Goal: Task Accomplishment & Management: Manage account settings

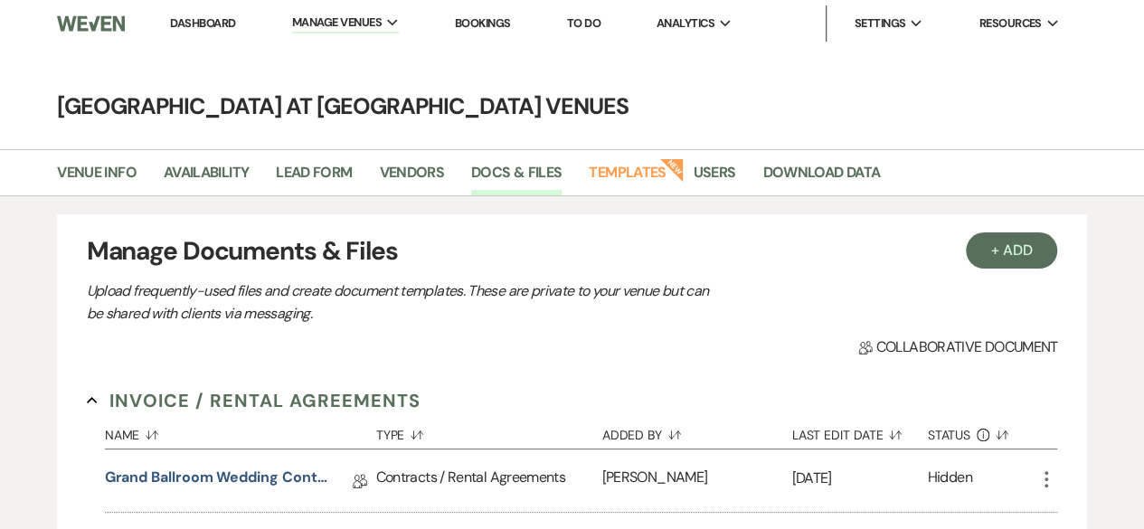
click at [195, 26] on link "Dashboard" at bounding box center [202, 22] width 65 height 15
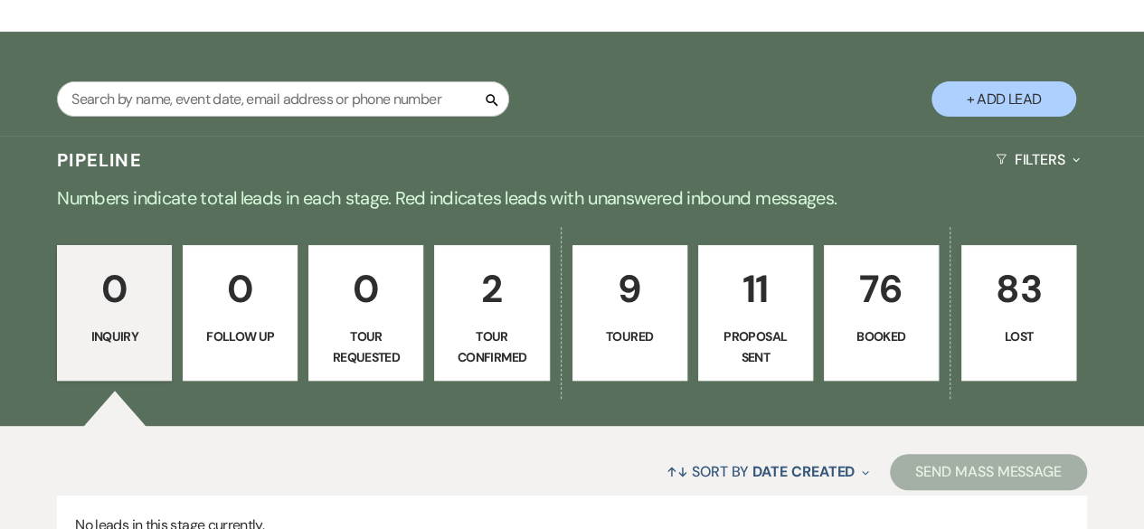
scroll to position [271, 0]
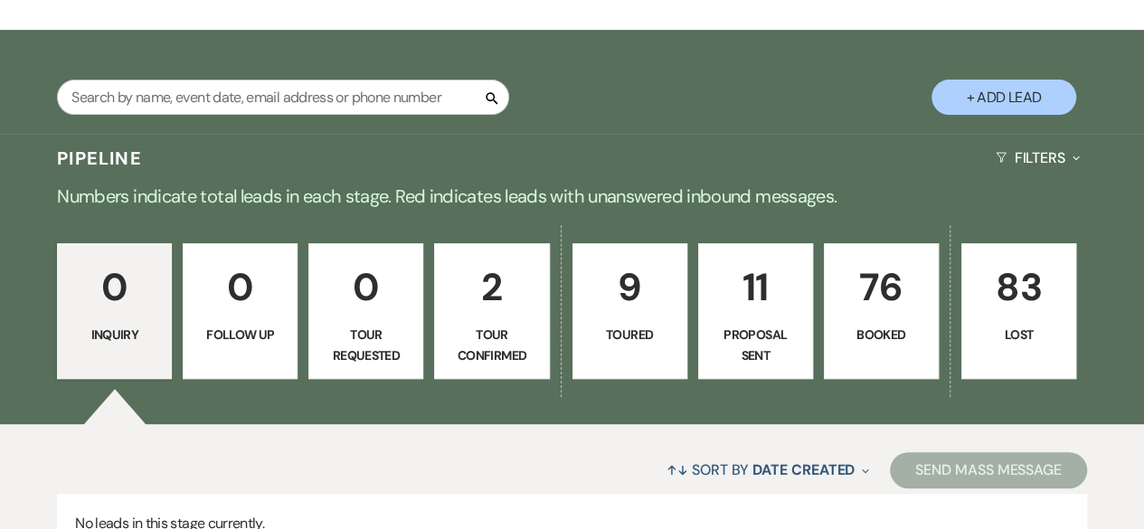
click at [883, 299] on p "76" at bounding box center [880, 287] width 91 height 61
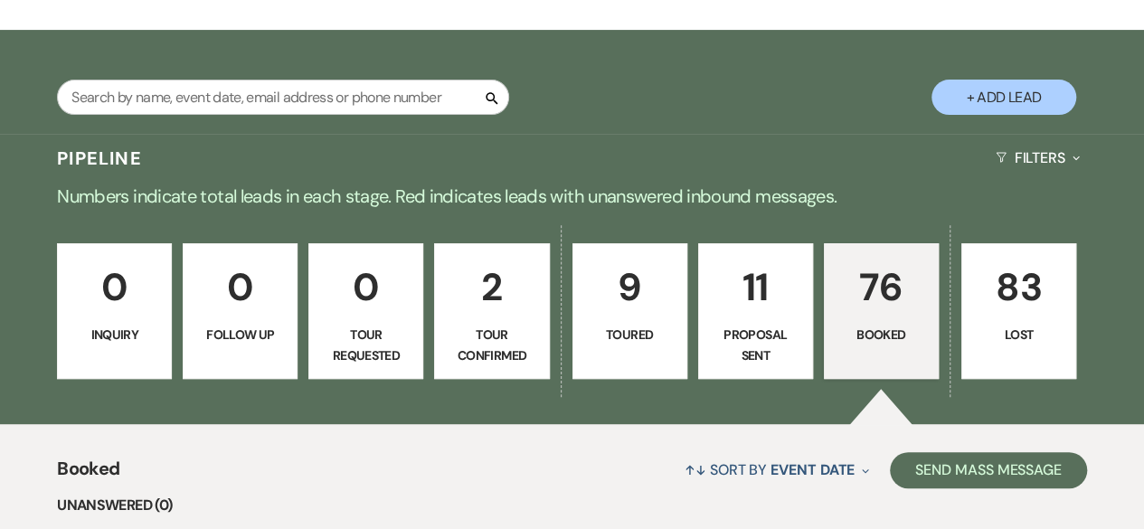
scroll to position [814, 0]
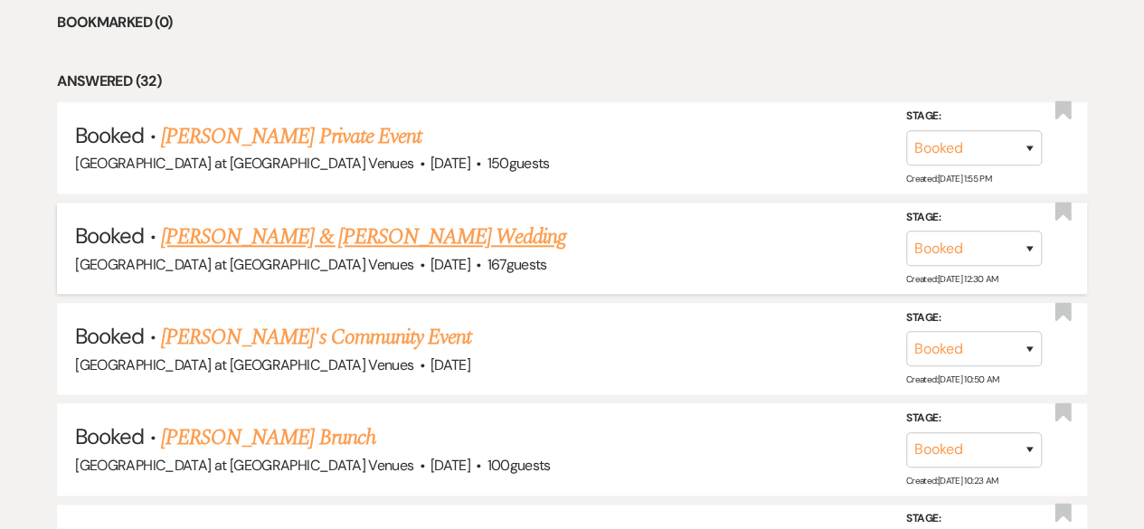
click at [297, 231] on link "[PERSON_NAME] & [PERSON_NAME] Wedding" at bounding box center [363, 237] width 405 height 33
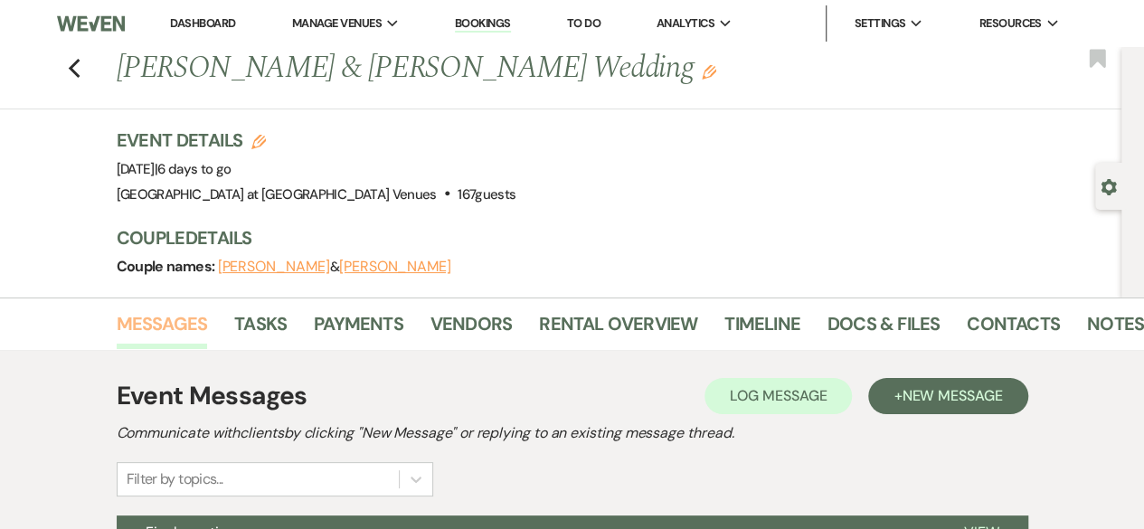
click at [174, 323] on link "Messages" at bounding box center [162, 329] width 91 height 40
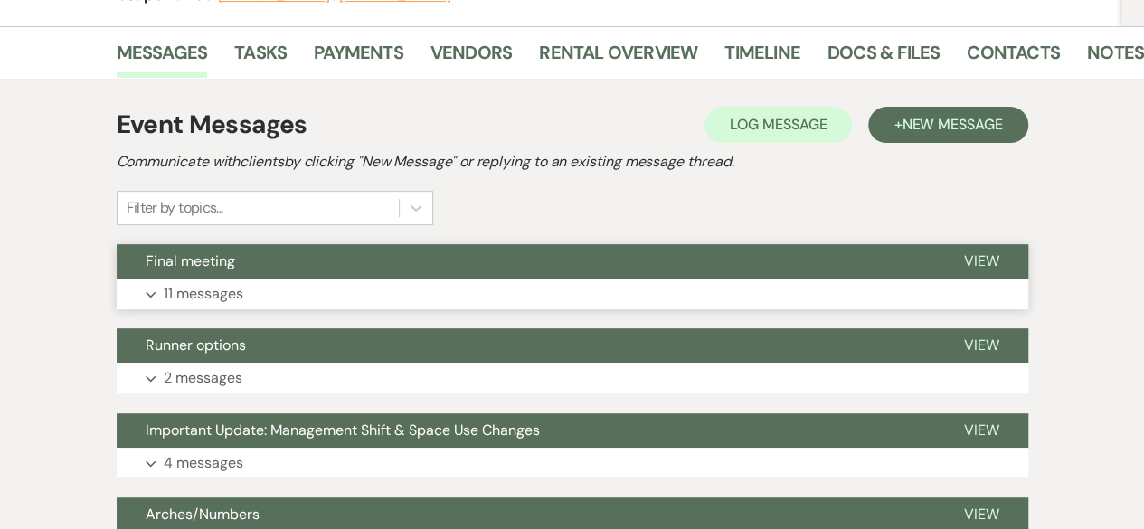
click at [219, 292] on p "11 messages" at bounding box center [204, 294] width 80 height 24
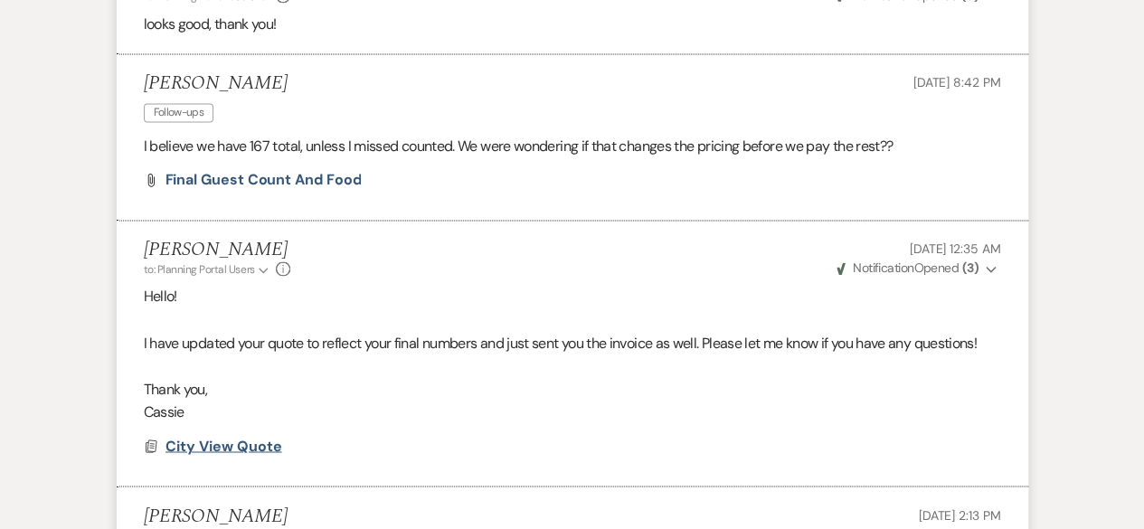
scroll to position [1175, 0]
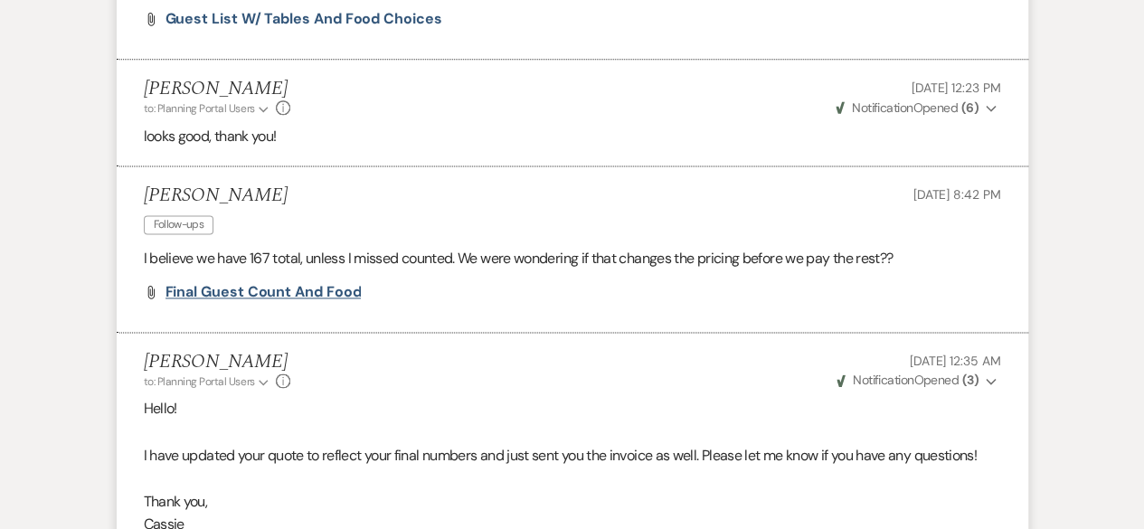
click at [282, 285] on span "Final guest count and food" at bounding box center [263, 291] width 196 height 19
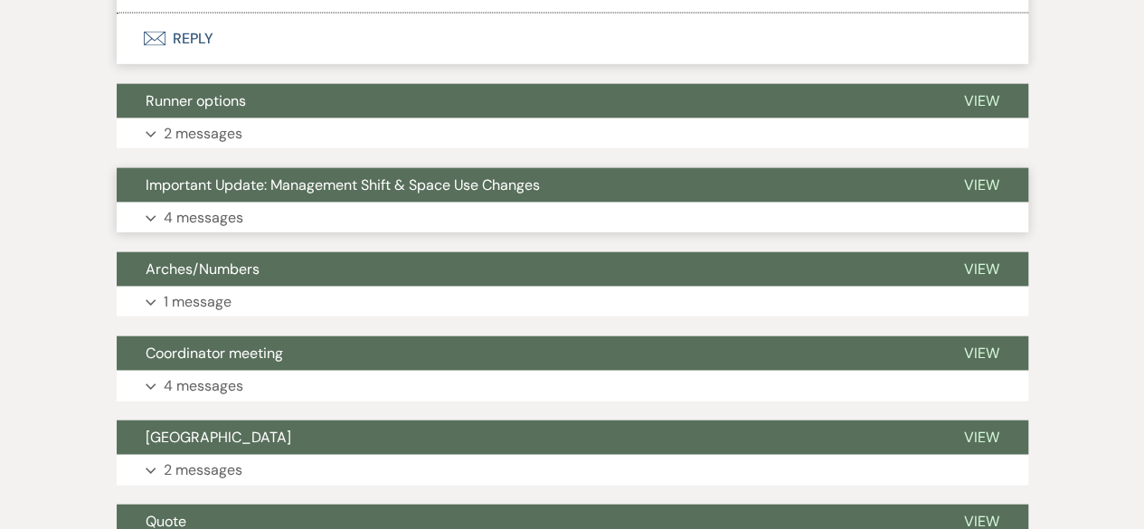
scroll to position [1989, 0]
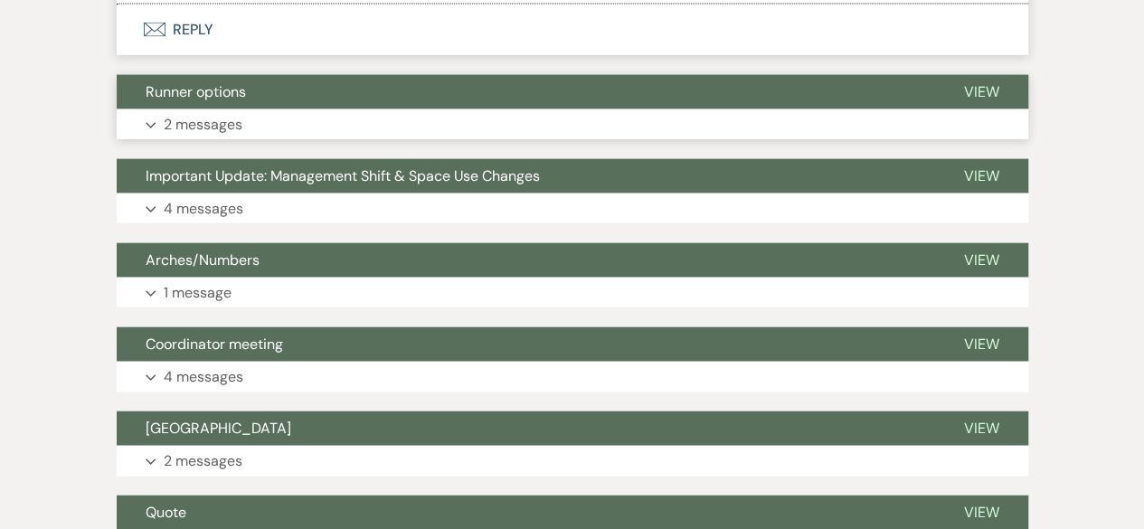
click at [213, 127] on p "2 messages" at bounding box center [203, 125] width 79 height 24
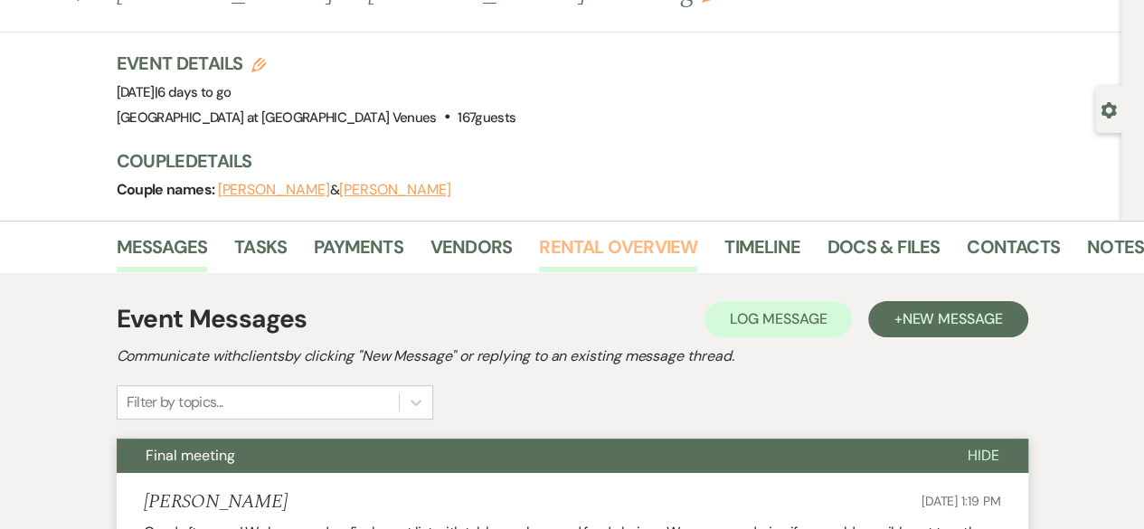
scroll to position [0, 0]
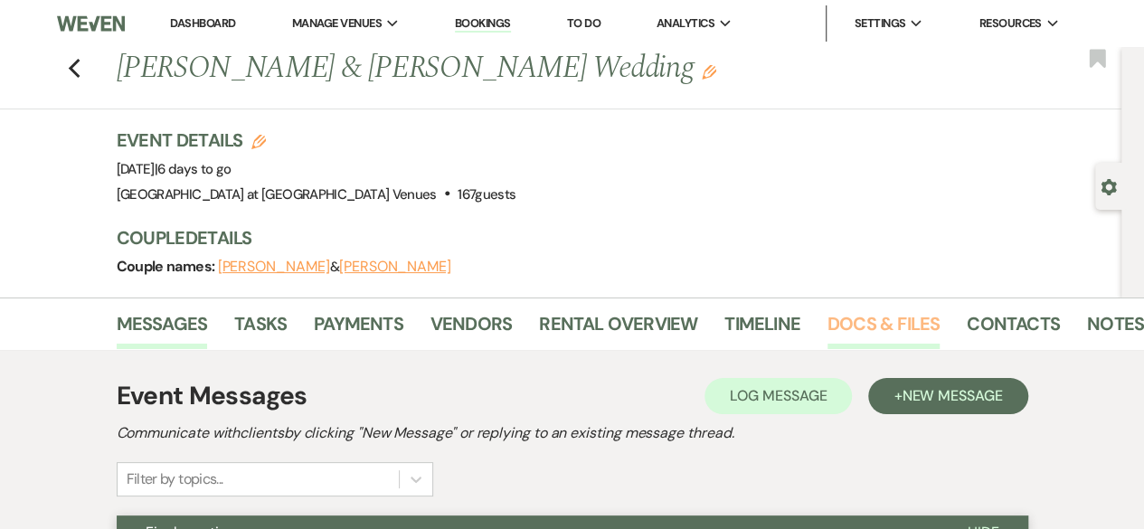
click at [908, 322] on link "Docs & Files" at bounding box center [883, 329] width 112 height 40
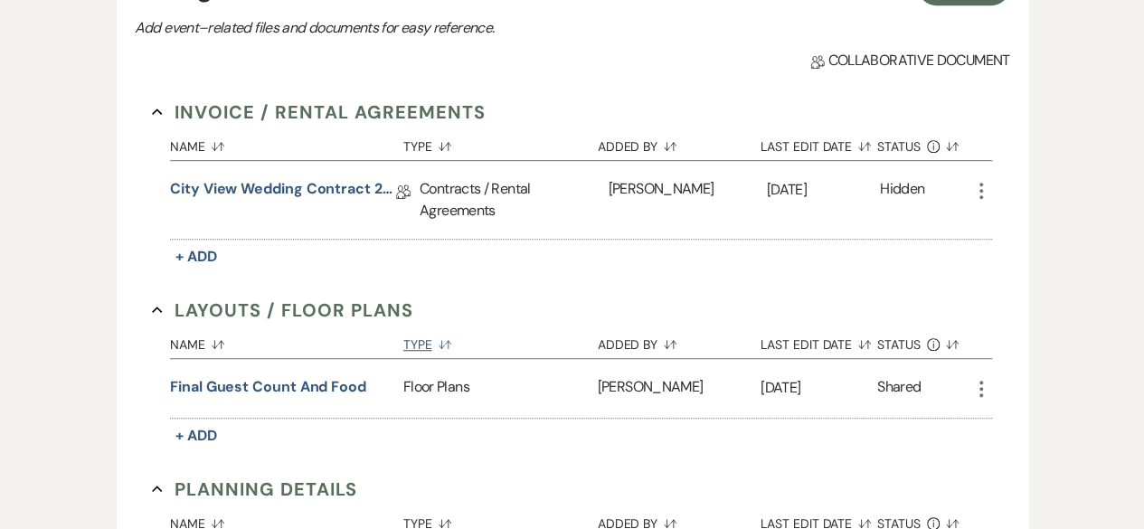
scroll to position [452, 0]
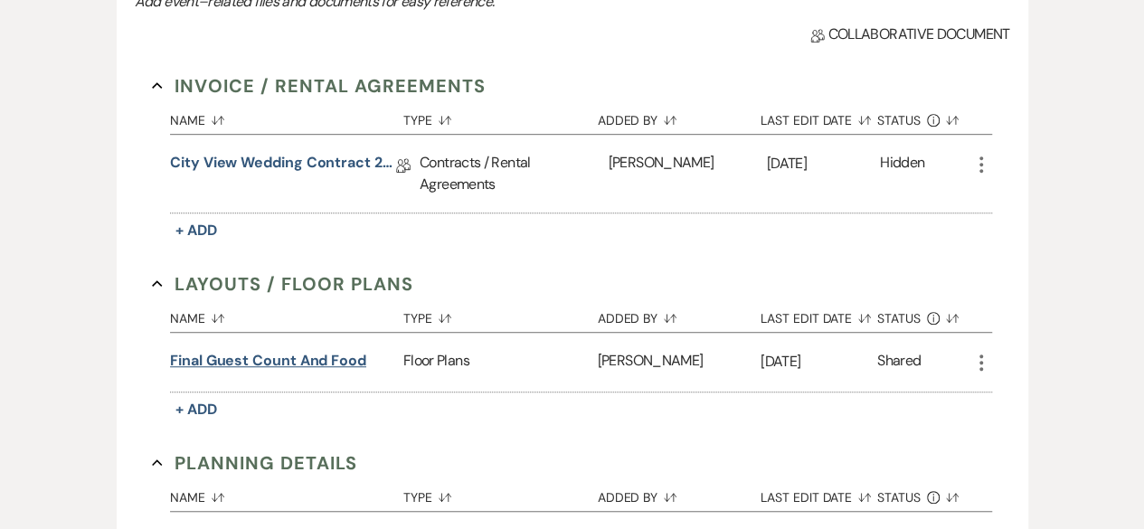
click at [331, 361] on button "Final guest count and food" at bounding box center [268, 361] width 196 height 22
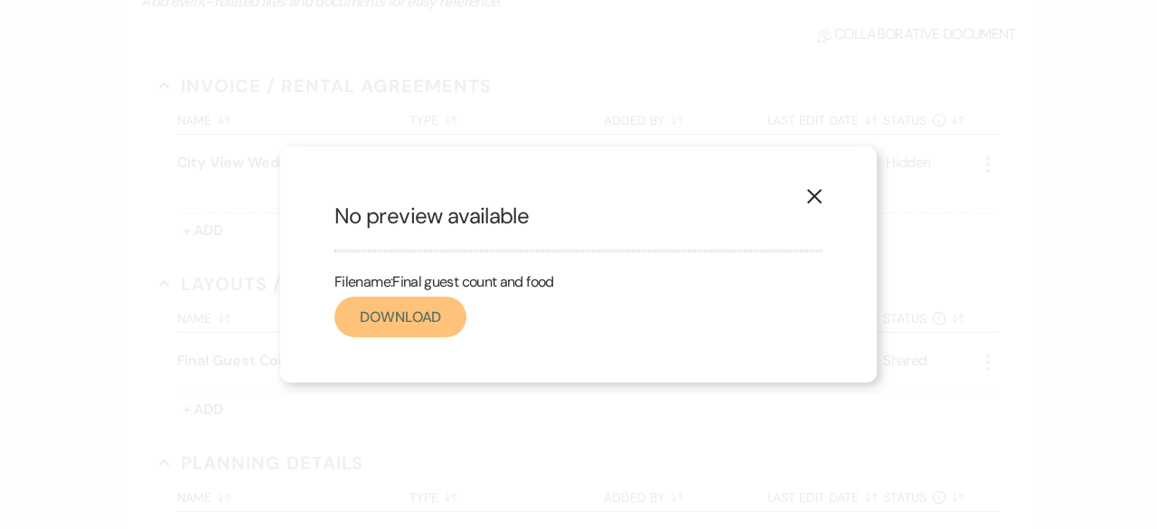
click at [399, 316] on link "Download" at bounding box center [401, 317] width 132 height 41
click at [818, 196] on icon "X" at bounding box center [814, 196] width 16 height 16
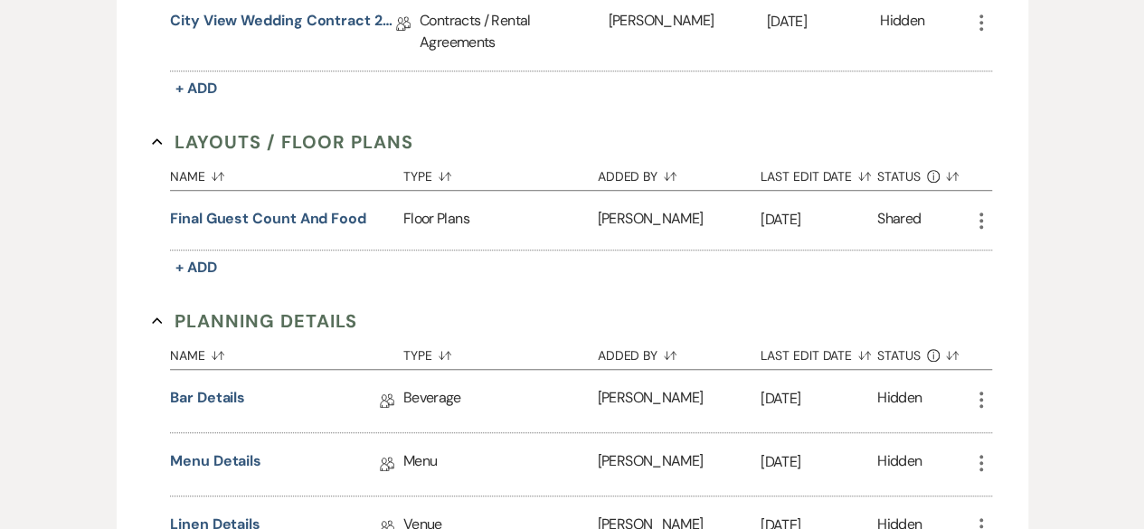
scroll to position [723, 0]
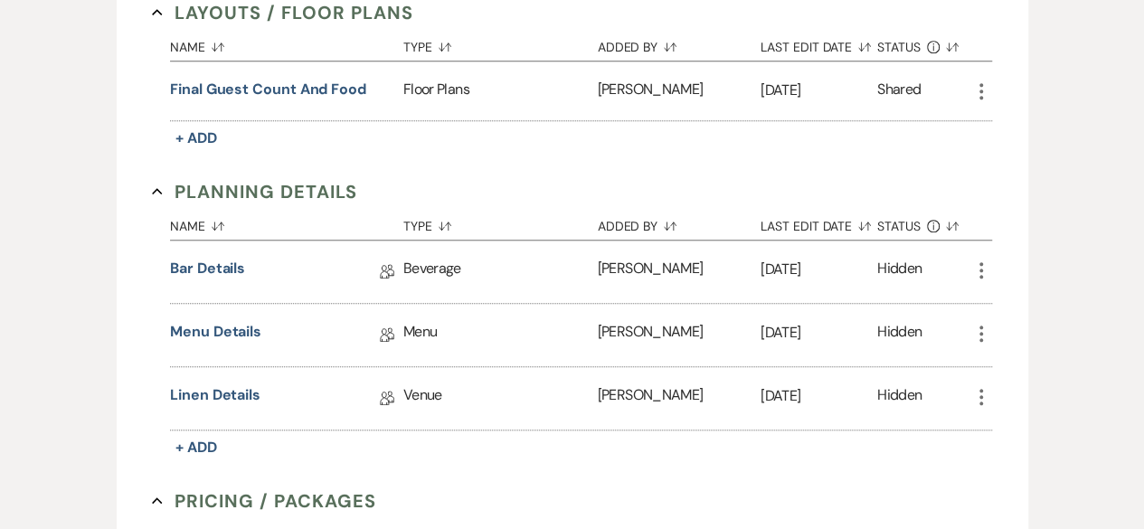
click at [259, 262] on div "Bar Details Collab Doc" at bounding box center [286, 272] width 233 height 28
click at [227, 266] on link "Bar Details" at bounding box center [207, 272] width 75 height 28
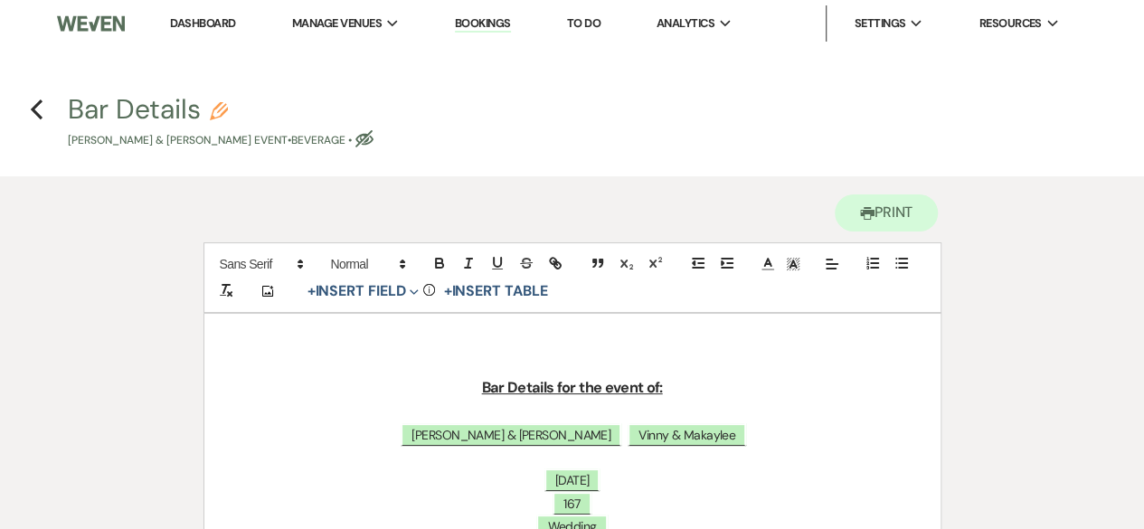
click at [904, 193] on div "Printer Print" at bounding box center [572, 209] width 738 height 66
drag, startPoint x: 899, startPoint y: 205, endPoint x: 913, endPoint y: 464, distance: 259.0
click at [899, 206] on button "Printer Print" at bounding box center [886, 212] width 104 height 37
click at [37, 108] on icon "Previous" at bounding box center [37, 110] width 14 height 22
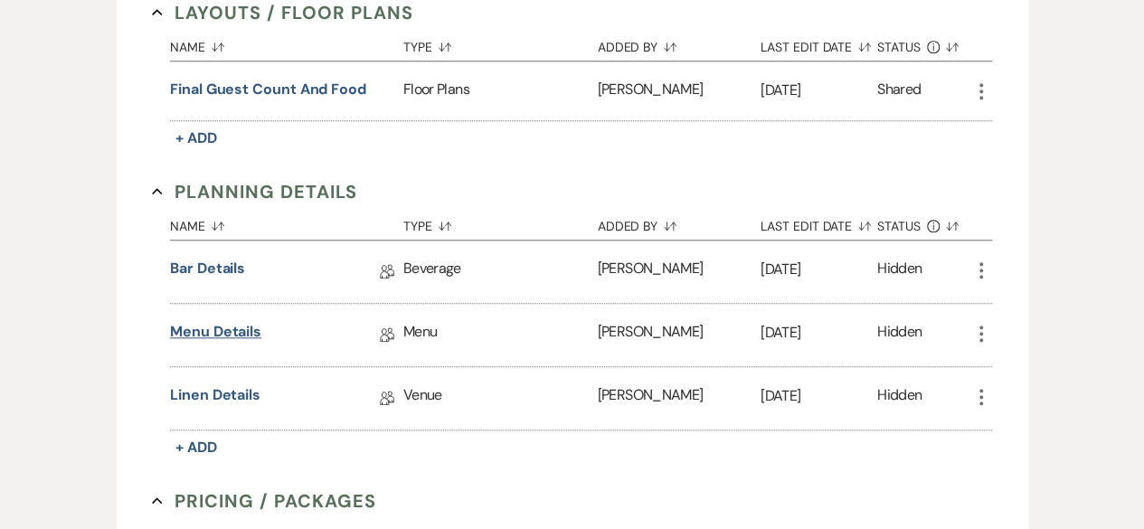
click at [236, 335] on link "Menu Details" at bounding box center [215, 335] width 91 height 28
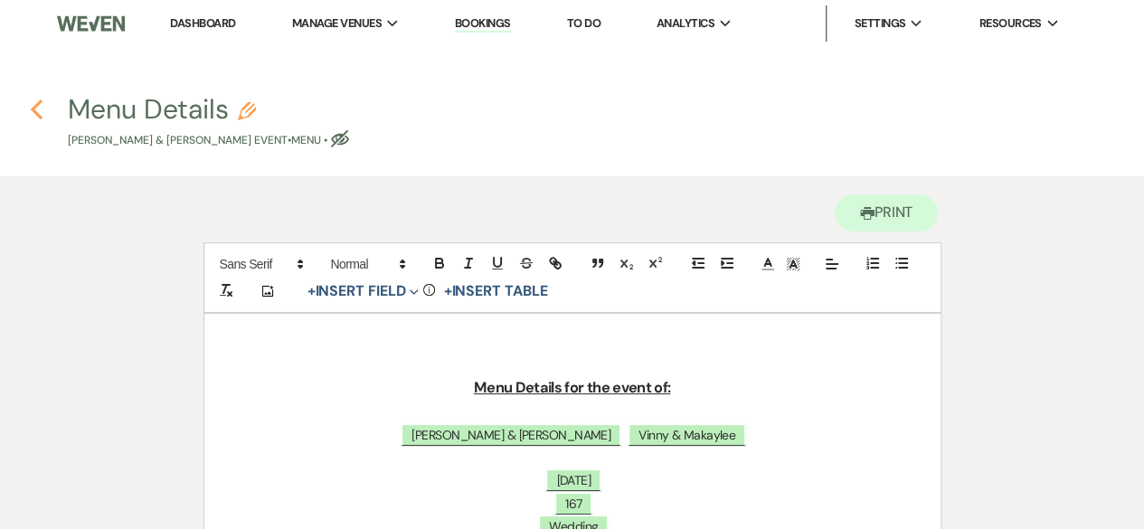
click at [33, 112] on icon "Previous" at bounding box center [37, 110] width 14 height 22
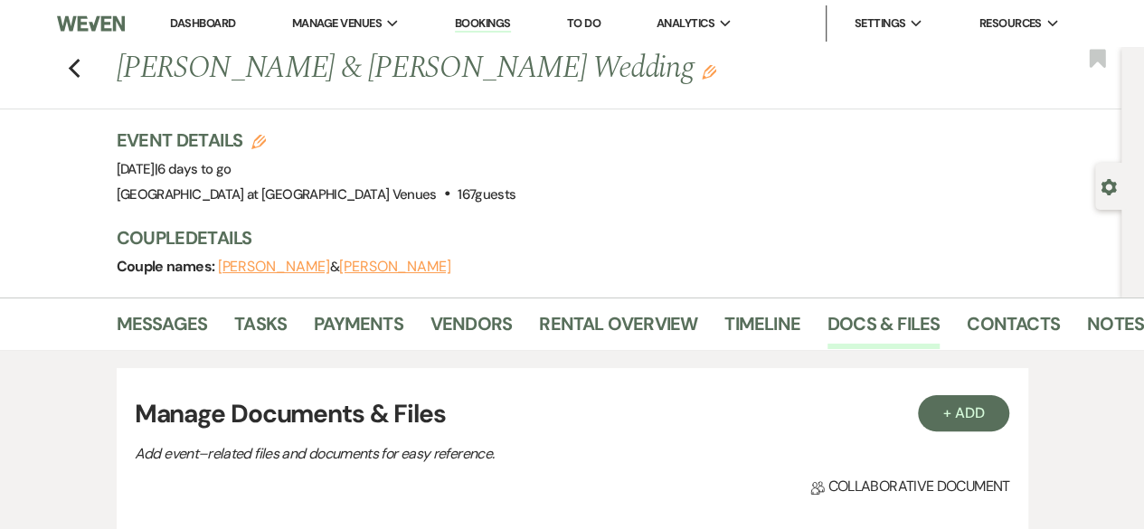
scroll to position [723, 0]
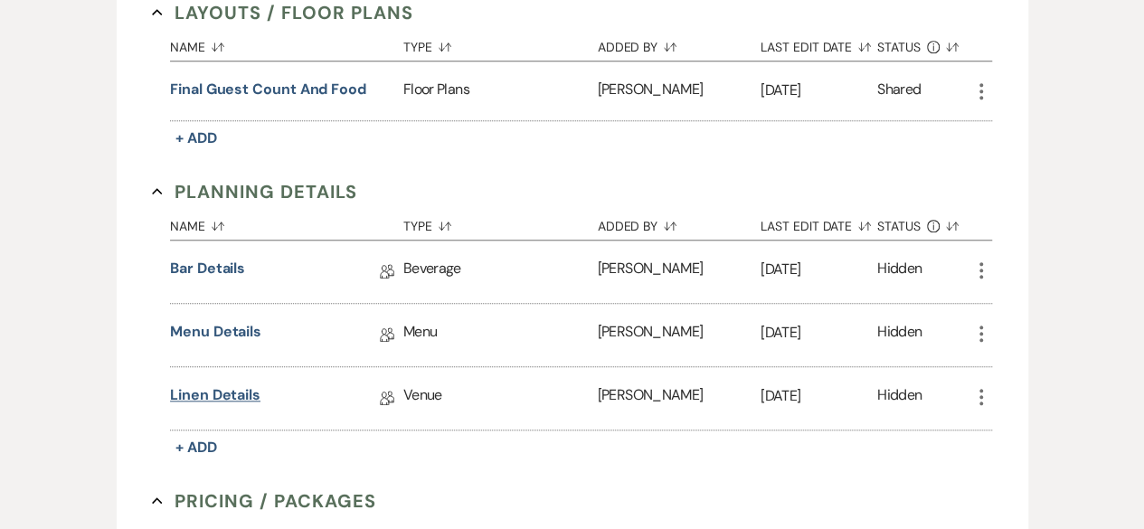
click at [231, 392] on link "Linen Details" at bounding box center [215, 398] width 90 height 28
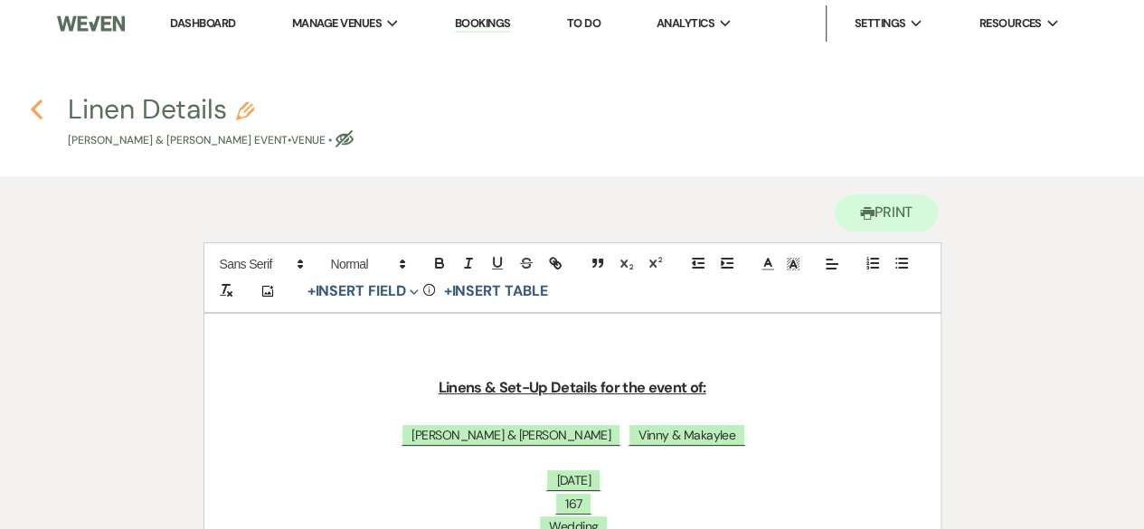
click at [42, 108] on icon "Previous" at bounding box center [37, 110] width 14 height 22
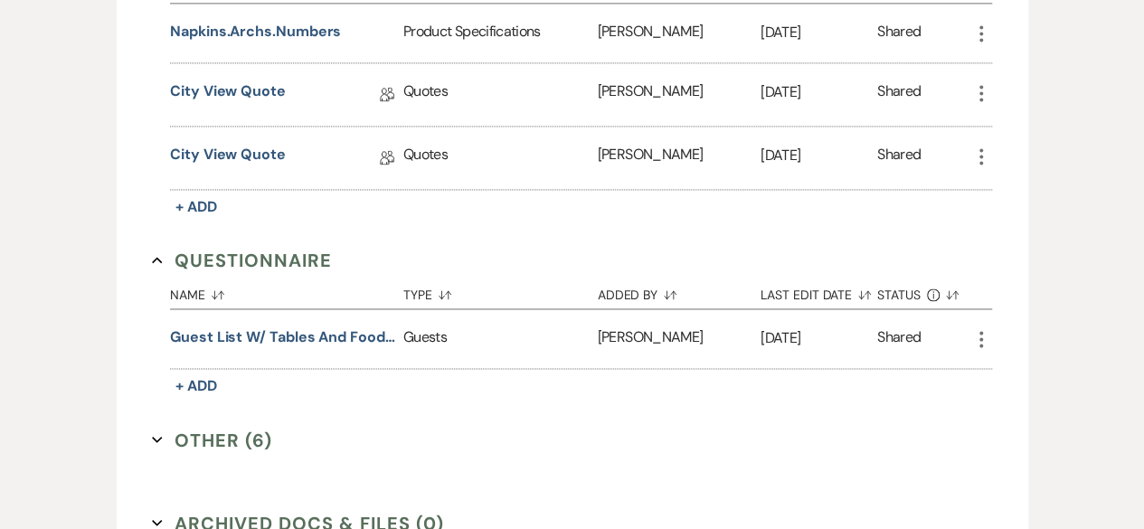
scroll to position [1447, 0]
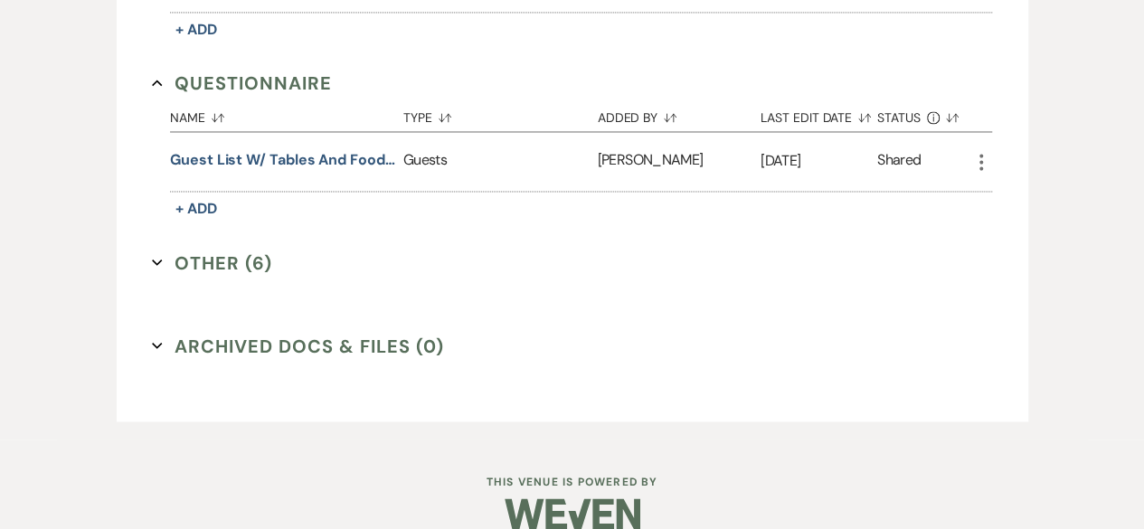
click at [242, 249] on button "Other (6) Expand" at bounding box center [212, 262] width 120 height 27
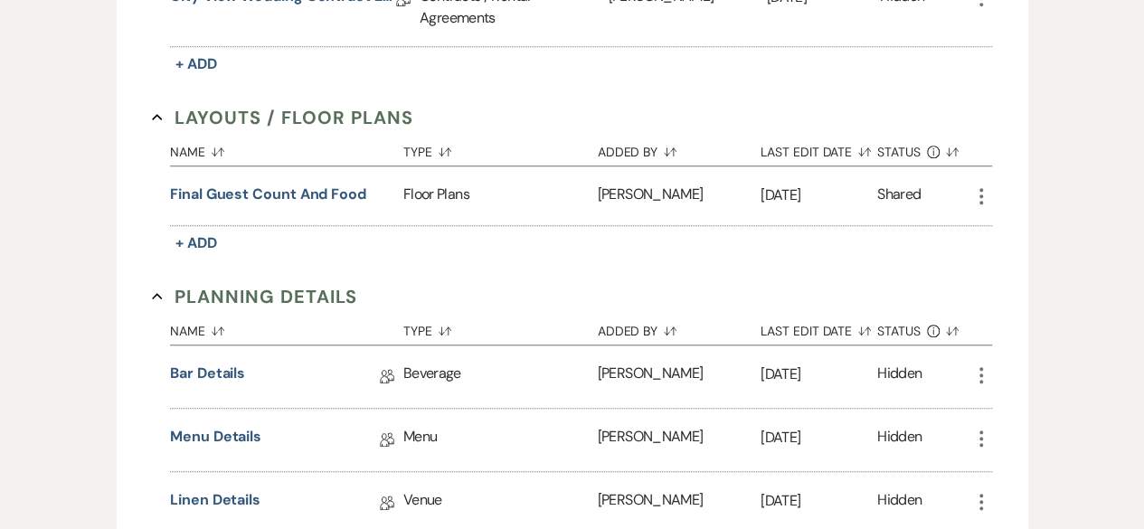
scroll to position [0, 0]
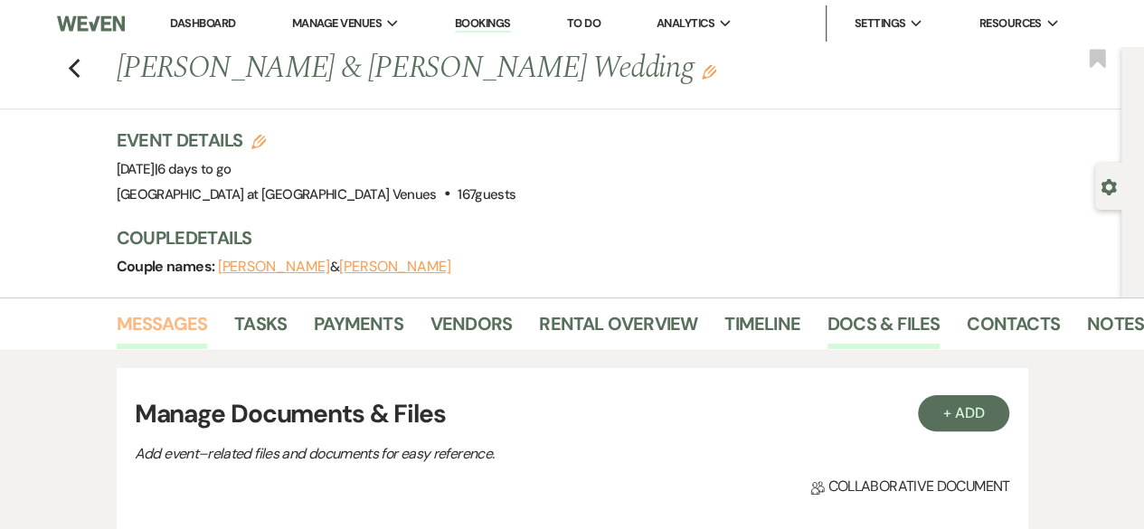
click at [175, 322] on link "Messages" at bounding box center [162, 329] width 91 height 40
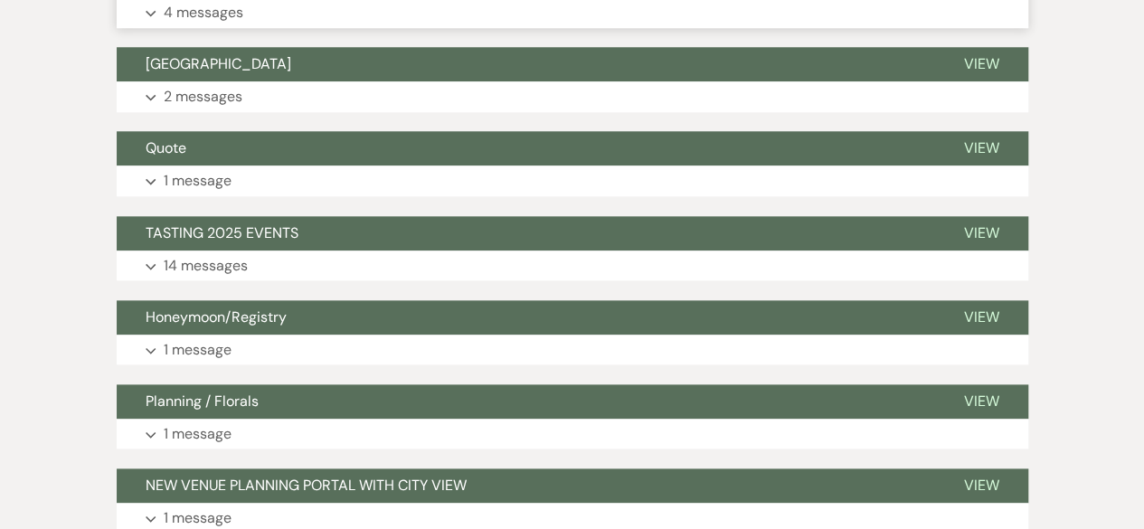
scroll to position [904, 0]
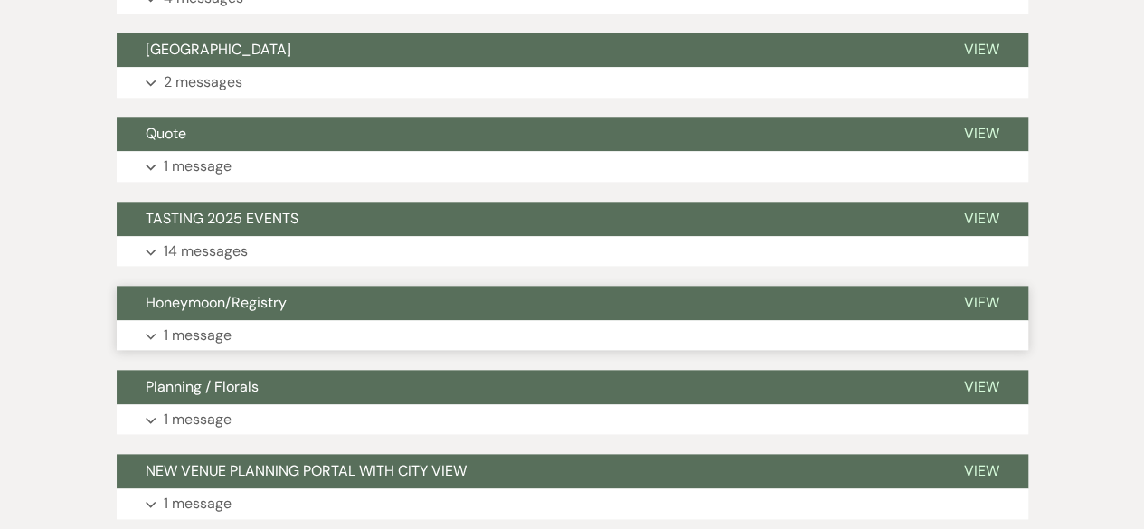
click at [215, 335] on p "1 message" at bounding box center [198, 336] width 68 height 24
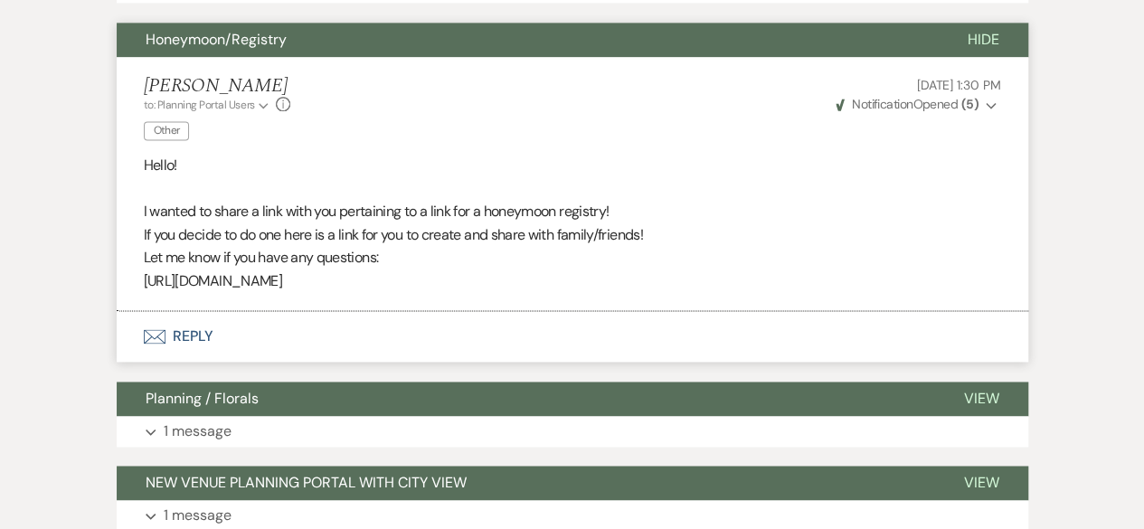
scroll to position [1175, 0]
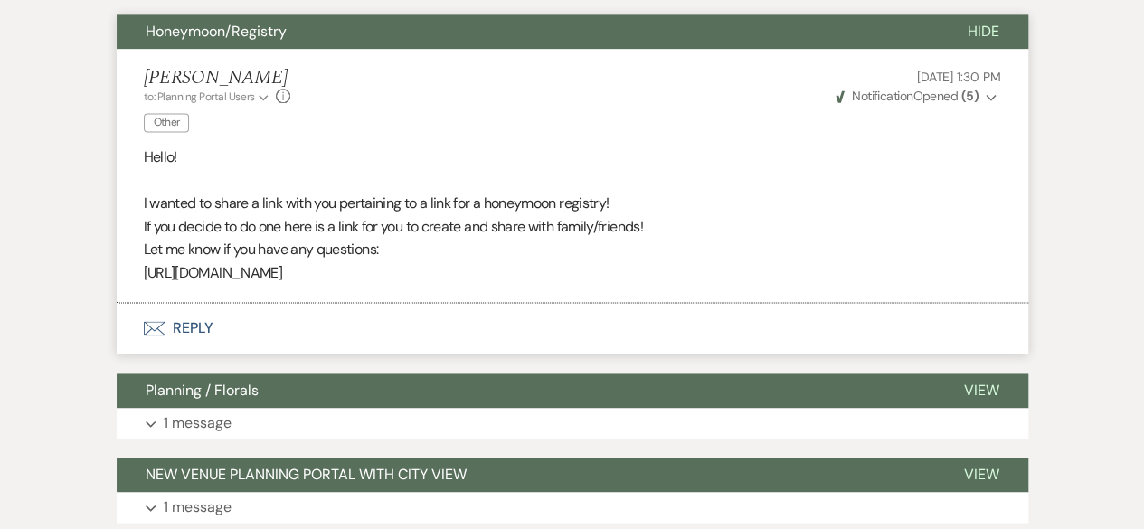
drag, startPoint x: 145, startPoint y: 275, endPoint x: 477, endPoint y: 281, distance: 332.8
click at [477, 281] on p "[URL][DOMAIN_NAME]" at bounding box center [572, 273] width 857 height 24
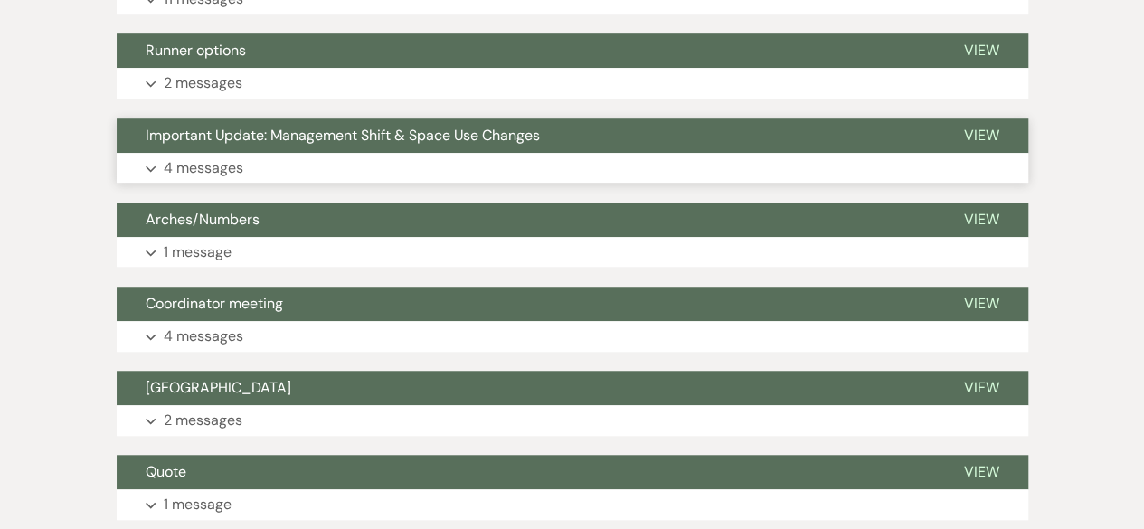
scroll to position [407, 0]
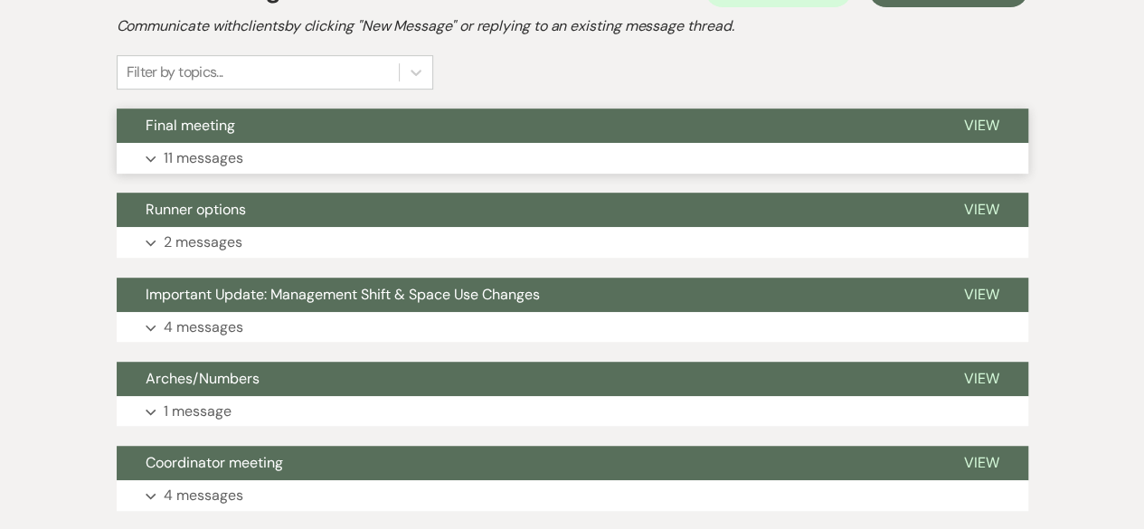
click at [180, 150] on p "11 messages" at bounding box center [204, 158] width 80 height 24
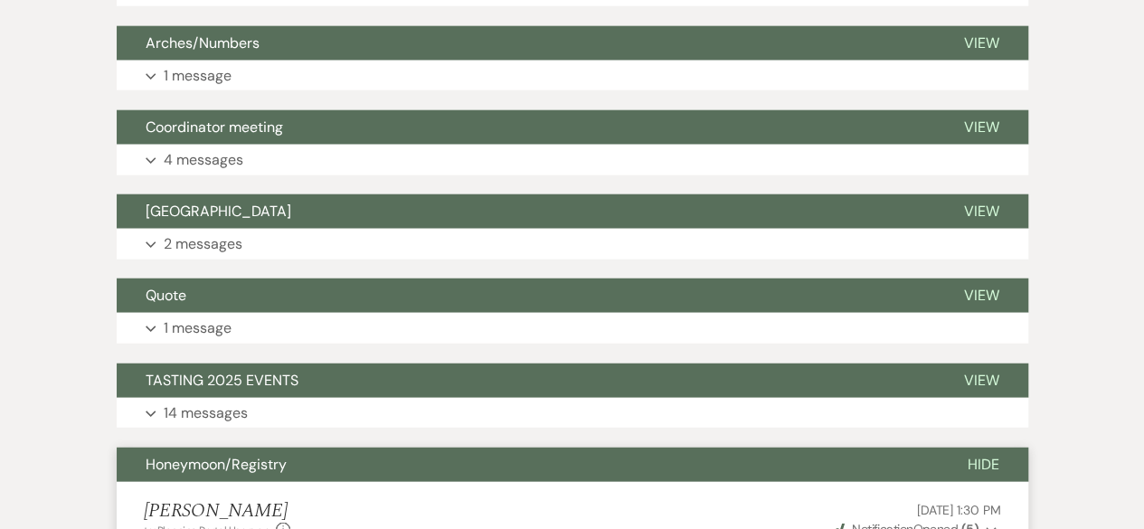
scroll to position [2396, 0]
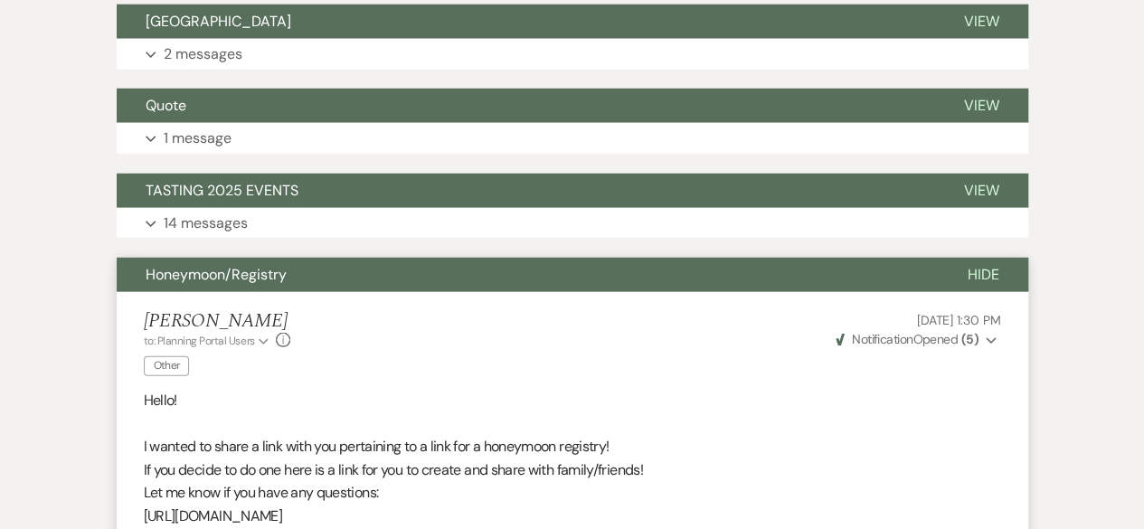
click at [985, 271] on span "Hide" at bounding box center [983, 274] width 32 height 19
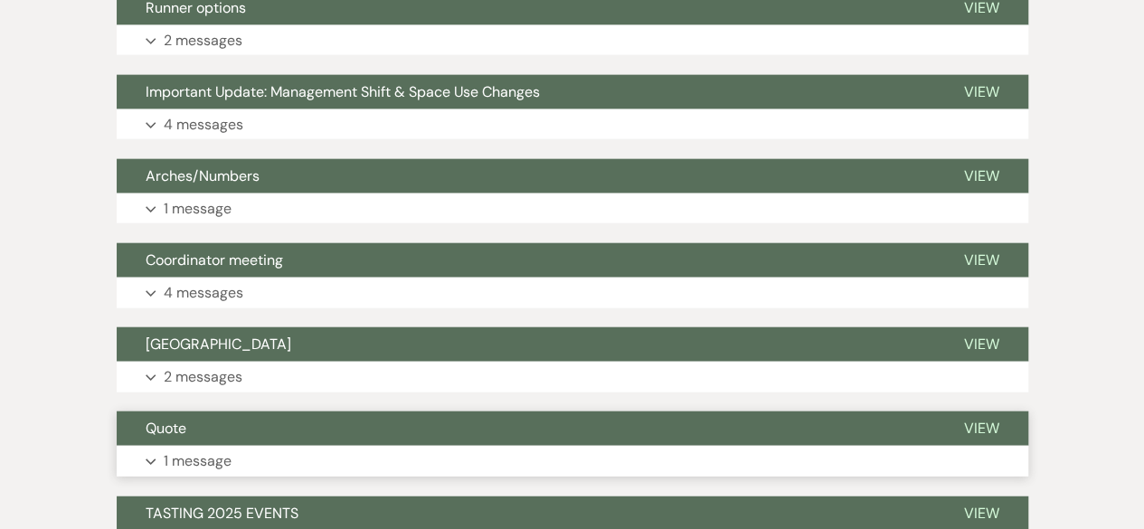
scroll to position [1853, 0]
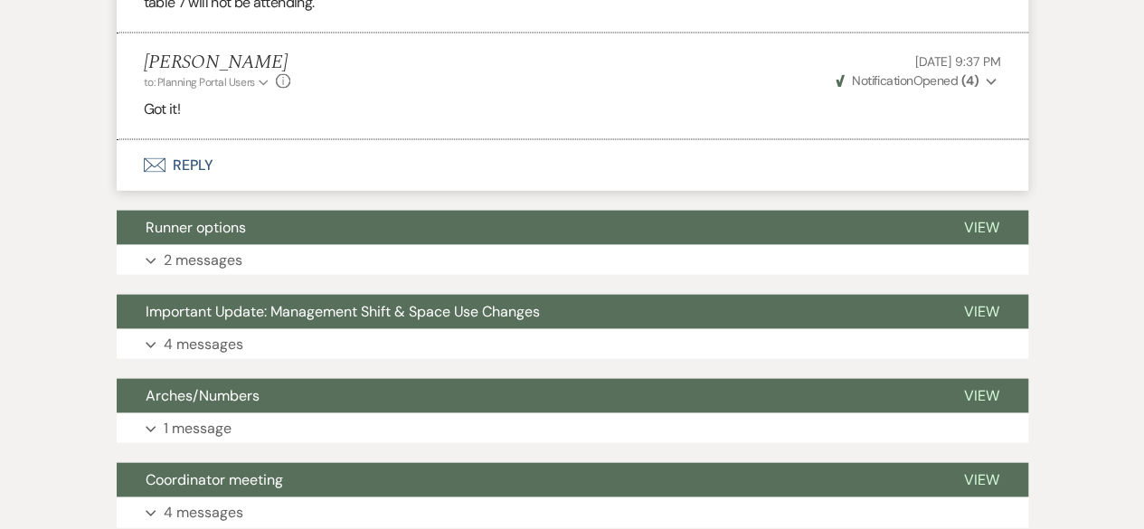
click at [202, 149] on button "Envelope Reply" at bounding box center [572, 165] width 911 height 51
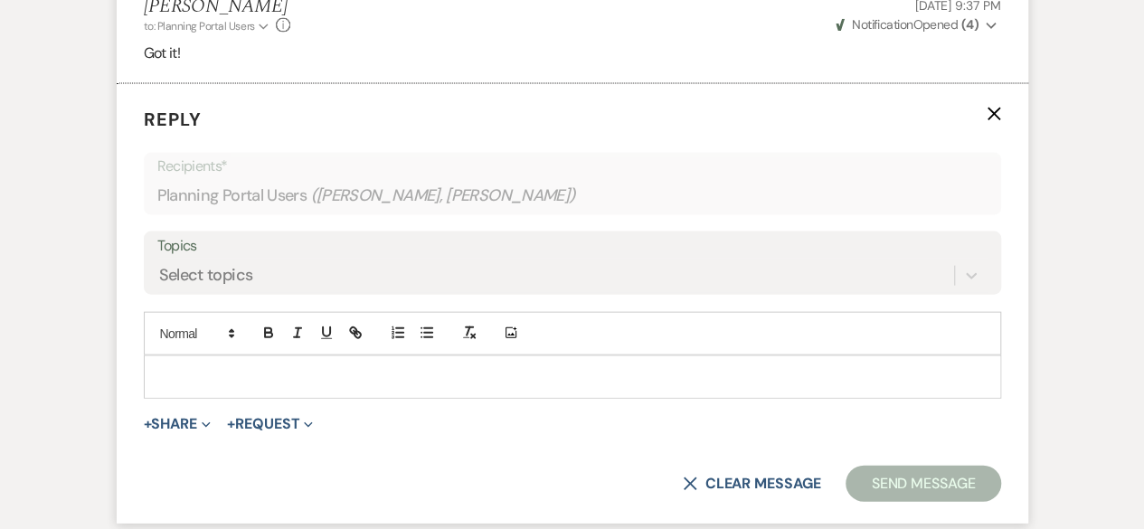
scroll to position [1944, 0]
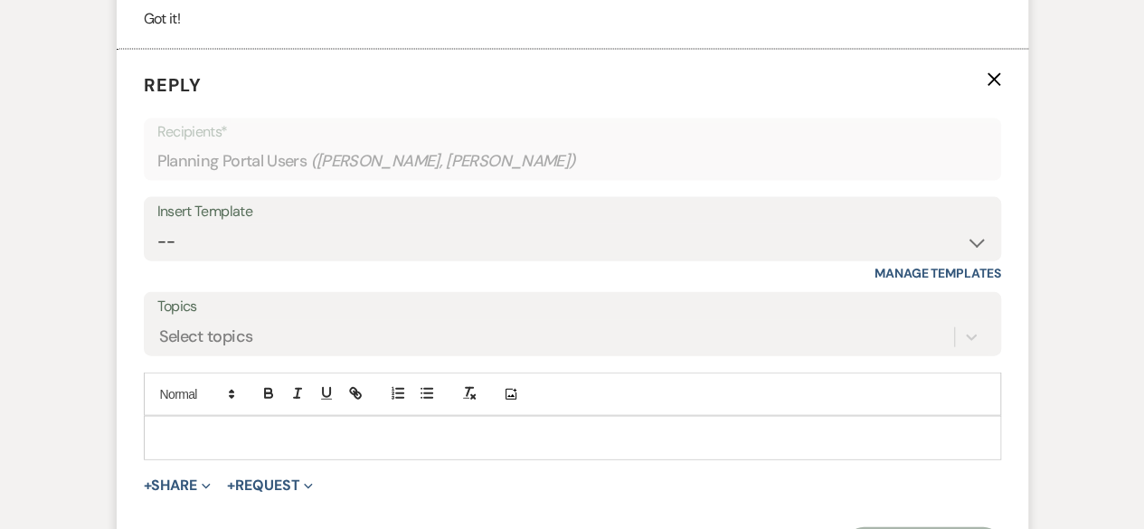
click at [168, 428] on p at bounding box center [572, 438] width 828 height 20
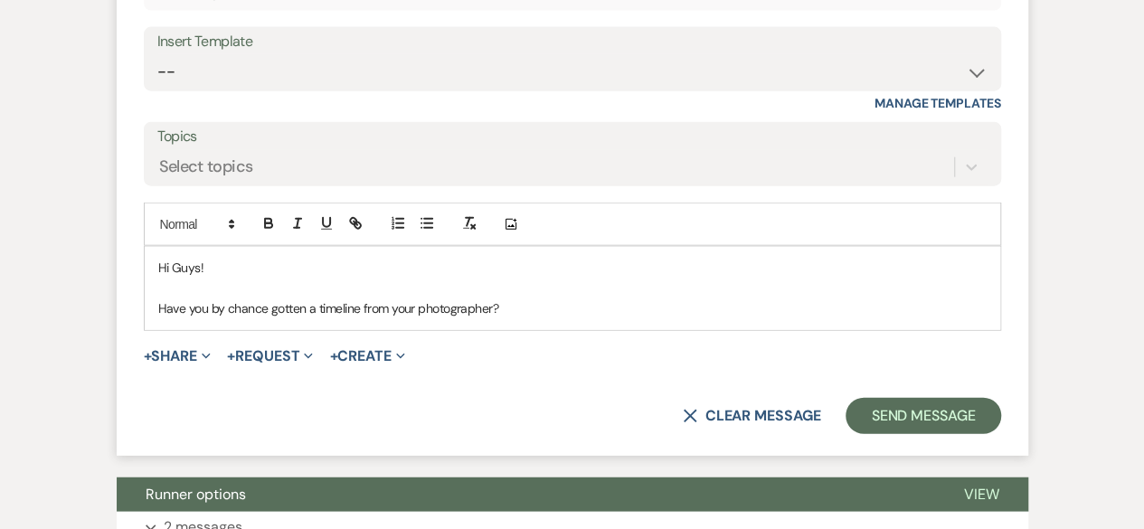
scroll to position [2396, 0]
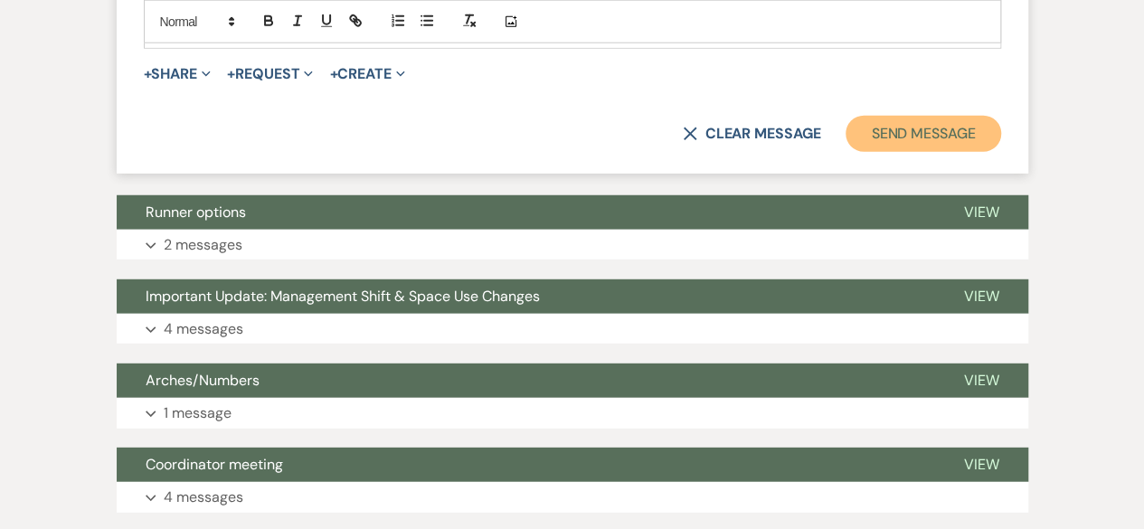
click at [931, 118] on button "Send Message" at bounding box center [922, 134] width 155 height 36
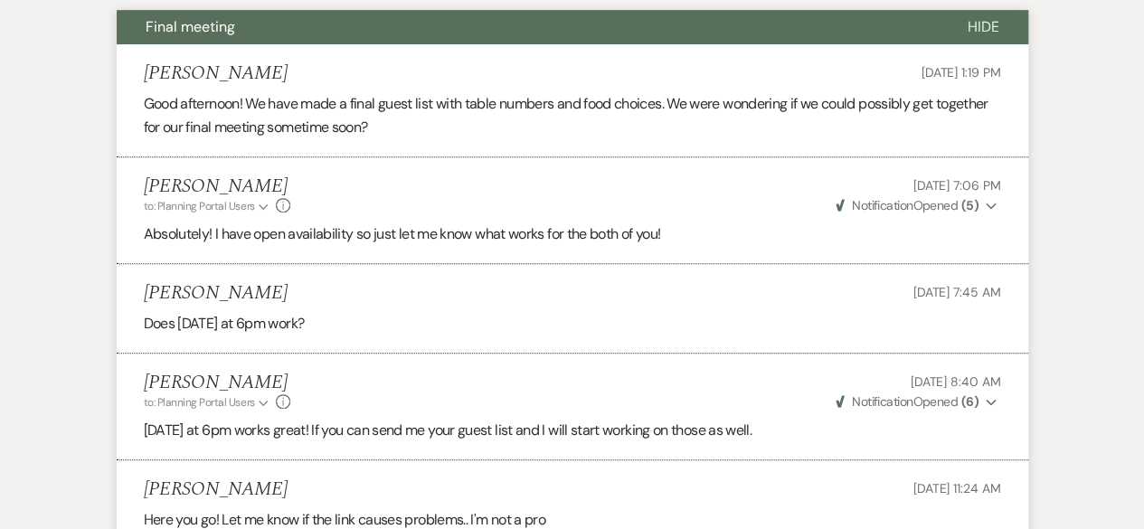
scroll to position [0, 0]
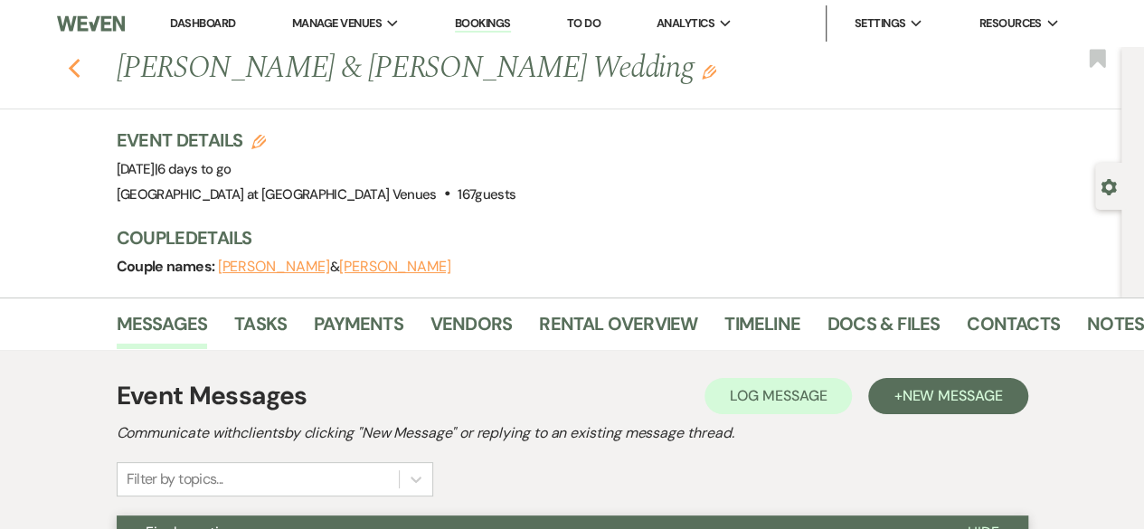
click at [76, 67] on use "button" at bounding box center [74, 69] width 12 height 20
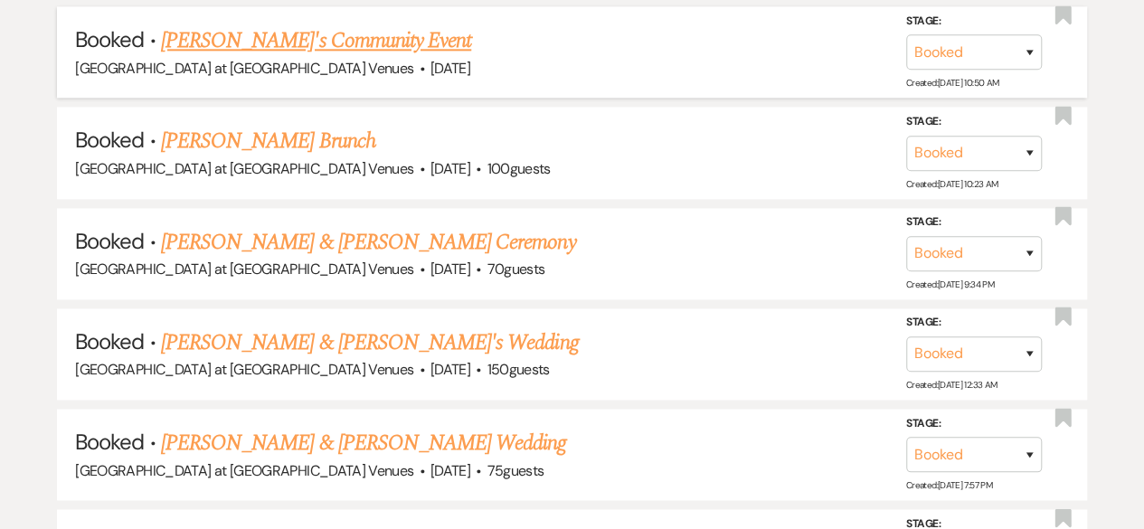
scroll to position [1175, 0]
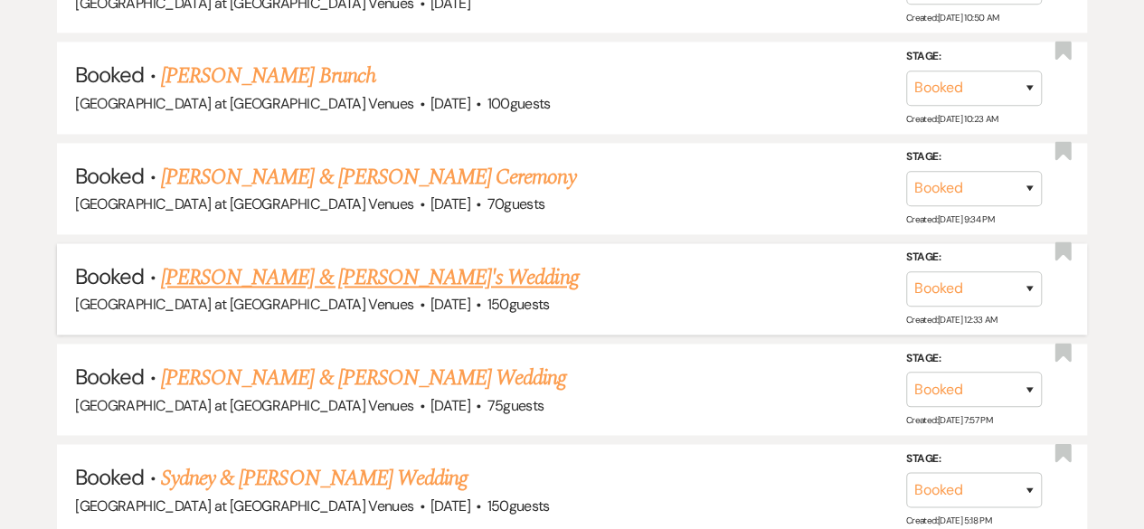
click at [303, 267] on link "[PERSON_NAME] & [PERSON_NAME]'s Wedding" at bounding box center [370, 277] width 418 height 33
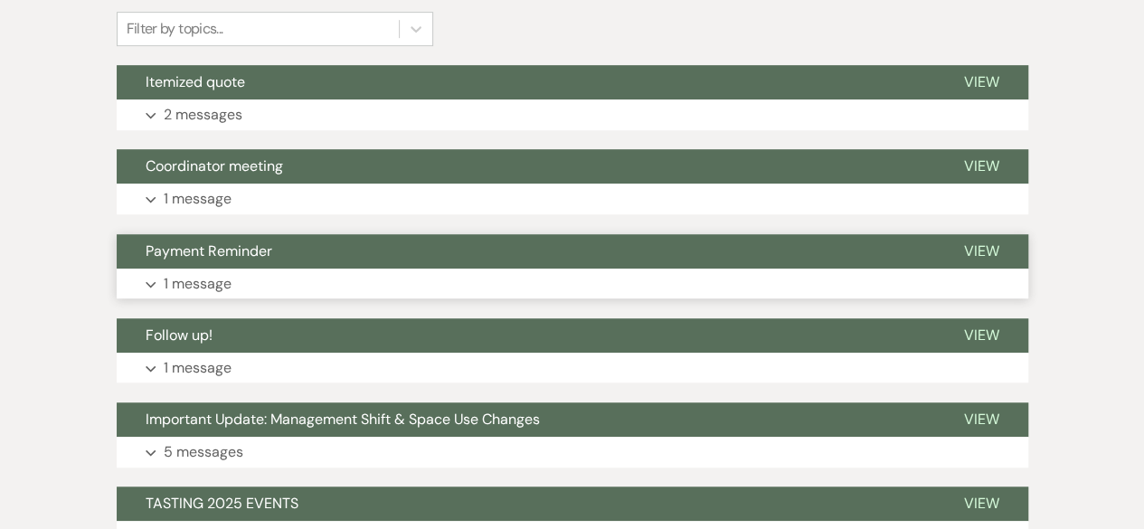
scroll to position [452, 0]
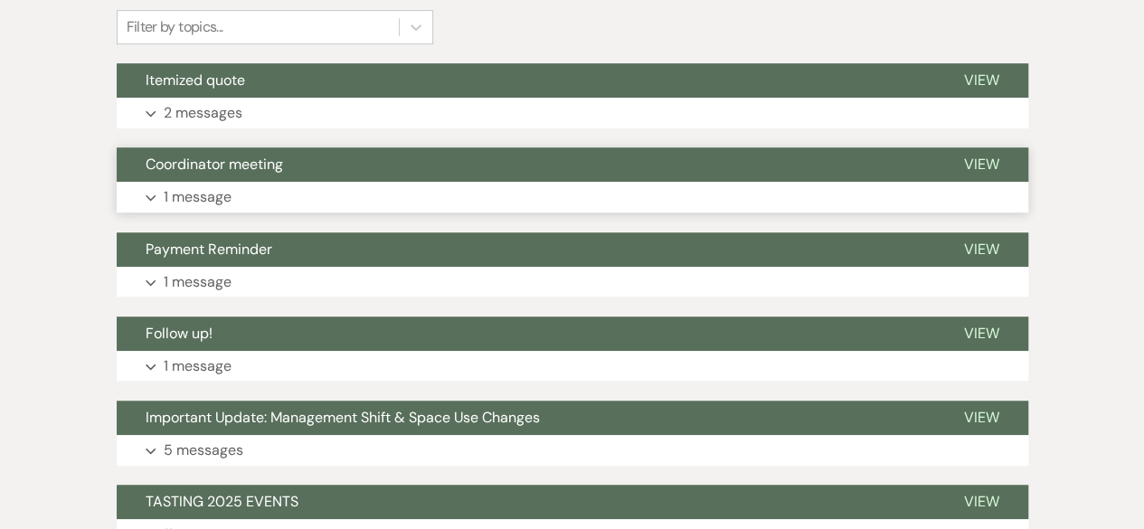
click at [210, 185] on p "1 message" at bounding box center [198, 197] width 68 height 24
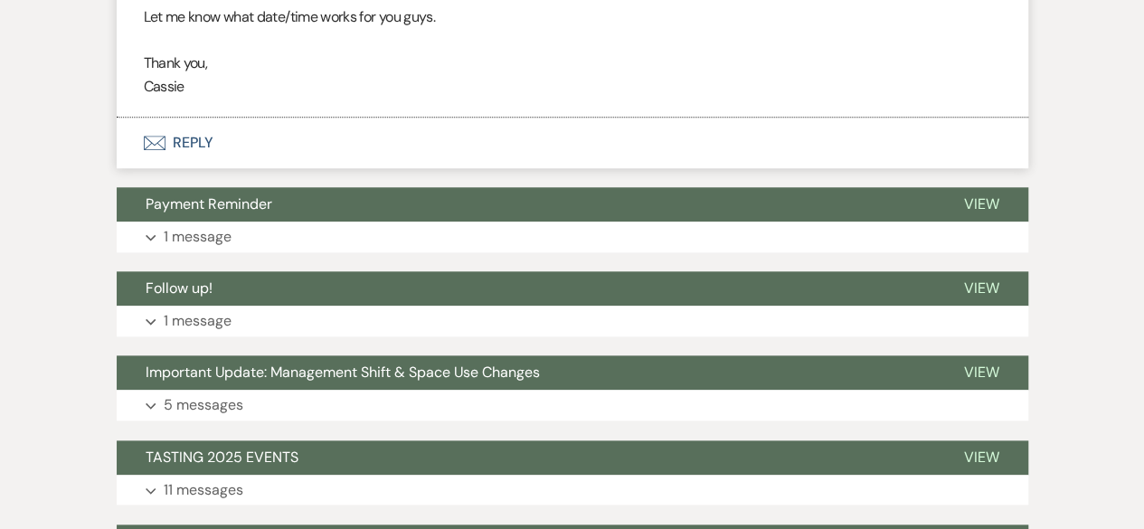
scroll to position [723, 0]
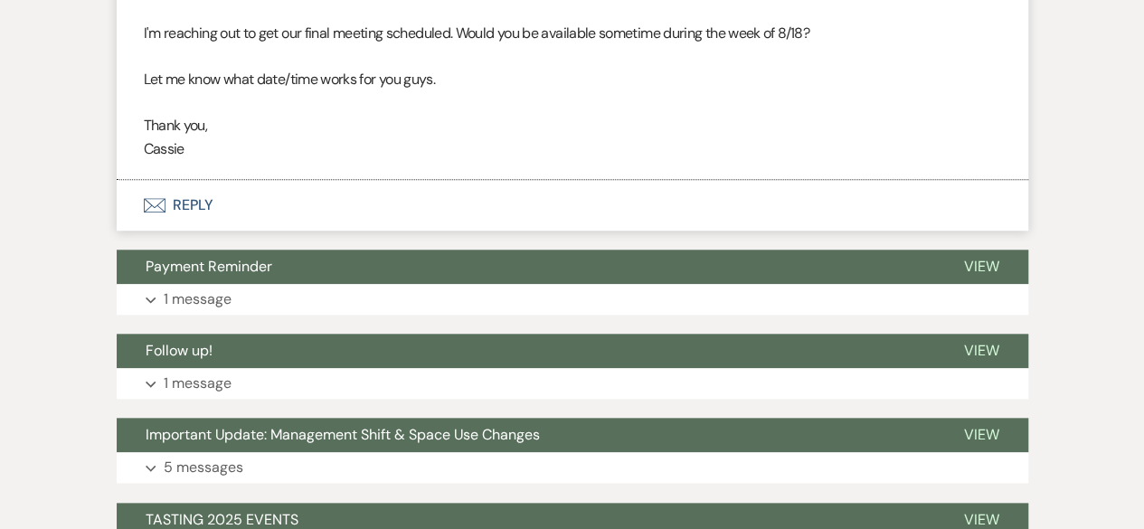
click at [194, 198] on button "Envelope Reply" at bounding box center [572, 205] width 911 height 51
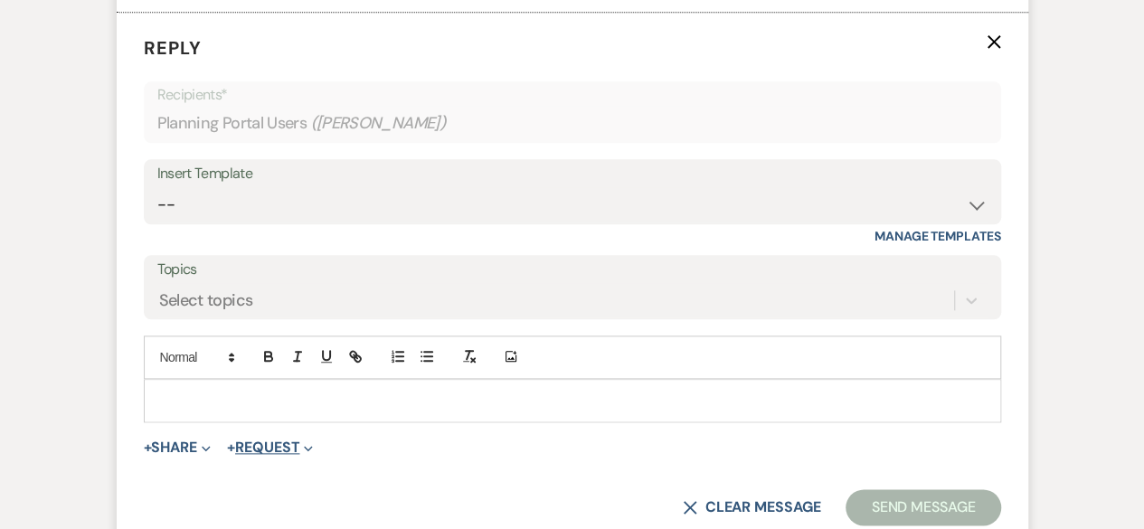
scroll to position [904, 0]
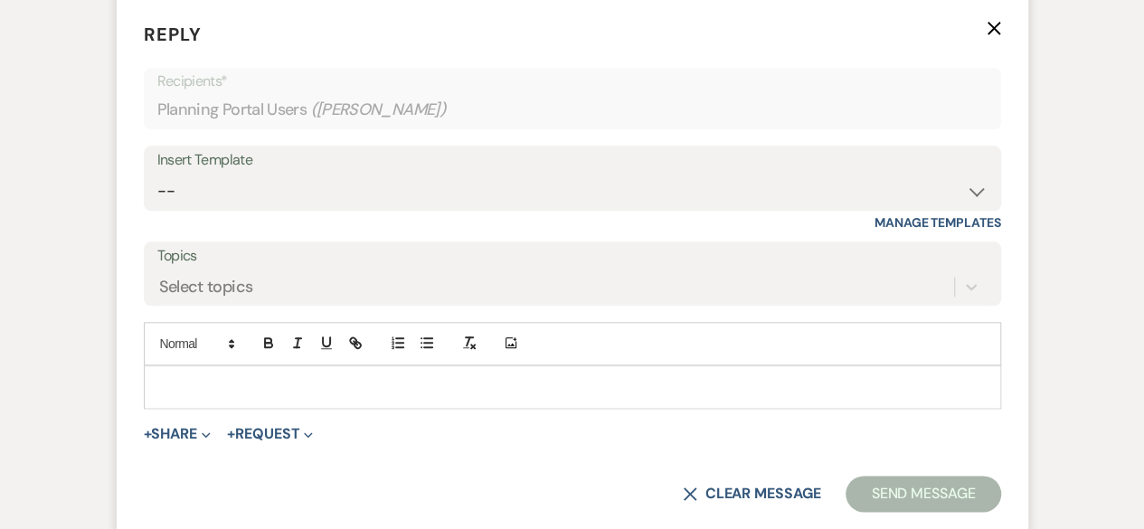
click at [206, 393] on p at bounding box center [572, 387] width 828 height 20
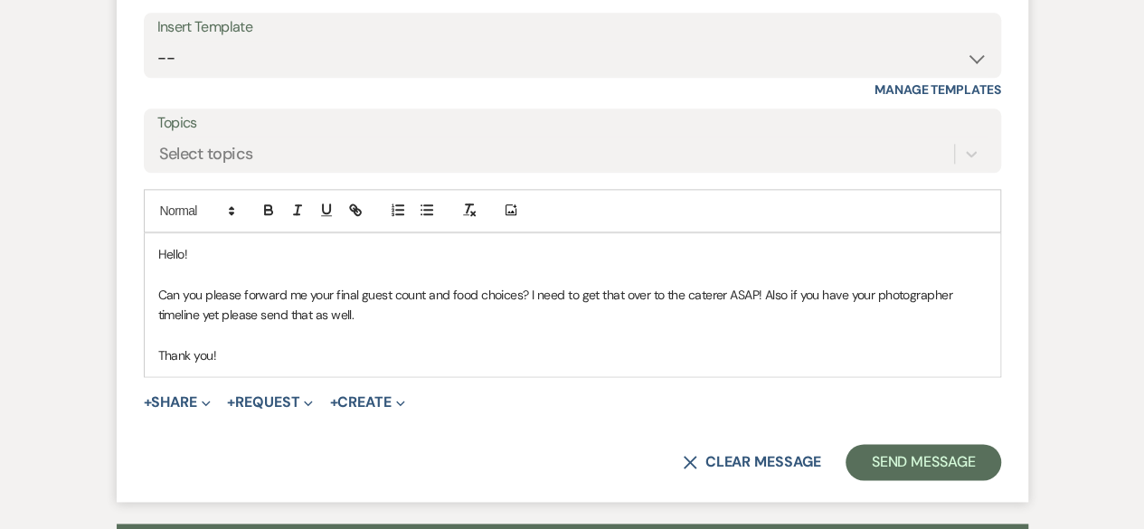
scroll to position [1085, 0]
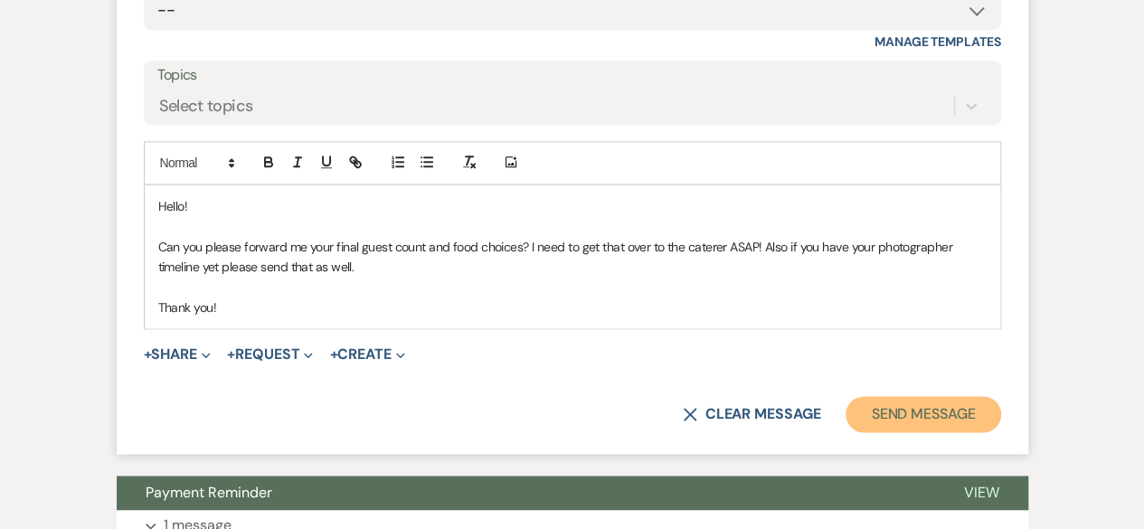
click at [957, 410] on button "Send Message" at bounding box center [922, 414] width 155 height 36
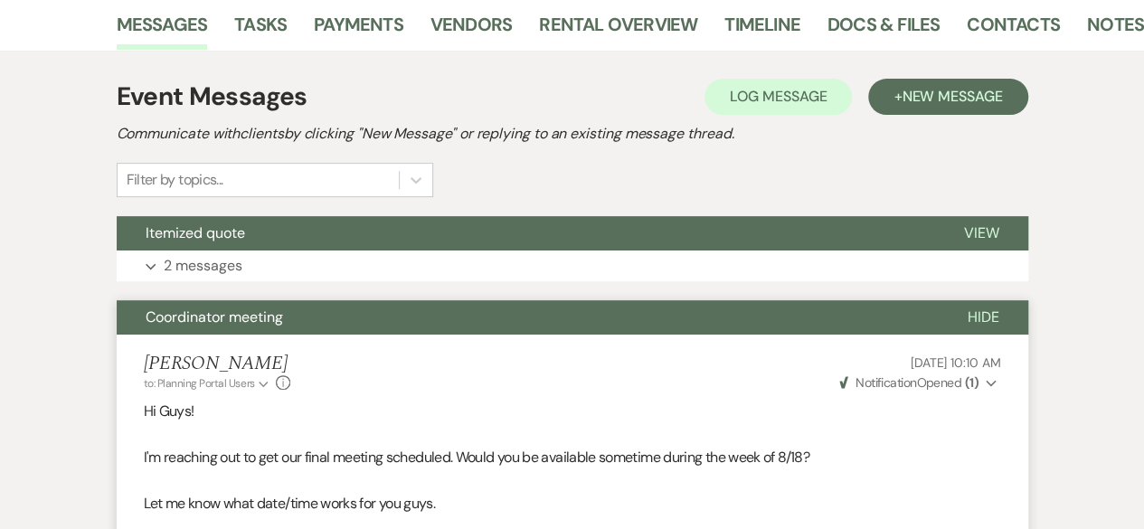
scroll to position [169, 0]
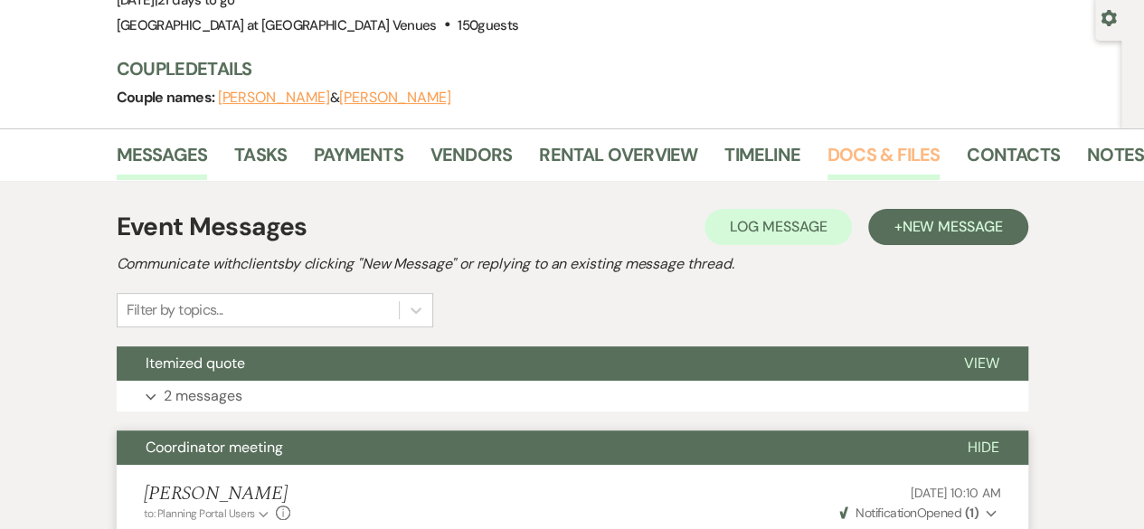
click at [891, 151] on link "Docs & Files" at bounding box center [883, 160] width 112 height 40
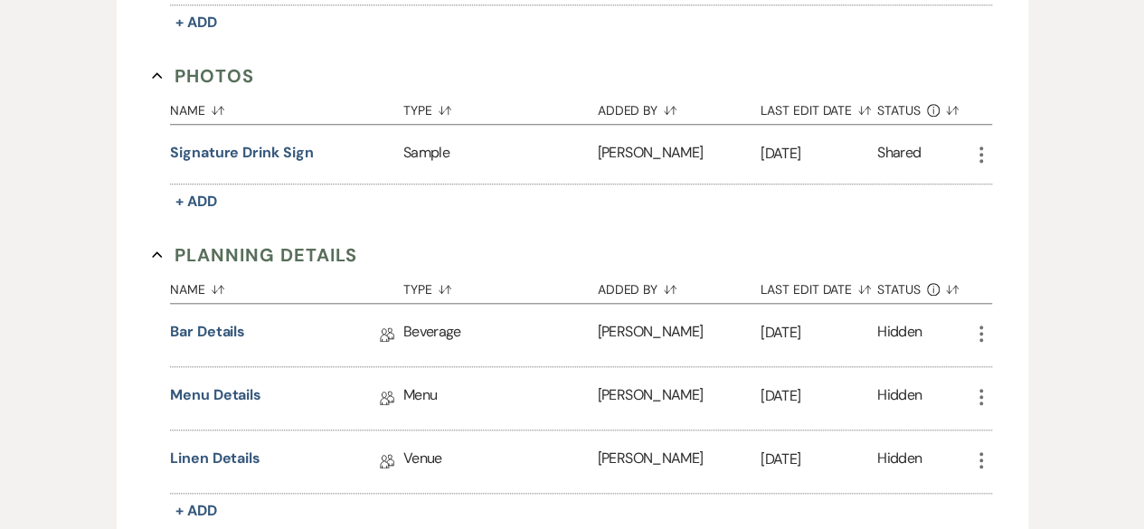
scroll to position [802, 0]
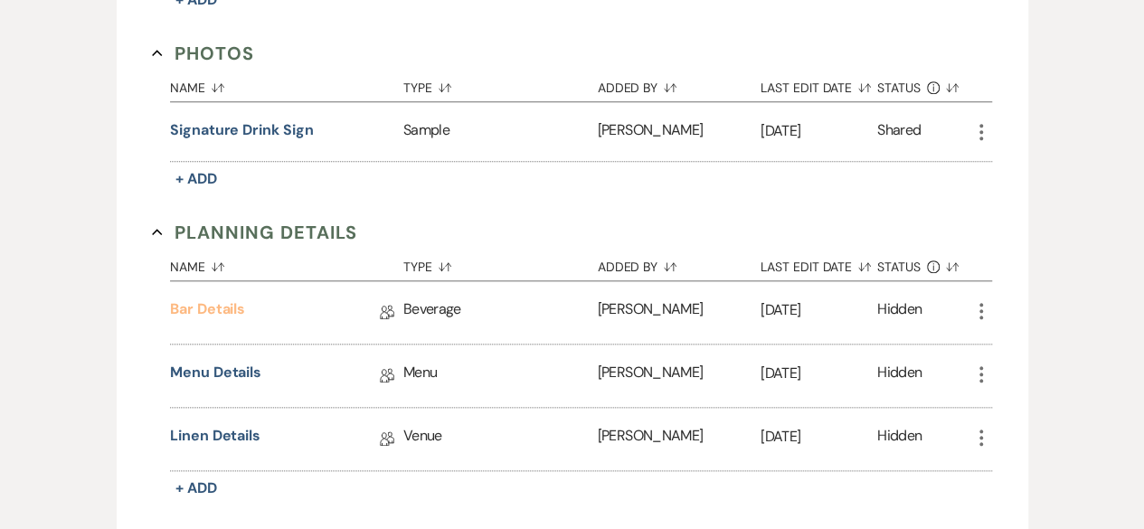
click at [239, 306] on link "Bar Details" at bounding box center [207, 312] width 75 height 28
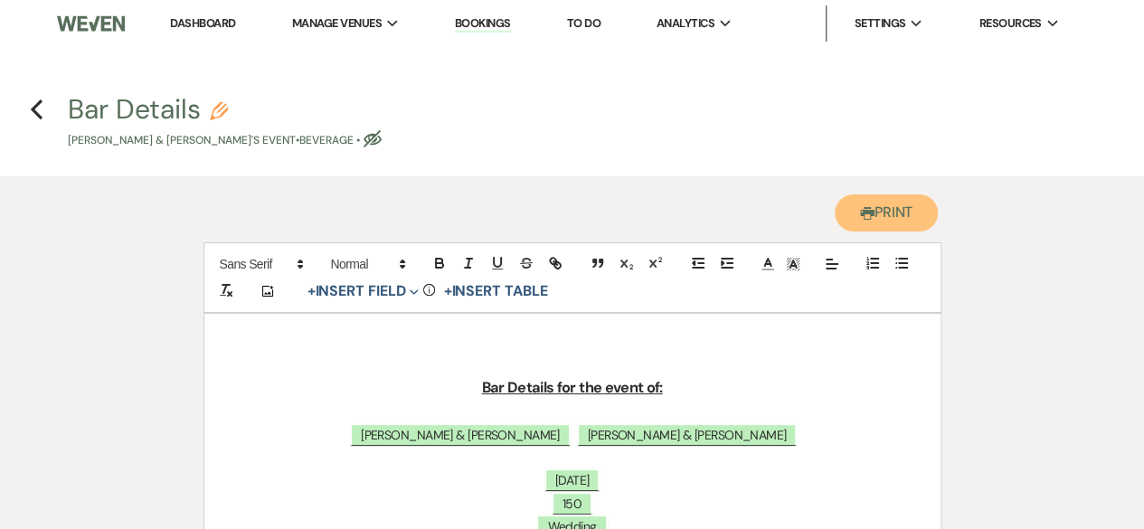
drag, startPoint x: 882, startPoint y: 216, endPoint x: 900, endPoint y: 478, distance: 262.8
click at [882, 216] on button "Printer Print" at bounding box center [886, 212] width 104 height 37
click at [35, 106] on use "button" at bounding box center [37, 109] width 12 height 20
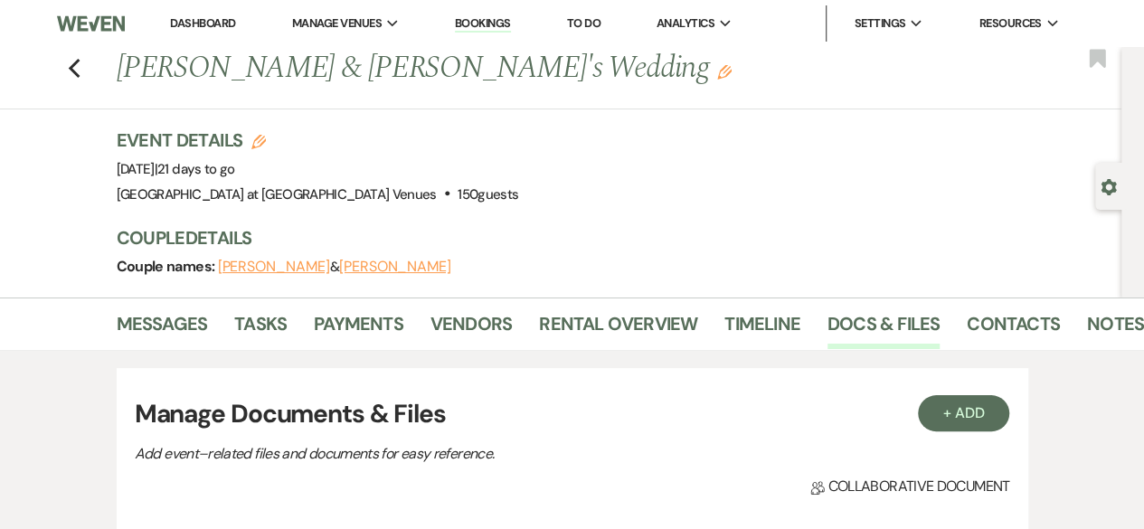
scroll to position [802, 0]
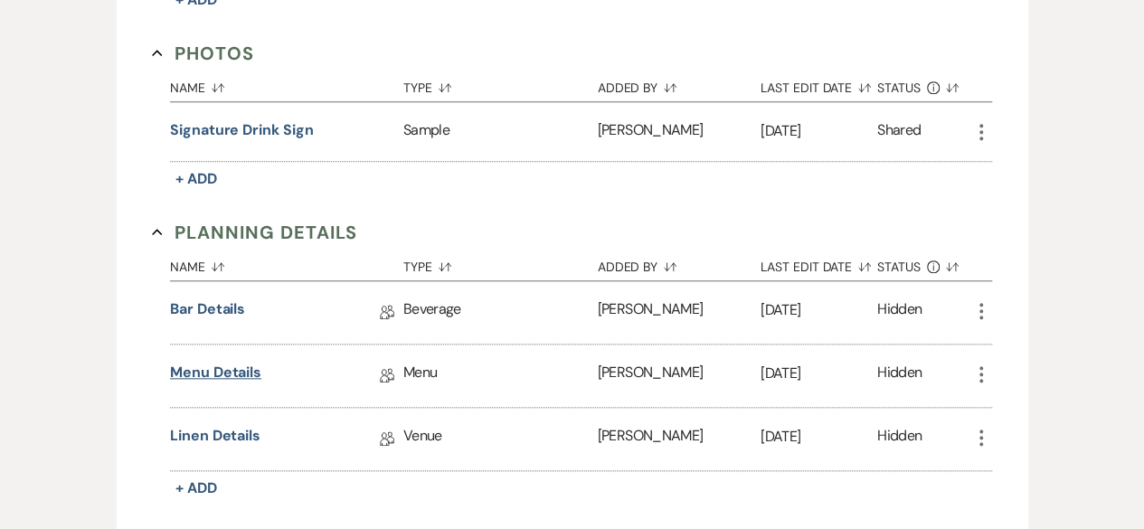
click at [245, 372] on link "Menu Details" at bounding box center [215, 376] width 91 height 28
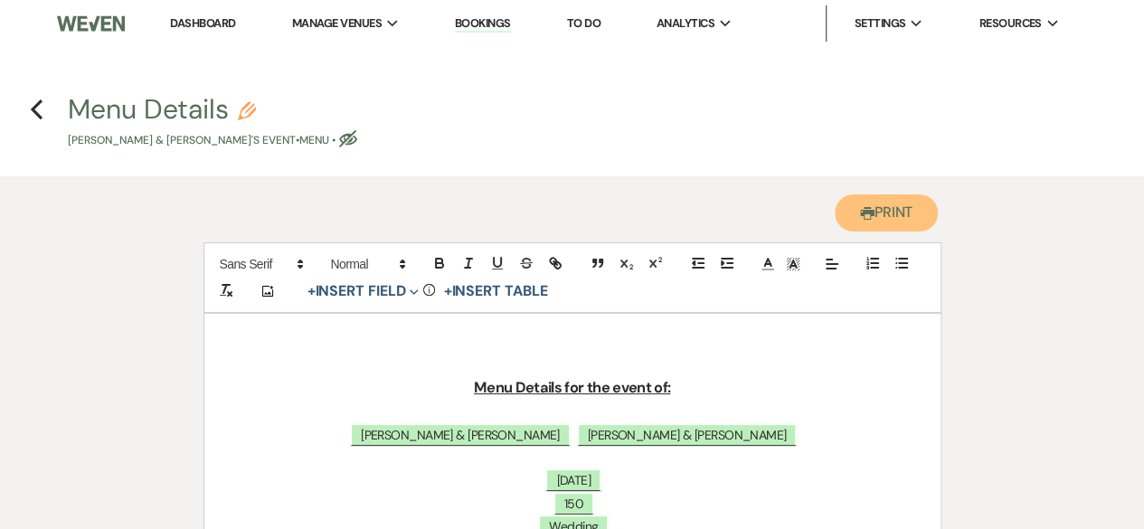
click at [884, 209] on button "Printer Print" at bounding box center [886, 212] width 104 height 37
click at [37, 115] on use "button" at bounding box center [37, 109] width 12 height 20
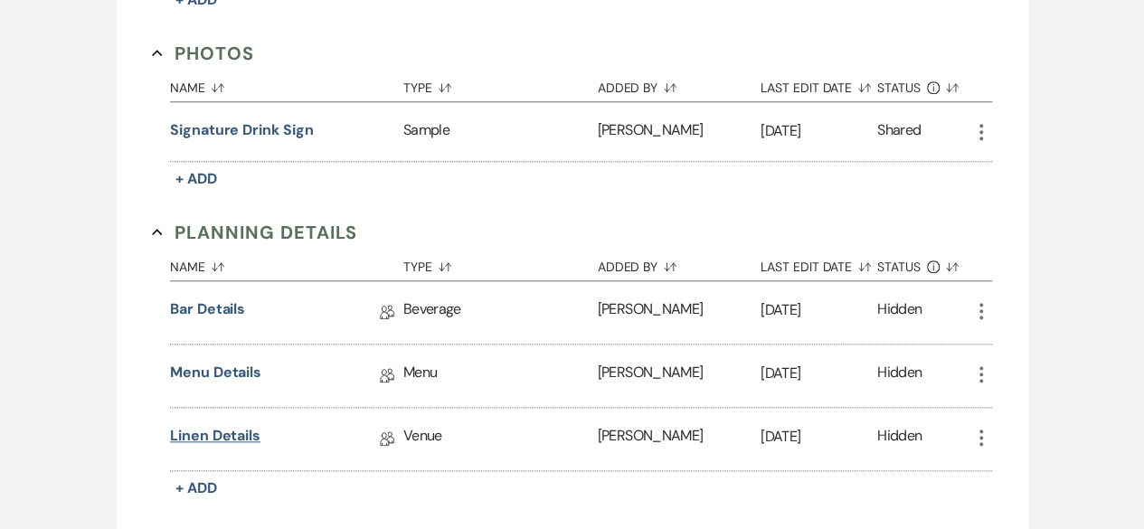
click at [237, 427] on link "Linen Details" at bounding box center [215, 439] width 90 height 28
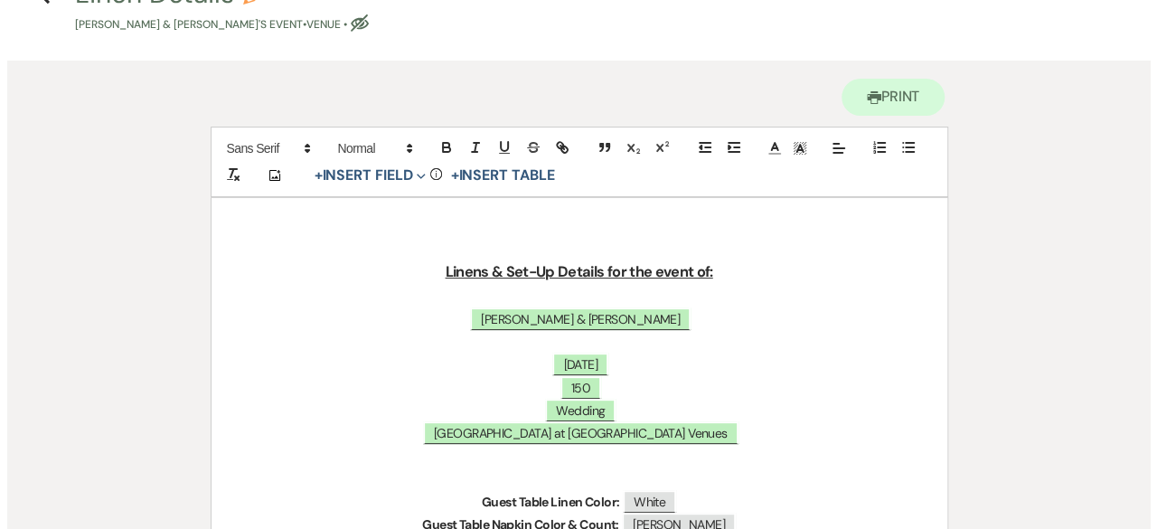
scroll to position [271, 0]
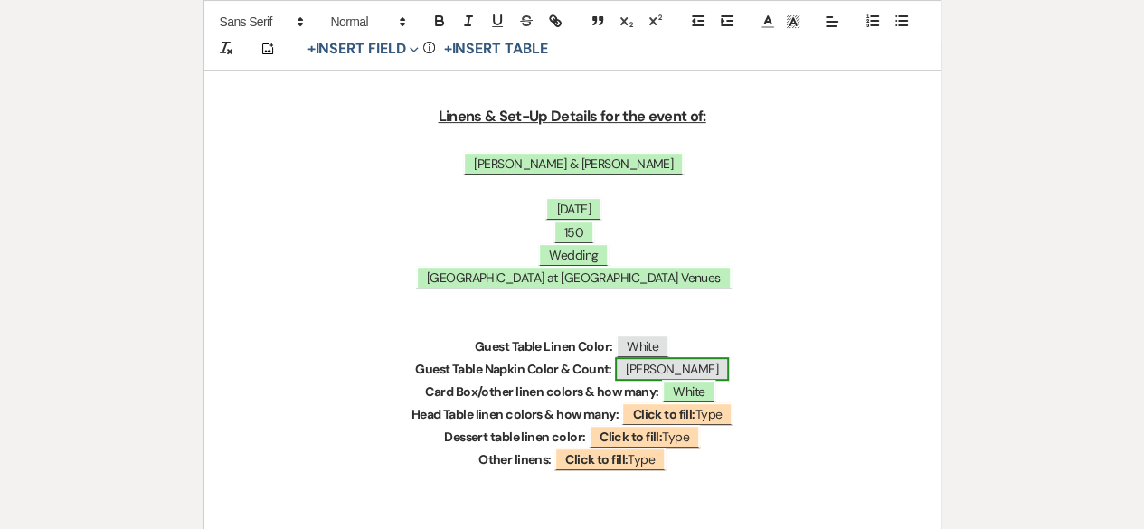
click at [671, 363] on span "[PERSON_NAME]" at bounding box center [672, 369] width 114 height 24
select select "Type"
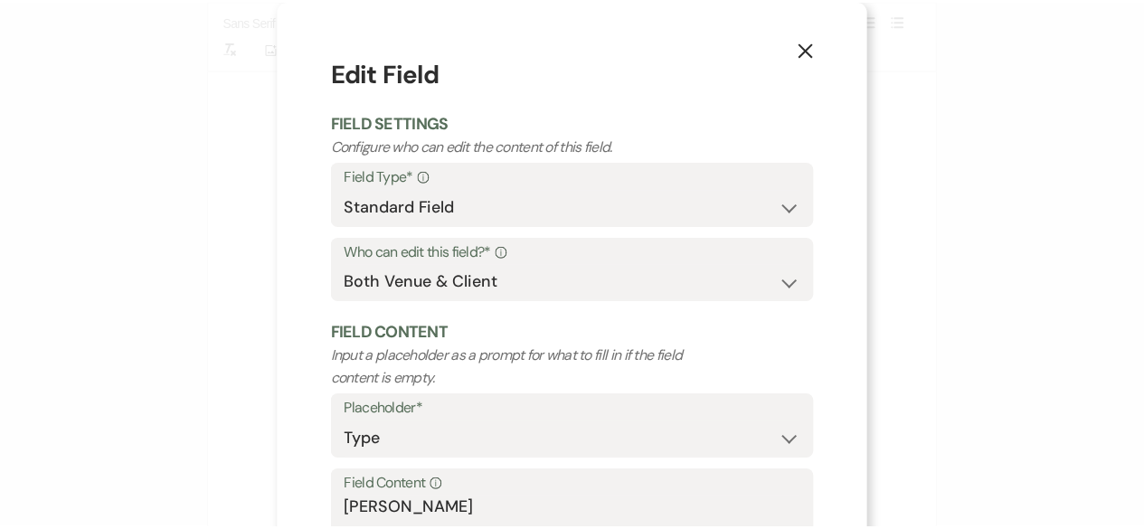
scroll to position [172, 0]
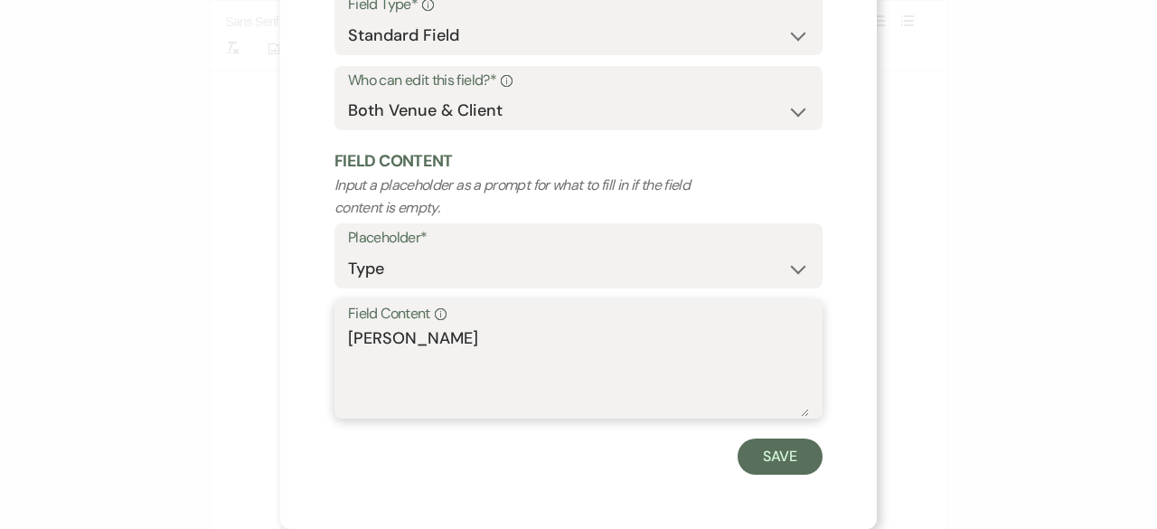
click at [475, 332] on textarea "[PERSON_NAME]" at bounding box center [578, 371] width 461 height 90
type textarea "[PERSON_NAME]/Sage Green"
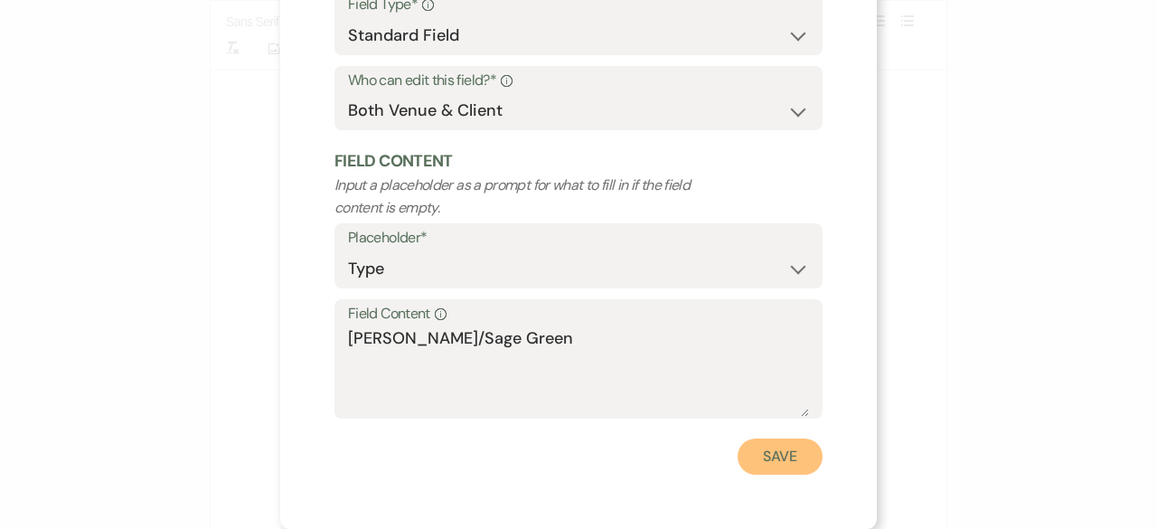
click at [748, 448] on button "Save" at bounding box center [780, 456] width 85 height 36
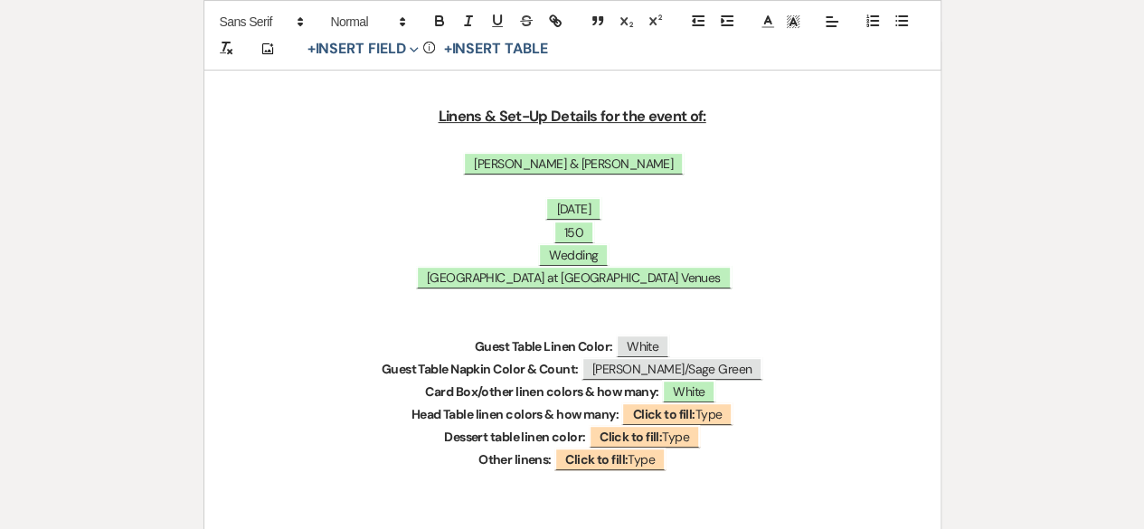
click at [693, 464] on p "Other linens: ﻿ Click to fill: Type ﻿" at bounding box center [572, 459] width 649 height 23
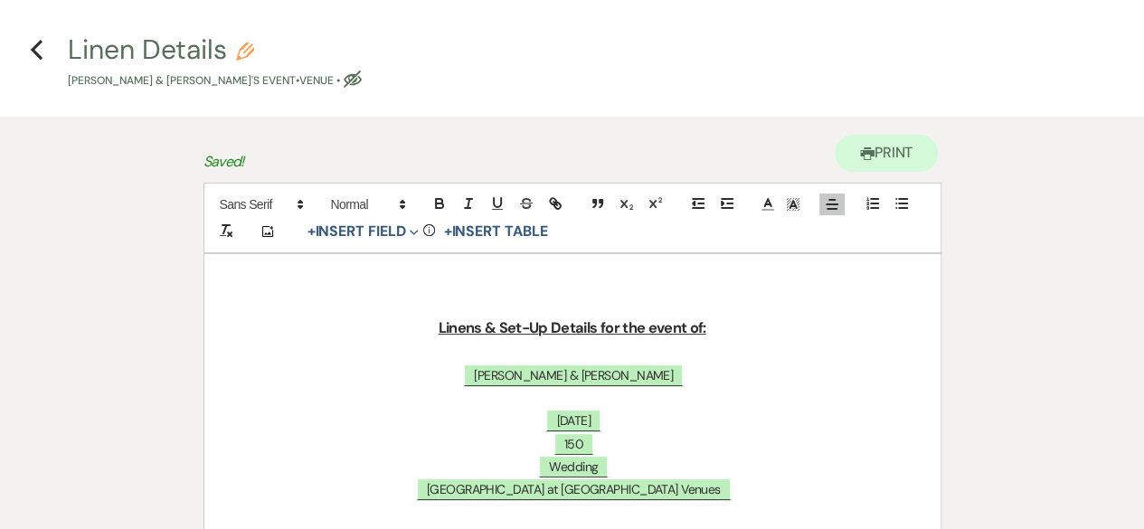
scroll to position [0, 0]
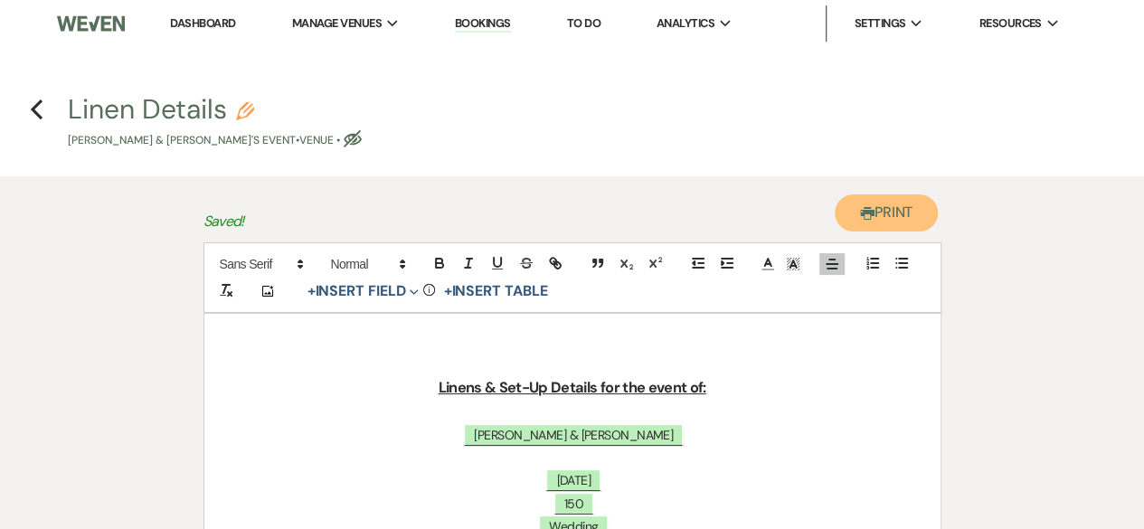
click at [891, 212] on button "Printer Print" at bounding box center [886, 212] width 104 height 37
click at [34, 108] on use "button" at bounding box center [37, 109] width 12 height 20
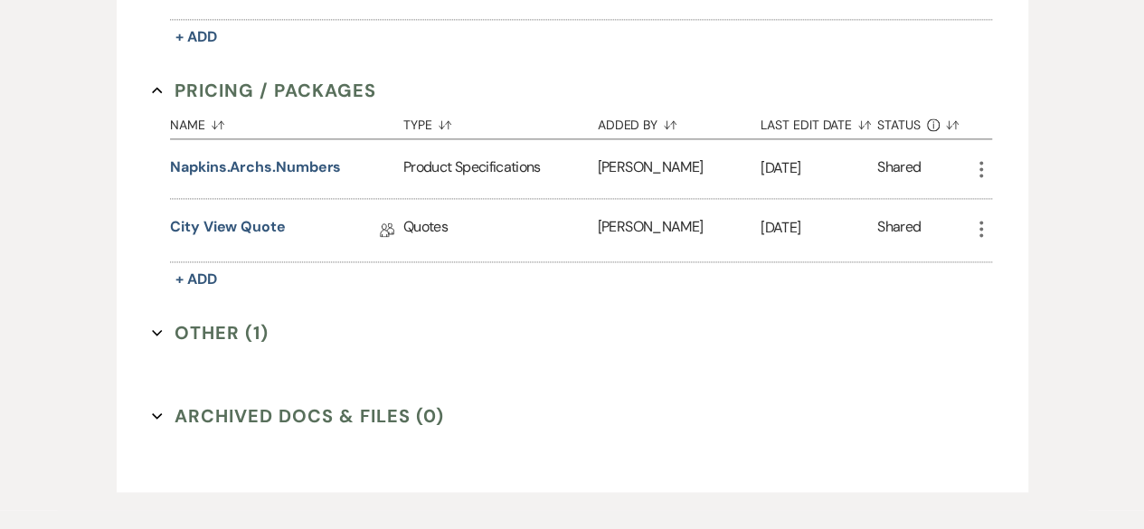
scroll to position [1254, 0]
click at [237, 321] on button "Other (1) Expand" at bounding box center [210, 331] width 117 height 27
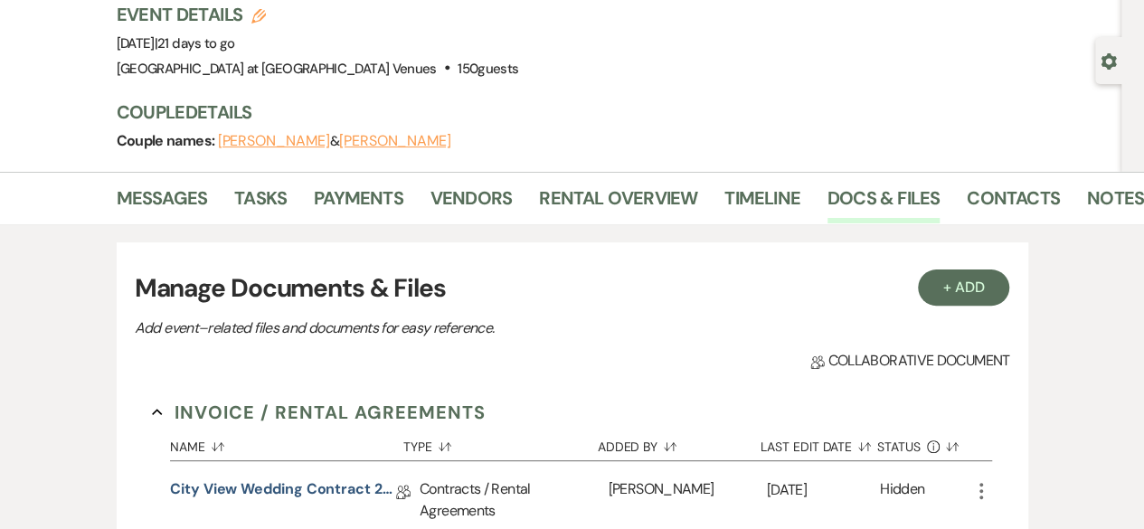
scroll to position [0, 0]
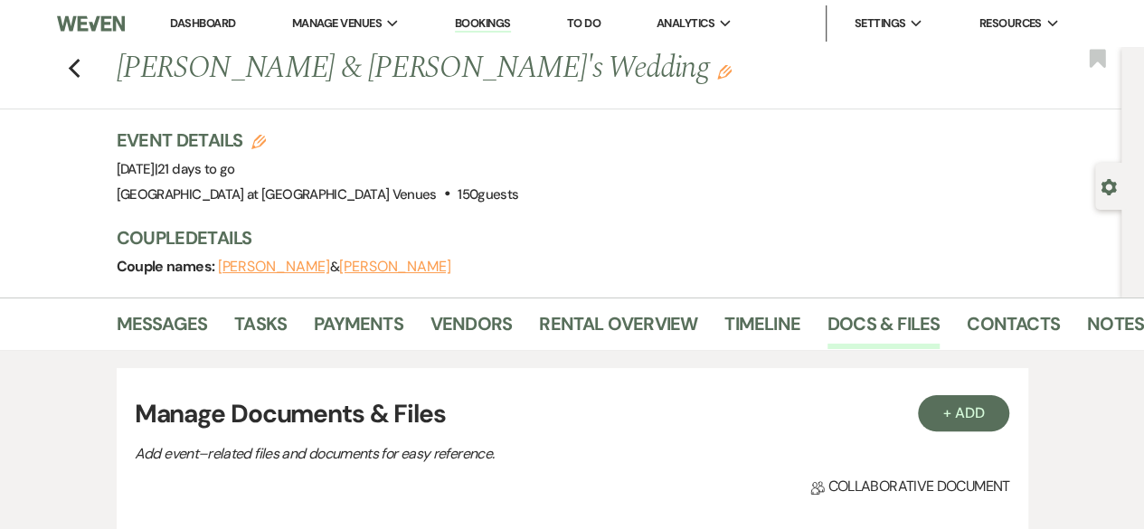
click at [81, 80] on div "Previous [PERSON_NAME] & [PERSON_NAME]'s Wedding Edit Bookmark" at bounding box center [556, 78] width 1130 height 62
click at [78, 63] on icon "Previous" at bounding box center [75, 69] width 14 height 22
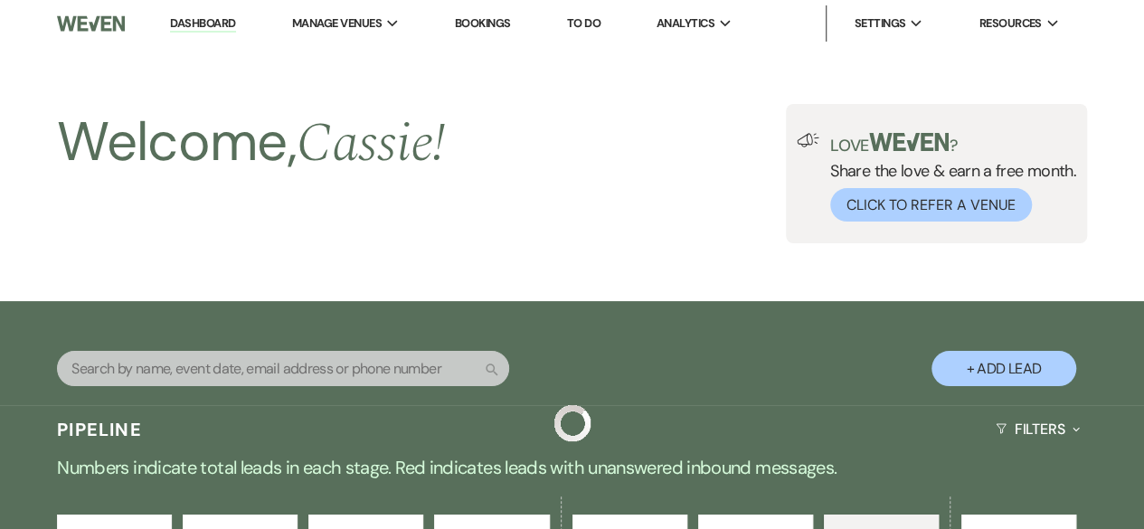
scroll to position [1175, 0]
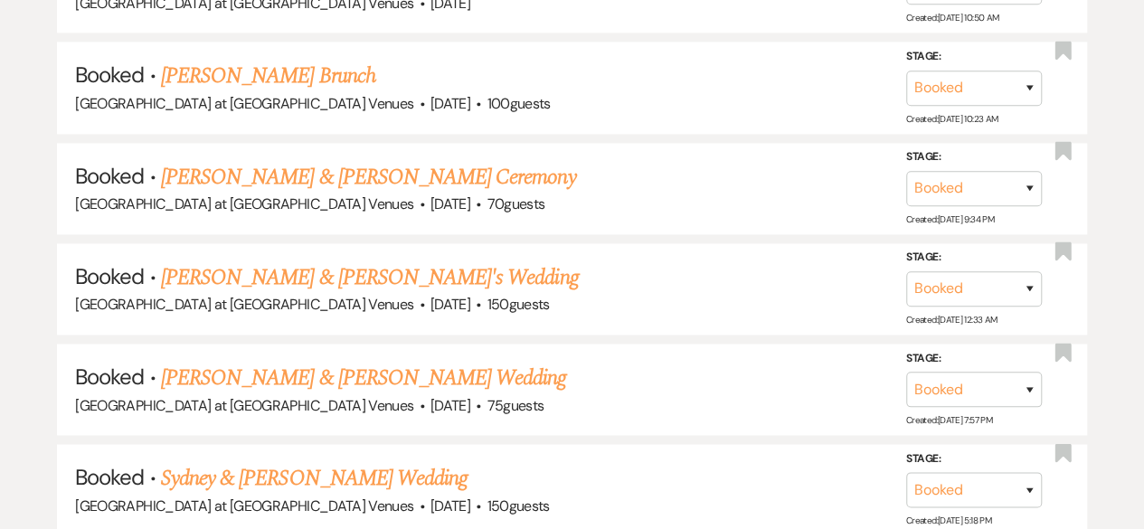
click at [357, 373] on link "[PERSON_NAME] & [PERSON_NAME] Wedding" at bounding box center [363, 378] width 405 height 33
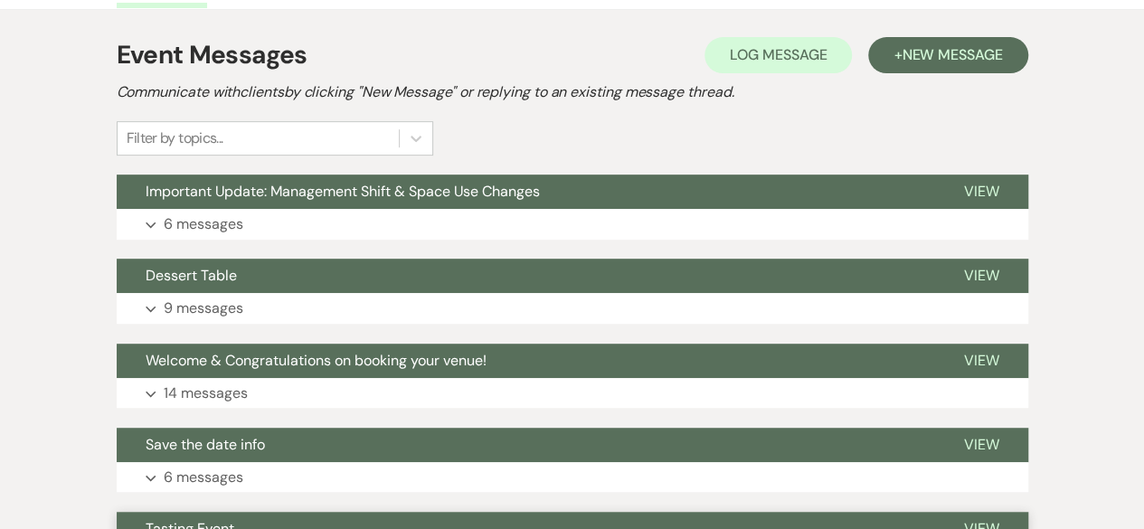
scroll to position [344, 0]
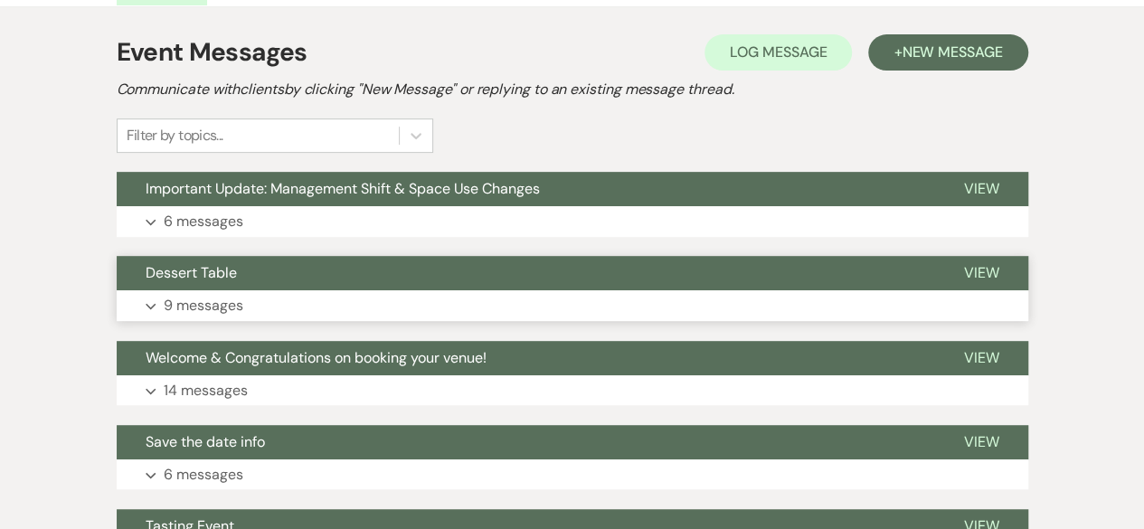
click at [201, 299] on p "9 messages" at bounding box center [204, 306] width 80 height 24
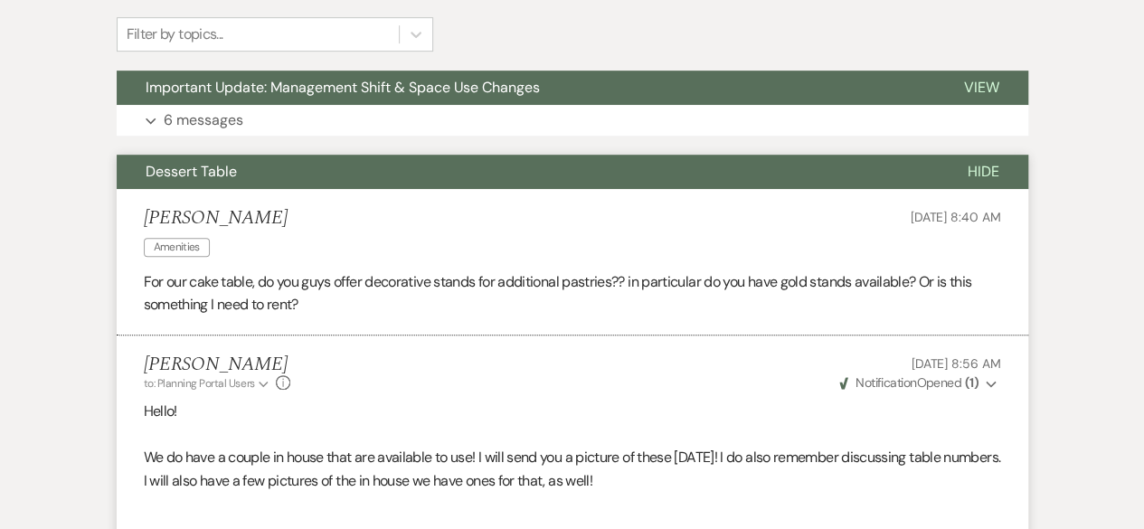
scroll to position [215, 0]
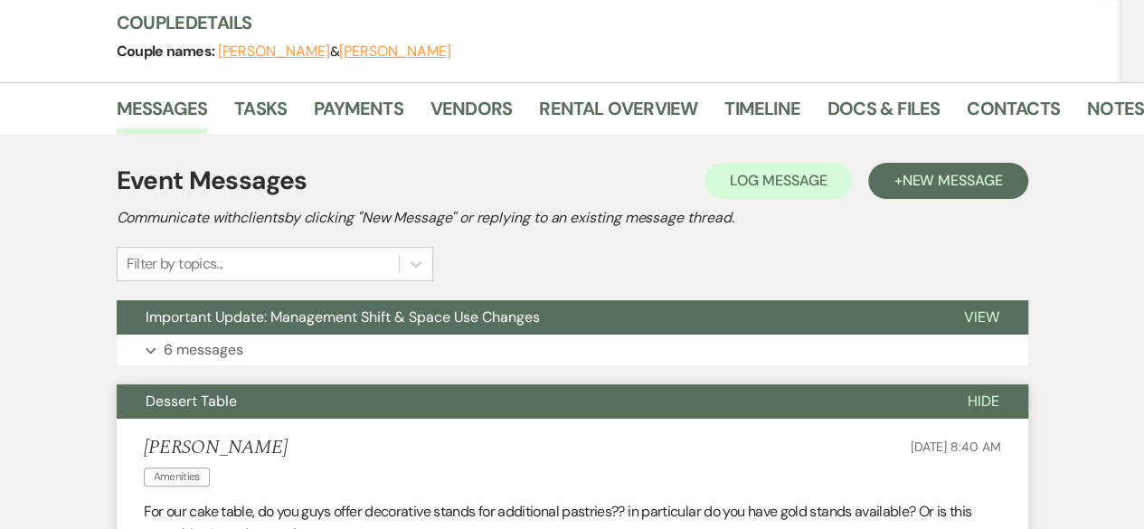
click at [1000, 399] on button "Hide" at bounding box center [983, 401] width 90 height 34
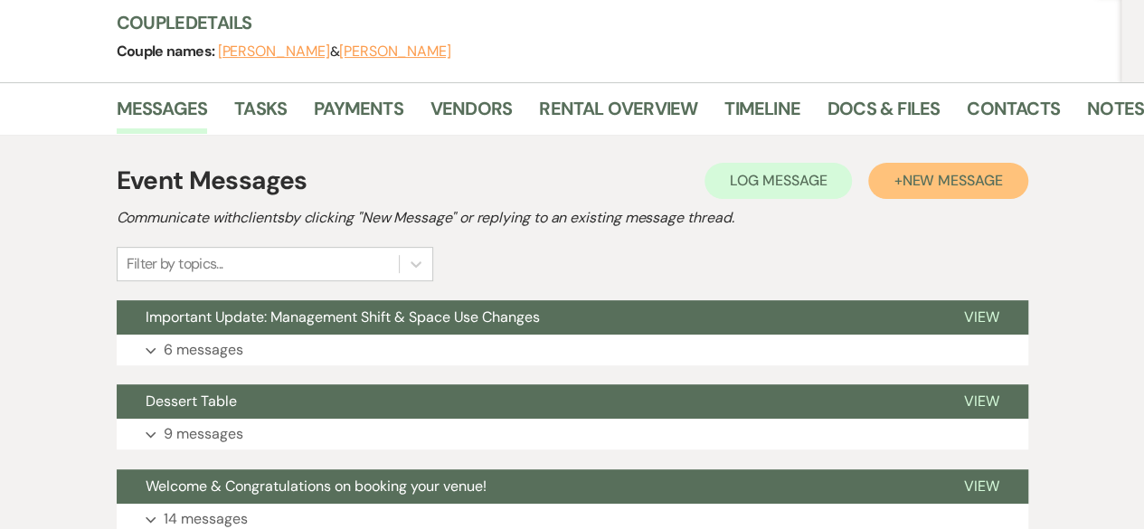
click at [928, 184] on span "New Message" at bounding box center [951, 180] width 100 height 19
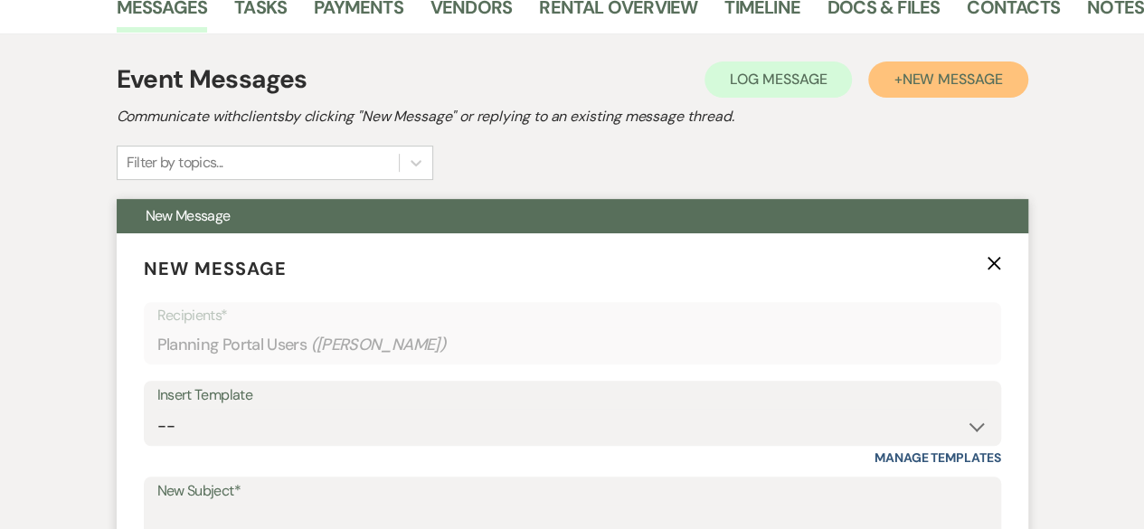
scroll to position [486, 0]
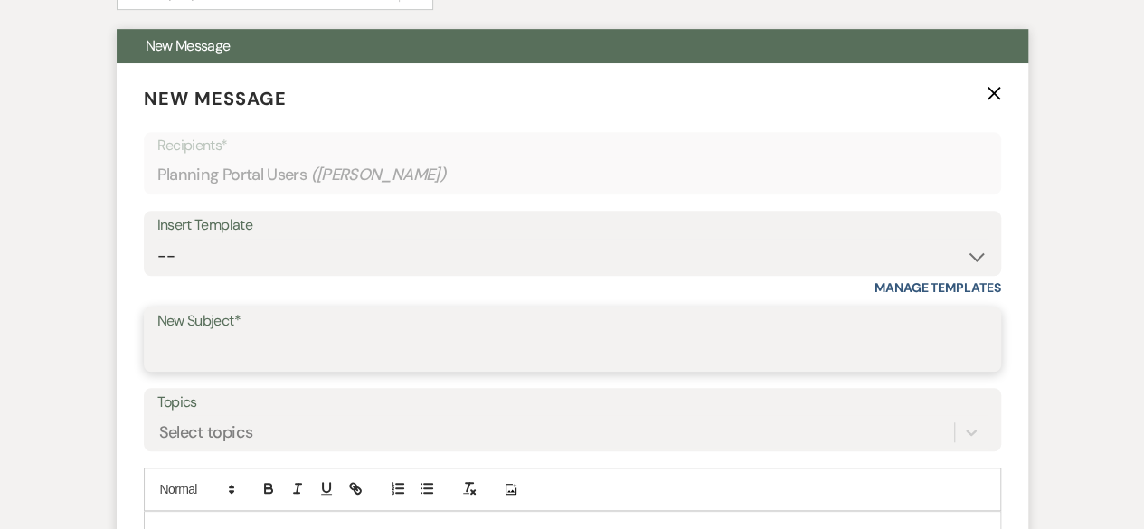
click at [202, 345] on input "New Subject*" at bounding box center [572, 352] width 830 height 35
type input "Follow up!"
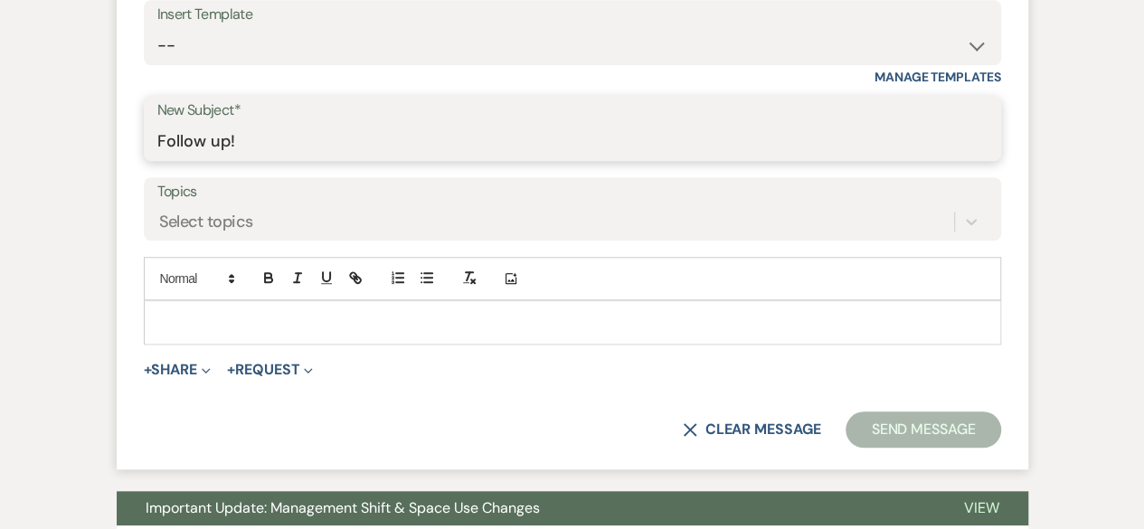
scroll to position [848, 0]
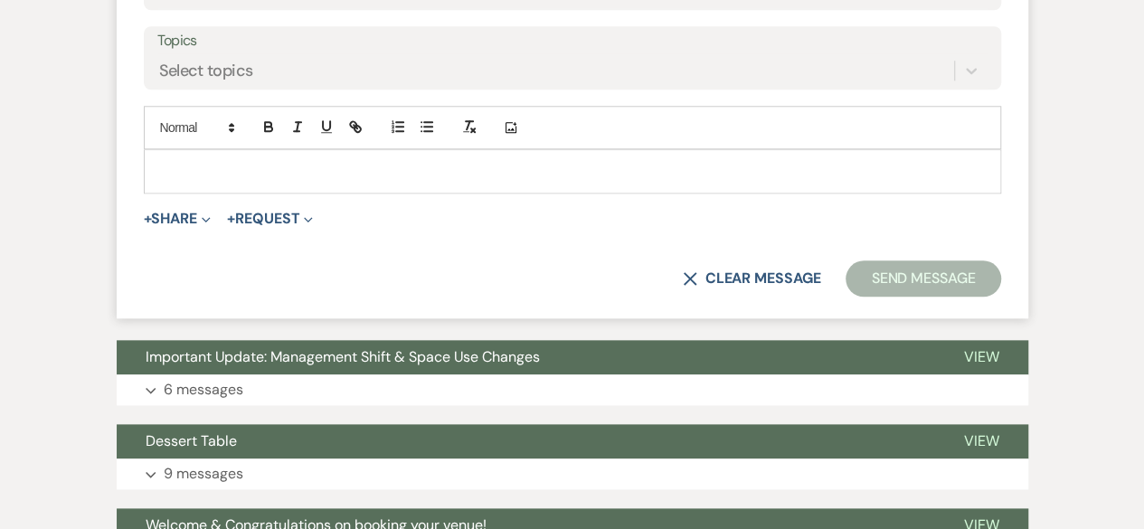
click at [182, 186] on div at bounding box center [572, 171] width 855 height 42
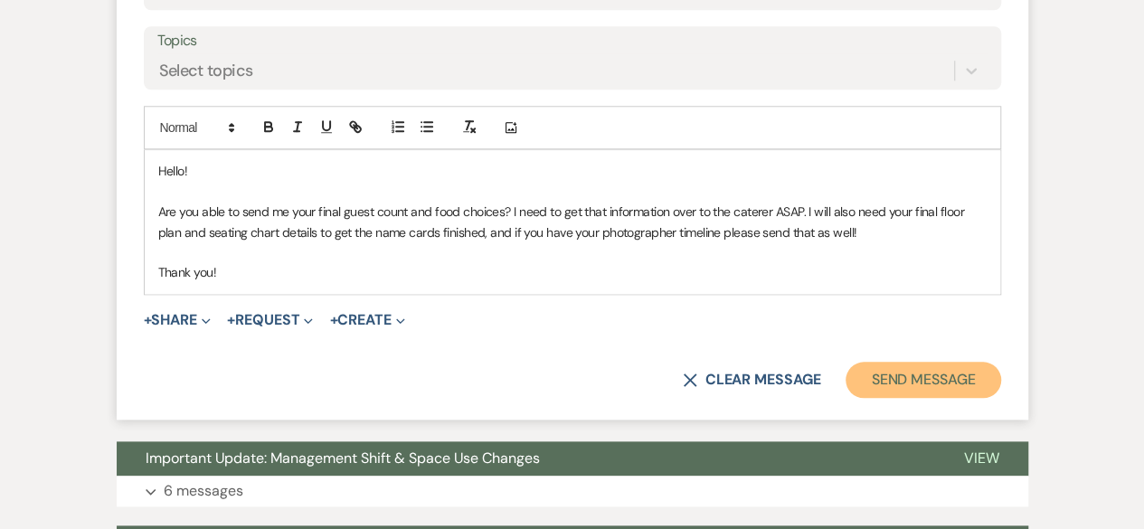
click at [910, 369] on button "Send Message" at bounding box center [922, 380] width 155 height 36
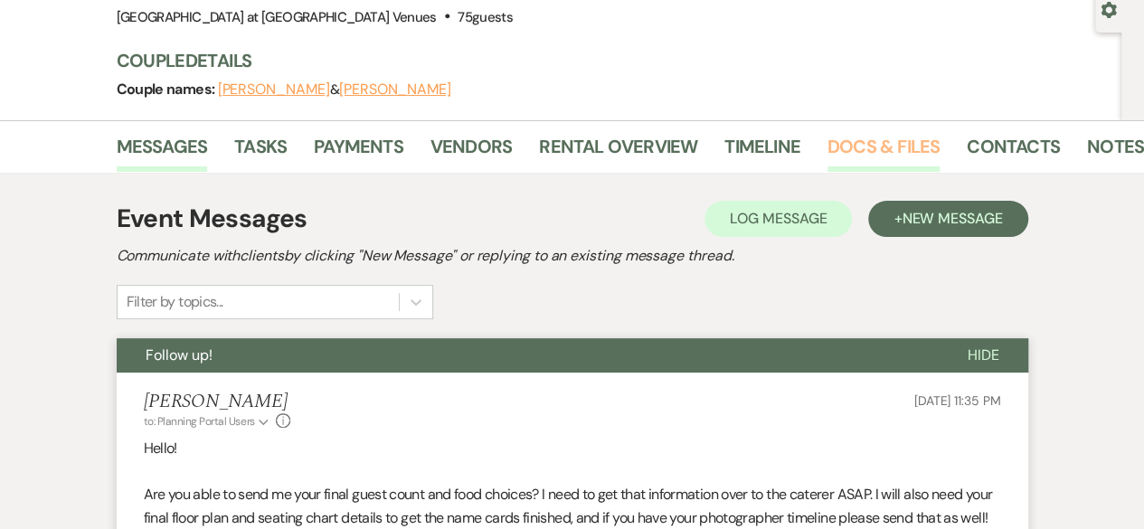
click at [928, 140] on link "Docs & Files" at bounding box center [883, 152] width 112 height 40
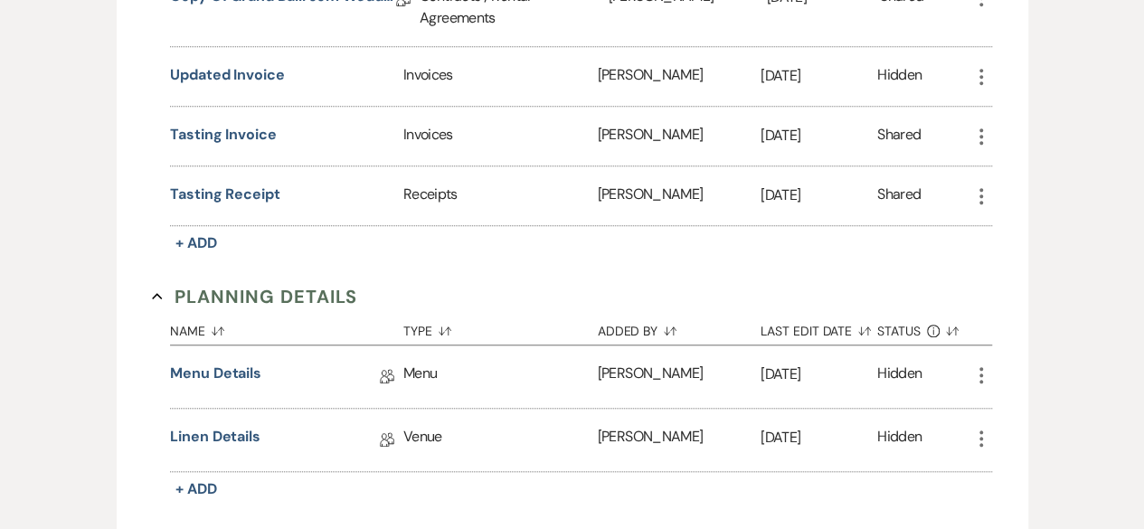
scroll to position [720, 0]
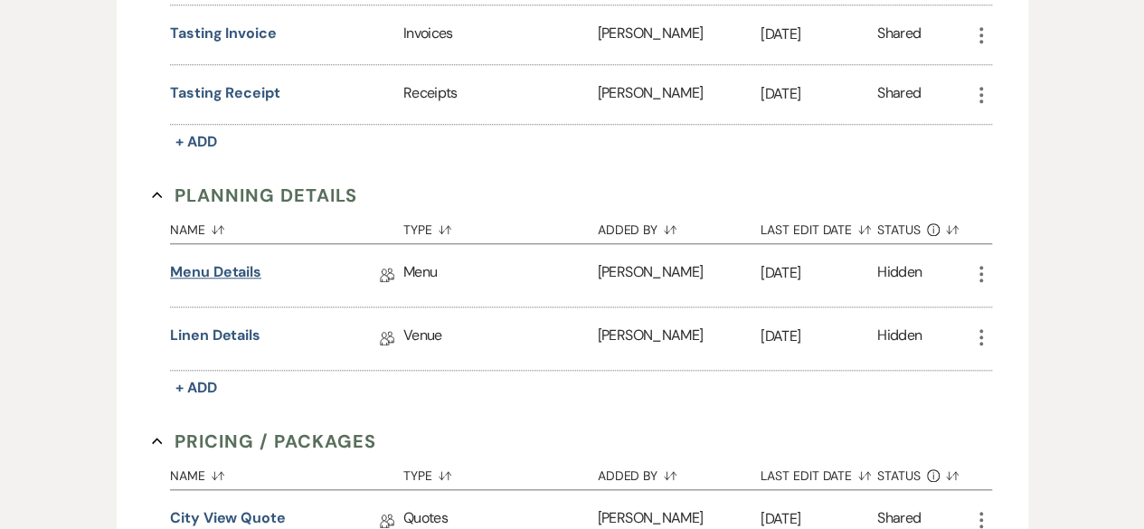
click at [237, 269] on link "Menu Details" at bounding box center [215, 275] width 91 height 28
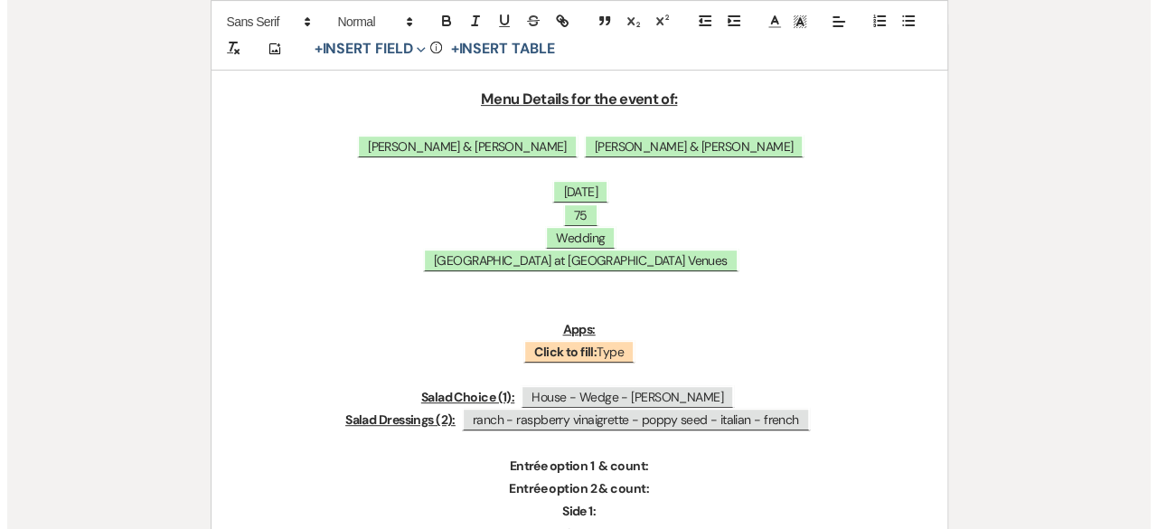
scroll to position [362, 0]
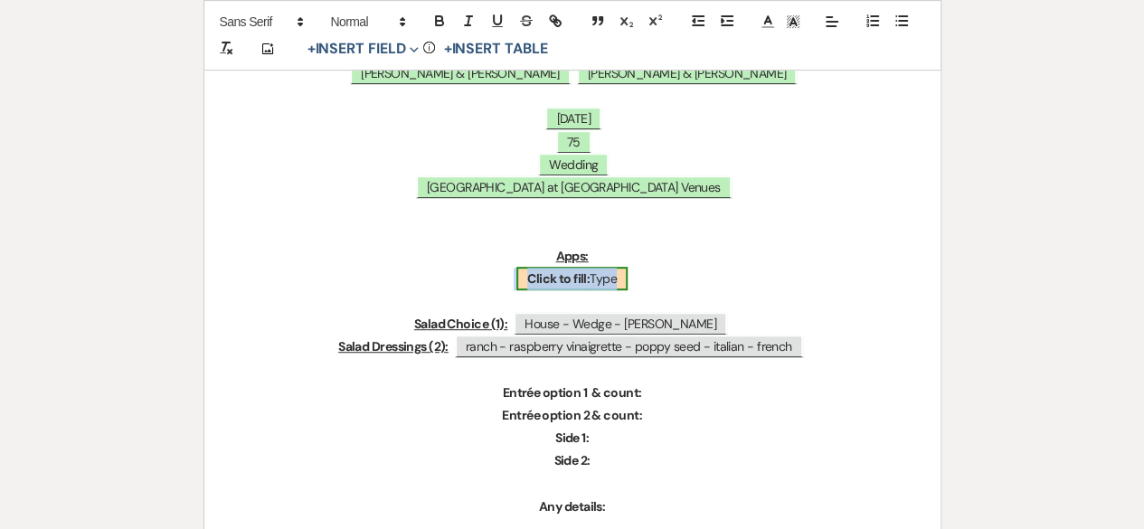
click at [548, 276] on b "Click to fill:" at bounding box center [558, 278] width 62 height 16
select select "Type"
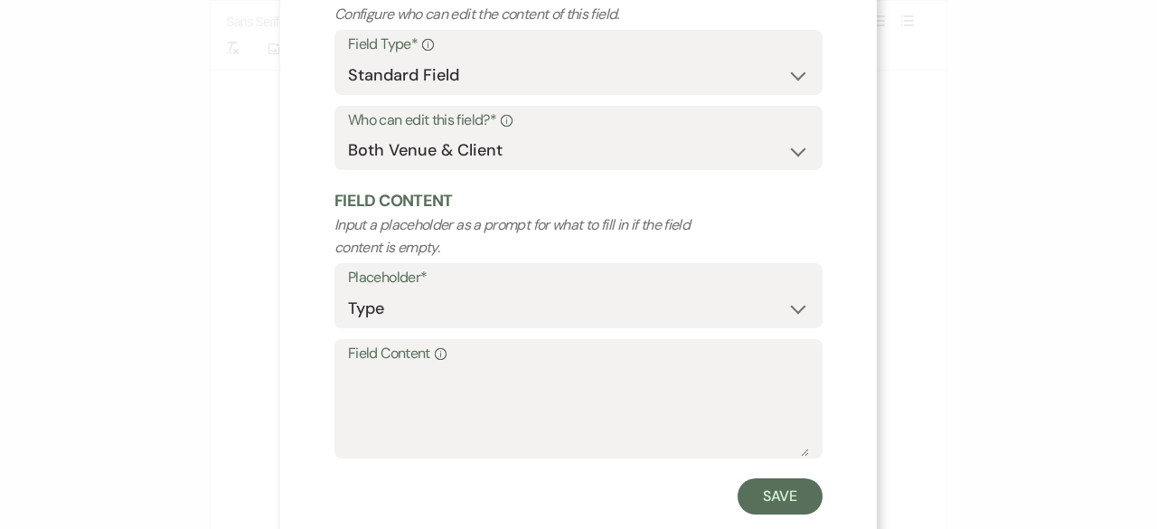
scroll to position [172, 0]
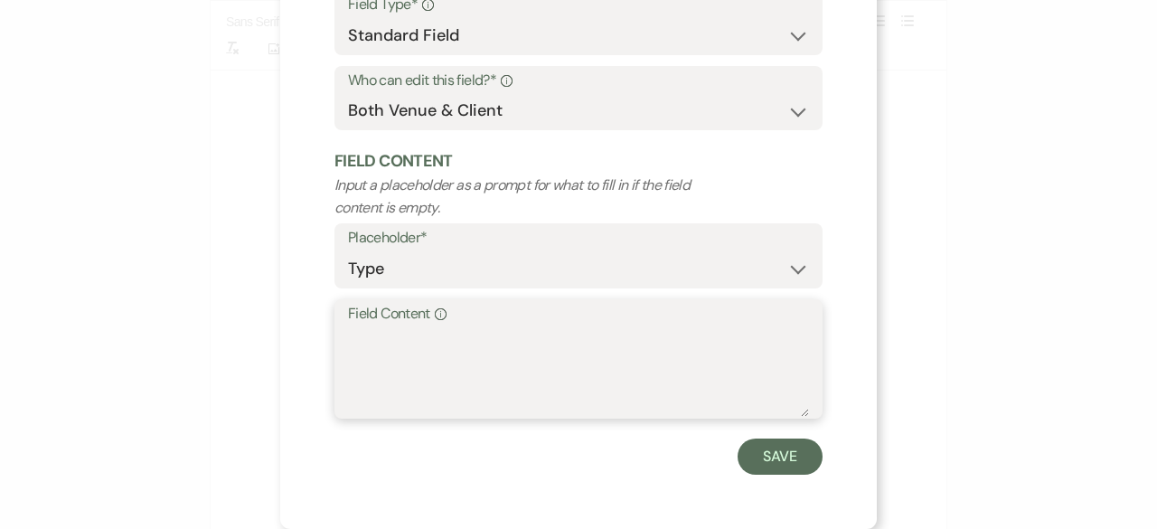
click at [388, 342] on textarea "Field Content Info" at bounding box center [578, 371] width 461 height 90
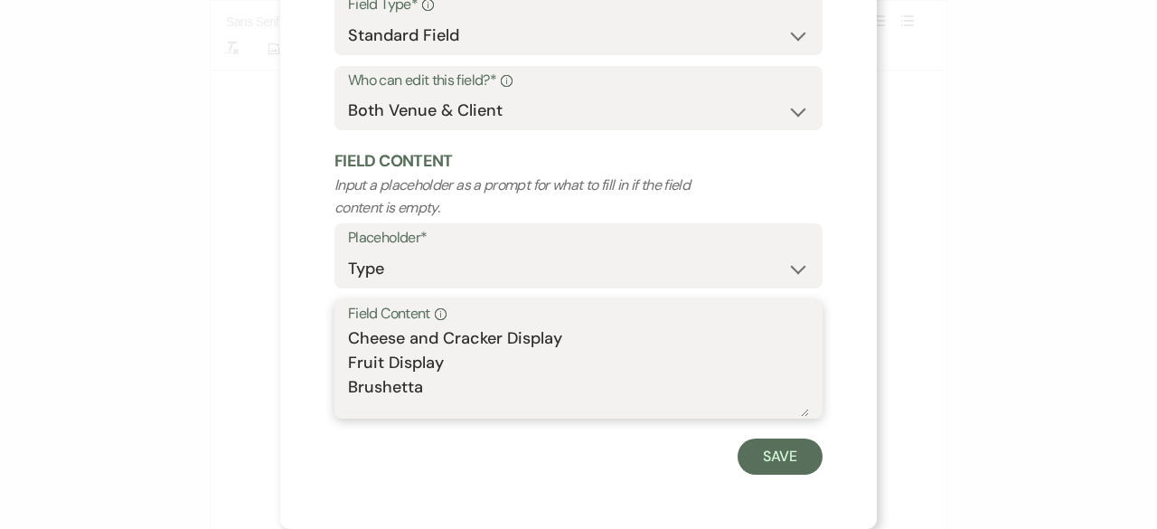
scroll to position [5, 0]
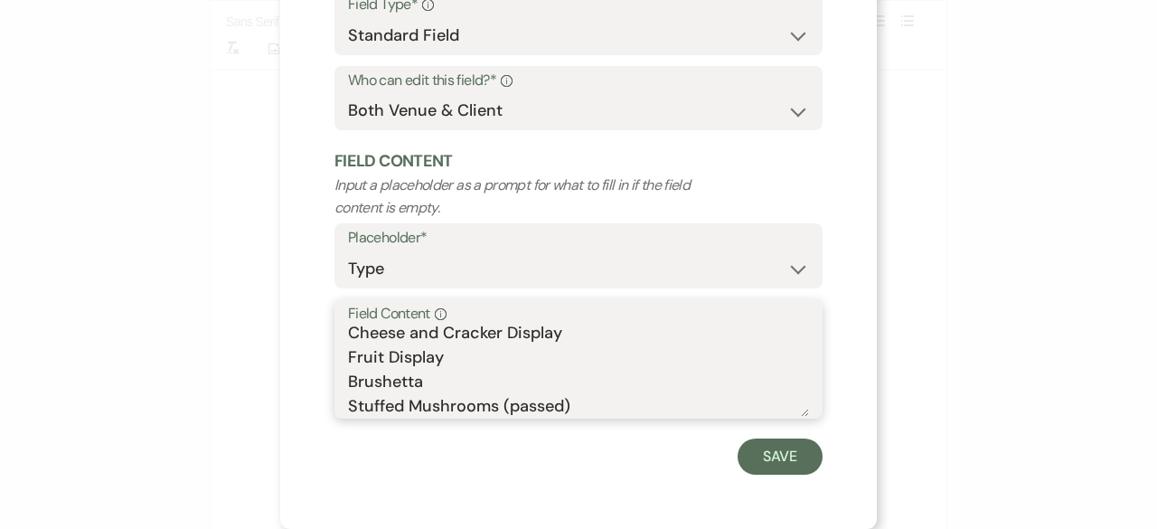
click at [375, 379] on textarea "Cheese and Cracker Display Fruit Display Brushetta Stuffed Mushrooms (passed)" at bounding box center [578, 371] width 461 height 90
type textarea "Cheese and Cracker Display Fruit Display Bruschetta Stuffed Mushrooms (passed)"
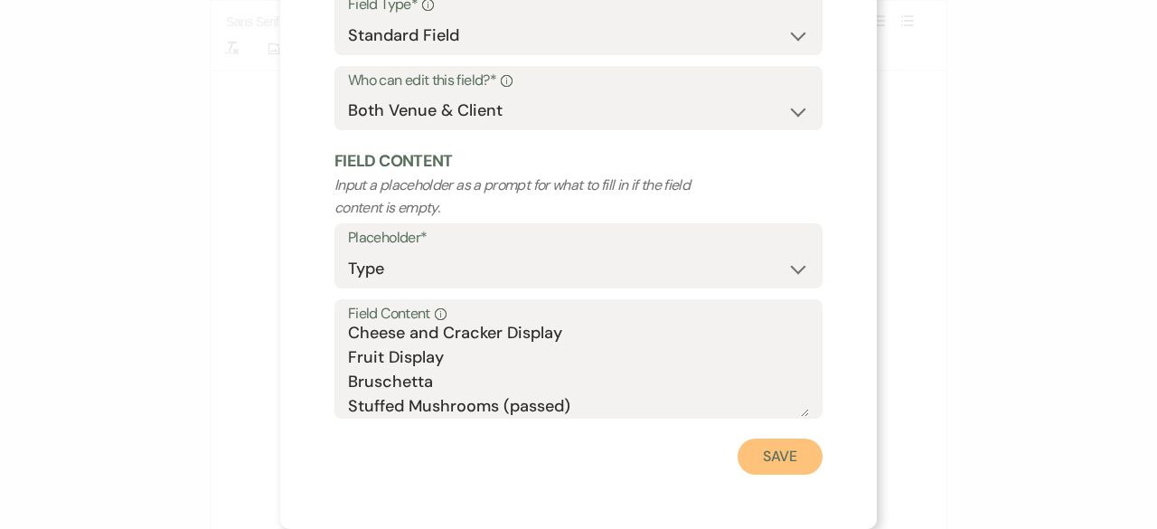
click at [788, 453] on button "Save" at bounding box center [780, 456] width 85 height 36
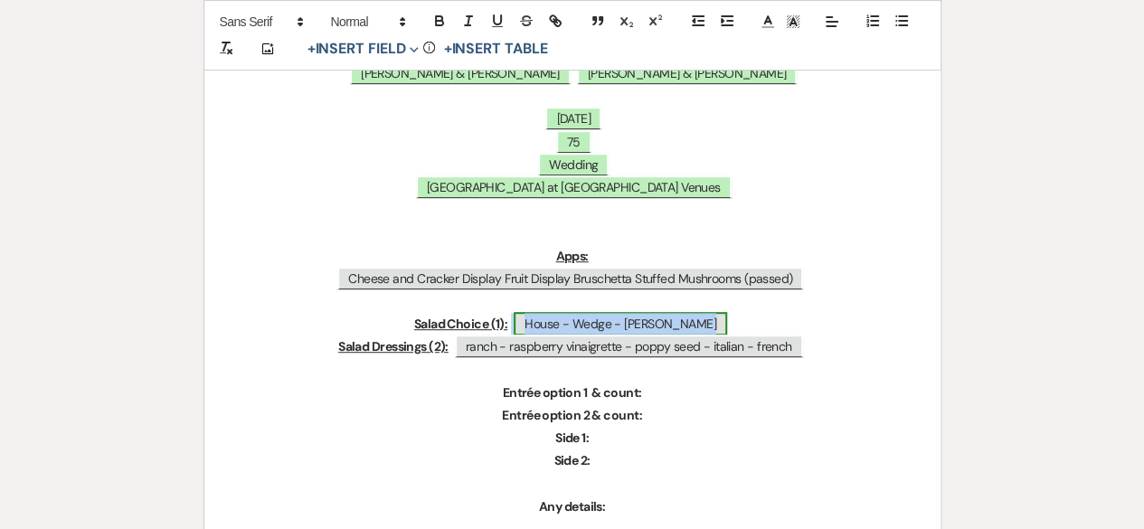
click at [632, 324] on span "House - Wedge - [PERSON_NAME]" at bounding box center [620, 324] width 213 height 24
select select "Type"
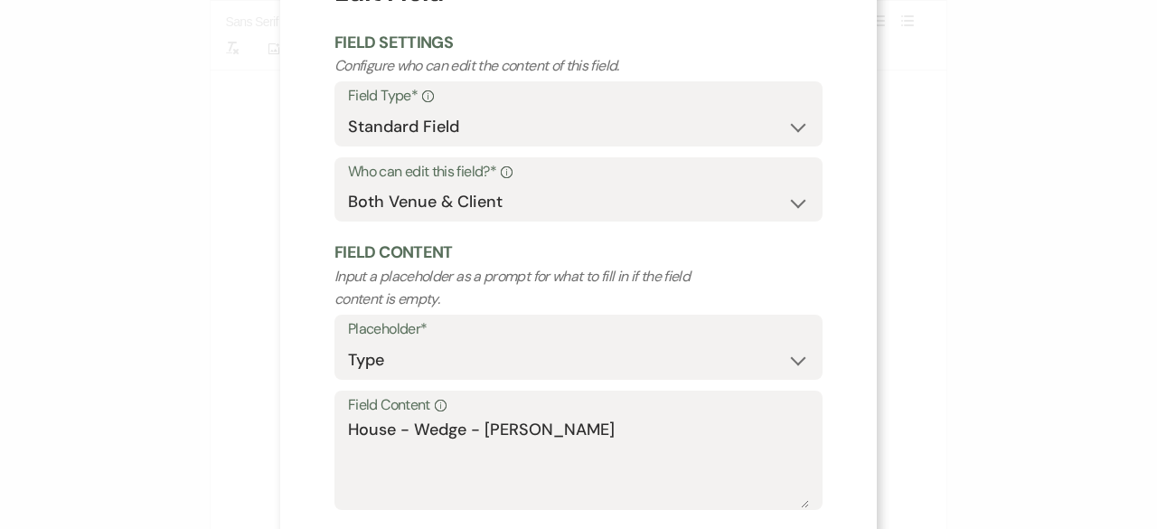
scroll to position [172, 0]
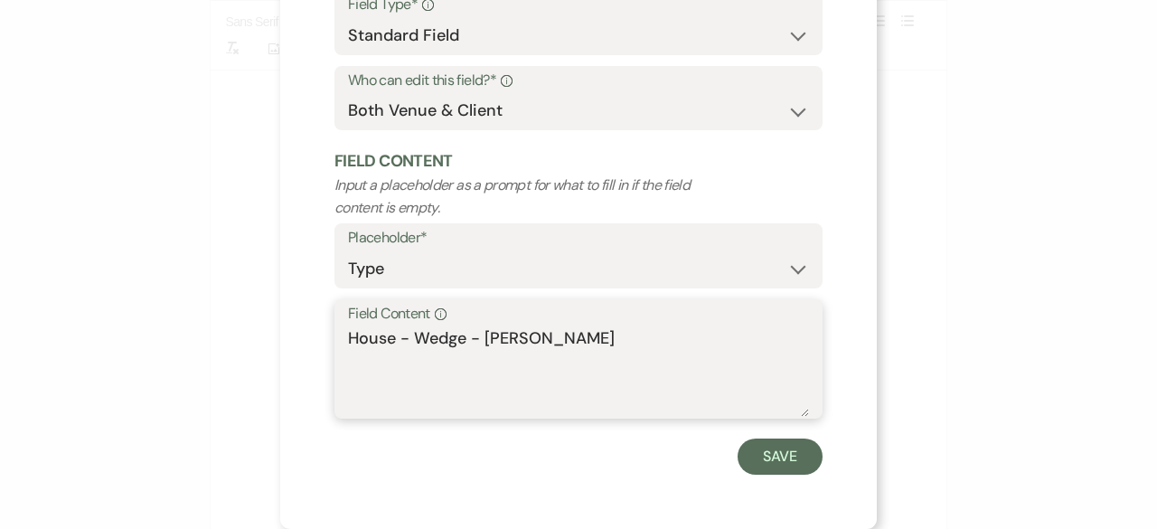
drag, startPoint x: 390, startPoint y: 343, endPoint x: 593, endPoint y: 348, distance: 203.5
click at [593, 348] on textarea "House - Wedge - [PERSON_NAME]" at bounding box center [578, 371] width 461 height 90
type textarea "House"
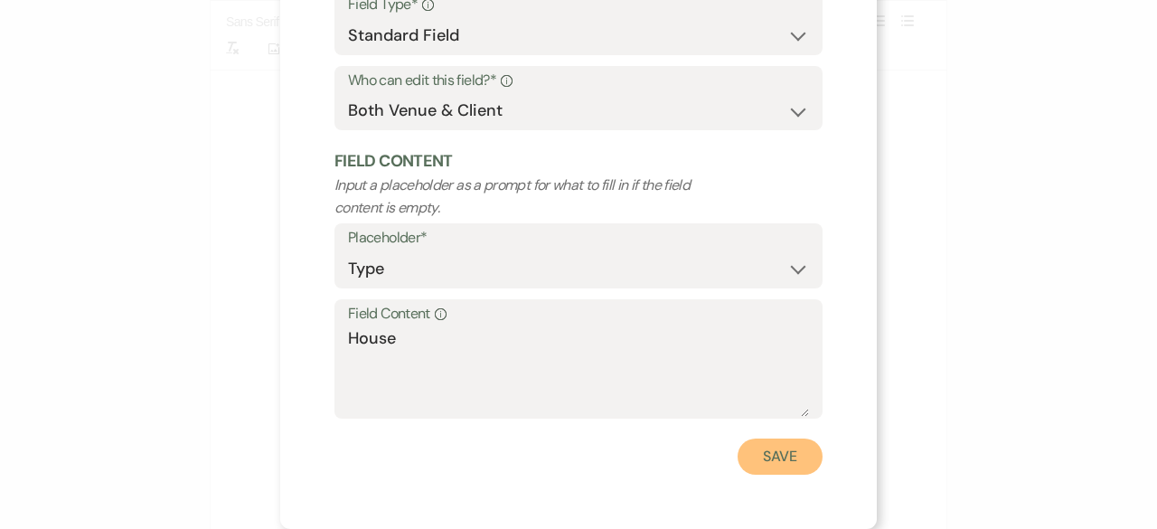
click at [763, 445] on button "Save" at bounding box center [780, 456] width 85 height 36
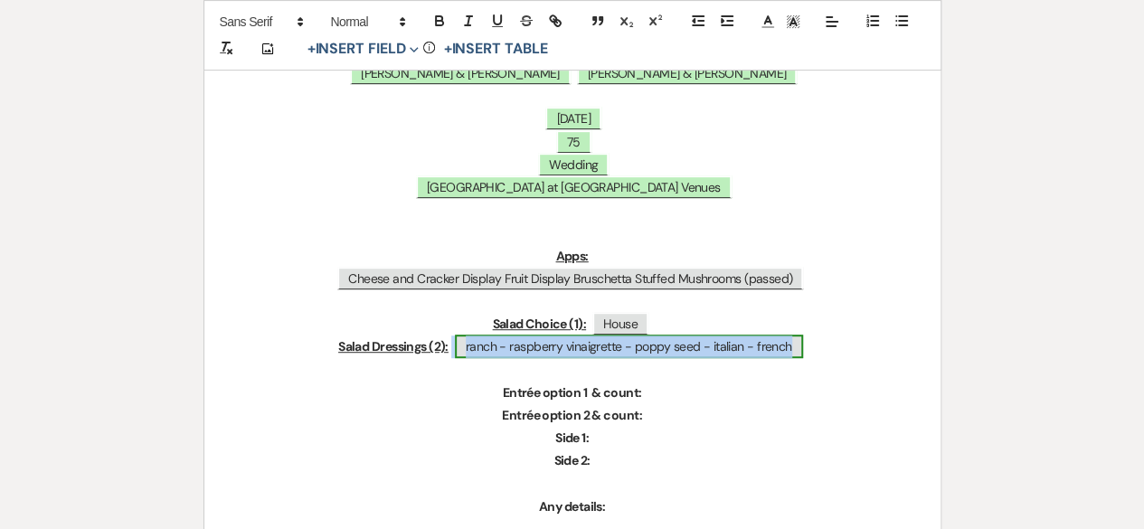
click at [606, 342] on span "ranch - raspberry vinaigrette - poppy seed - italian - french" at bounding box center [629, 347] width 348 height 24
select select "Type"
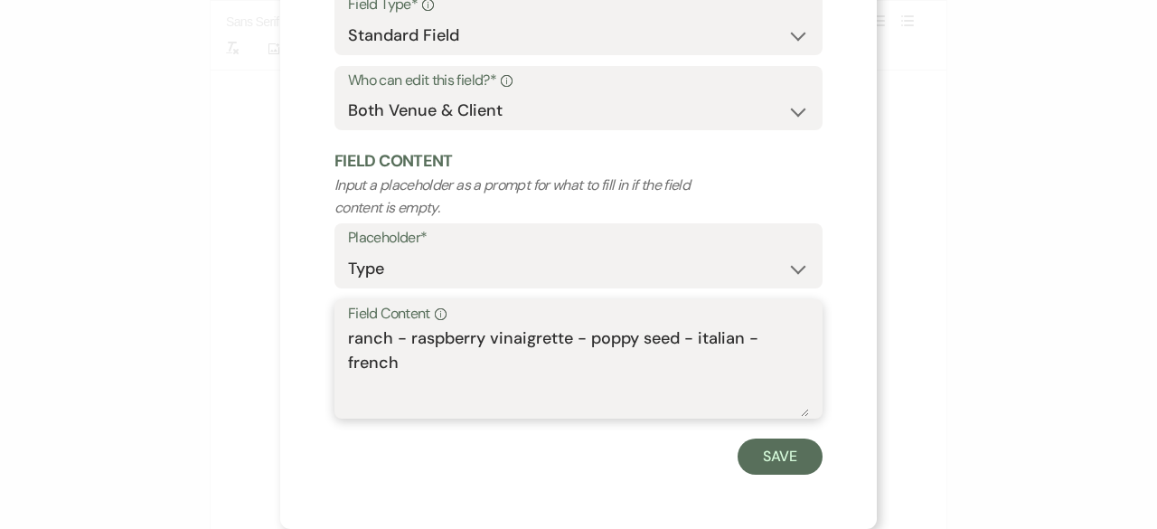
drag, startPoint x: 568, startPoint y: 343, endPoint x: 606, endPoint y: 364, distance: 43.7
click at [606, 364] on textarea "ranch - raspberry vinaigrette - poppy seed - italian - french" at bounding box center [578, 371] width 461 height 90
type textarea "ranch - raspberry vinaigrette"
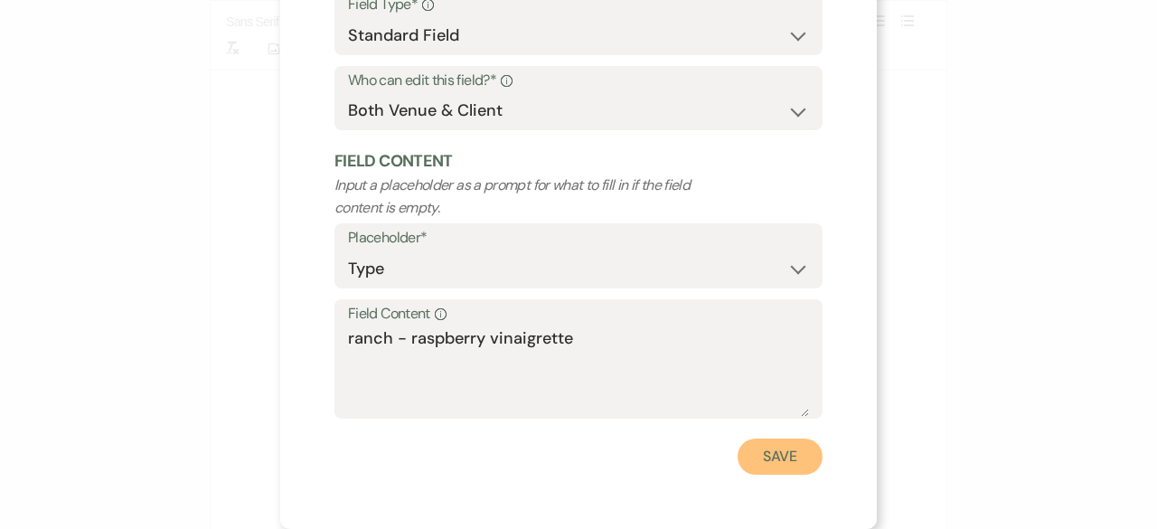
click at [778, 442] on button "Save" at bounding box center [780, 456] width 85 height 36
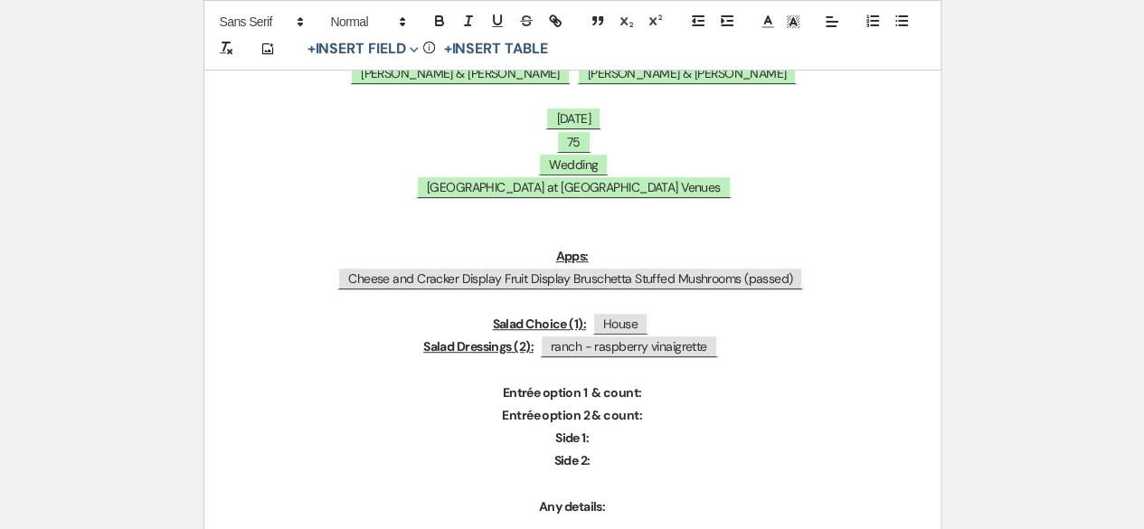
click at [736, 343] on p "Salad Dressings (2): ranch - raspberry vinaigrette" at bounding box center [572, 346] width 649 height 23
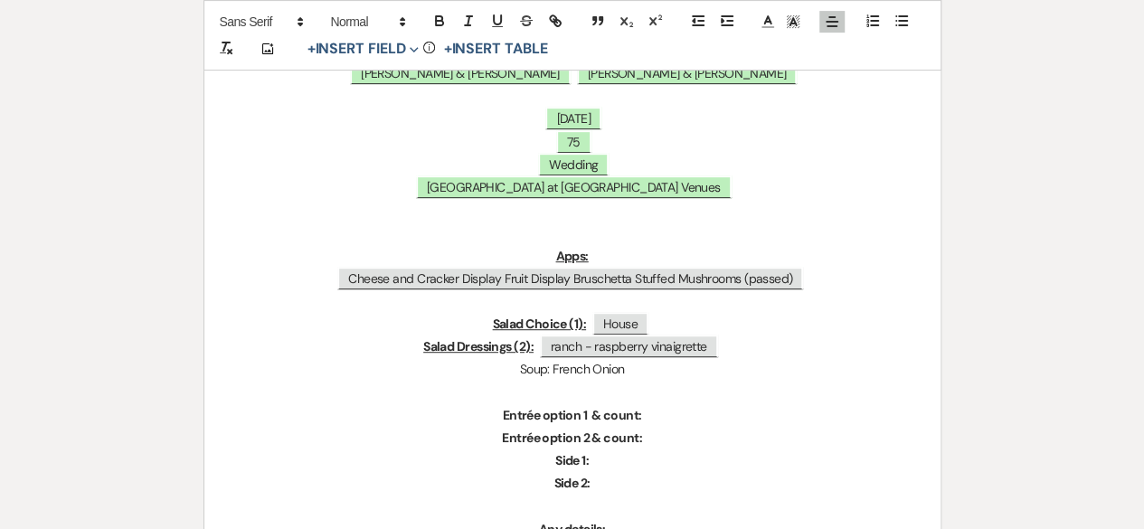
click at [711, 429] on p "Entrée option 2 & count:" at bounding box center [572, 438] width 649 height 23
click at [691, 417] on p "Entrée option 1 & count:" at bounding box center [572, 415] width 649 height 23
click at [608, 454] on p "Side 1:" at bounding box center [572, 460] width 649 height 23
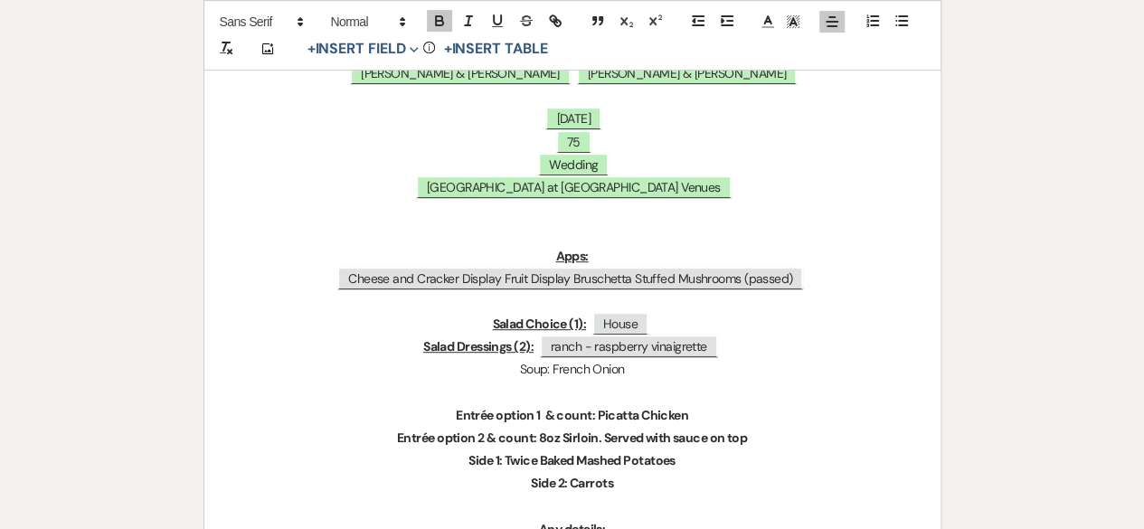
click at [840, 358] on p "Soup: French Onion" at bounding box center [572, 369] width 649 height 23
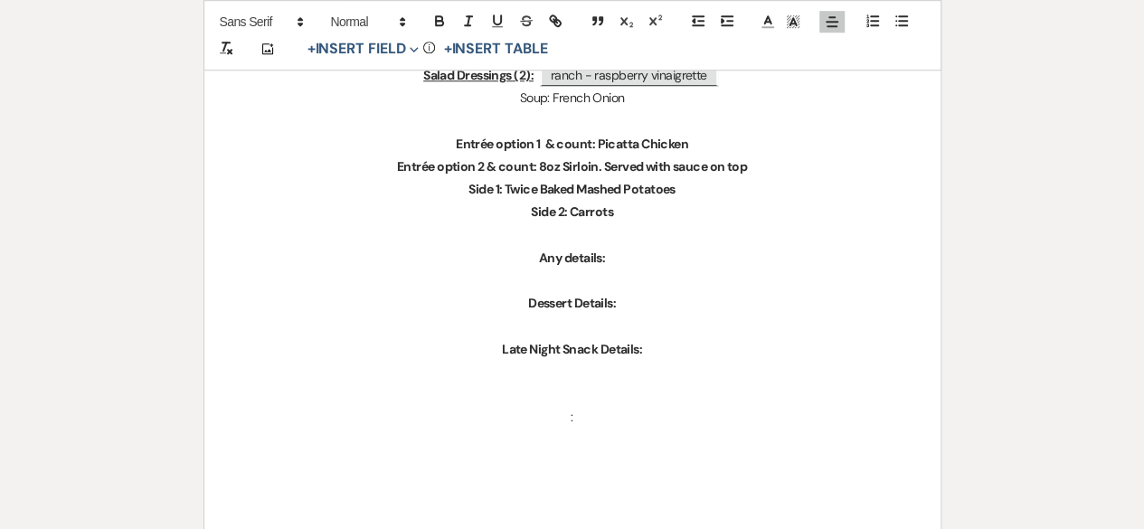
click at [579, 266] on p "Any details:" at bounding box center [572, 258] width 649 height 23
click at [620, 255] on p "Any details:" at bounding box center [572, 258] width 649 height 23
click at [600, 370] on p at bounding box center [572, 372] width 649 height 23
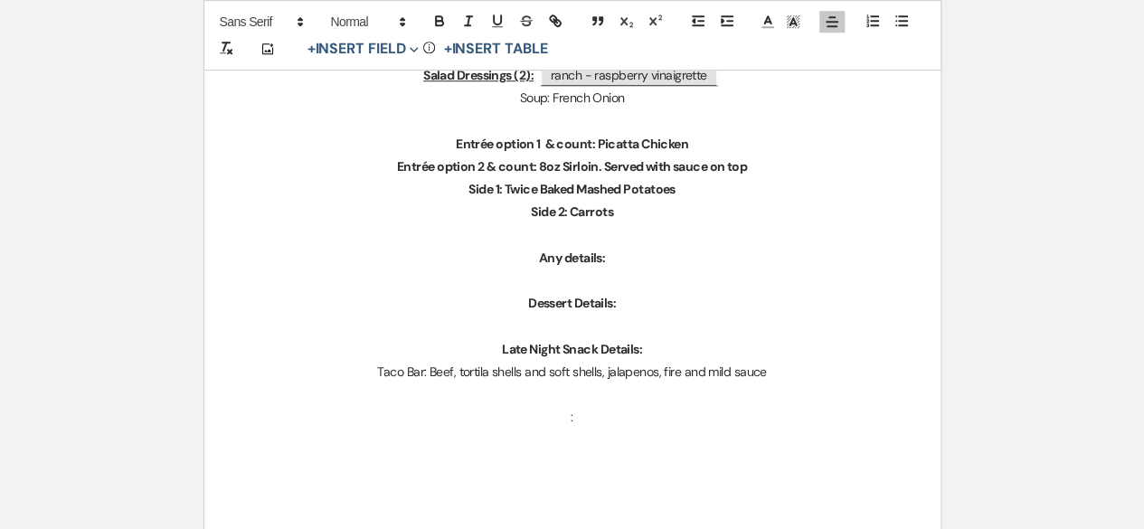
click at [665, 377] on p "Taco Bar: Beef, tortila shells and soft shells, jalapenos, fire and mild sauce" at bounding box center [572, 372] width 649 height 23
click at [441, 374] on p "Taco Bar: Beef, tortila shells and soft shells, jalapenos, taco bell fire and m…" at bounding box center [572, 372] width 649 height 23
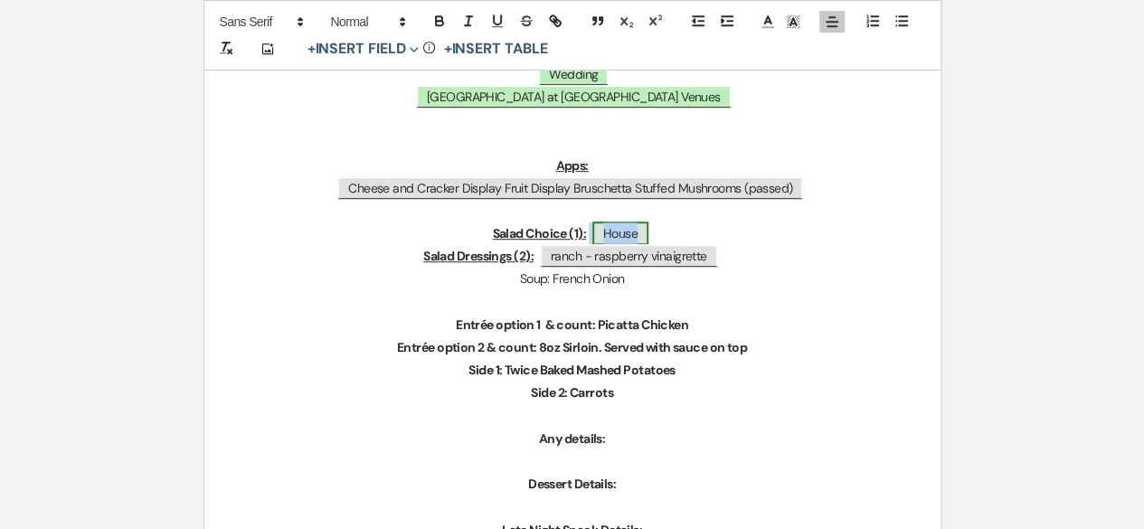
click at [632, 232] on span "House" at bounding box center [620, 234] width 56 height 24
select select "Type"
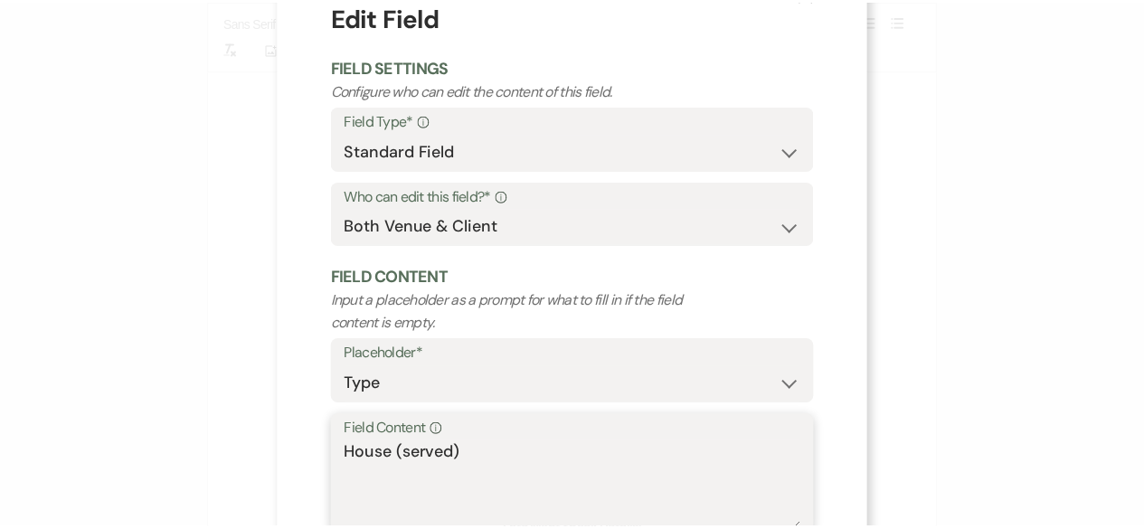
scroll to position [172, 0]
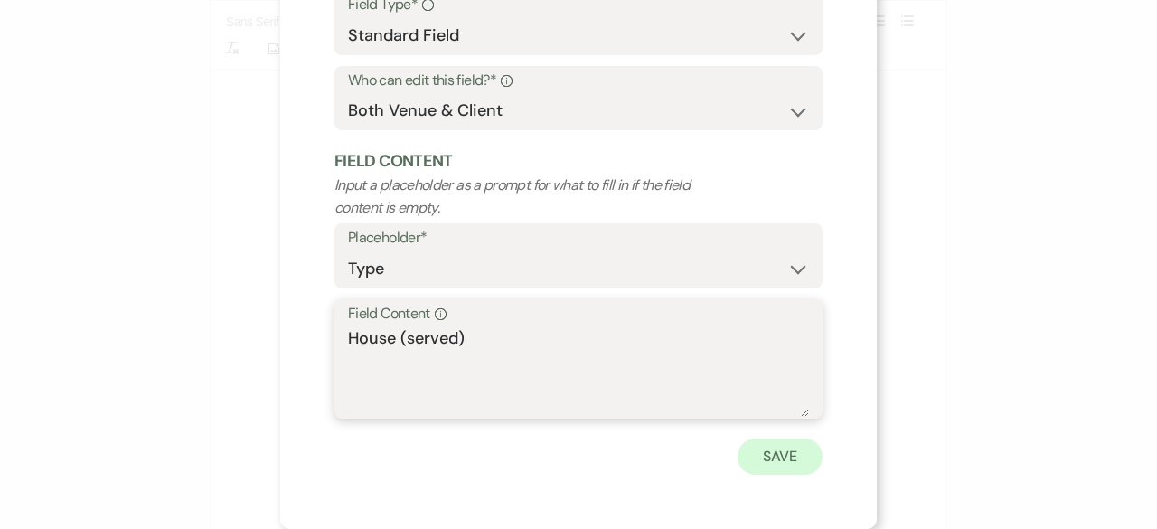
type textarea "House (served)"
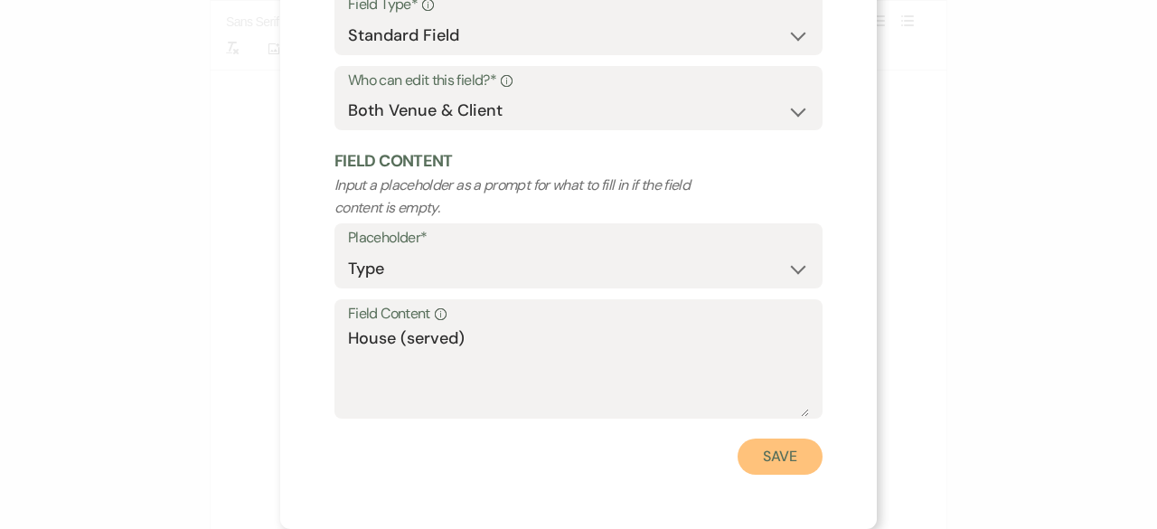
click at [797, 456] on button "Save" at bounding box center [780, 456] width 85 height 36
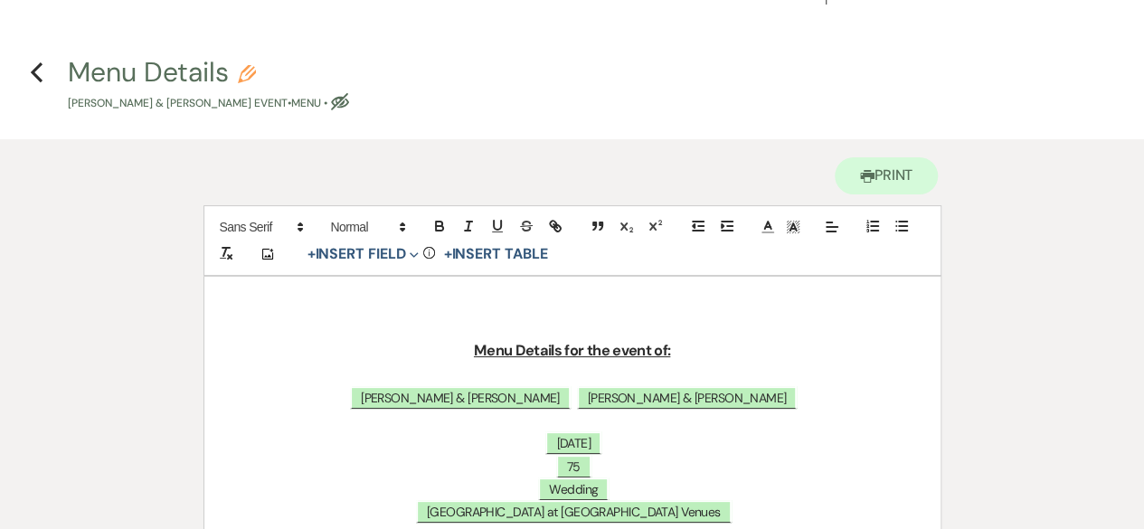
scroll to position [0, 0]
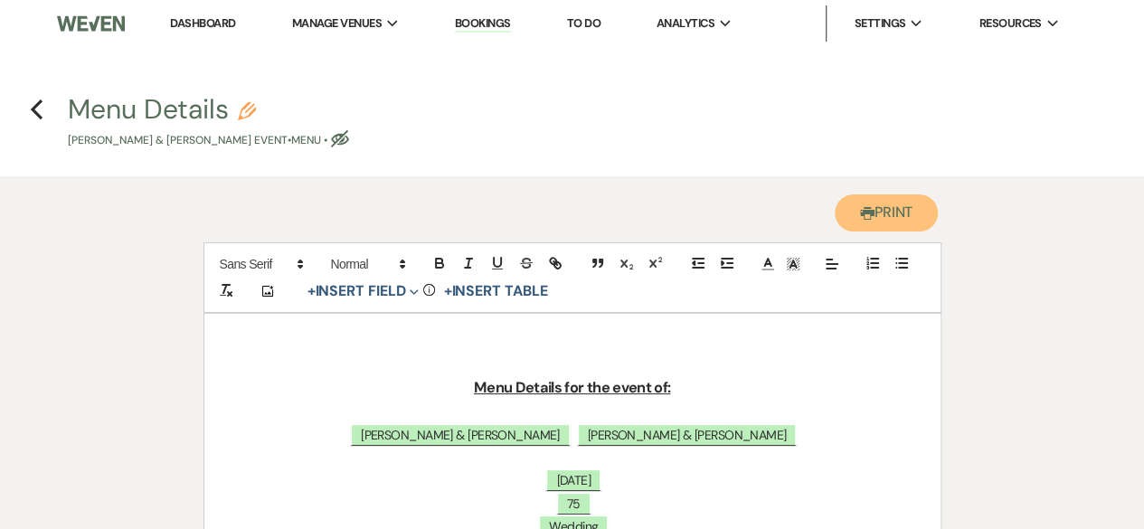
click at [882, 218] on button "Printer Print" at bounding box center [886, 212] width 104 height 37
click at [34, 109] on icon "Previous" at bounding box center [37, 110] width 14 height 22
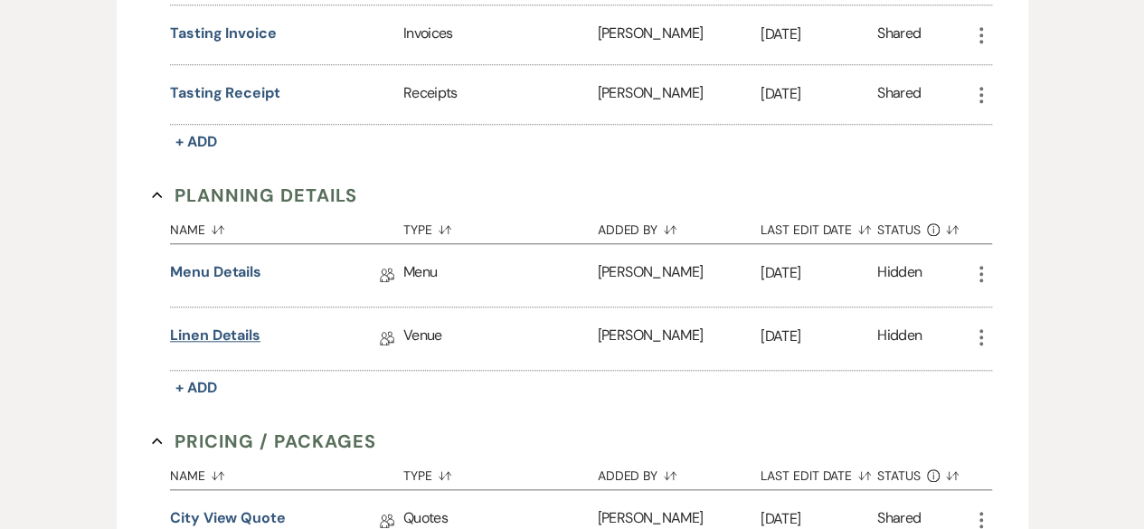
click at [250, 330] on link "Linen Details" at bounding box center [215, 339] width 90 height 28
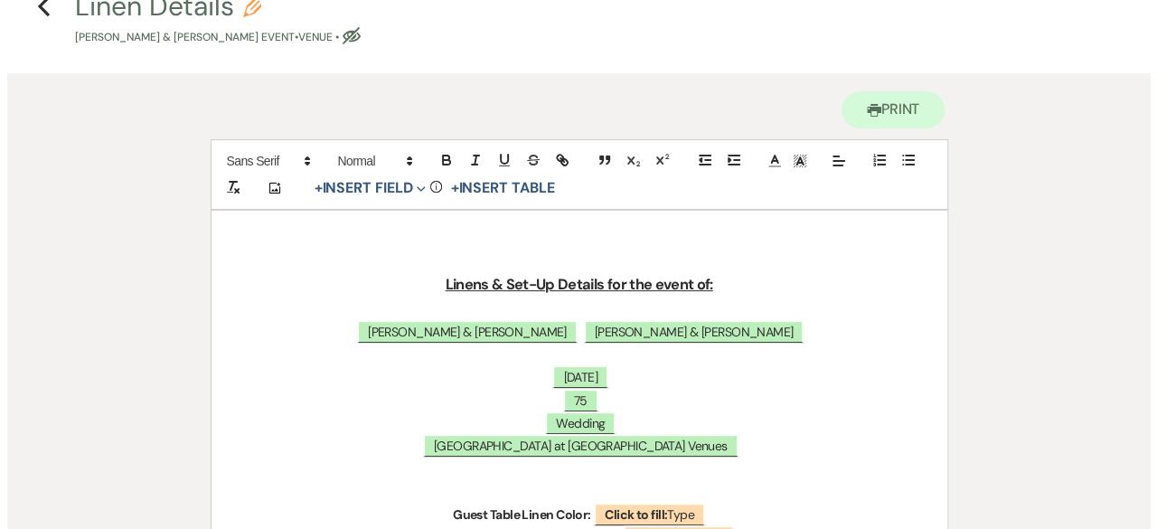
scroll to position [271, 0]
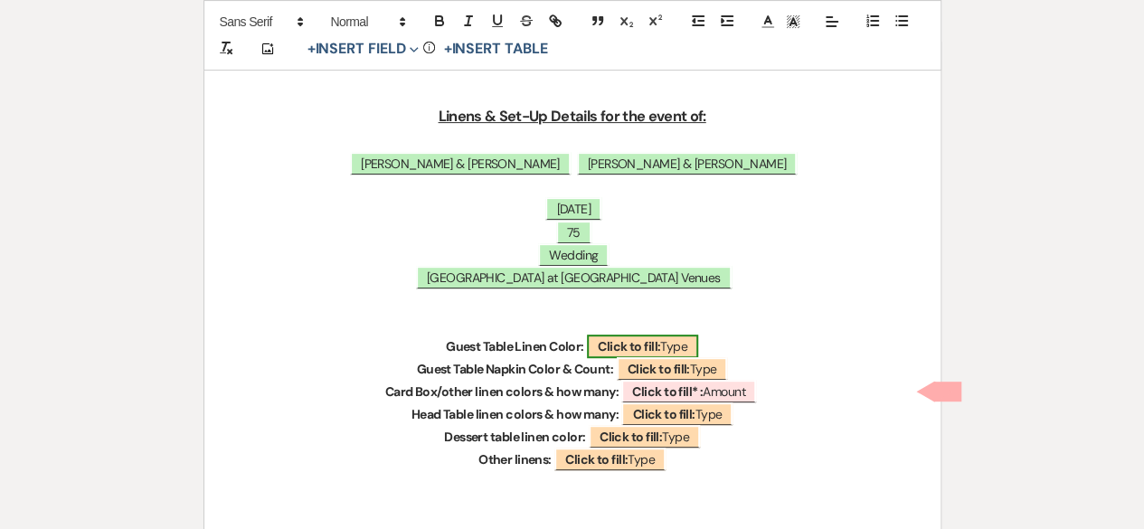
click at [633, 335] on span "Click to fill: Type" at bounding box center [642, 347] width 111 height 24
select select "Type"
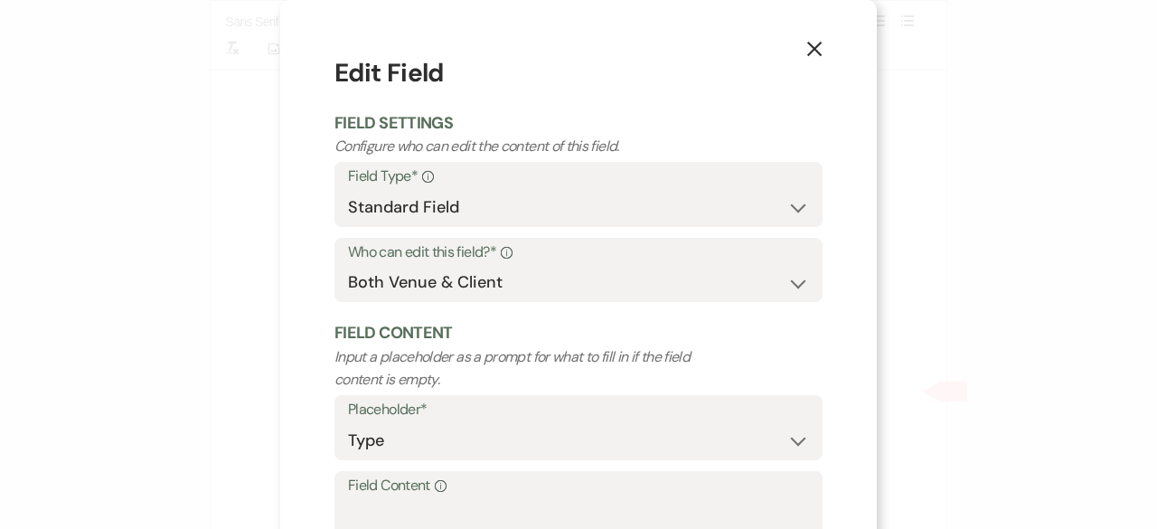
scroll to position [172, 0]
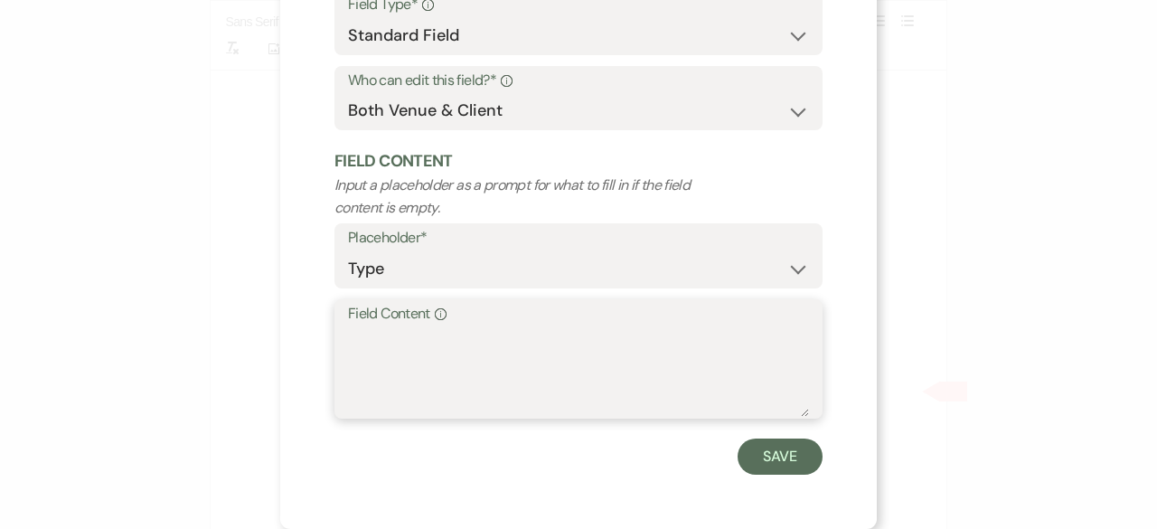
click at [379, 344] on textarea "Field Content Info" at bounding box center [578, 371] width 461 height 90
type textarea "white"
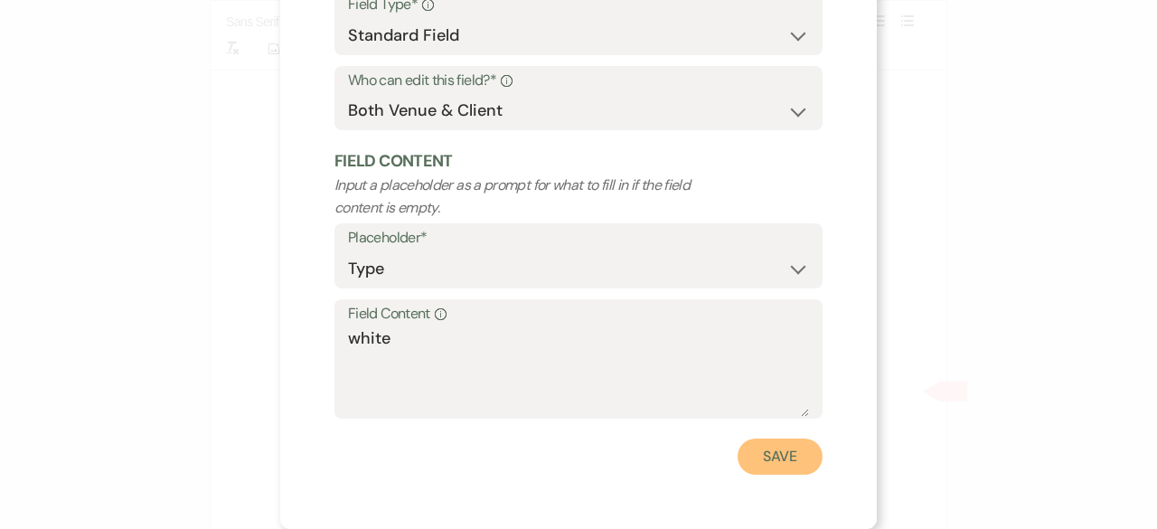
click at [773, 449] on button "Save" at bounding box center [780, 456] width 85 height 36
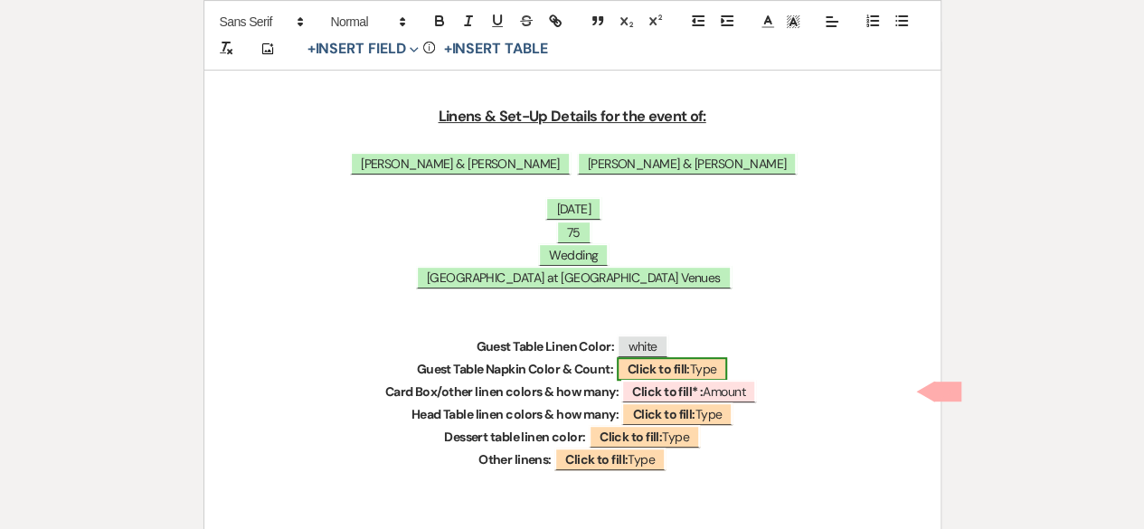
click at [679, 361] on b "Click to fill:" at bounding box center [658, 369] width 62 height 16
select select "Type"
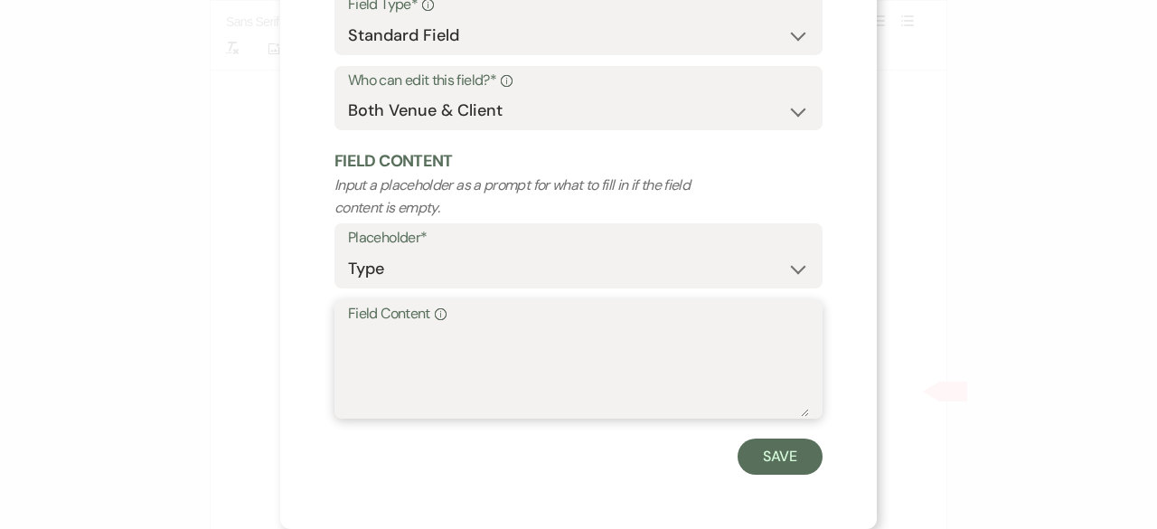
click at [433, 342] on textarea "Field Content Info" at bounding box center [578, 371] width 461 height 90
type textarea "[PERSON_NAME]"
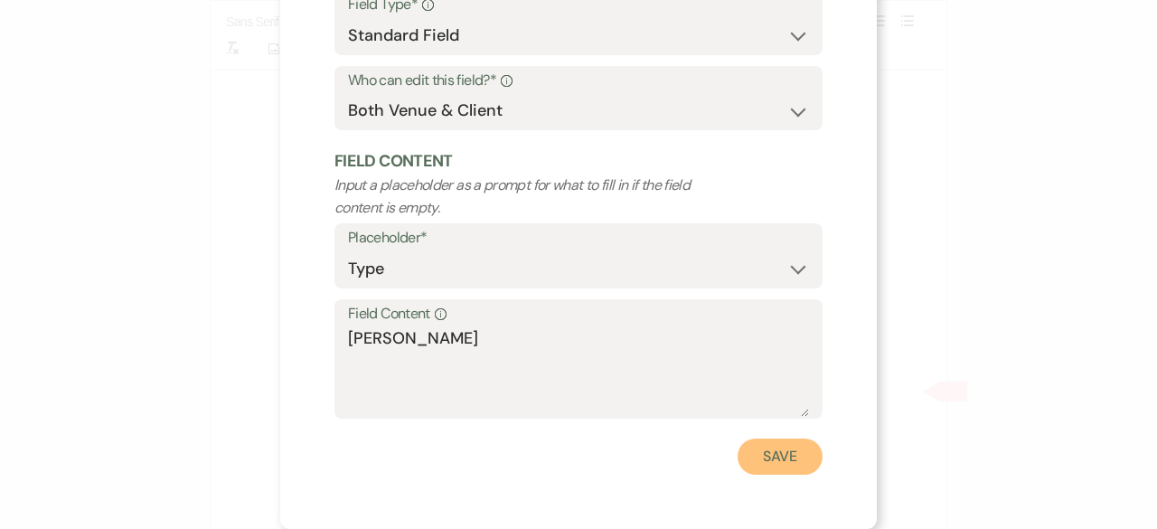
click at [771, 473] on button "Save" at bounding box center [780, 456] width 85 height 36
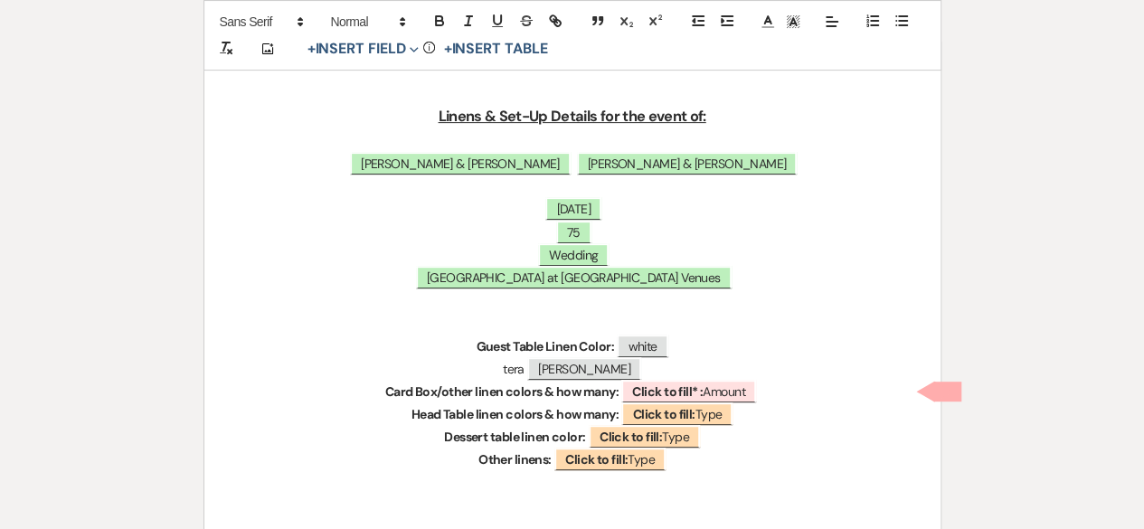
click at [538, 368] on p "tera [PERSON_NAME]" at bounding box center [572, 369] width 649 height 23
click at [526, 372] on p "[PERSON_NAME]" at bounding box center [572, 369] width 649 height 23
click at [691, 388] on b "Click to fill* :" at bounding box center [667, 391] width 71 height 16
select select "owner"
select select "Amount"
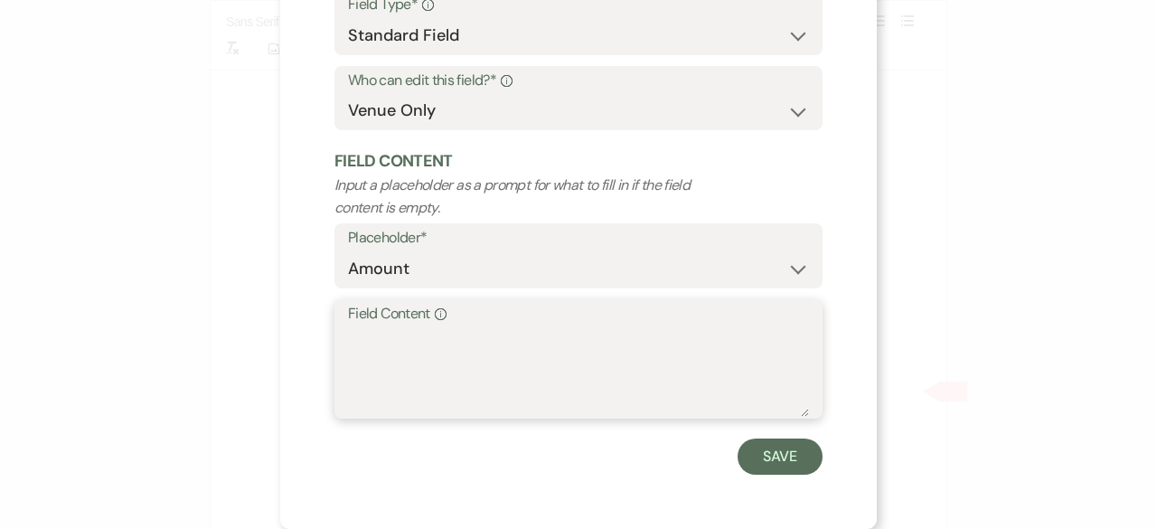
click at [412, 343] on textarea "Field Content Info" at bounding box center [578, 371] width 461 height 90
type textarea "white"
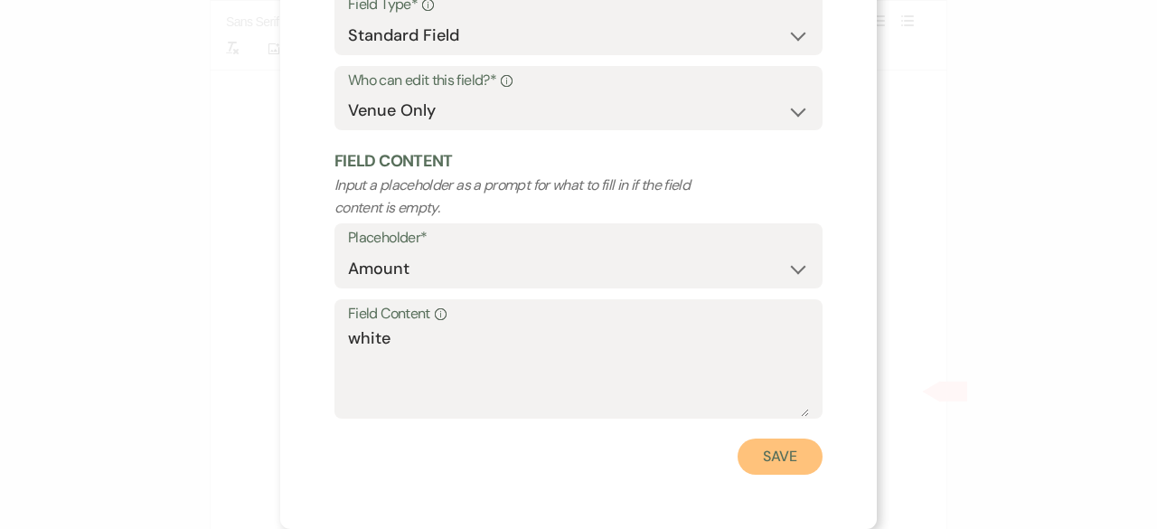
click at [803, 456] on button "Save" at bounding box center [780, 456] width 85 height 36
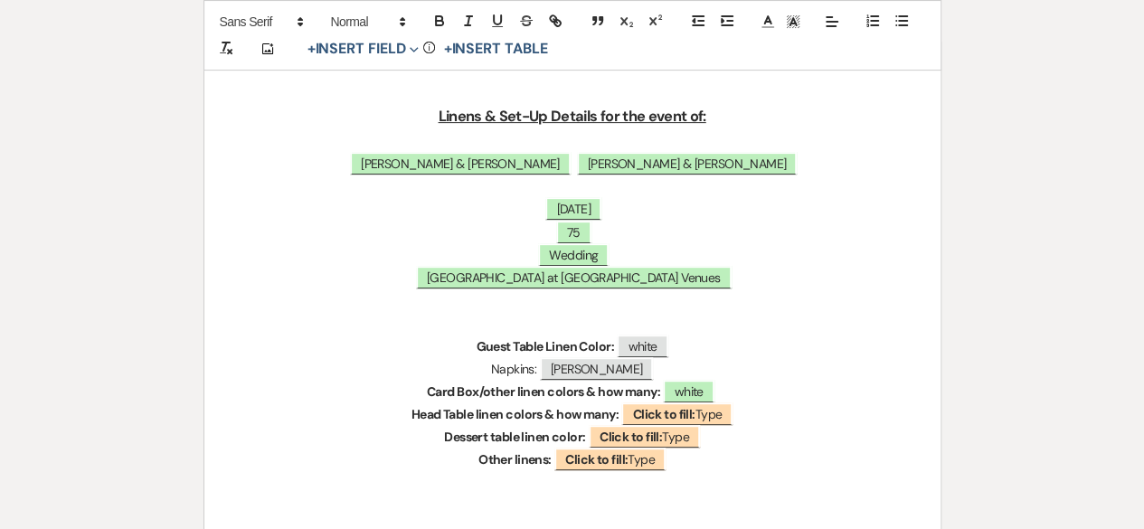
click at [713, 469] on p "Other linens: ﻿ Click to fill: Type ﻿" at bounding box center [572, 459] width 649 height 23
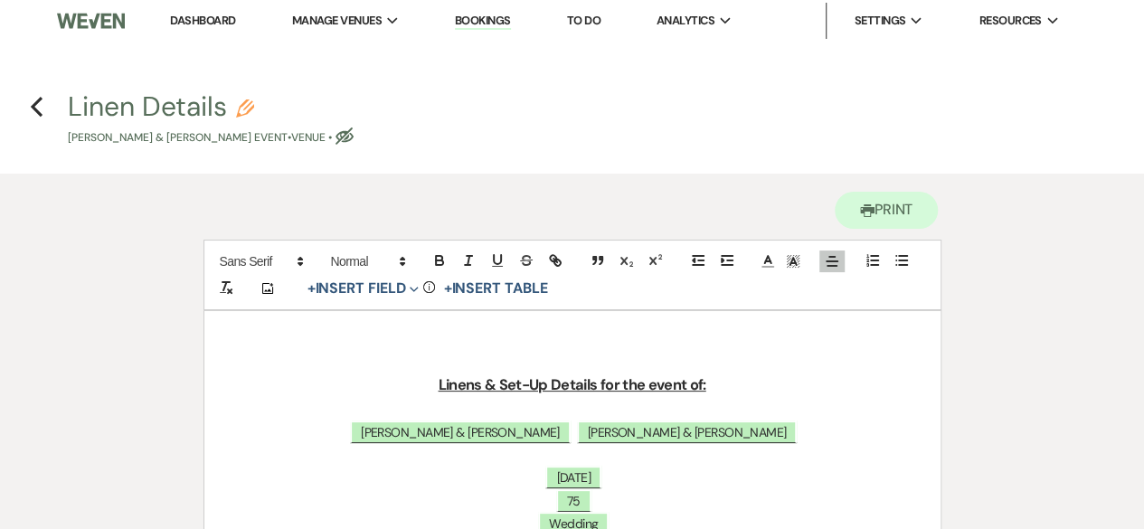
scroll to position [0, 0]
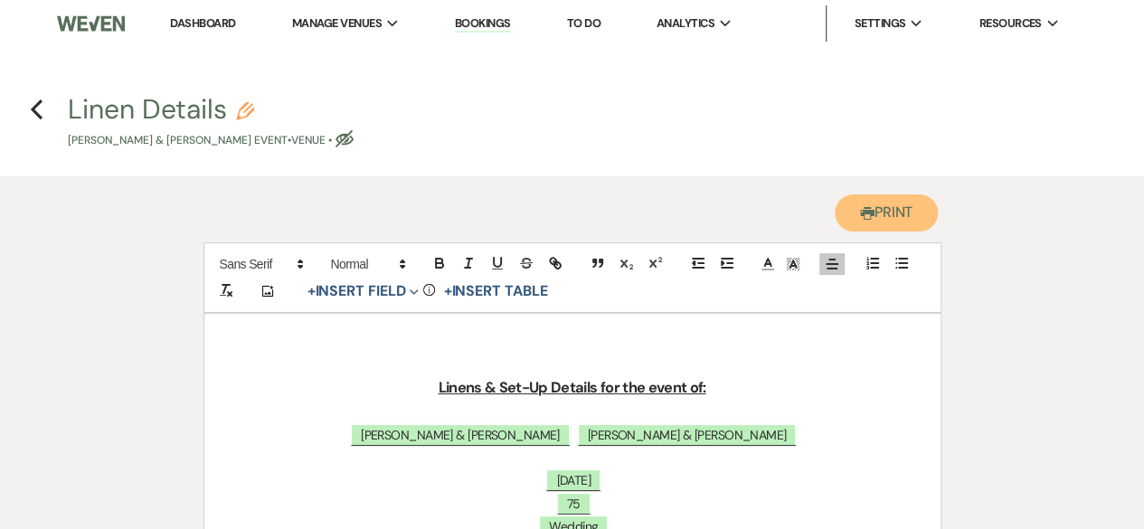
click at [872, 214] on button "Printer Print" at bounding box center [886, 212] width 104 height 37
click at [36, 112] on use "button" at bounding box center [37, 109] width 12 height 20
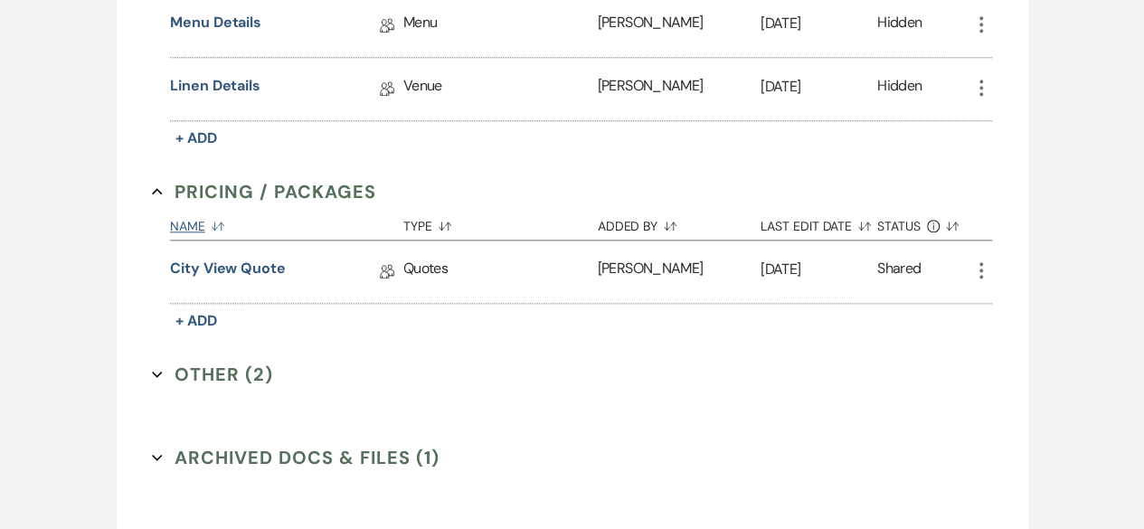
scroll to position [991, 0]
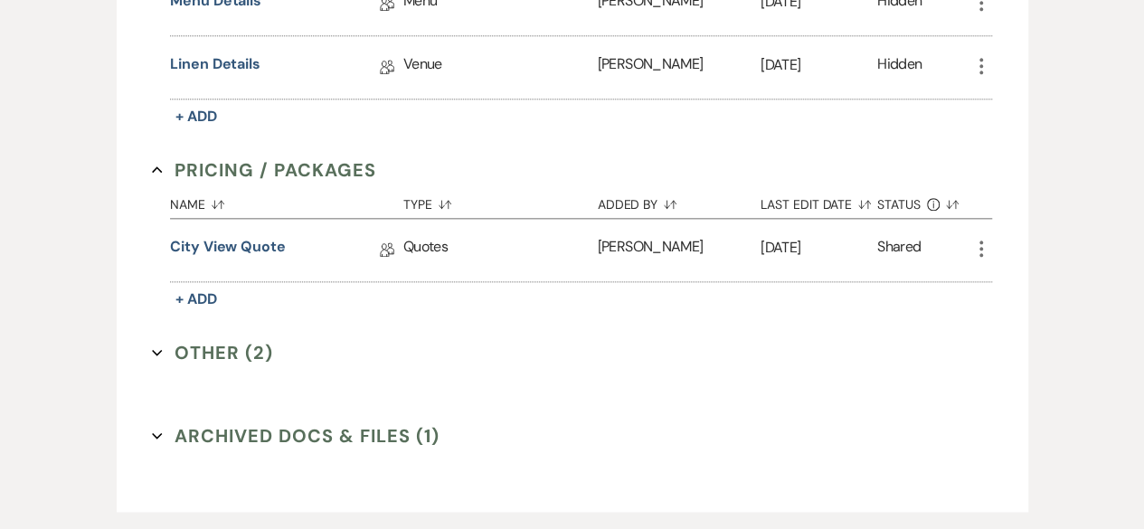
click at [248, 346] on button "Other (2) Expand" at bounding box center [212, 352] width 121 height 27
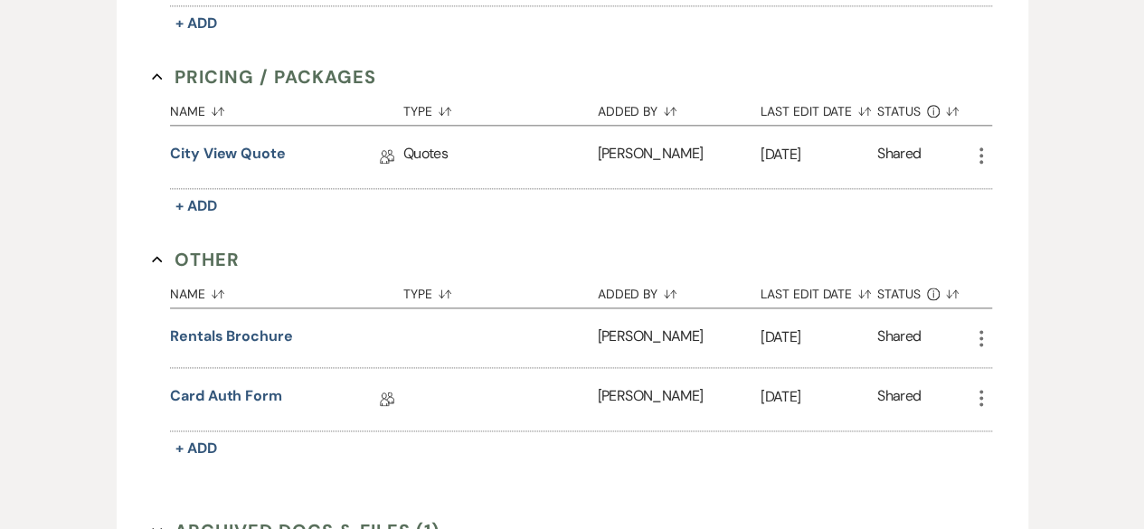
scroll to position [1262, 0]
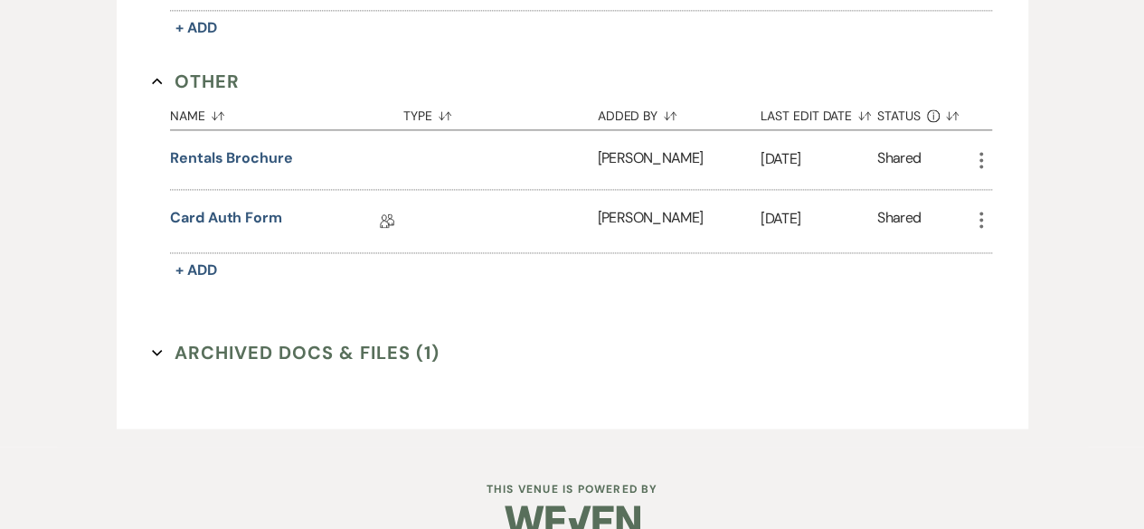
click at [248, 346] on button "Archived Docs & Files (1) Expand" at bounding box center [296, 352] width 288 height 27
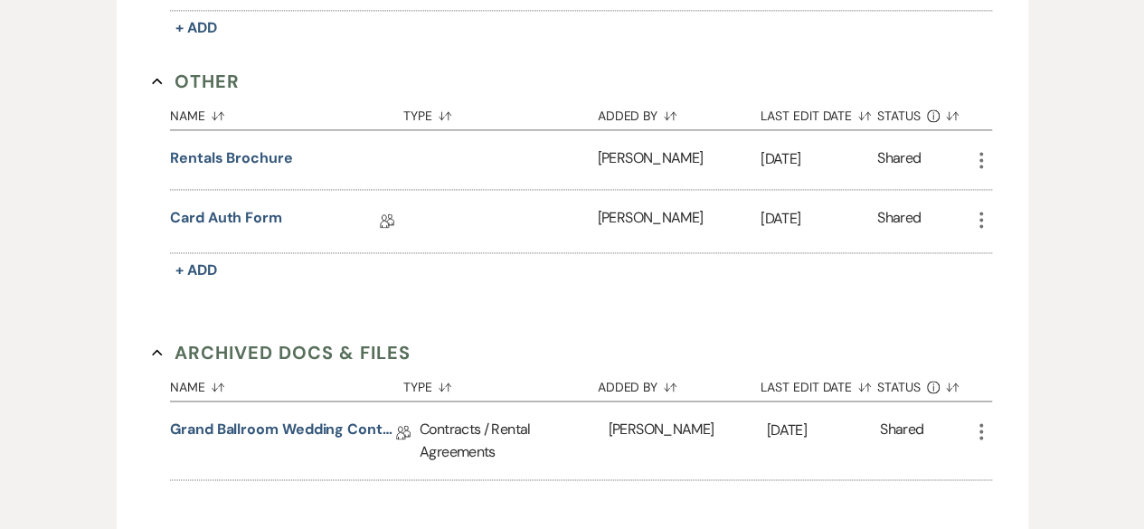
click at [248, 346] on button "Archived Docs & Files Collapse" at bounding box center [281, 352] width 259 height 27
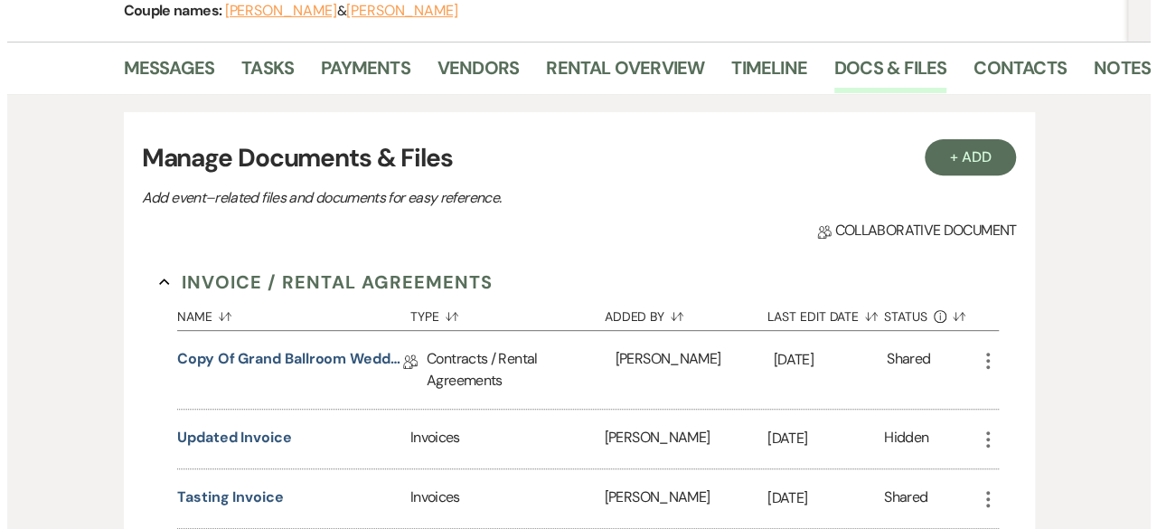
scroll to position [87, 0]
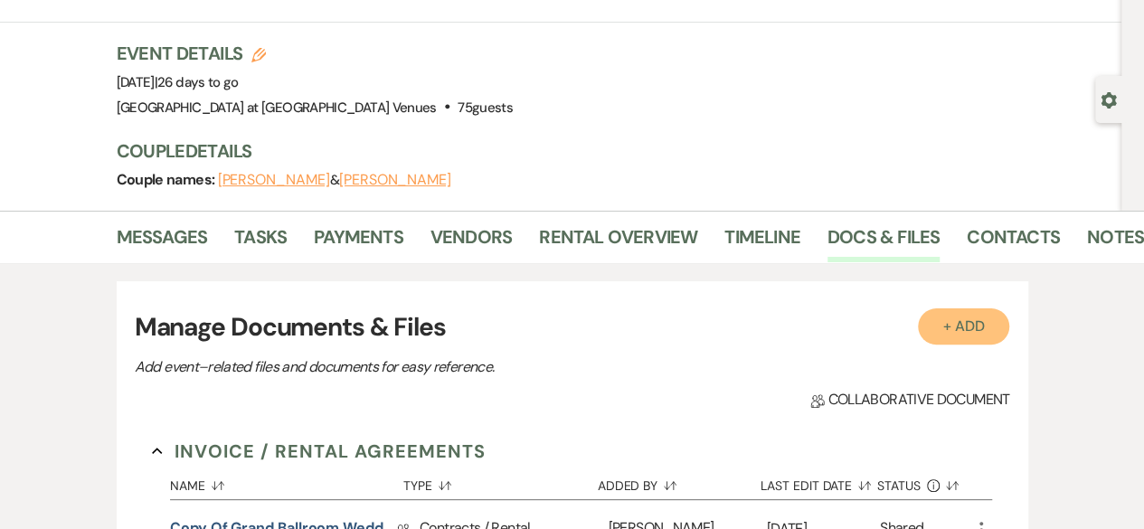
click at [968, 334] on button "+ Add" at bounding box center [964, 326] width 92 height 36
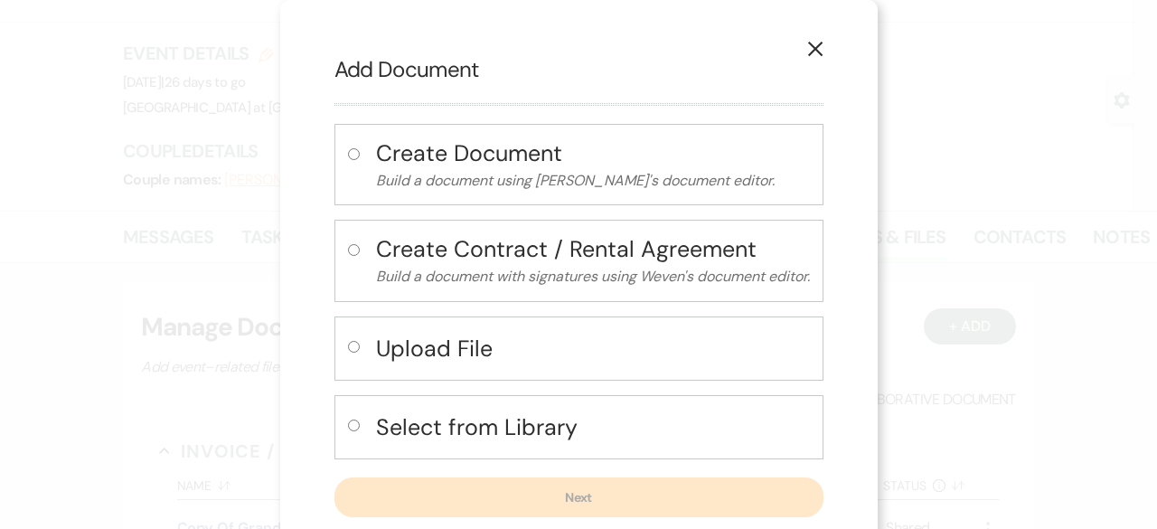
click at [348, 422] on input "radio" at bounding box center [354, 426] width 12 height 12
radio input "true"
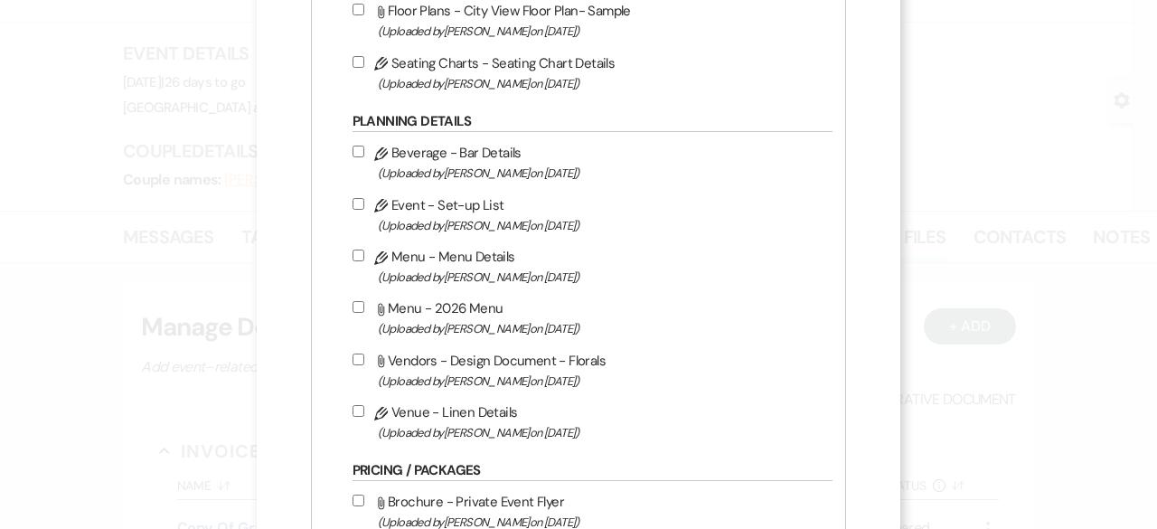
scroll to position [723, 0]
click at [356, 145] on input "Pencil Beverage - Bar Details (Uploaded by [PERSON_NAME] on [DATE] )" at bounding box center [359, 151] width 12 height 12
checkbox input "true"
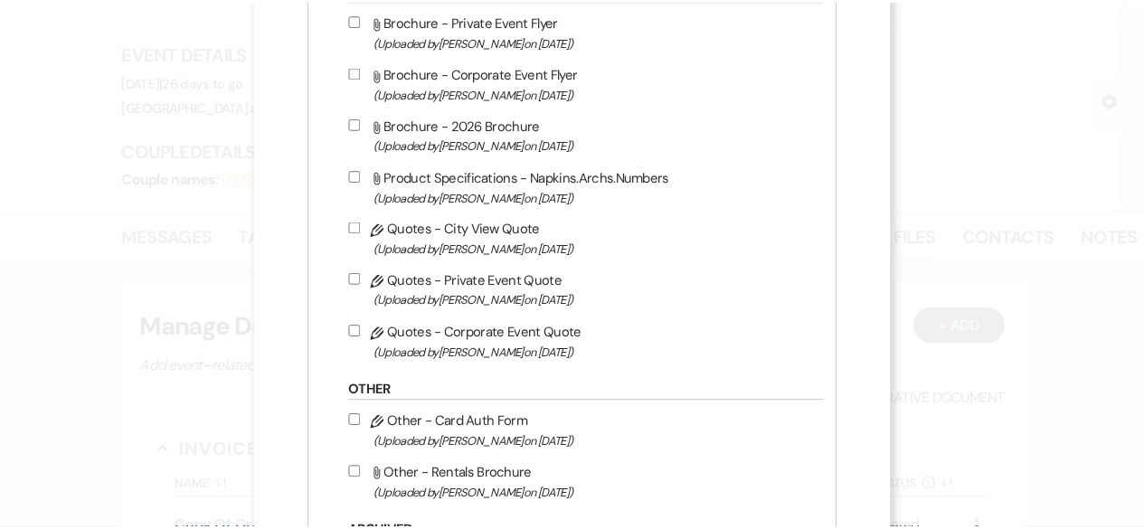
scroll to position [1447, 0]
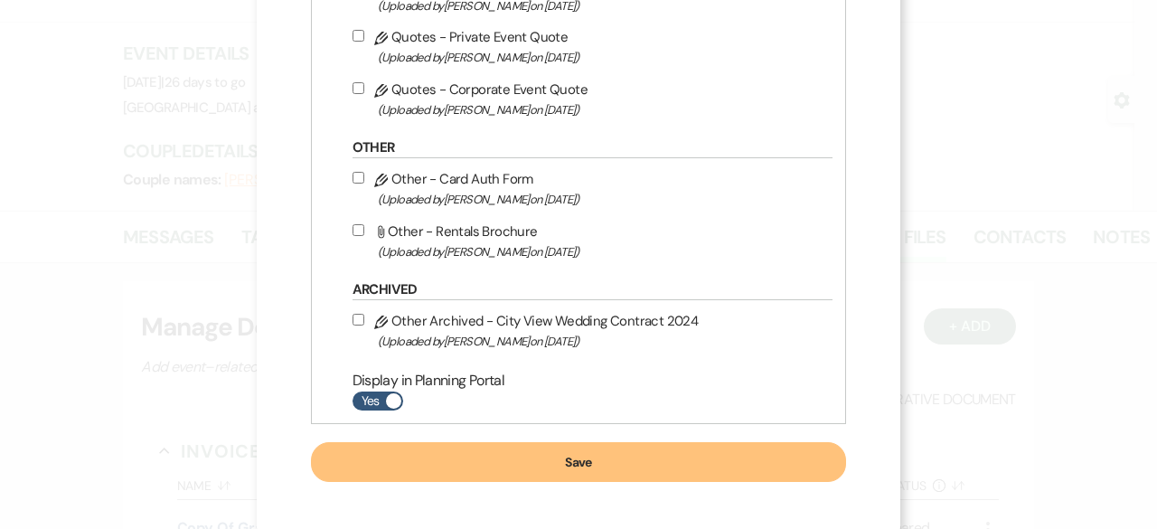
click at [386, 401] on span at bounding box center [393, 400] width 15 height 15
click at [385, 401] on input "Yes" at bounding box center [378, 400] width 51 height 19
checkbox input "false"
click at [573, 455] on button "Save" at bounding box center [579, 462] width 536 height 40
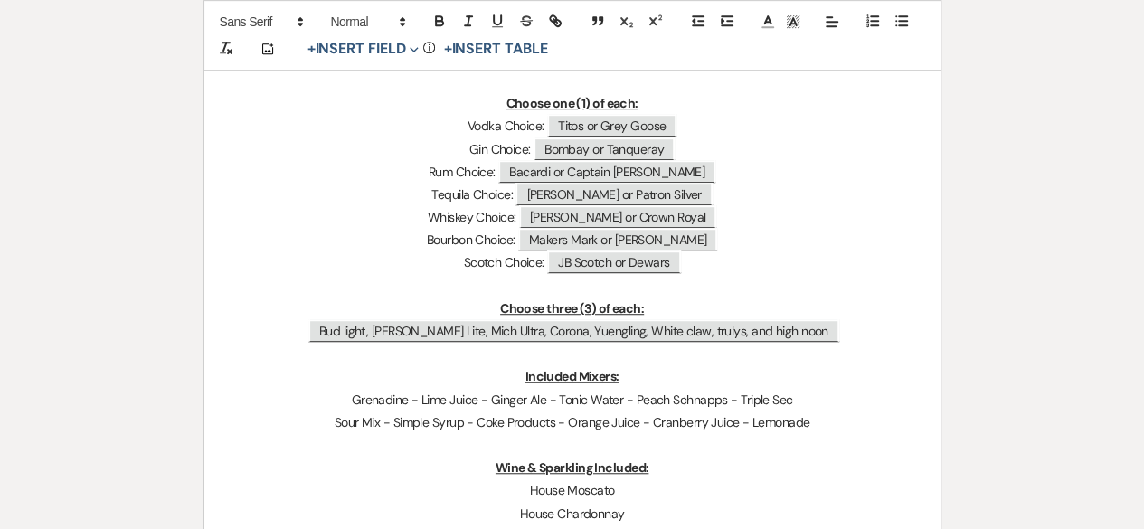
scroll to position [544, 0]
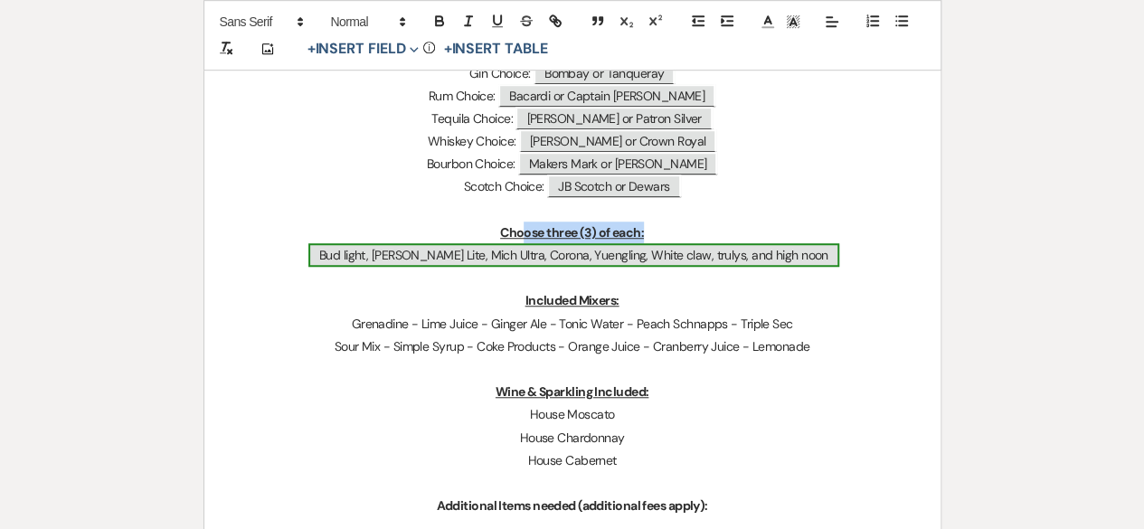
drag, startPoint x: 828, startPoint y: 247, endPoint x: 586, endPoint y: 248, distance: 242.3
click at [586, 248] on p "﻿ Bud light, [PERSON_NAME] Lite, Mich Ultra, Corona, Yuengling, White claw, tru…" at bounding box center [572, 255] width 649 height 23
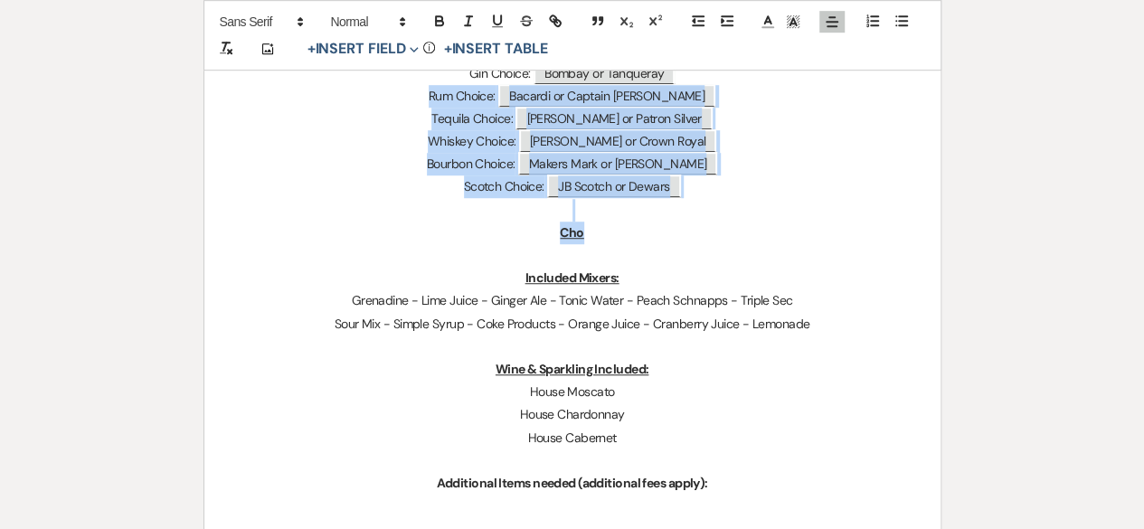
drag, startPoint x: 642, startPoint y: 226, endPoint x: 449, endPoint y: 83, distance: 239.8
click at [449, 83] on div "Bar Details for the event of: ﻿ [PERSON_NAME] & [PERSON_NAME] ﻿ ﻿ [DATE] ﻿ Gues…" at bounding box center [572, 188] width 736 height 838
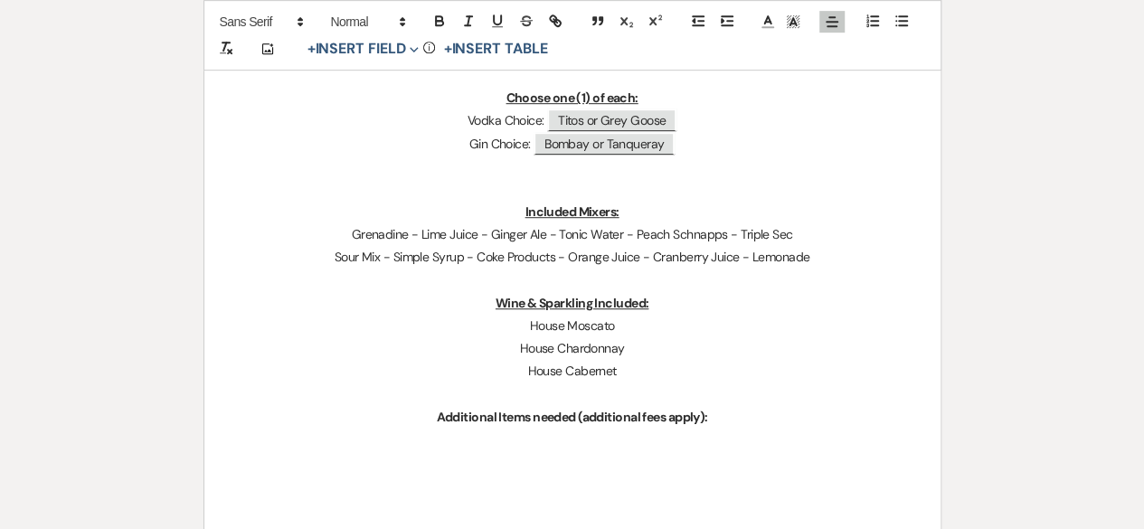
scroll to position [363, 0]
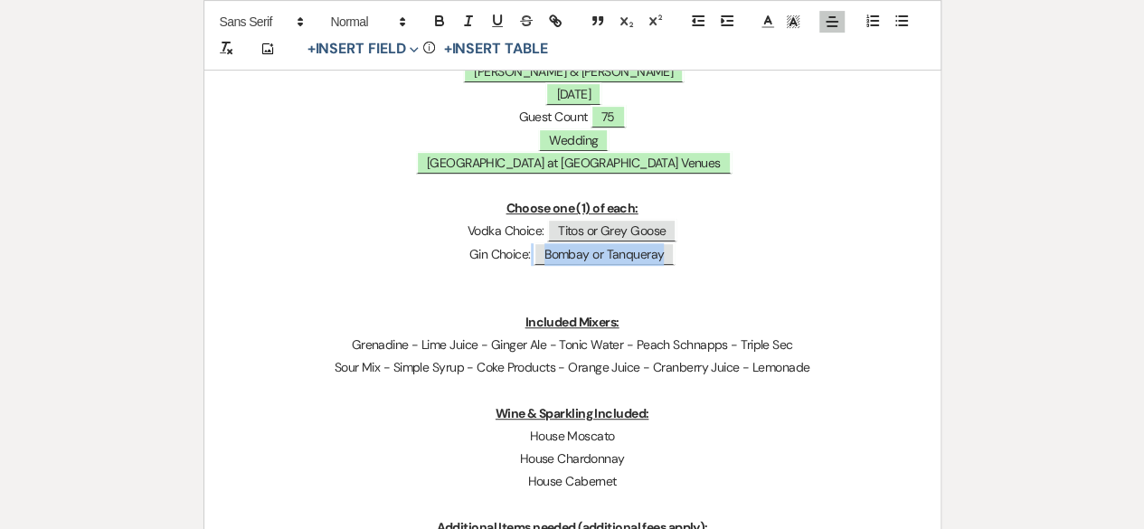
drag, startPoint x: 715, startPoint y: 249, endPoint x: 481, endPoint y: 200, distance: 239.2
click at [481, 200] on div "Bar Details for the event of: ﻿ [PERSON_NAME] & [PERSON_NAME] ﻿ ﻿ [DATE] ﻿ Gues…" at bounding box center [572, 301] width 736 height 702
click at [737, 231] on p "Vodka Choice: ﻿ Titos or Grey Goose ﻿" at bounding box center [572, 231] width 649 height 23
drag, startPoint x: 712, startPoint y: 249, endPoint x: 443, endPoint y: 211, distance: 272.1
click at [443, 211] on div "Bar Details for the event of: ﻿ [PERSON_NAME] & [PERSON_NAME] ﻿ ﻿ [DATE] ﻿ Gues…" at bounding box center [572, 301] width 736 height 702
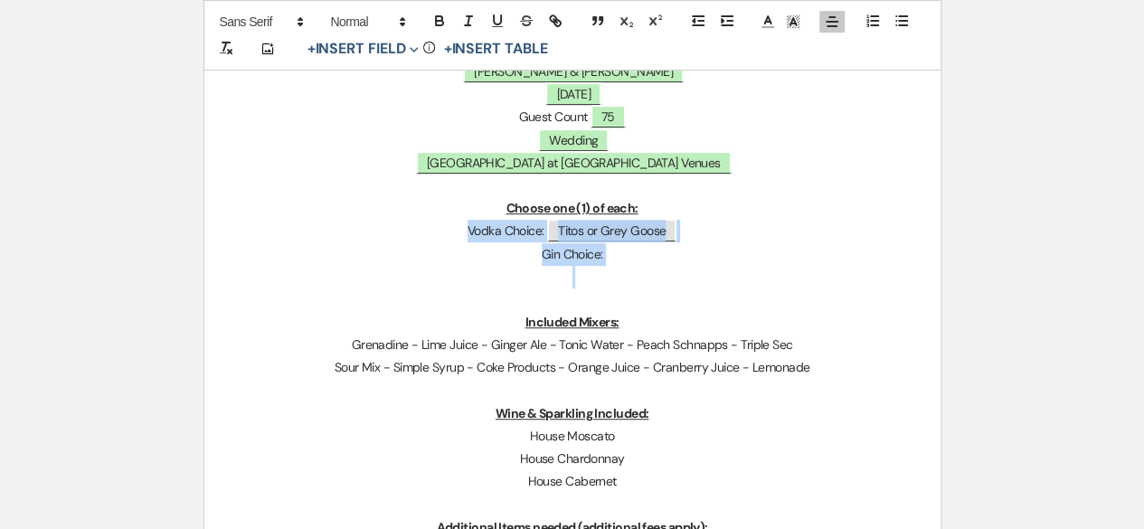
drag, startPoint x: 607, startPoint y: 259, endPoint x: 449, endPoint y: 229, distance: 160.3
click at [449, 229] on div "Bar Details for the event of: ﻿ [PERSON_NAME] & [PERSON_NAME] ﻿ ﻿ [DATE] ﻿ Gues…" at bounding box center [572, 301] width 736 height 702
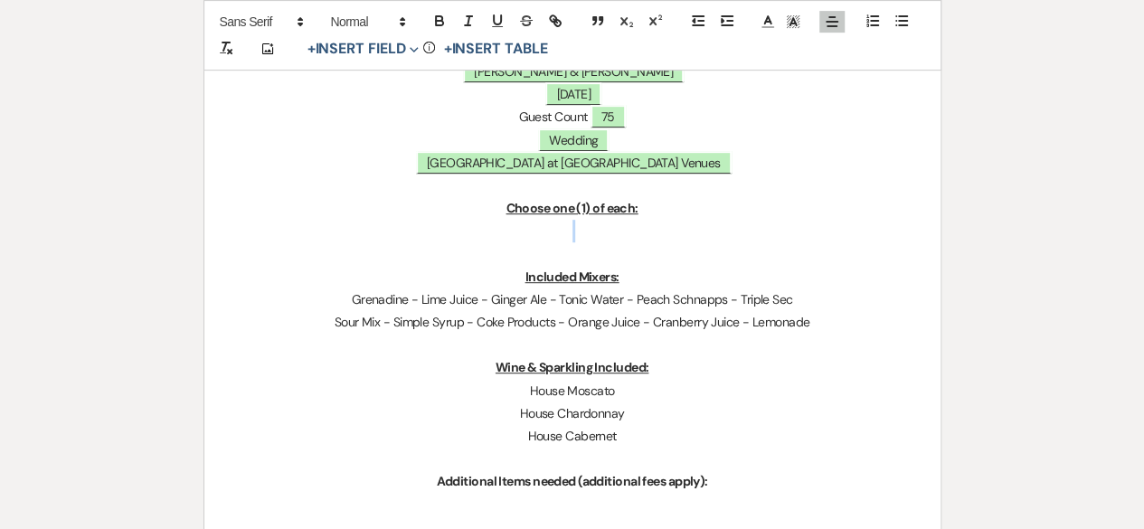
drag, startPoint x: 667, startPoint y: 207, endPoint x: 498, endPoint y: 204, distance: 169.1
click at [498, 204] on p "Choose one (1) of each:" at bounding box center [572, 208] width 649 height 23
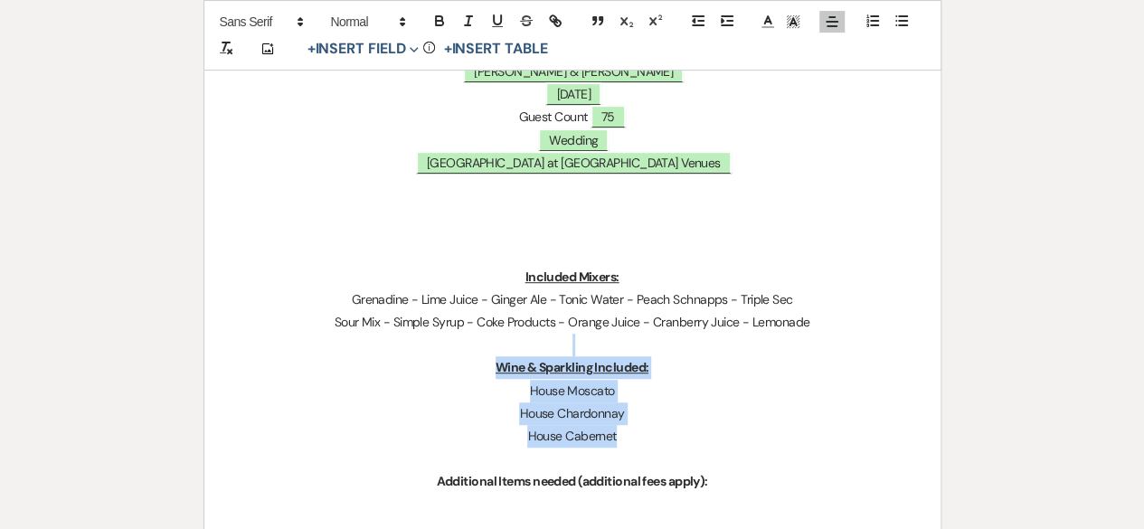
drag, startPoint x: 655, startPoint y: 436, endPoint x: 485, endPoint y: 346, distance: 192.1
click at [485, 346] on div "Bar Details for the event of: ﻿ [PERSON_NAME] & [PERSON_NAME] ﻿ ﻿ [DATE] ﻿ Gues…" at bounding box center [572, 278] width 736 height 656
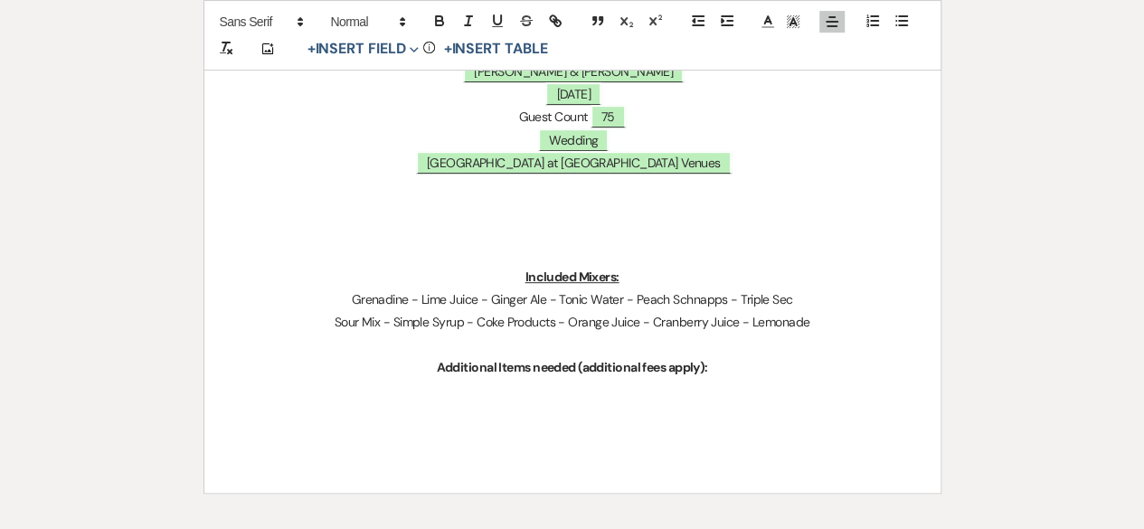
click at [568, 200] on p at bounding box center [572, 208] width 649 height 23
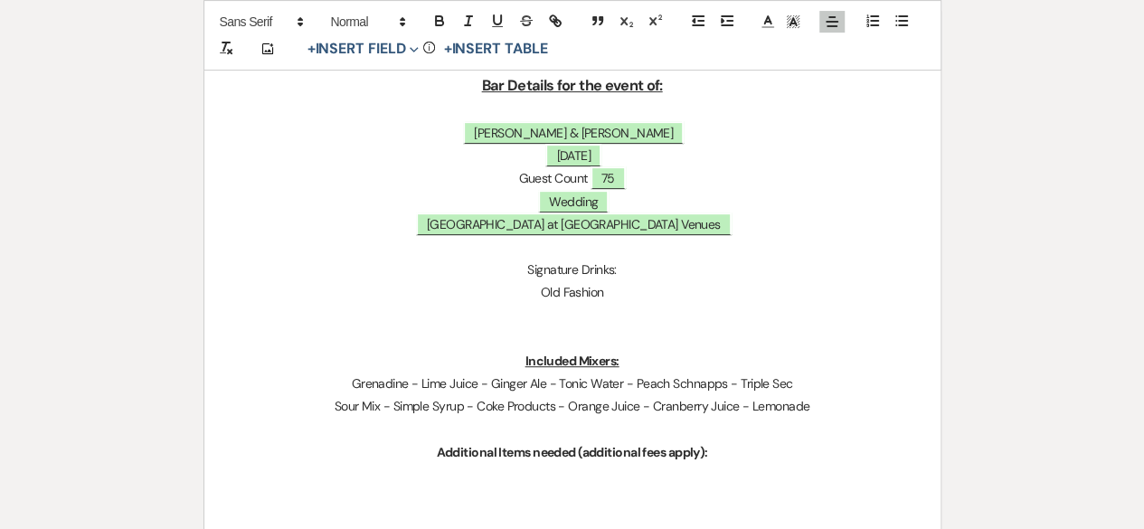
scroll to position [273, 0]
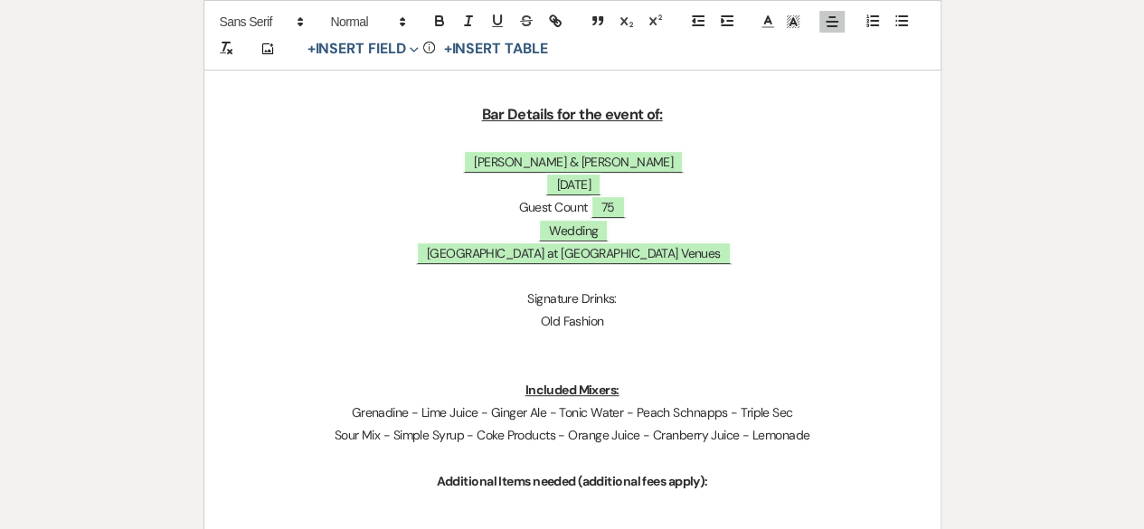
click at [564, 132] on p at bounding box center [572, 139] width 649 height 23
click at [615, 321] on p "Old Fashion" at bounding box center [572, 321] width 649 height 23
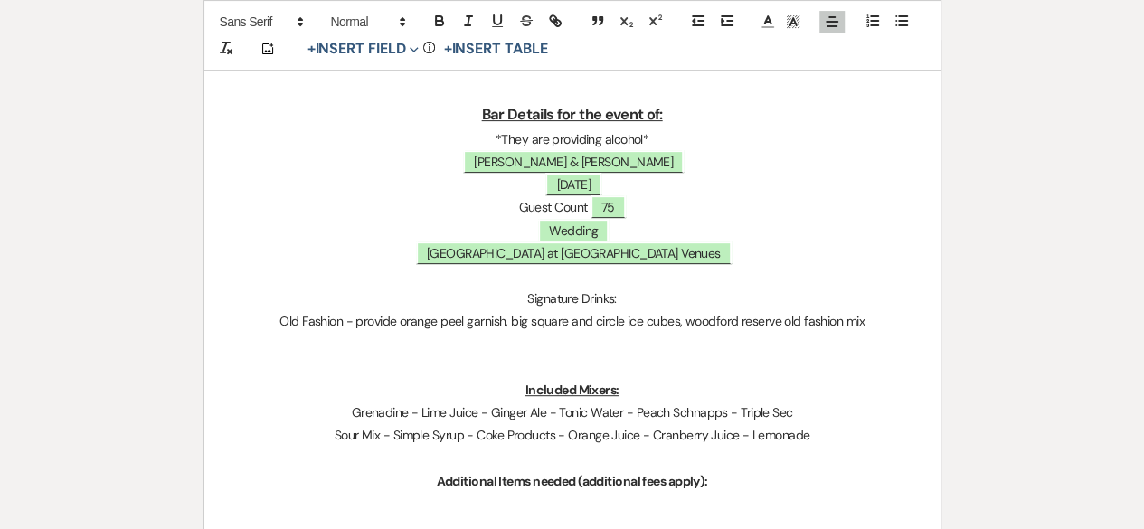
click at [286, 321] on p "Old Fashion - provide orange peel garnish, big square and circle ice cubes, woo…" at bounding box center [572, 321] width 649 height 23
click at [889, 323] on p "Maple Old Fashion - provide orange peel garnish, big square and circle ice cube…" at bounding box center [572, 321] width 649 height 23
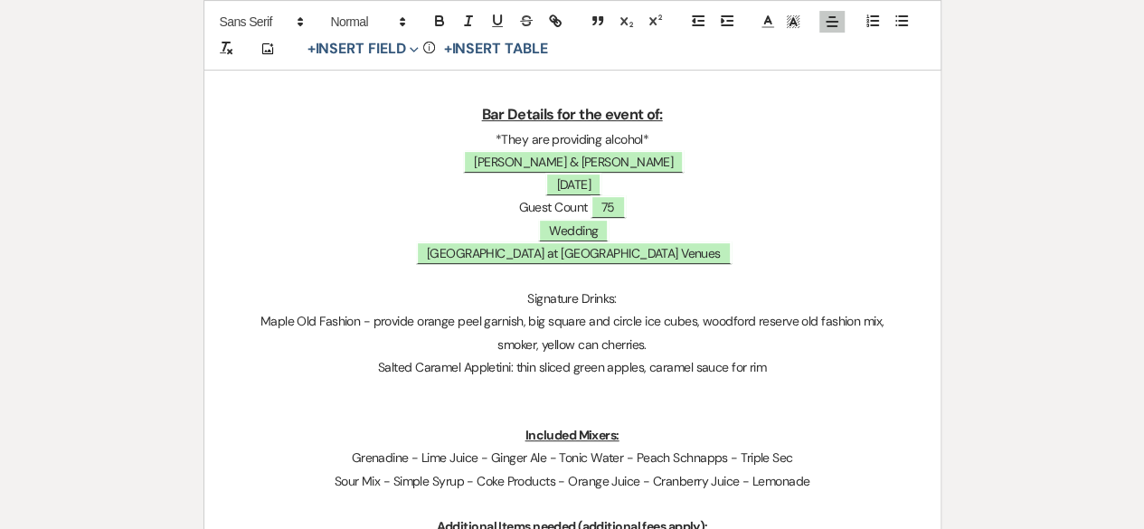
click at [652, 370] on p "Salted Caramel Appletini: thin sliced green apples, caramel sauce for rim" at bounding box center [572, 367] width 649 height 23
click at [586, 367] on p "Salted Caramel Appletini: thin sliced green apples, salted caramel sauce for rim" at bounding box center [572, 367] width 649 height 23
click at [821, 361] on p "Salted Caramel Appletini: thin sliced granny [PERSON_NAME] apples, salted caram…" at bounding box center [572, 367] width 649 height 23
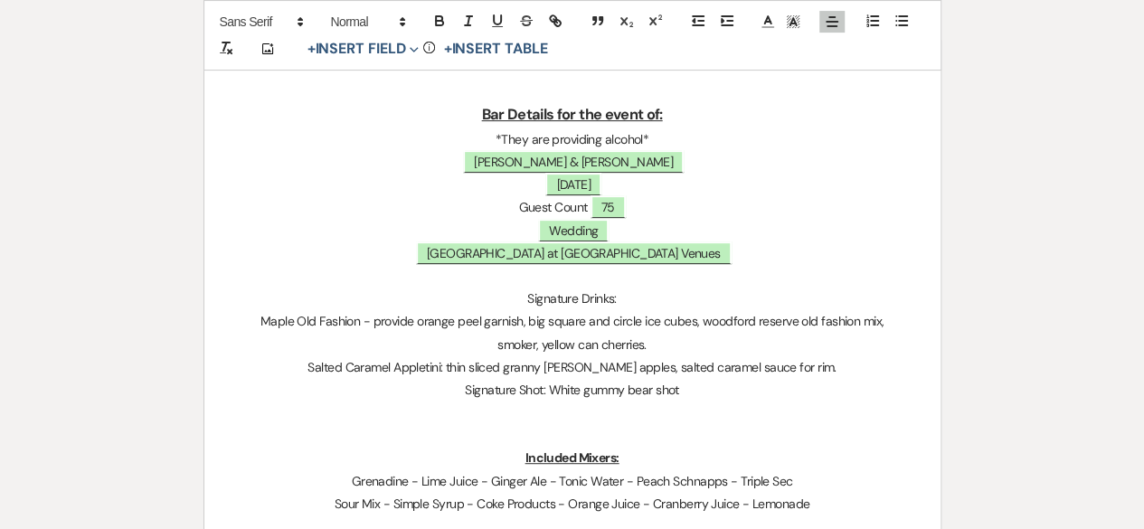
click at [547, 393] on p "Signature Shot: White gummy bear shot" at bounding box center [572, 390] width 649 height 23
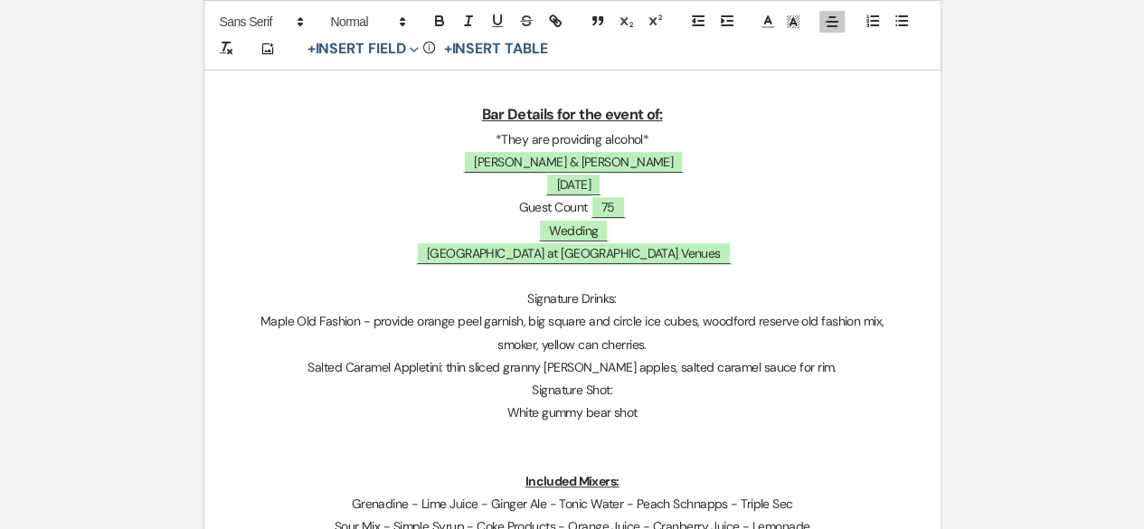
click at [660, 411] on p "White gummy bear shot" at bounding box center [572, 412] width 649 height 23
click at [698, 411] on p "White gummy bear shot - pre-mix this. 5 bags of $1" at bounding box center [572, 412] width 649 height 23
click at [728, 393] on p "Signature Shot:" at bounding box center [572, 390] width 649 height 23
click at [715, 415] on p "White gummy bear shot - pre-mix this. 5 $1" at bounding box center [572, 412] width 649 height 23
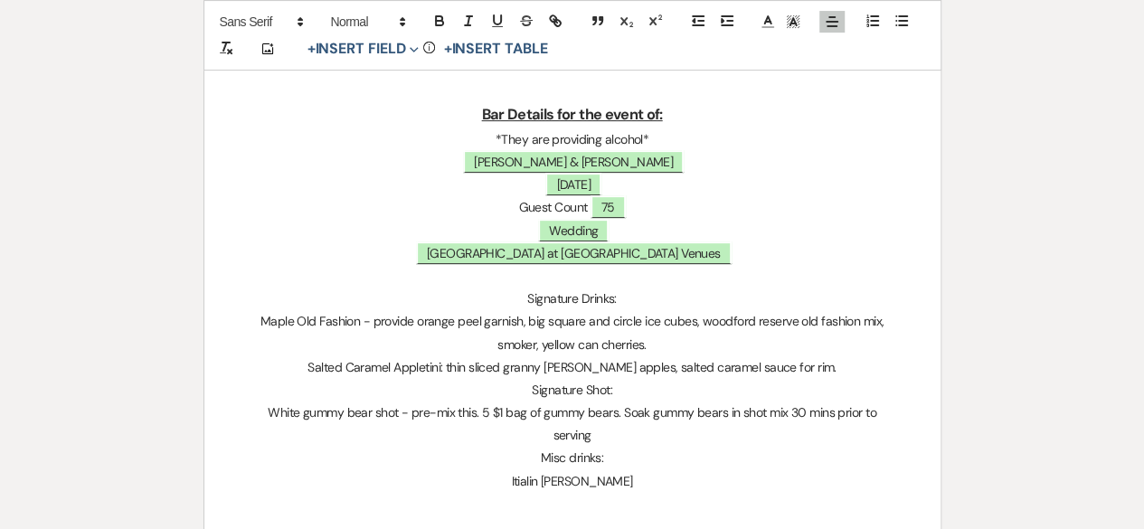
click at [555, 447] on p "Misc drinks:" at bounding box center [572, 458] width 649 height 23
click at [617, 447] on p "Misc. drinks:" at bounding box center [572, 458] width 649 height 23
click at [655, 470] on p "Italian [PERSON_NAME]" at bounding box center [572, 481] width 649 height 23
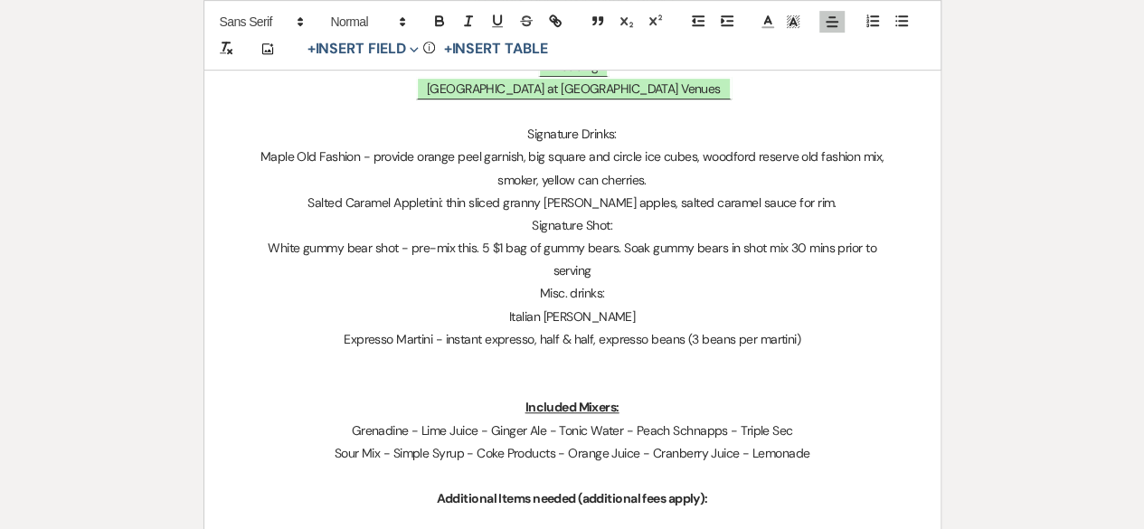
scroll to position [589, 0]
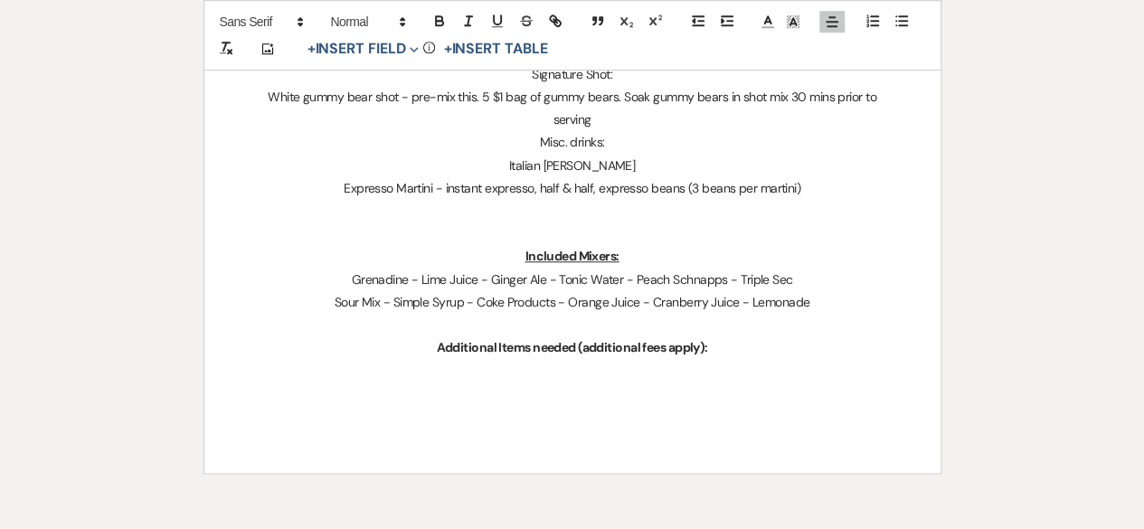
click at [671, 359] on h3 at bounding box center [572, 372] width 649 height 26
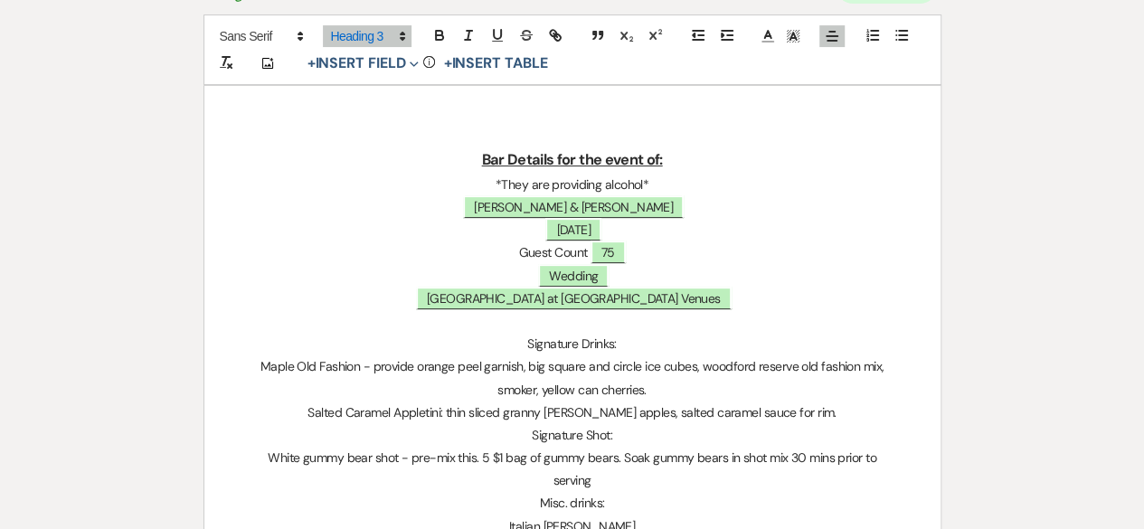
scroll to position [227, 0]
drag, startPoint x: 635, startPoint y: 344, endPoint x: 528, endPoint y: 344, distance: 106.7
click at [528, 344] on p "Signature Drinks:" at bounding box center [572, 345] width 649 height 23
click at [495, 35] on icon "button" at bounding box center [497, 36] width 16 height 16
click at [448, 33] on button "button" at bounding box center [439, 36] width 25 height 22
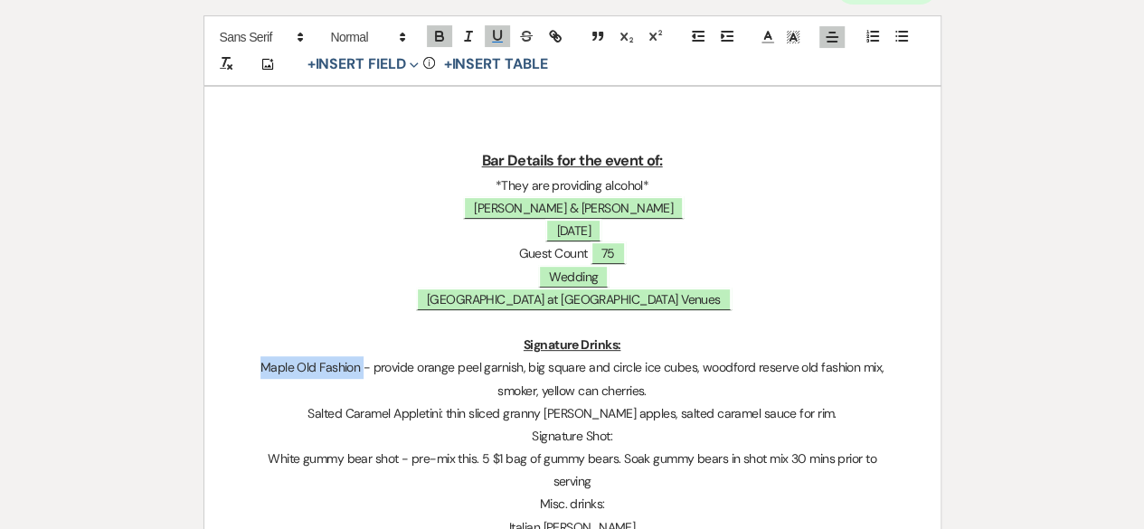
drag, startPoint x: 363, startPoint y: 361, endPoint x: 250, endPoint y: 360, distance: 113.0
click at [250, 360] on p "Maple Old Fashion - provide orange peel garnish, big square and circle ice cube…" at bounding box center [572, 378] width 649 height 45
click at [427, 33] on button "button" at bounding box center [439, 36] width 25 height 22
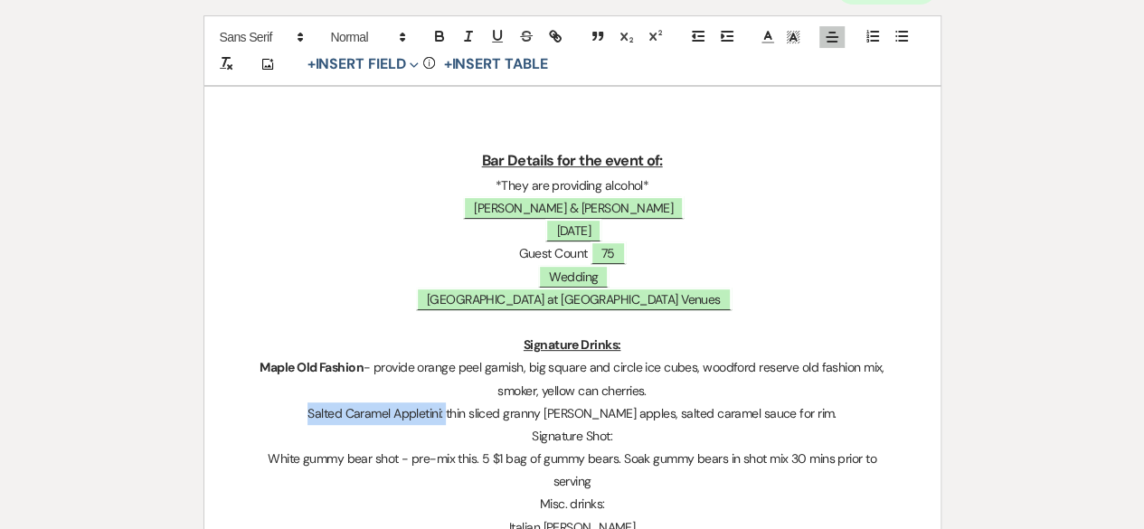
drag, startPoint x: 477, startPoint y: 411, endPoint x: 333, endPoint y: 405, distance: 144.8
click at [335, 405] on p "Salted Caramel Appletini: thin sliced granny [PERSON_NAME] apples, salted caram…" at bounding box center [572, 413] width 649 height 23
click at [495, 427] on p "Signature Shot:" at bounding box center [572, 436] width 649 height 23
click at [477, 410] on p "Salted Caramel Appletini: thin sliced granny [PERSON_NAME] apples, salted caram…" at bounding box center [572, 413] width 649 height 23
drag, startPoint x: 472, startPoint y: 419, endPoint x: 327, endPoint y: 422, distance: 144.7
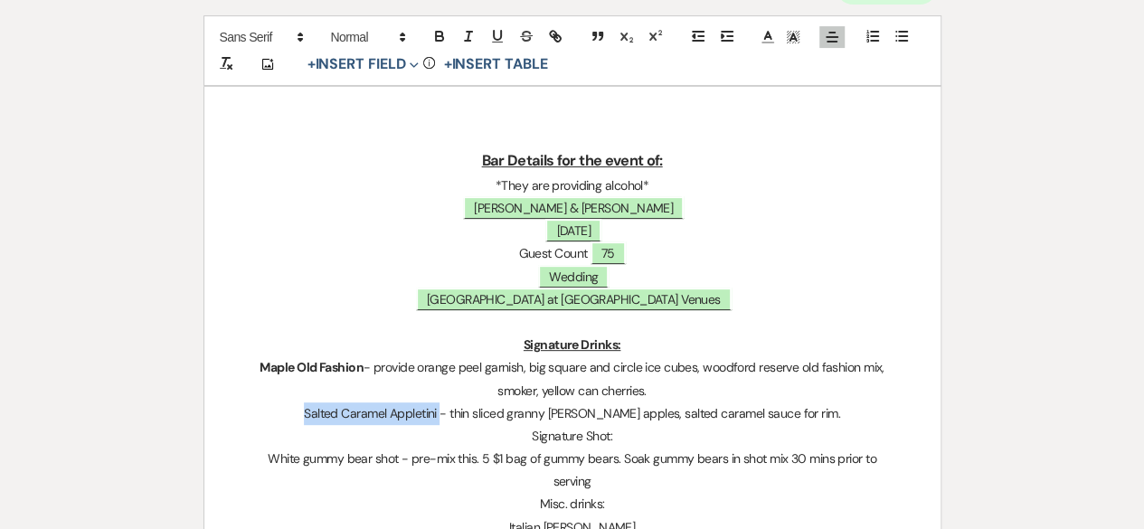
click at [327, 422] on p "Salted Caramel Appletini - thin sliced granny [PERSON_NAME] apples, salted cara…" at bounding box center [572, 413] width 649 height 23
click at [438, 34] on icon "button" at bounding box center [439, 36] width 16 height 16
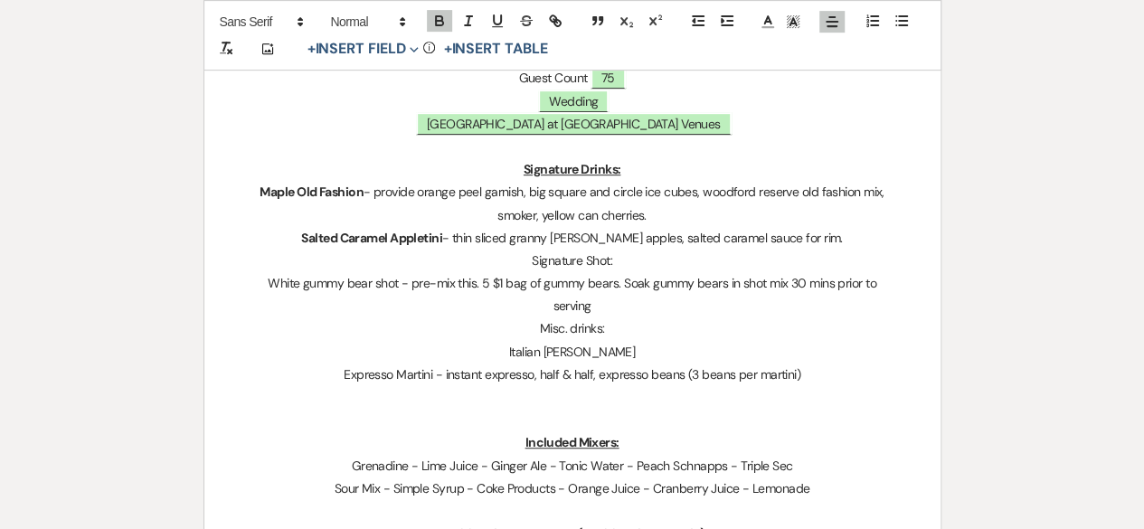
scroll to position [408, 0]
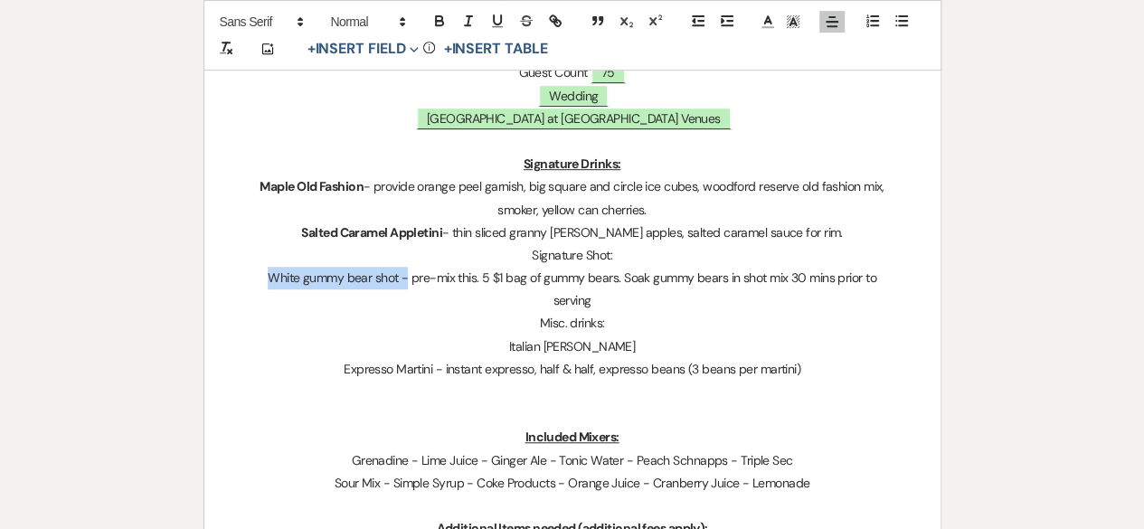
drag, startPoint x: 384, startPoint y: 277, endPoint x: 233, endPoint y: 281, distance: 151.1
click at [233, 281] on div "Bar Details for the event of: *They are providing alcohol* ﻿ [PERSON_NAME] & [P…" at bounding box center [572, 280] width 736 height 748
click at [436, 21] on icon "button" at bounding box center [439, 23] width 7 height 5
drag, startPoint x: 624, startPoint y: 258, endPoint x: 473, endPoint y: 168, distance: 175.5
click at [530, 259] on p "Signature Shot:" at bounding box center [572, 255] width 649 height 23
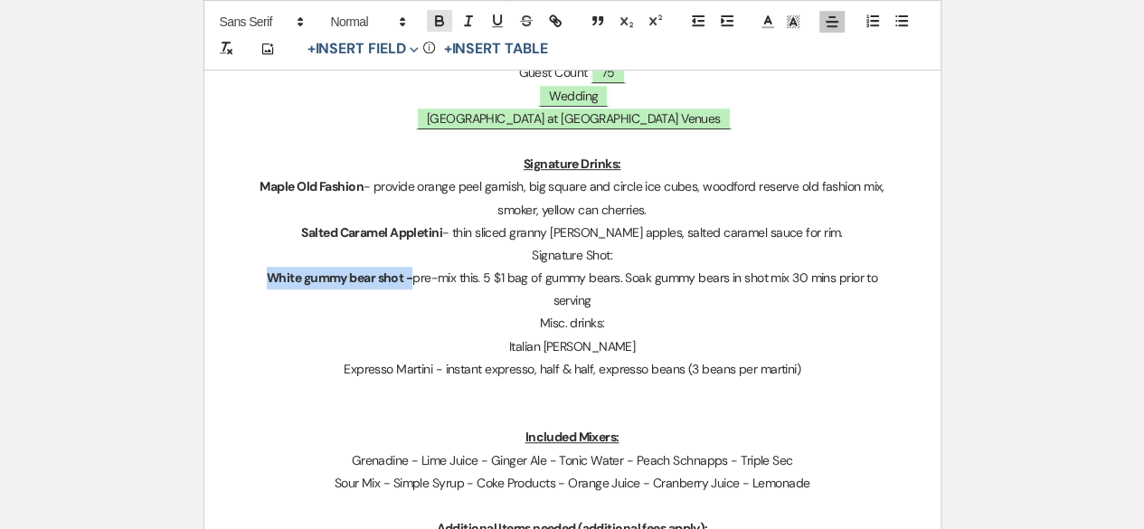
click at [434, 13] on icon "button" at bounding box center [439, 21] width 16 height 16
click at [502, 19] on icon "button" at bounding box center [497, 21] width 16 height 16
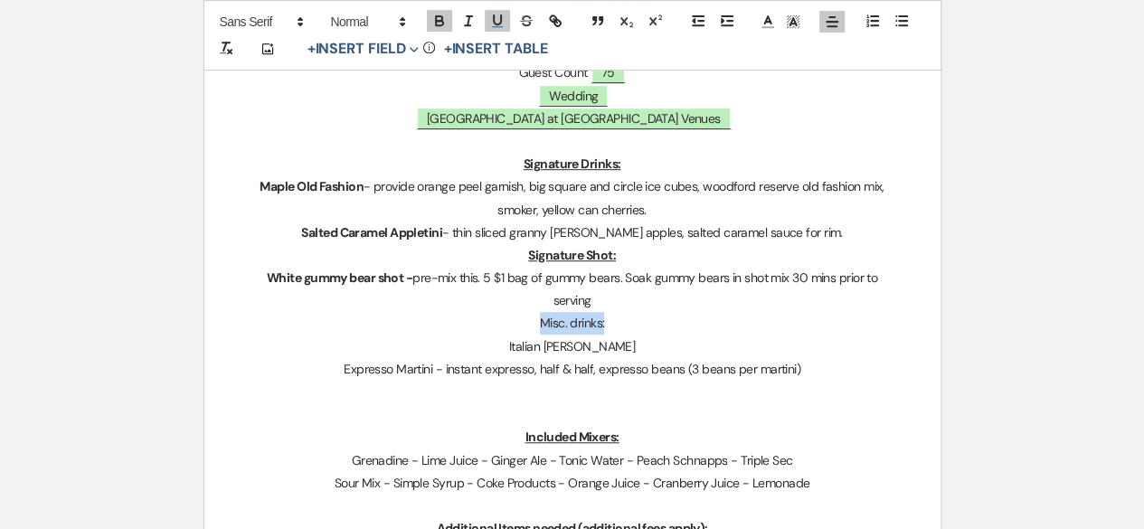
drag, startPoint x: 616, startPoint y: 323, endPoint x: 504, endPoint y: 313, distance: 112.6
click at [504, 313] on p "Misc. drinks:" at bounding box center [572, 323] width 649 height 23
drag, startPoint x: 447, startPoint y: 17, endPoint x: 467, endPoint y: 23, distance: 20.6
click at [448, 17] on button "button" at bounding box center [439, 21] width 25 height 22
click at [494, 21] on icon "button" at bounding box center [497, 19] width 7 height 9
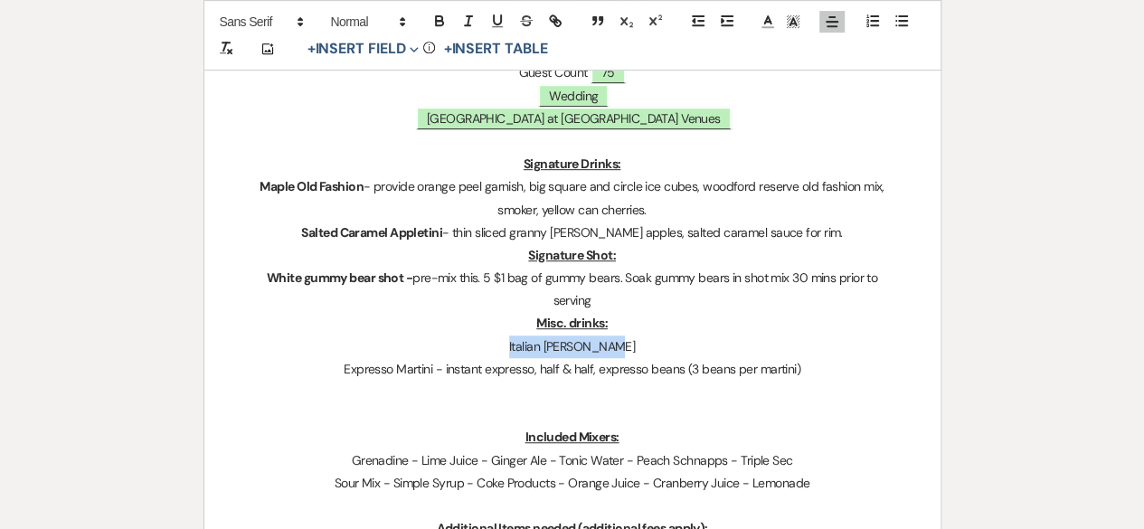
drag, startPoint x: 600, startPoint y: 347, endPoint x: 498, endPoint y: 344, distance: 102.2
click at [498, 344] on p "Italian [PERSON_NAME]" at bounding box center [572, 346] width 649 height 23
click at [448, 21] on button "button" at bounding box center [439, 21] width 25 height 22
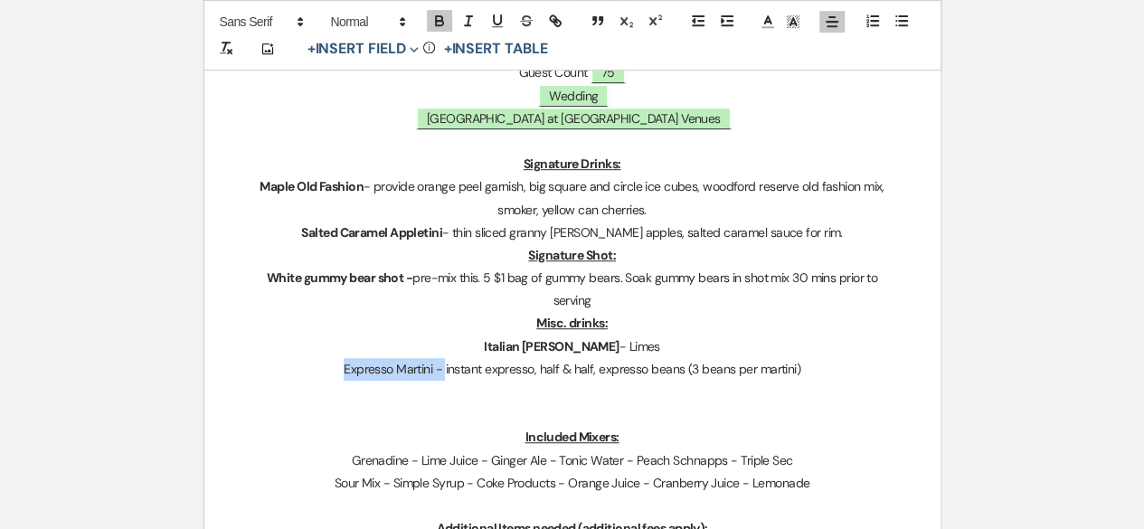
drag, startPoint x: 445, startPoint y: 366, endPoint x: 335, endPoint y: 368, distance: 109.4
click at [335, 368] on p "Expresso Martini - instant expresso, half & half, expresso beans (3 beans per m…" at bounding box center [572, 369] width 649 height 23
click at [441, 22] on icon "button" at bounding box center [439, 23] width 7 height 5
click at [853, 326] on p "Misc. drinks:" at bounding box center [572, 323] width 649 height 23
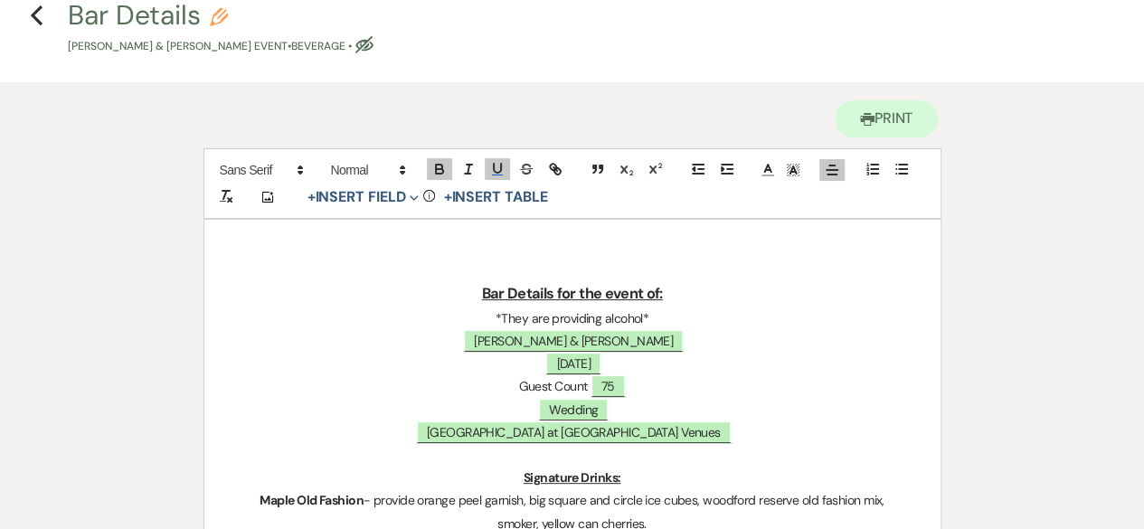
scroll to position [69, 0]
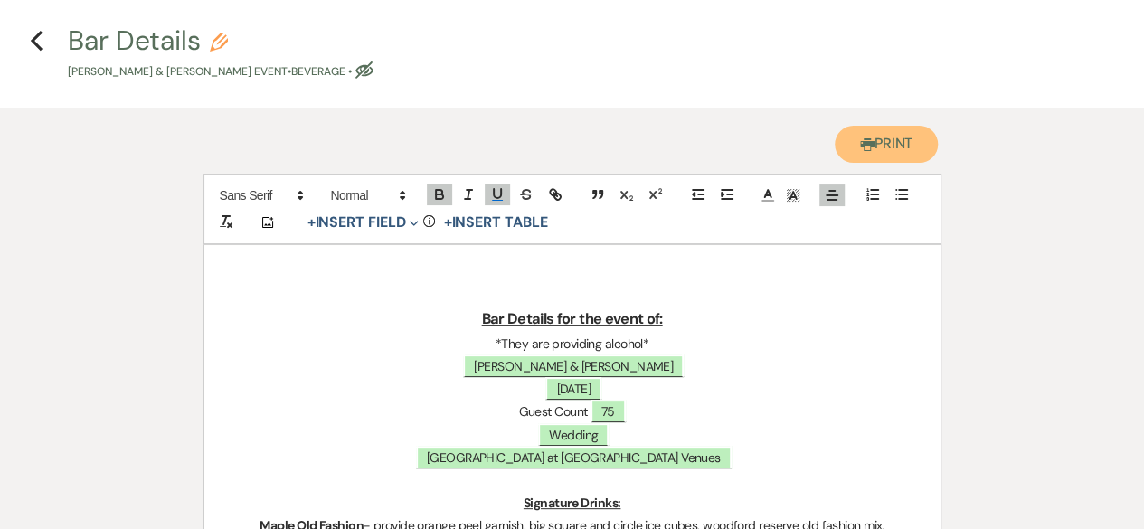
click at [893, 139] on button "Printer Print" at bounding box center [886, 144] width 104 height 37
click at [38, 33] on use "button" at bounding box center [37, 40] width 12 height 20
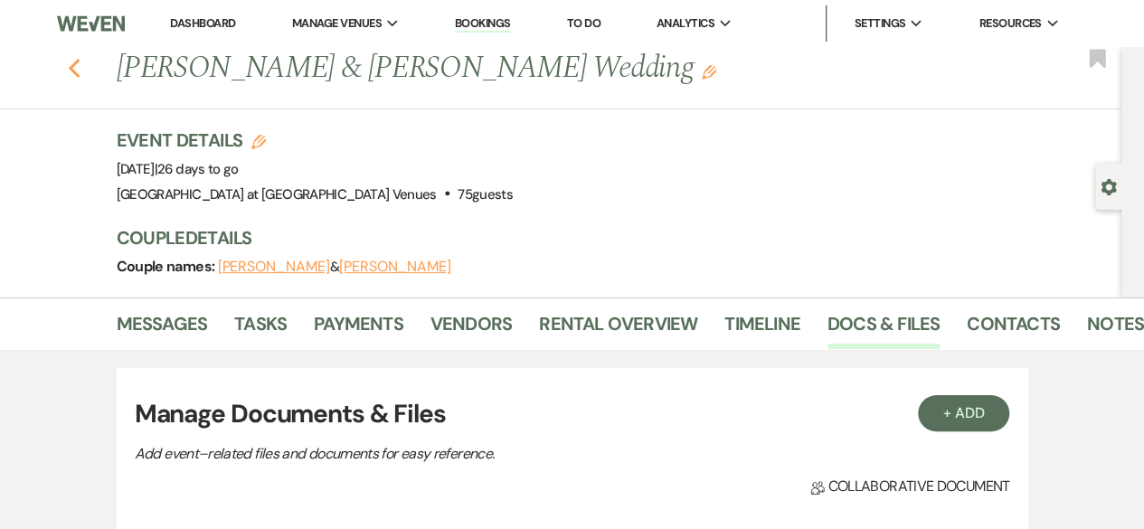
click at [81, 74] on icon "Previous" at bounding box center [75, 69] width 14 height 22
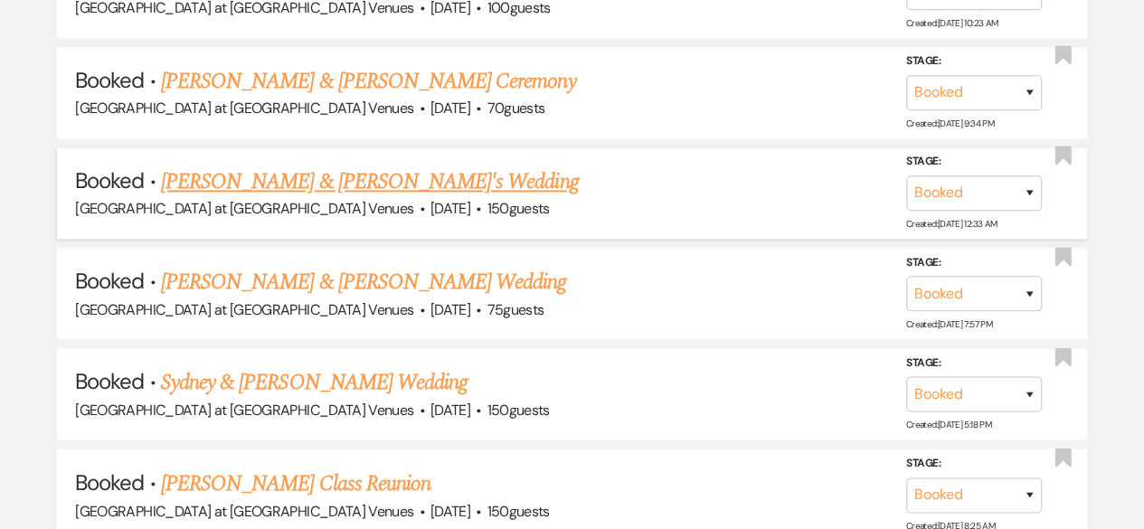
scroll to position [1356, 0]
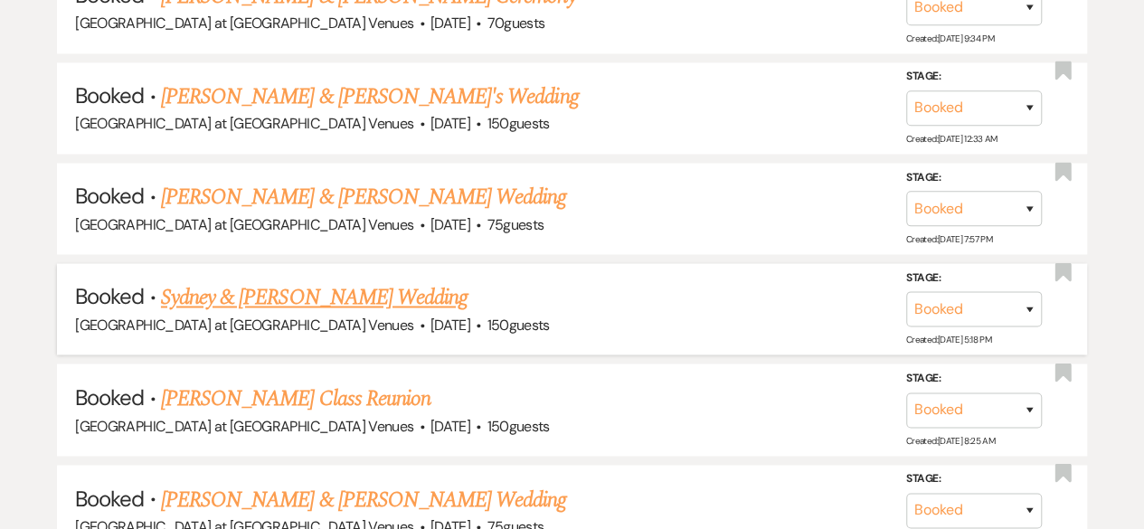
click at [286, 289] on link "Sydney & [PERSON_NAME] Wedding" at bounding box center [314, 297] width 306 height 33
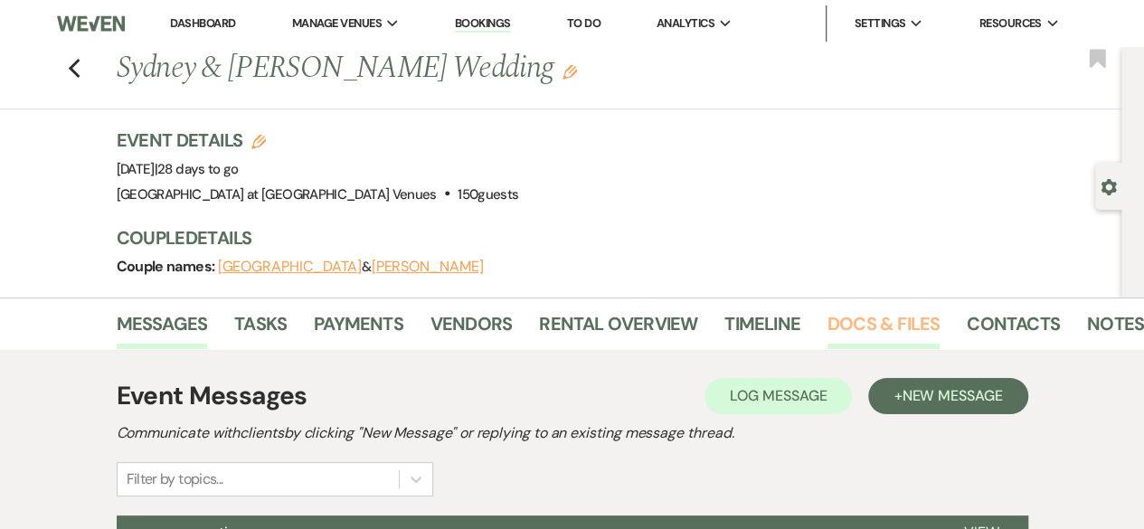
click at [882, 330] on link "Docs & Files" at bounding box center [883, 329] width 112 height 40
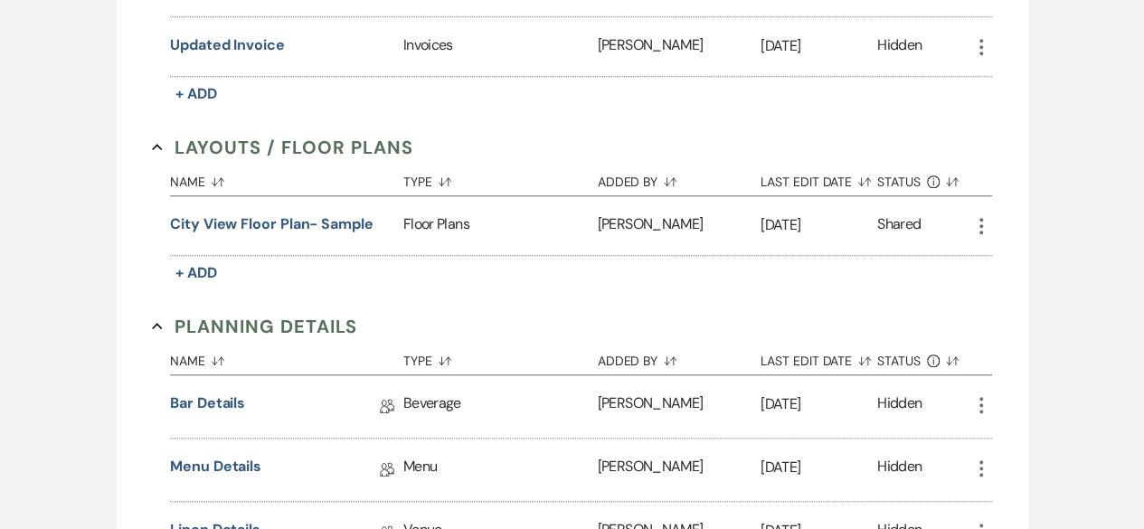
scroll to position [814, 0]
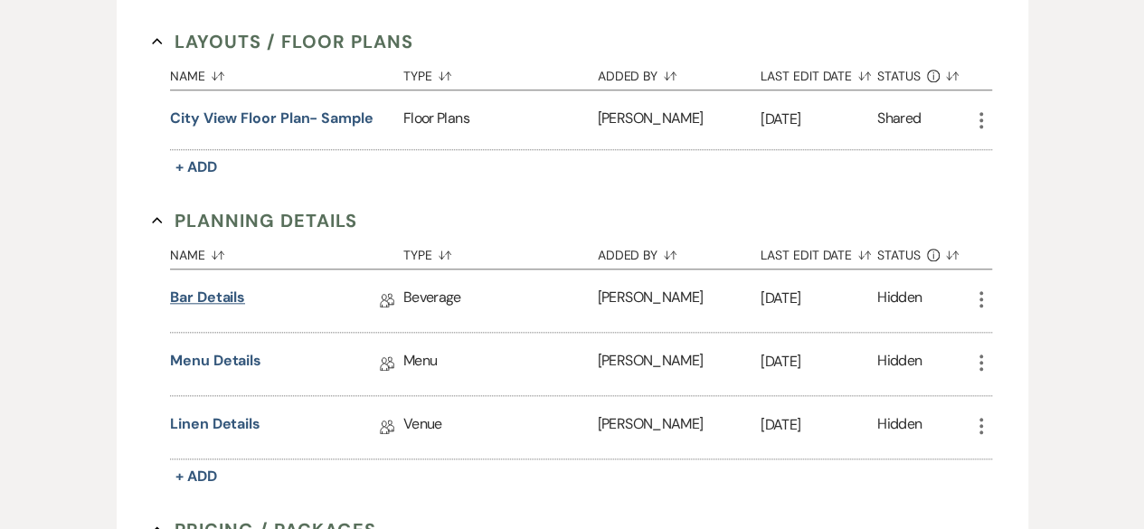
click at [217, 290] on link "Bar Details" at bounding box center [207, 301] width 75 height 28
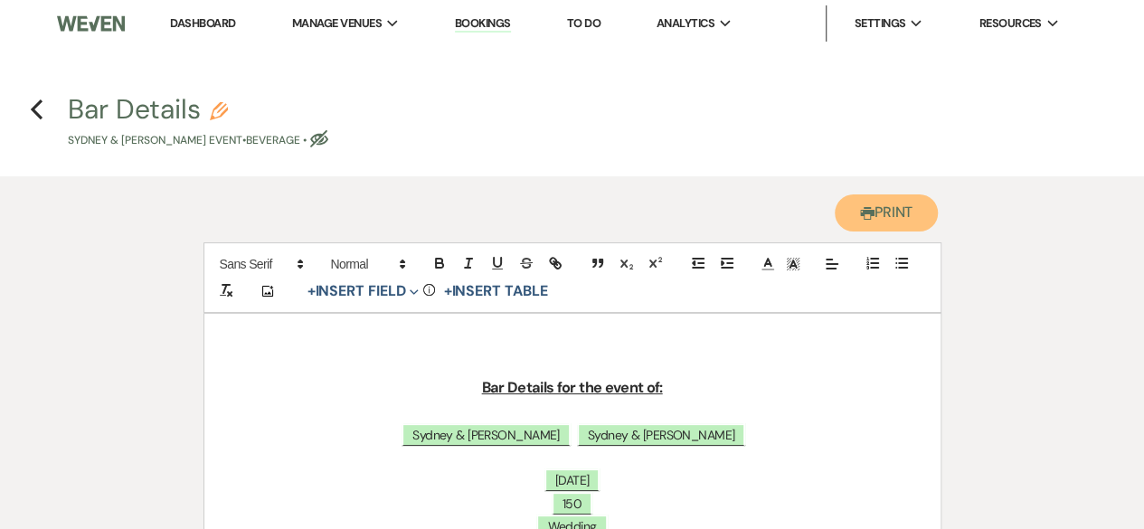
click at [869, 212] on button "Printer Print" at bounding box center [886, 212] width 104 height 37
click at [42, 104] on icon "Previous" at bounding box center [37, 110] width 14 height 22
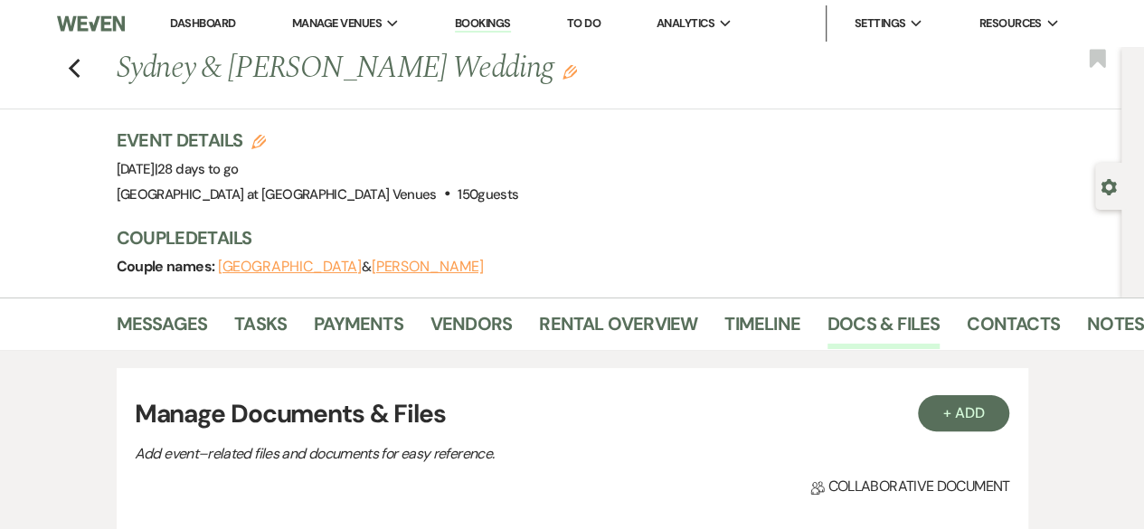
scroll to position [814, 0]
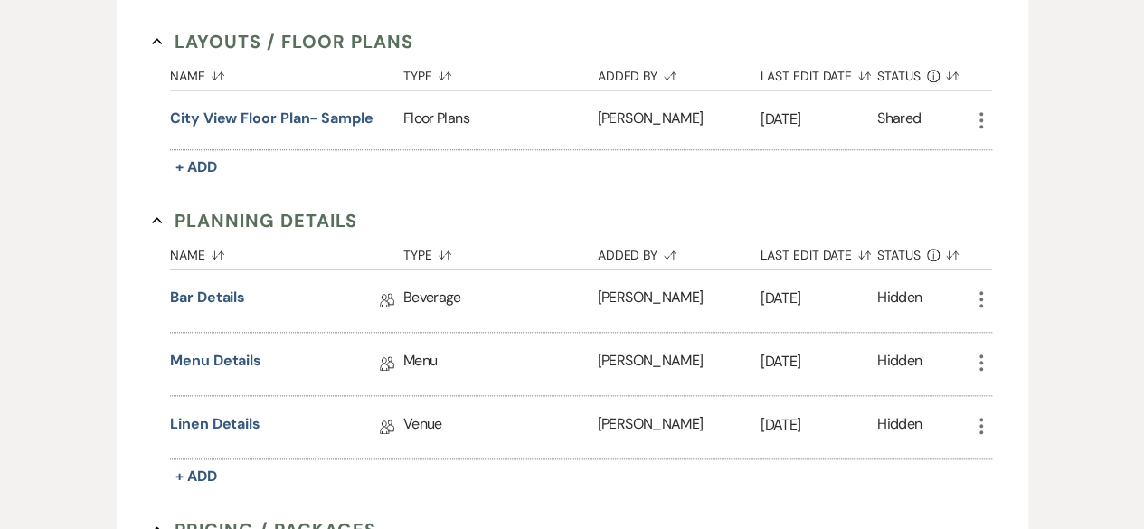
click at [260, 352] on div "Menu Details Collab Doc" at bounding box center [286, 364] width 233 height 28
click at [230, 361] on link "Menu Details" at bounding box center [215, 364] width 91 height 28
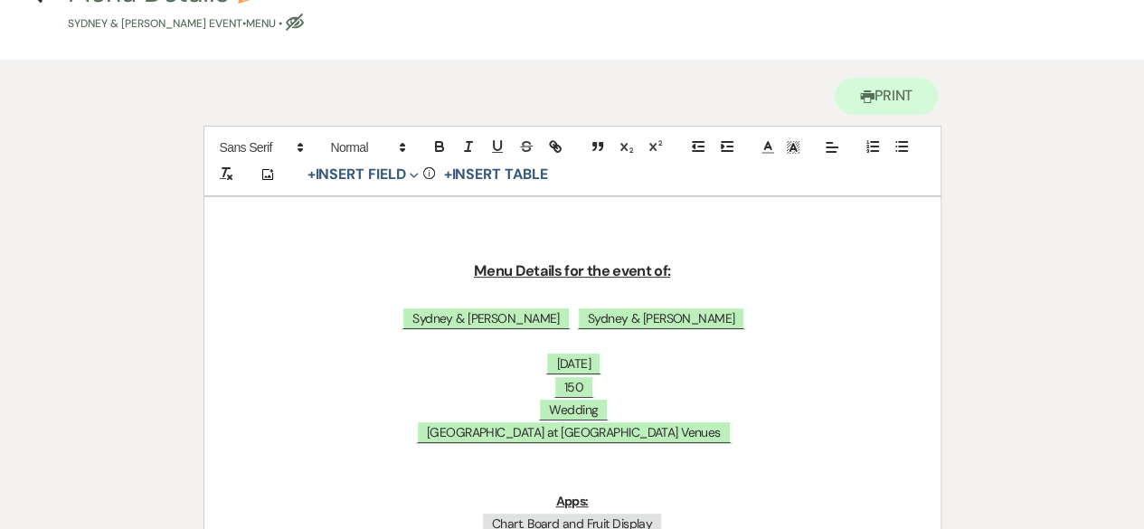
scroll to position [90, 0]
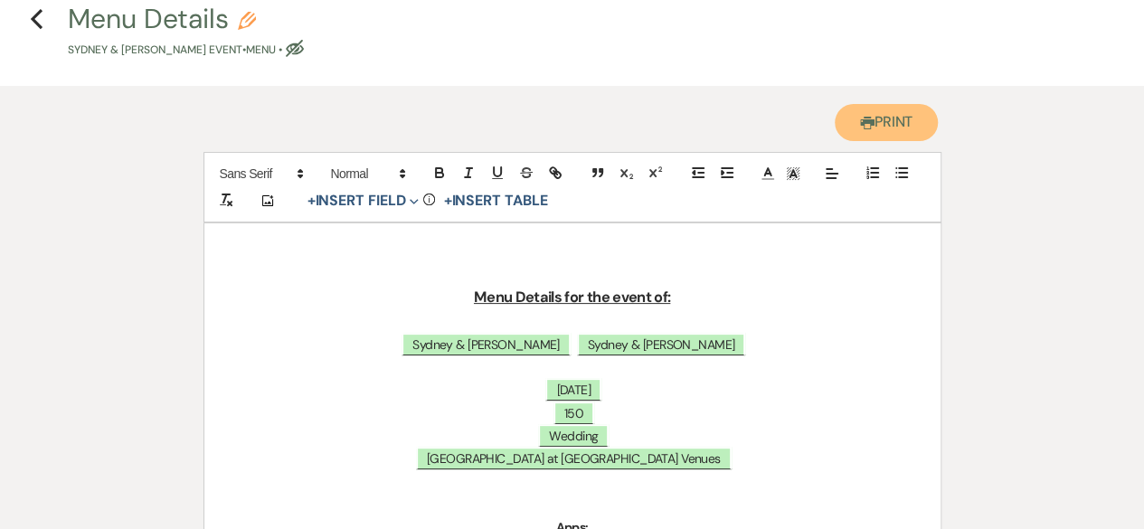
click at [887, 122] on button "Printer Print" at bounding box center [886, 122] width 104 height 37
click at [42, 15] on icon "Previous" at bounding box center [37, 19] width 14 height 22
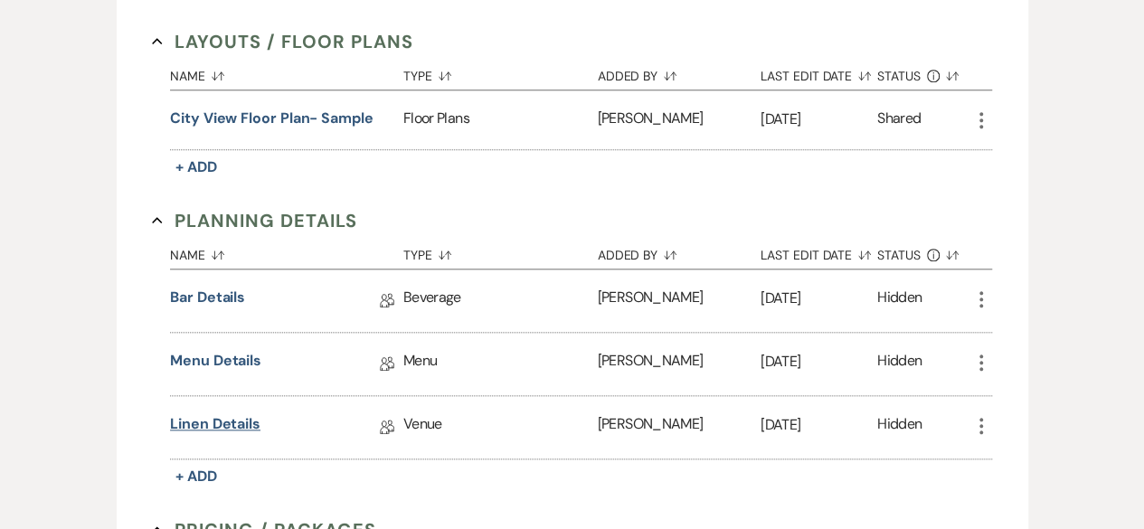
click at [222, 413] on link "Linen Details" at bounding box center [215, 427] width 90 height 28
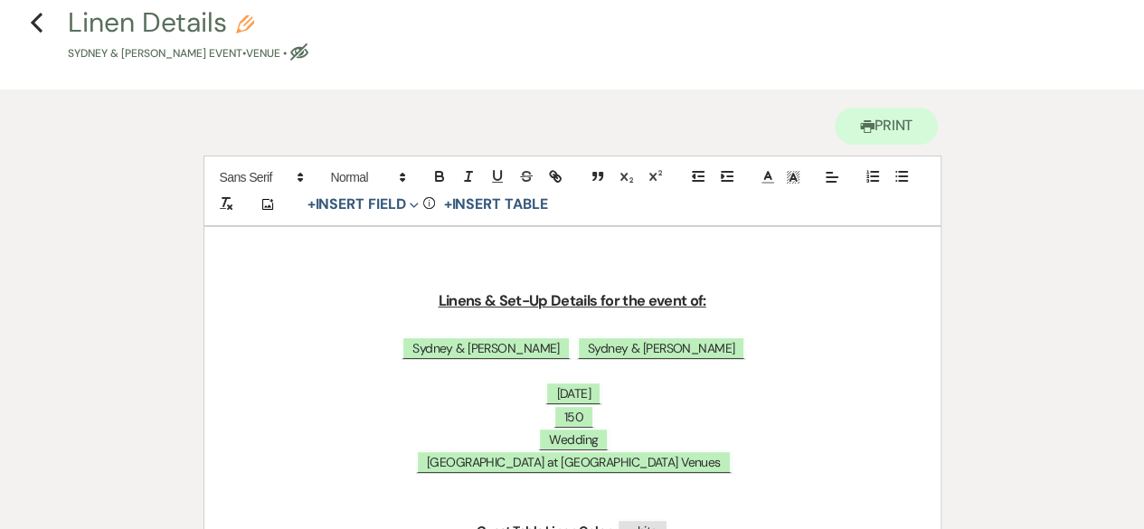
scroll to position [362, 0]
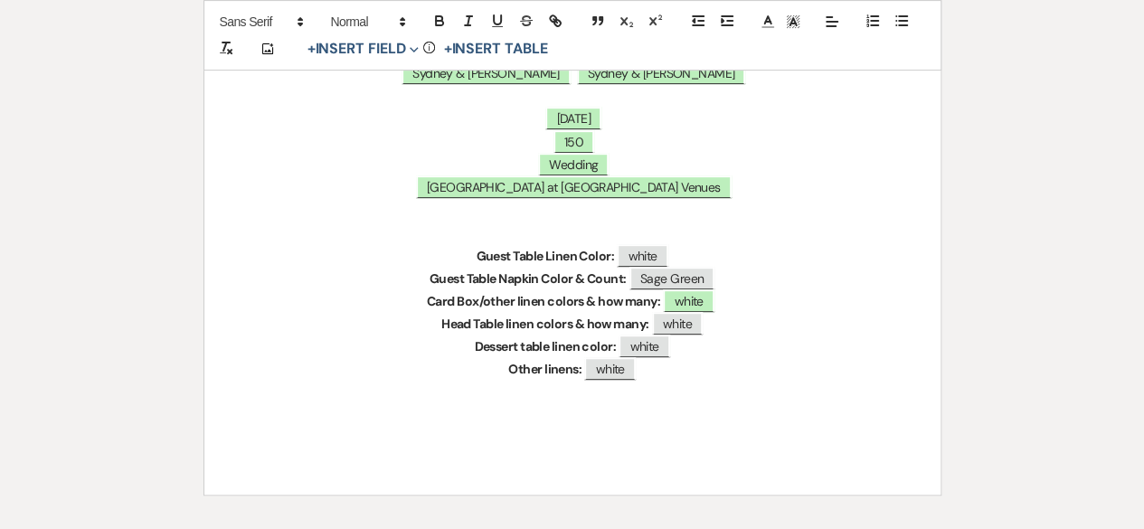
click at [578, 384] on p at bounding box center [572, 393] width 649 height 23
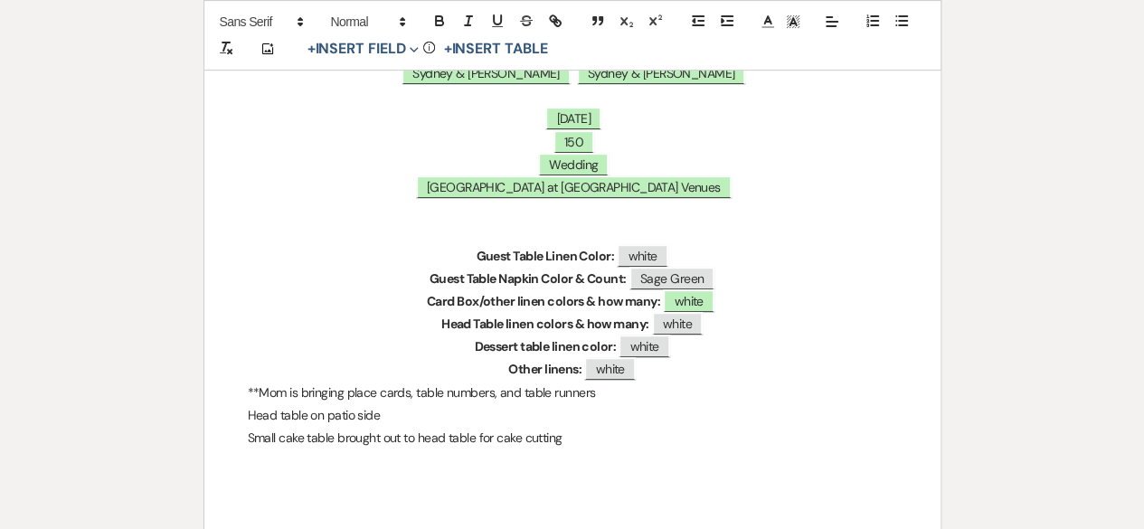
click at [389, 406] on p "Head table on patio side" at bounding box center [572, 415] width 649 height 23
click at [249, 416] on p "Head table on patio side. twinkle light white backdrop" at bounding box center [572, 415] width 649 height 23
click at [600, 440] on p "*Small cake table brought out to head table for cake cutting" at bounding box center [572, 438] width 649 height 23
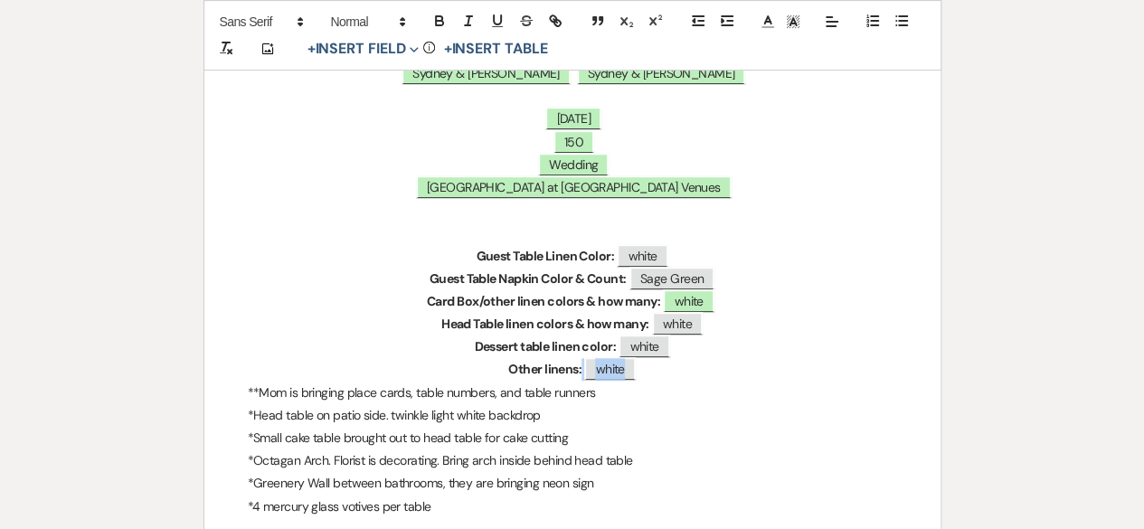
drag, startPoint x: 660, startPoint y: 368, endPoint x: 484, endPoint y: 366, distance: 176.3
click at [484, 366] on p "Other linens: ﻿ white ﻿" at bounding box center [572, 369] width 649 height 23
drag, startPoint x: 593, startPoint y: 367, endPoint x: 530, endPoint y: 367, distance: 63.3
click at [530, 367] on p "Other li" at bounding box center [572, 369] width 649 height 23
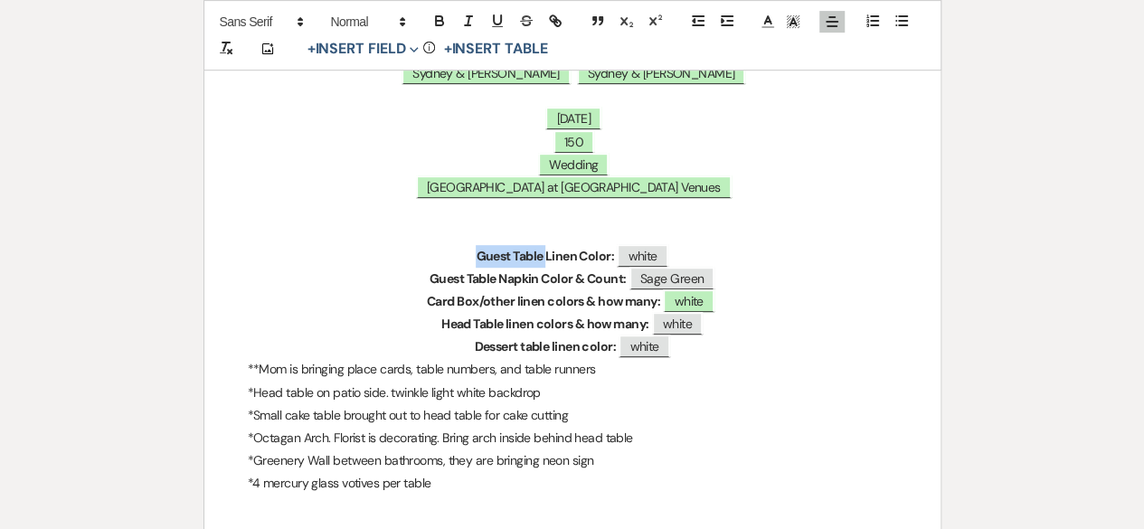
drag, startPoint x: 542, startPoint y: 259, endPoint x: 465, endPoint y: 254, distance: 77.9
click at [465, 254] on p "Guest Table Linen Color: ﻿ white ﻿" at bounding box center [572, 256] width 649 height 23
drag, startPoint x: 707, startPoint y: 352, endPoint x: 412, endPoint y: 294, distance: 300.4
click at [412, 294] on div "Linens & Set-Up Details for the event of: ﻿ Sydney & [PERSON_NAME] ﻿ ﻿ Sydney &…" at bounding box center [572, 266] width 736 height 629
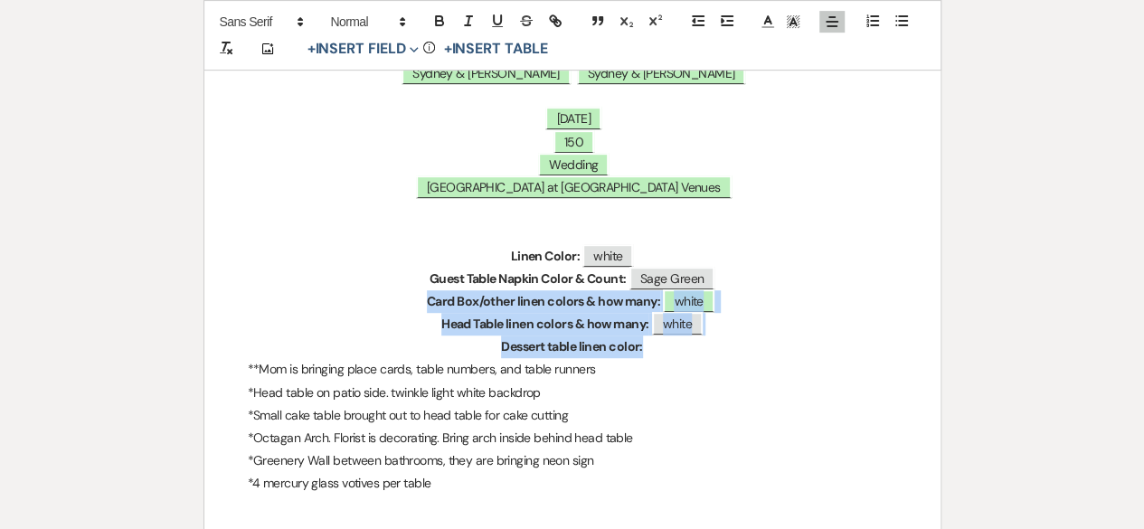
drag, startPoint x: 419, startPoint y: 298, endPoint x: 674, endPoint y: 347, distance: 260.5
click at [674, 347] on div "Linens & Set-Up Details for the event of: ﻿ Sydney & [PERSON_NAME] ﻿ ﻿ Sydney &…" at bounding box center [572, 266] width 736 height 629
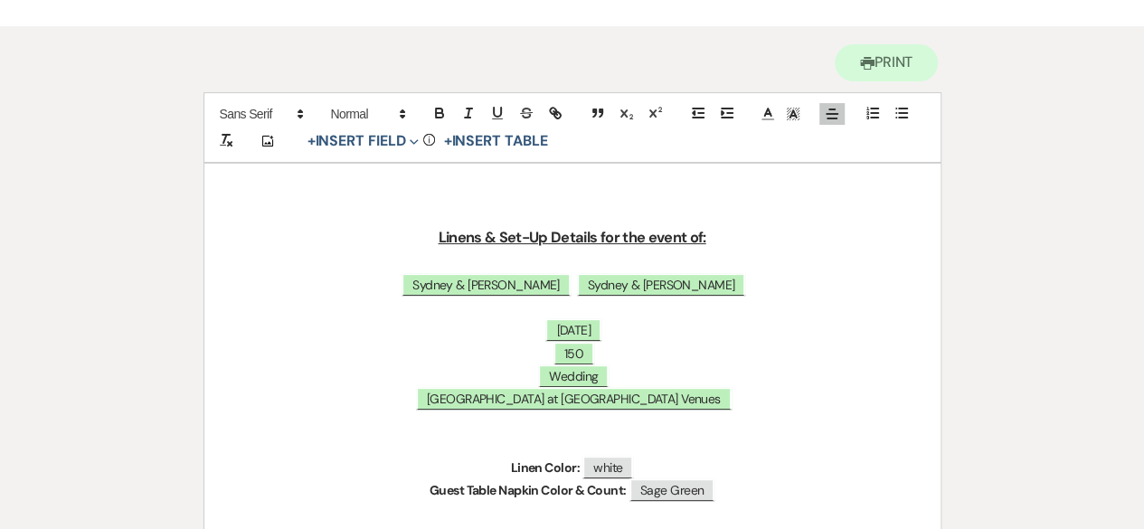
scroll to position [90, 0]
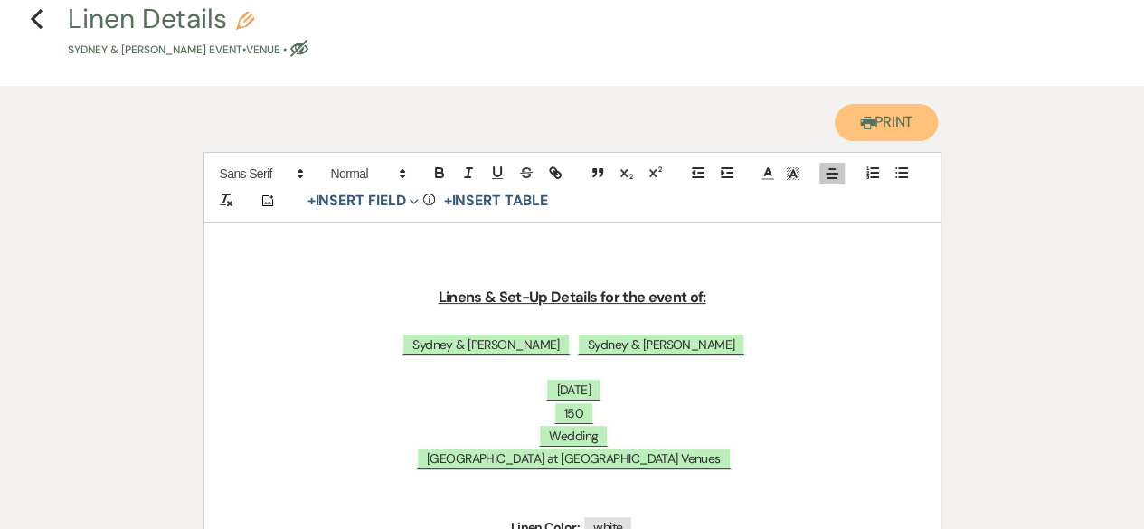
click at [879, 118] on button "Printer Print" at bounding box center [886, 122] width 104 height 37
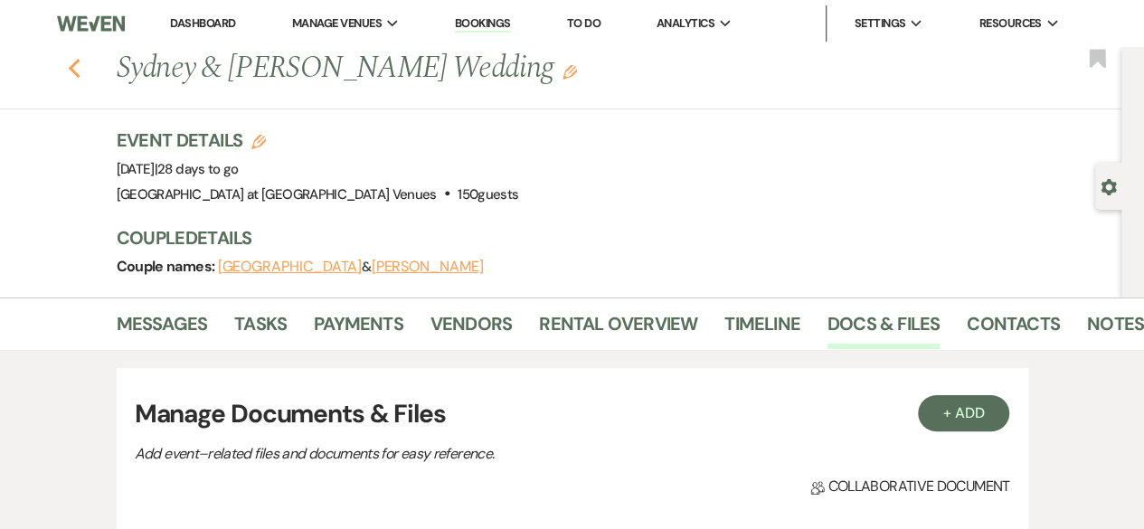
click at [78, 59] on icon "Previous" at bounding box center [75, 69] width 14 height 22
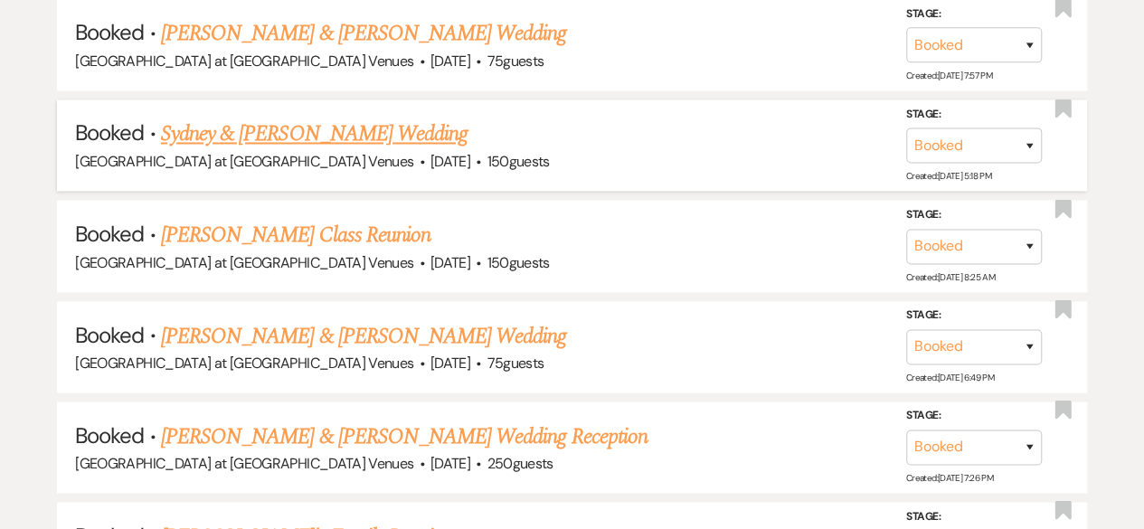
scroll to position [1537, 0]
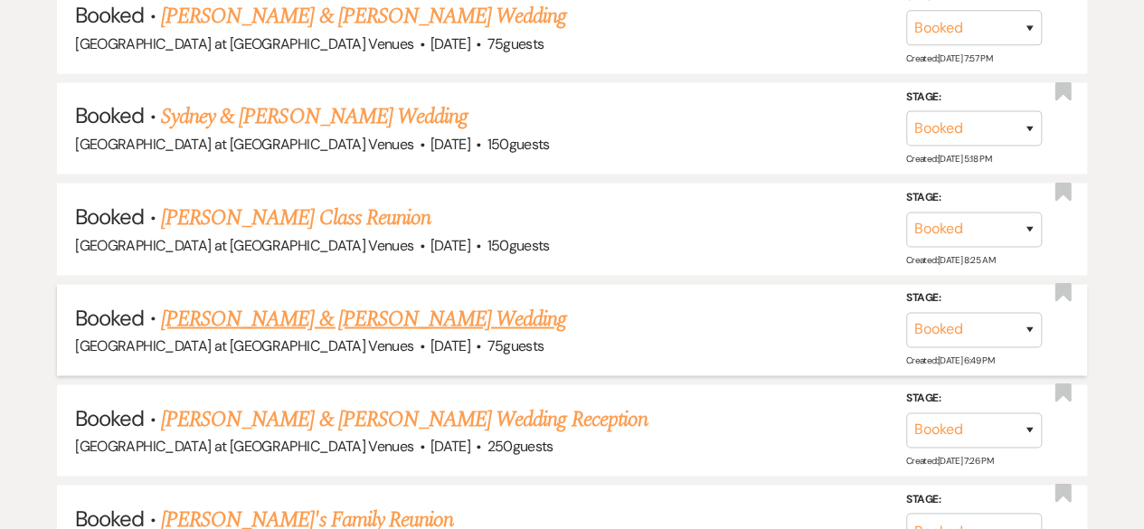
click at [342, 309] on link "[PERSON_NAME] & [PERSON_NAME] Wedding" at bounding box center [363, 318] width 405 height 33
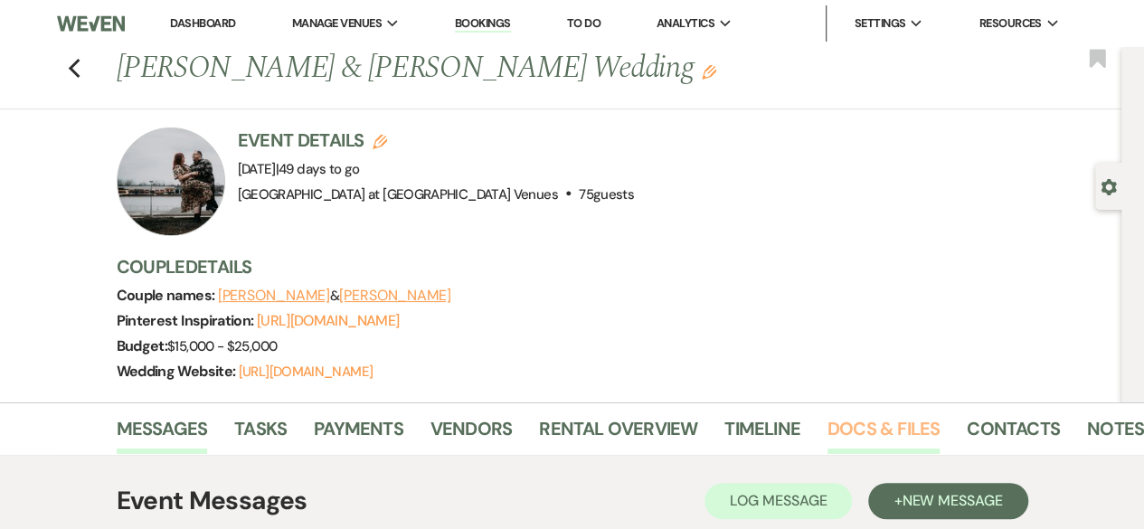
click at [909, 435] on link "Docs & Files" at bounding box center [883, 434] width 112 height 40
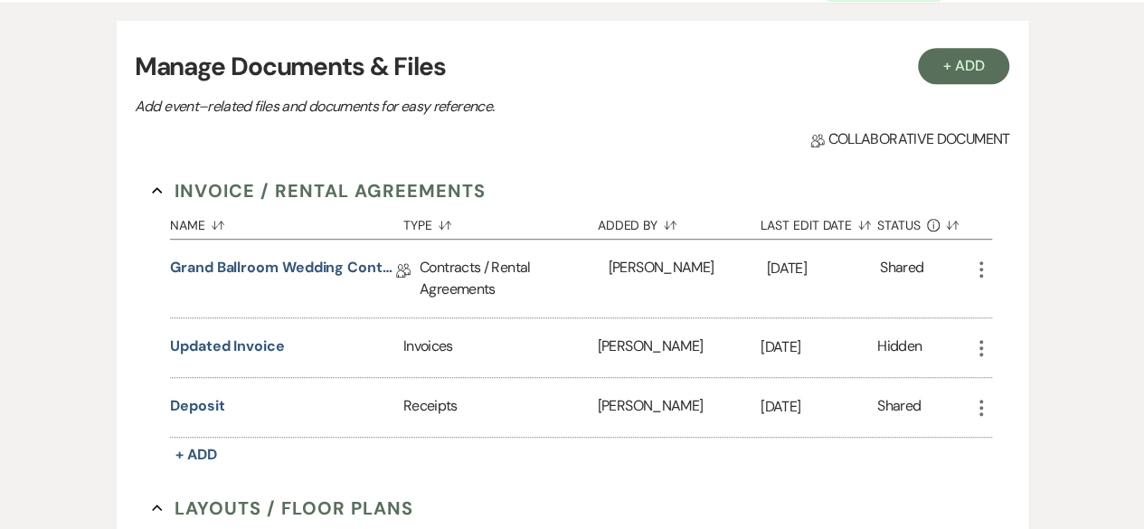
scroll to position [904, 0]
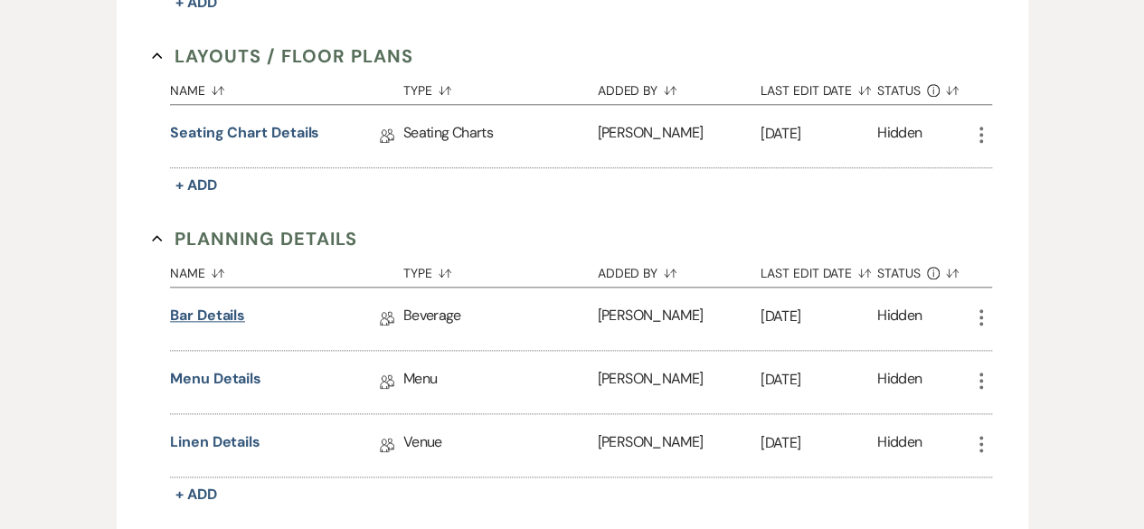
click at [239, 313] on link "Bar Details" at bounding box center [207, 319] width 75 height 28
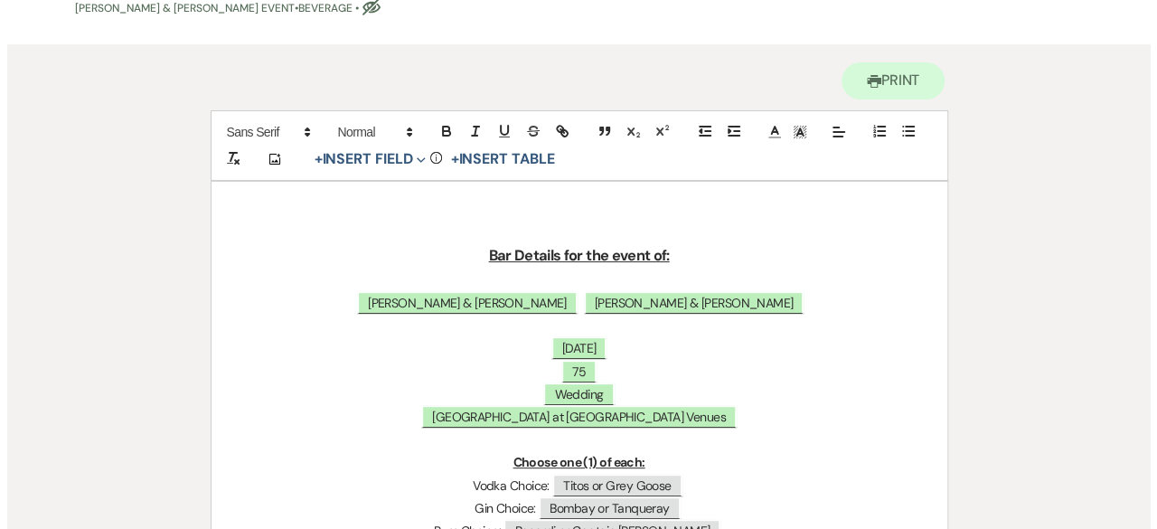
scroll to position [271, 0]
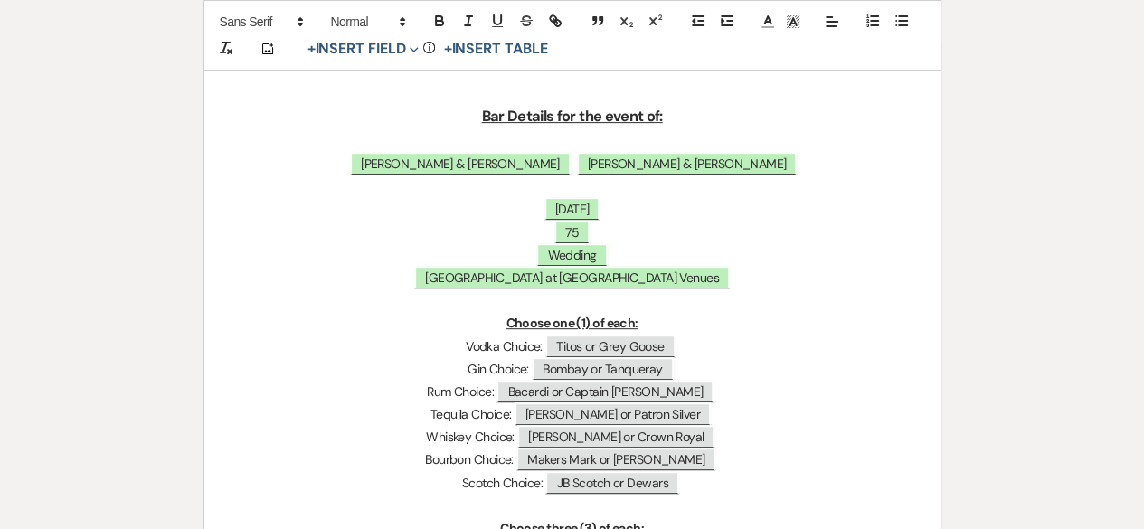
click at [605, 332] on p "Choose one (1) of each:" at bounding box center [572, 323] width 649 height 23
click at [604, 337] on span "Titos or Grey Goose" at bounding box center [609, 347] width 129 height 24
select select "Type"
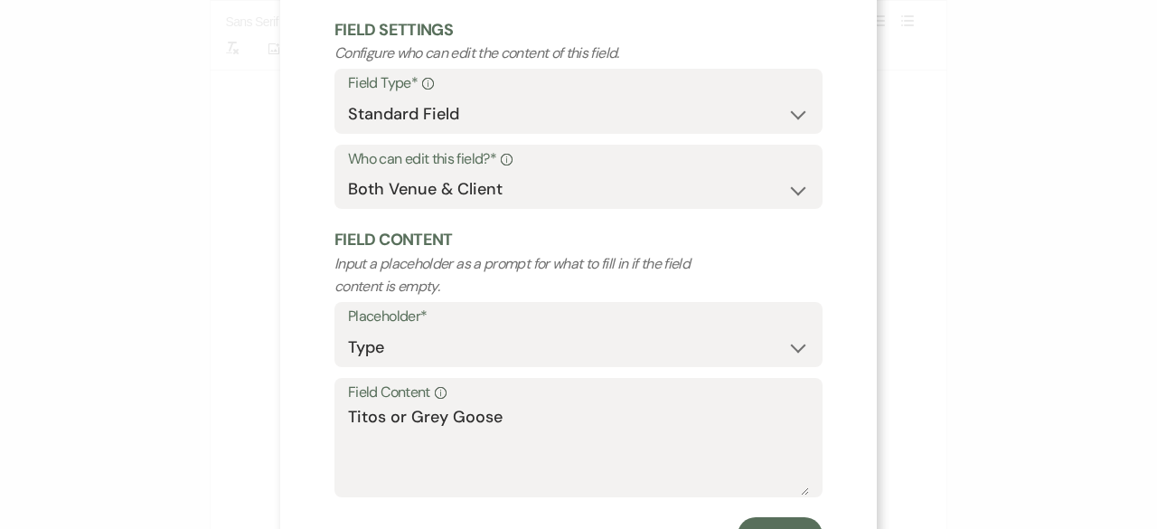
scroll to position [172, 0]
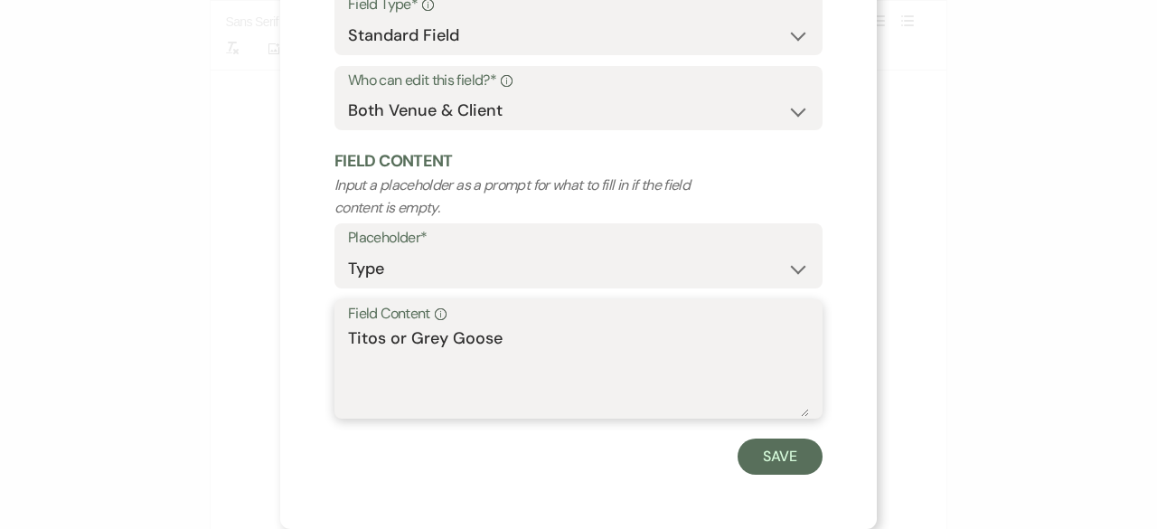
drag, startPoint x: 383, startPoint y: 345, endPoint x: 575, endPoint y: 354, distance: 191.9
click at [575, 354] on textarea "Titos or Grey Goose" at bounding box center [578, 371] width 461 height 90
type textarea "Titos"
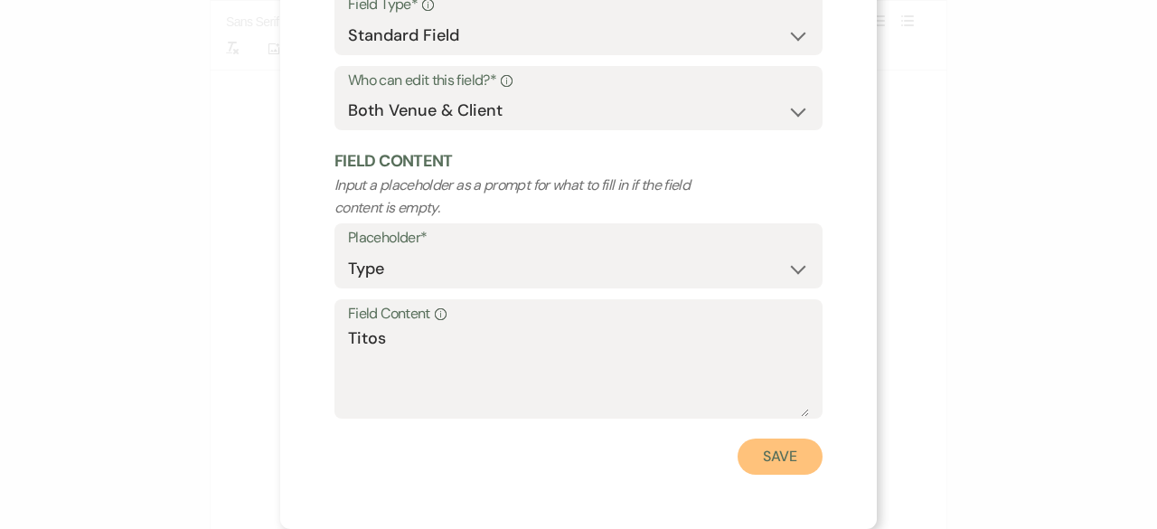
click at [770, 448] on button "Save" at bounding box center [780, 456] width 85 height 36
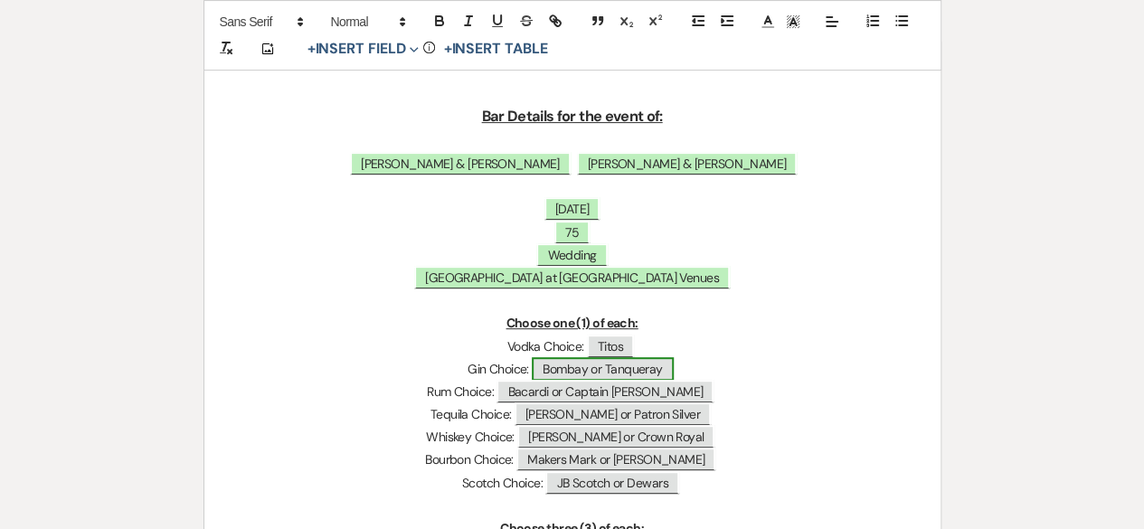
click at [608, 363] on span "Bombay or Tanqueray" at bounding box center [602, 369] width 141 height 24
select select "Type"
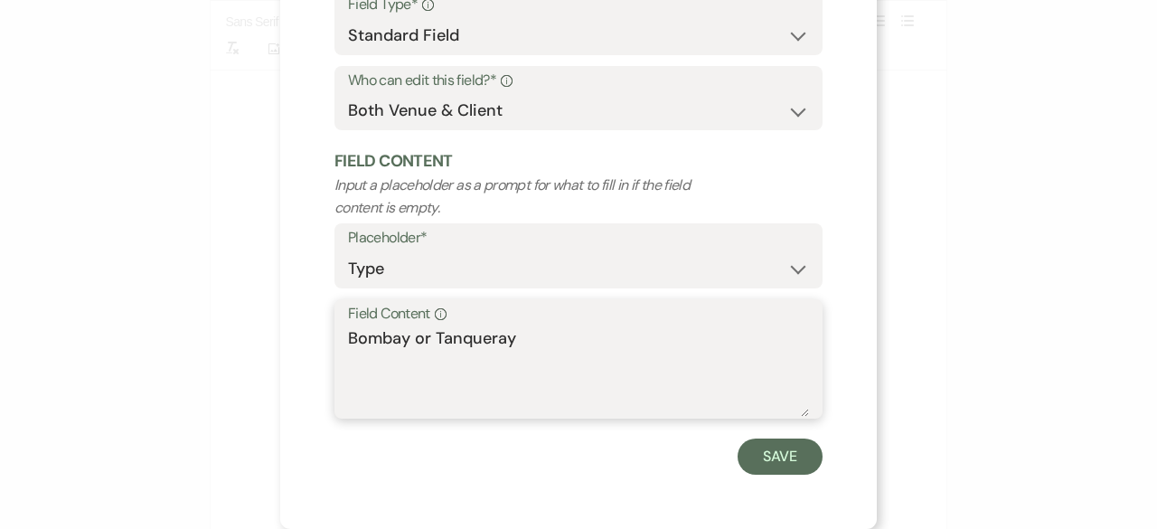
drag, startPoint x: 549, startPoint y: 330, endPoint x: 250, endPoint y: 340, distance: 299.4
click at [250, 340] on div "X Edit Field Field Settings Configure who can edit the content of this field. F…" at bounding box center [578, 264] width 1157 height 529
type textarea "N/A"
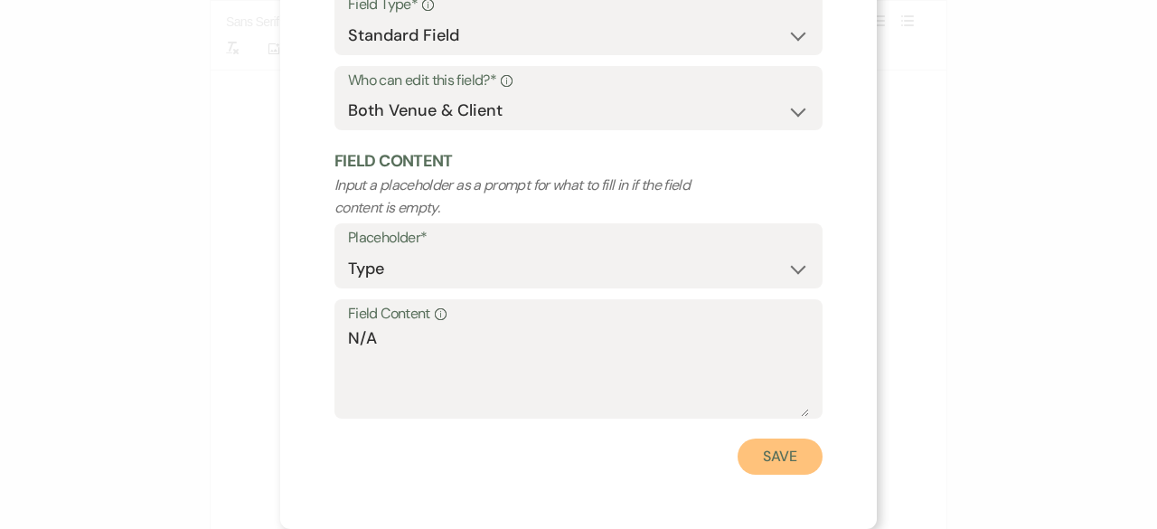
click at [769, 446] on button "Save" at bounding box center [780, 456] width 85 height 36
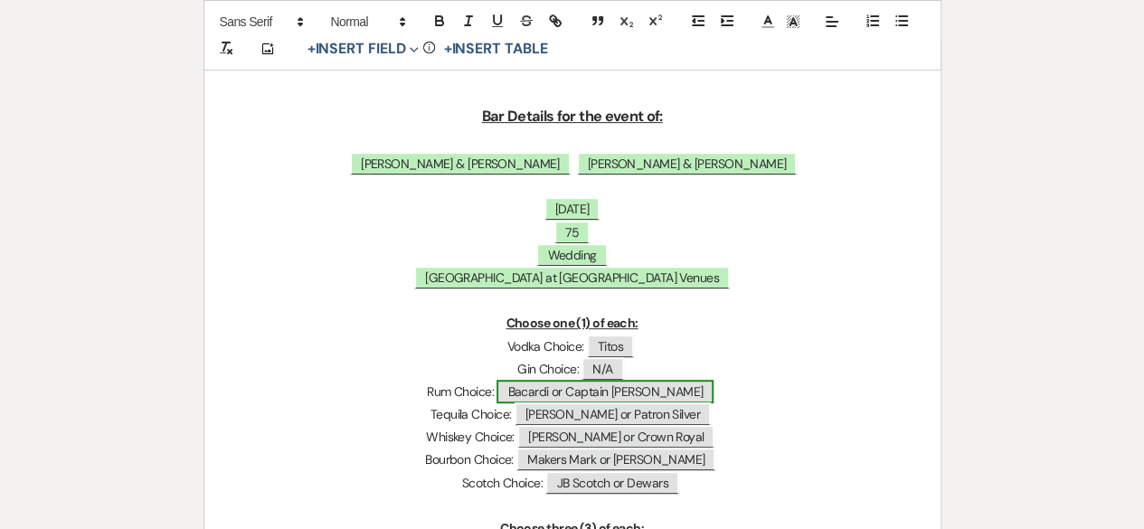
click at [638, 395] on span "Bacardi or Captain [PERSON_NAME]" at bounding box center [604, 392] width 217 height 24
select select "Type"
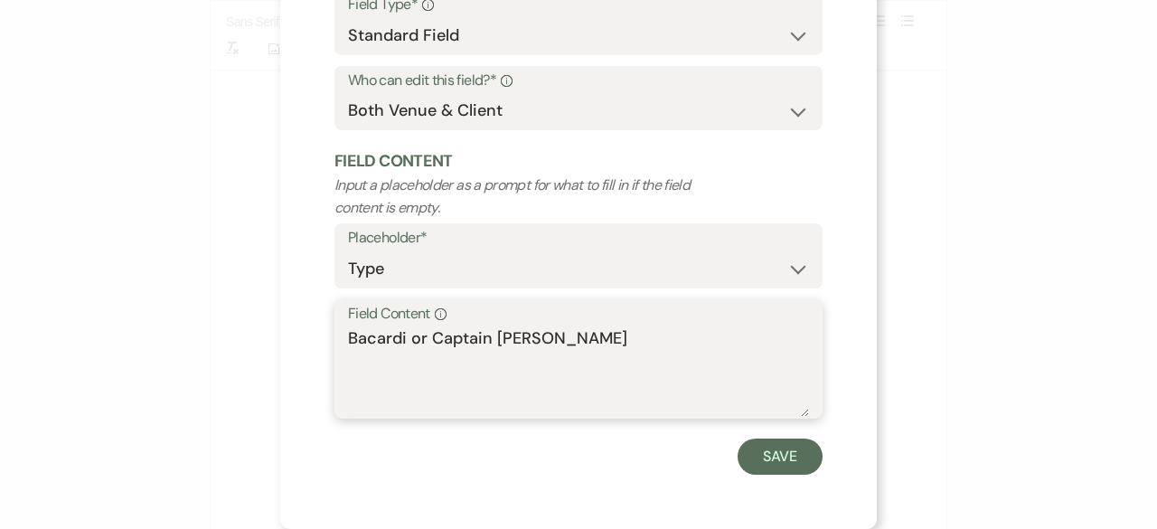
drag, startPoint x: 426, startPoint y: 343, endPoint x: 290, endPoint y: 335, distance: 135.9
click at [290, 335] on div "X Edit Field Field Settings Configure who can edit the content of this field. F…" at bounding box center [578, 178] width 597 height 701
type textarea "Captain [PERSON_NAME]"
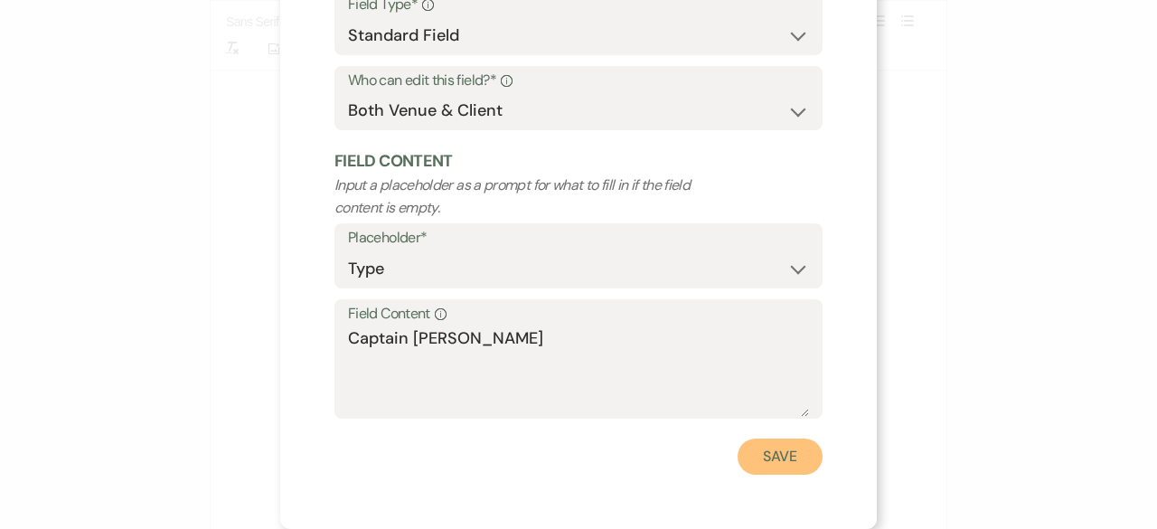
click at [785, 448] on button "Save" at bounding box center [780, 456] width 85 height 36
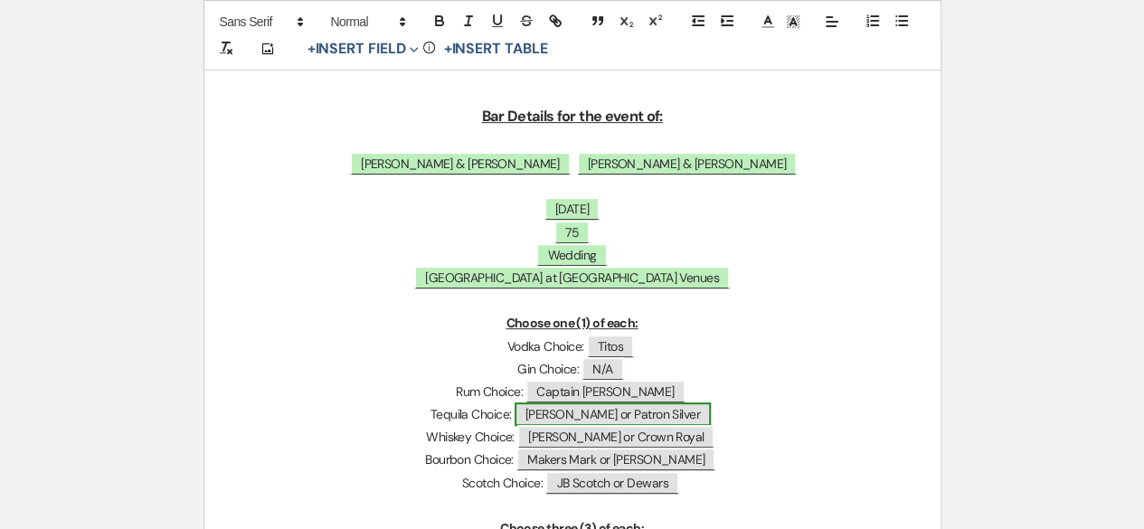
click at [652, 413] on span "[PERSON_NAME] or Patron Silver" at bounding box center [612, 414] width 196 height 24
select select "Type"
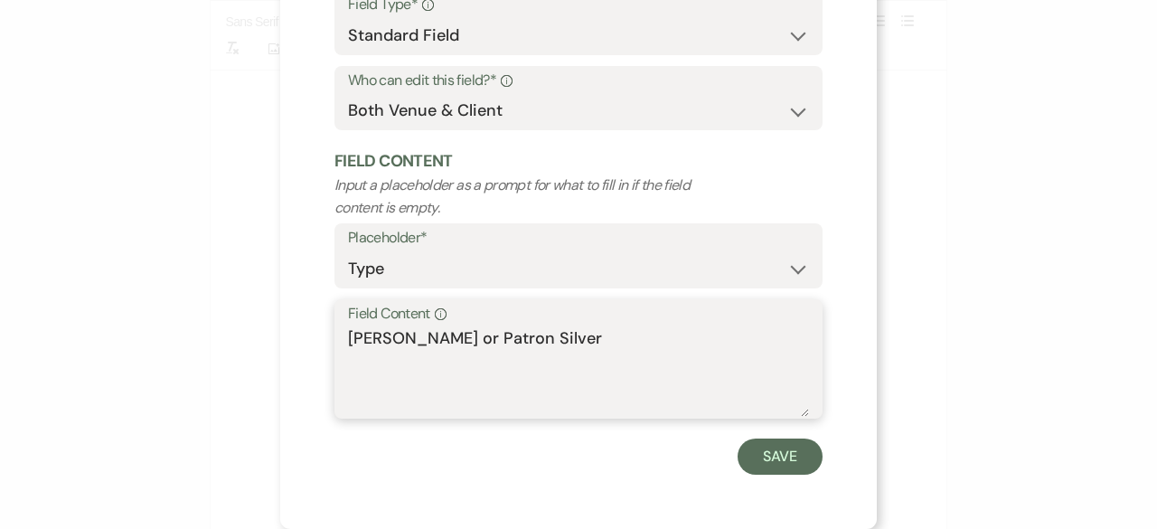
drag, startPoint x: 449, startPoint y: 344, endPoint x: 299, endPoint y: 334, distance: 150.5
click at [299, 334] on div "X Edit Field Field Settings Configure who can edit the content of this field. F…" at bounding box center [578, 178] width 597 height 701
type textarea "Patron Silver"
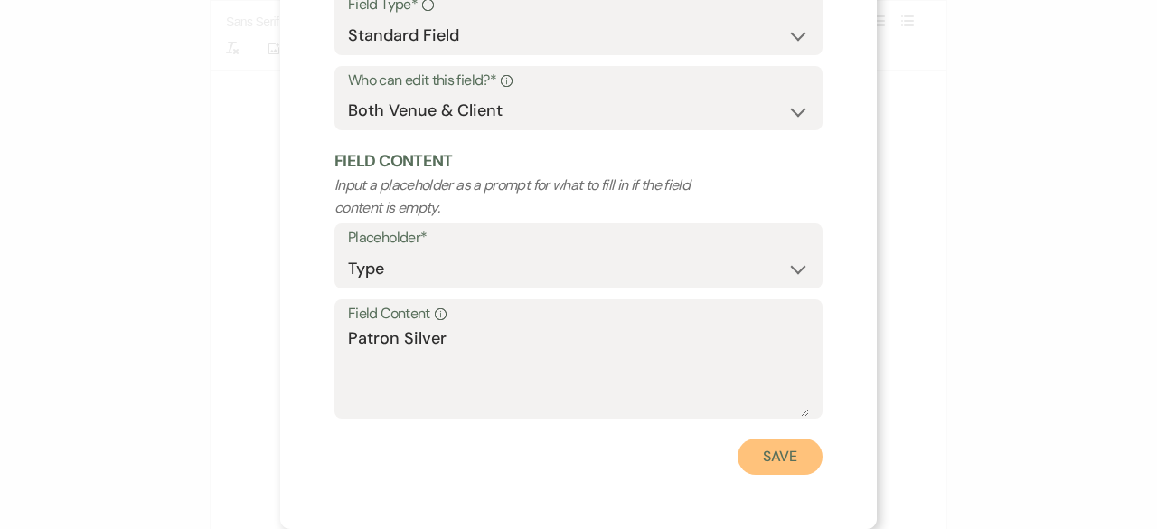
click at [799, 457] on button "Save" at bounding box center [780, 456] width 85 height 36
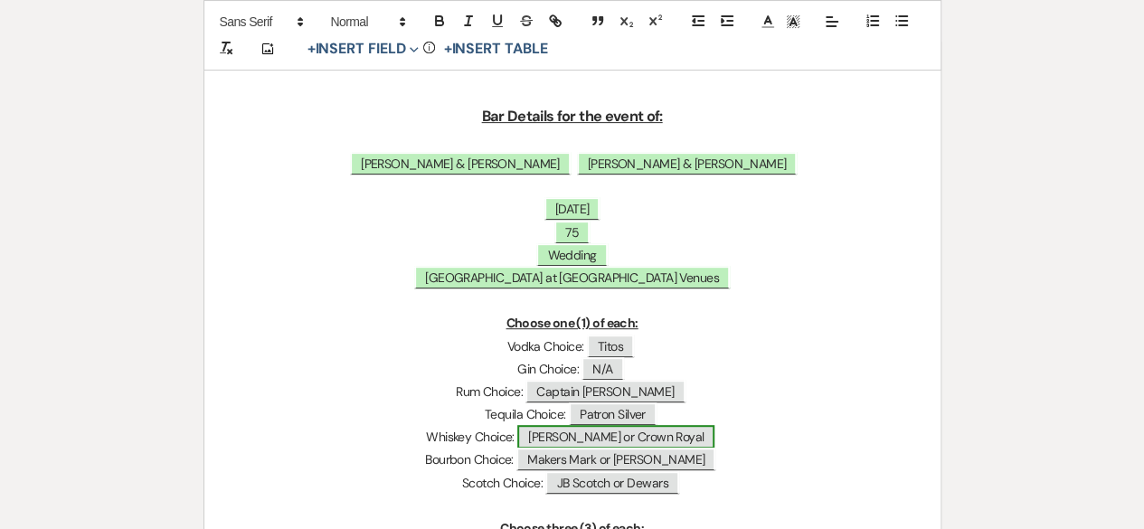
click at [669, 436] on span "[PERSON_NAME] or Crown Royal" at bounding box center [615, 437] width 197 height 24
select select "Type"
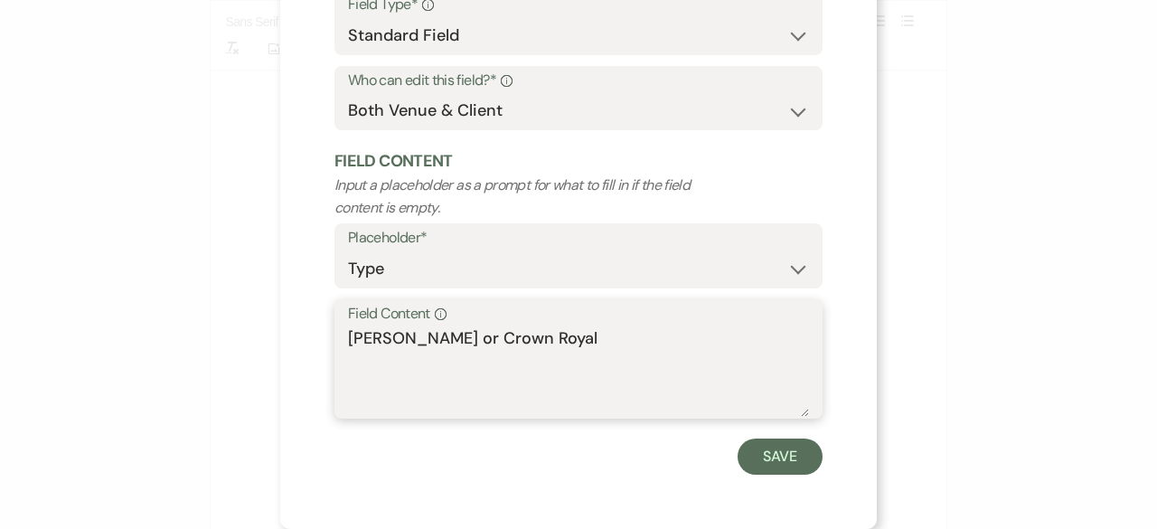
drag, startPoint x: 463, startPoint y: 337, endPoint x: 262, endPoint y: 326, distance: 201.0
click at [262, 326] on div "X Edit Field Field Settings Configure who can edit the content of this field. F…" at bounding box center [578, 264] width 1157 height 529
type textarea "Crown Royal"
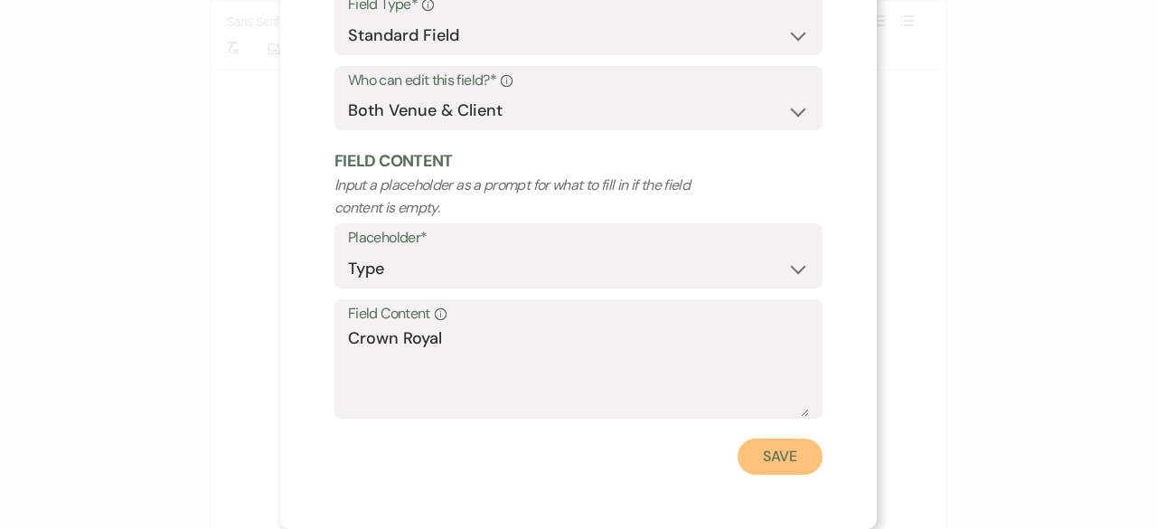
click at [765, 451] on button "Save" at bounding box center [780, 456] width 85 height 36
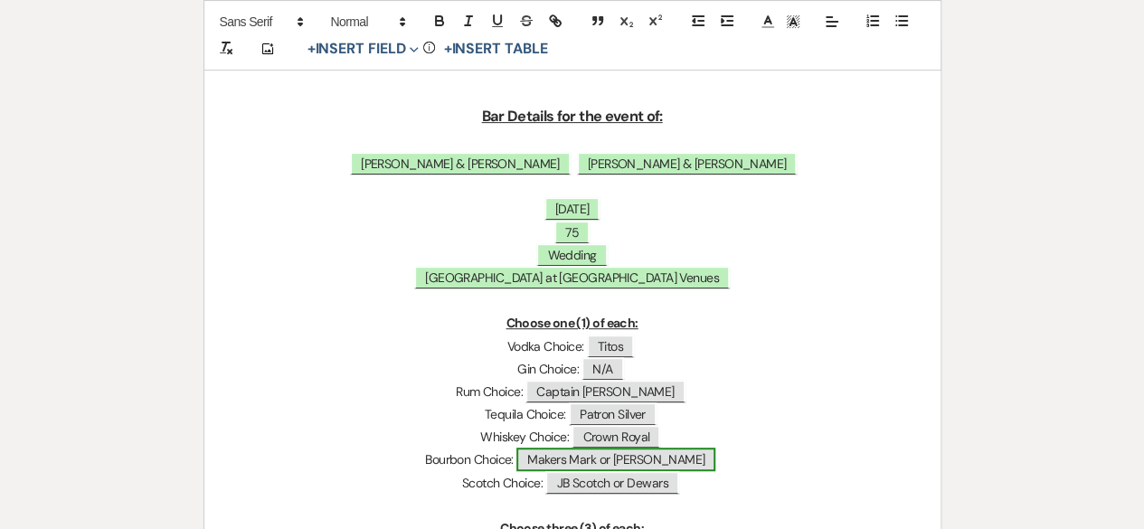
click at [639, 458] on span "Makers Mark or [PERSON_NAME]" at bounding box center [615, 460] width 199 height 24
select select "Type"
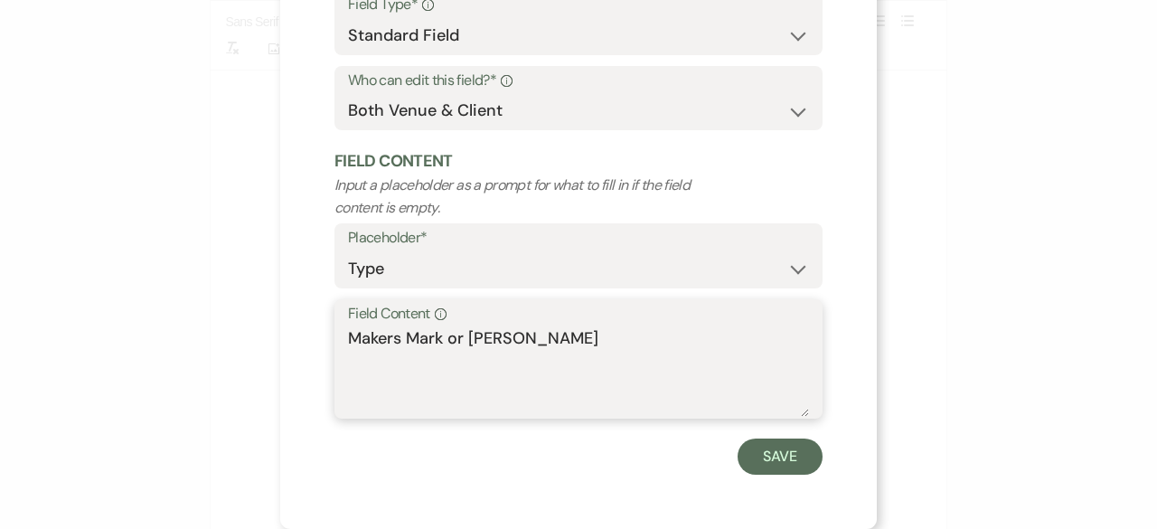
drag, startPoint x: 436, startPoint y: 339, endPoint x: 593, endPoint y: 332, distance: 157.5
click at [593, 332] on textarea "Makers Mark or [PERSON_NAME]" at bounding box center [578, 371] width 461 height 90
type textarea "Makers Mark"
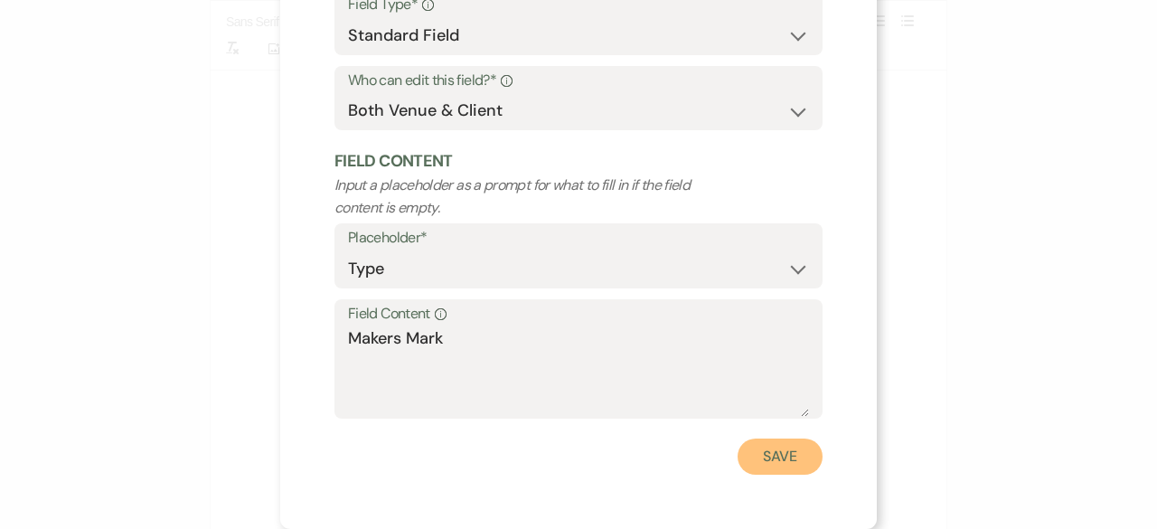
click at [797, 455] on button "Save" at bounding box center [780, 456] width 85 height 36
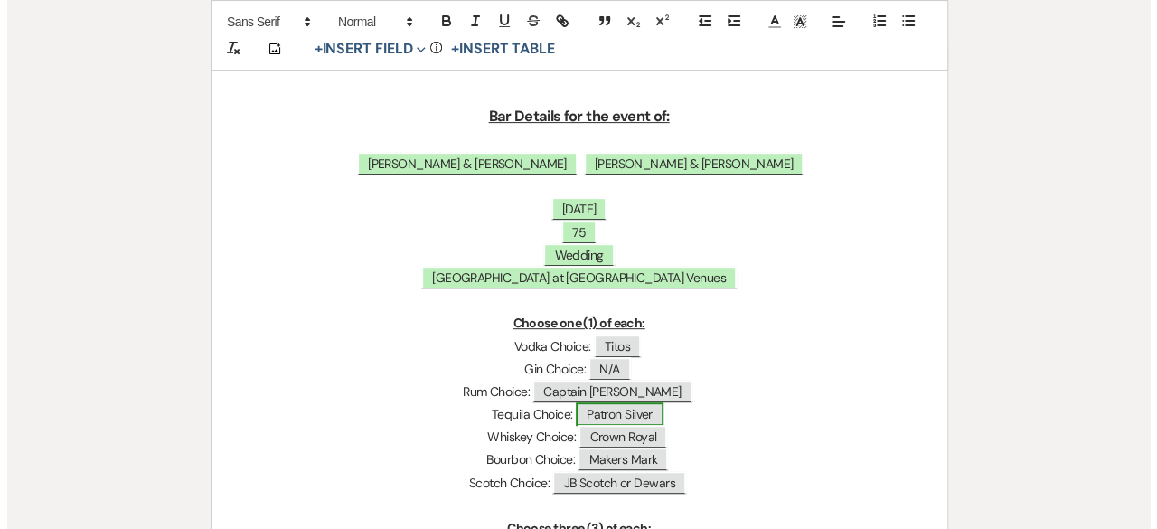
scroll to position [362, 0]
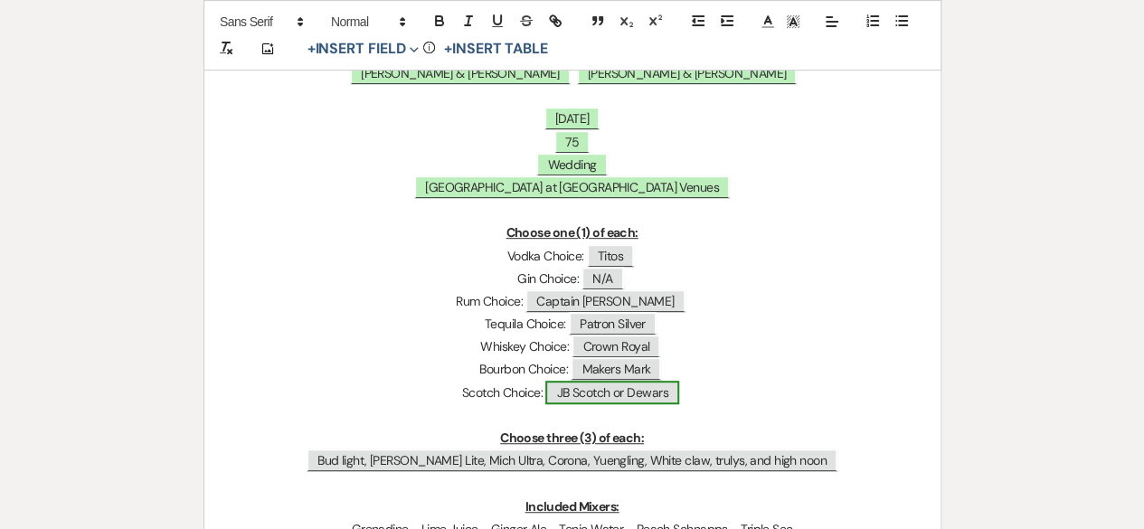
click at [604, 393] on span "JB Scotch or Dewars" at bounding box center [611, 393] width 133 height 24
select select "Type"
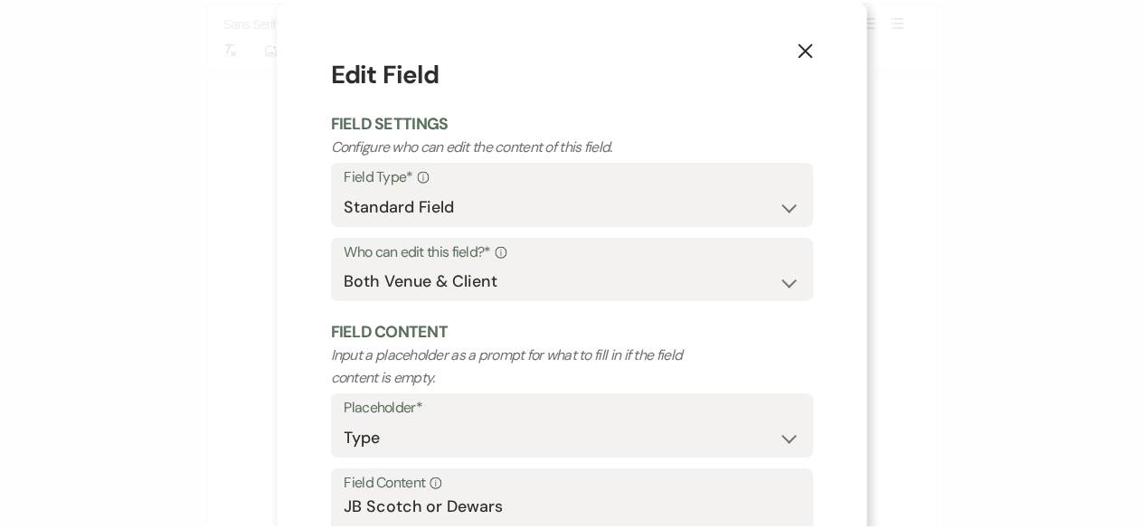
scroll to position [172, 0]
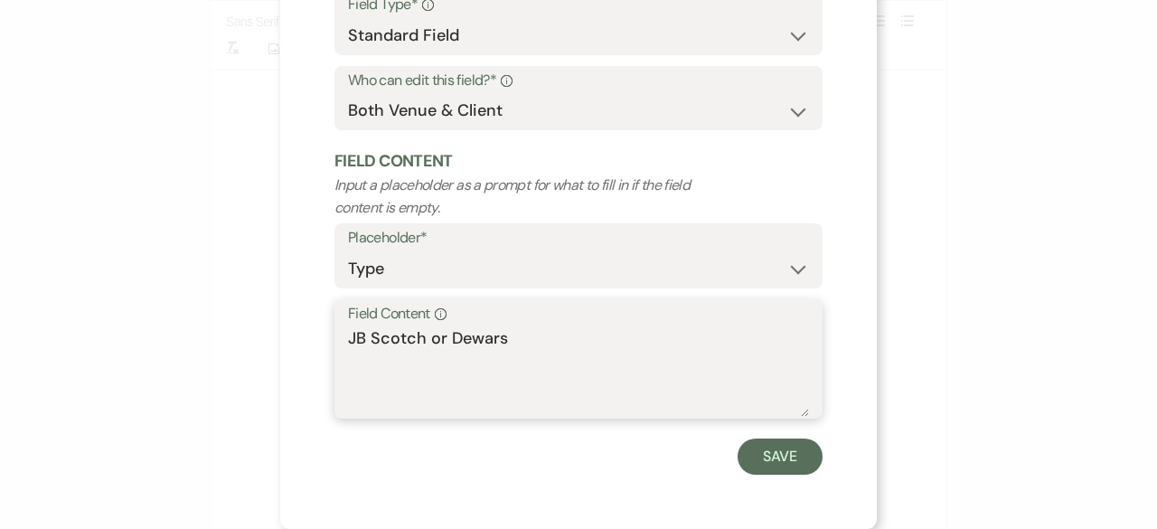
drag, startPoint x: 418, startPoint y: 343, endPoint x: 608, endPoint y: 338, distance: 190.8
click at [608, 338] on textarea "JB Scotch or Dewars" at bounding box center [578, 371] width 461 height 90
type textarea "JB Scotch"
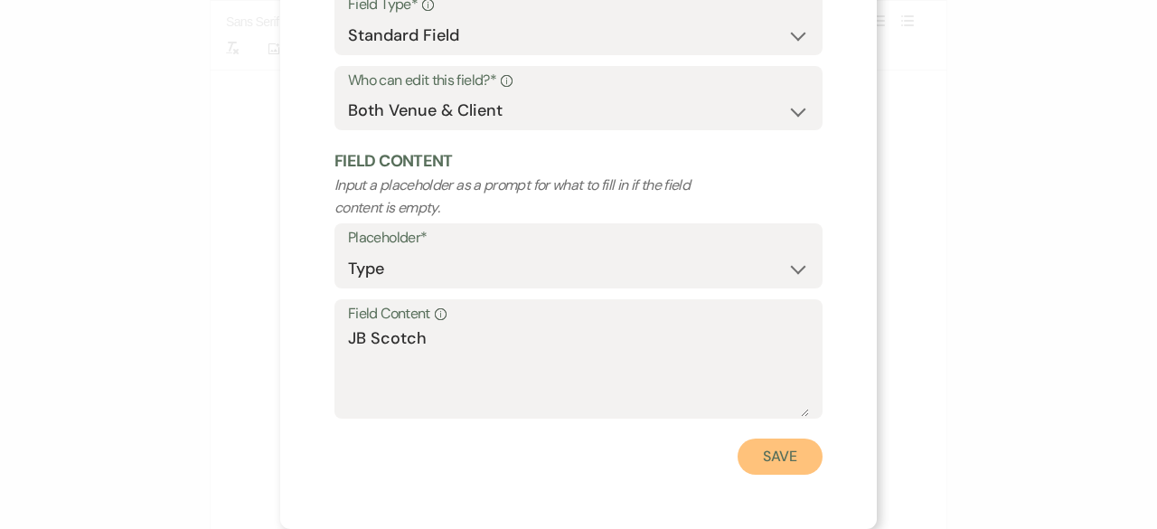
click at [797, 444] on button "Save" at bounding box center [780, 456] width 85 height 36
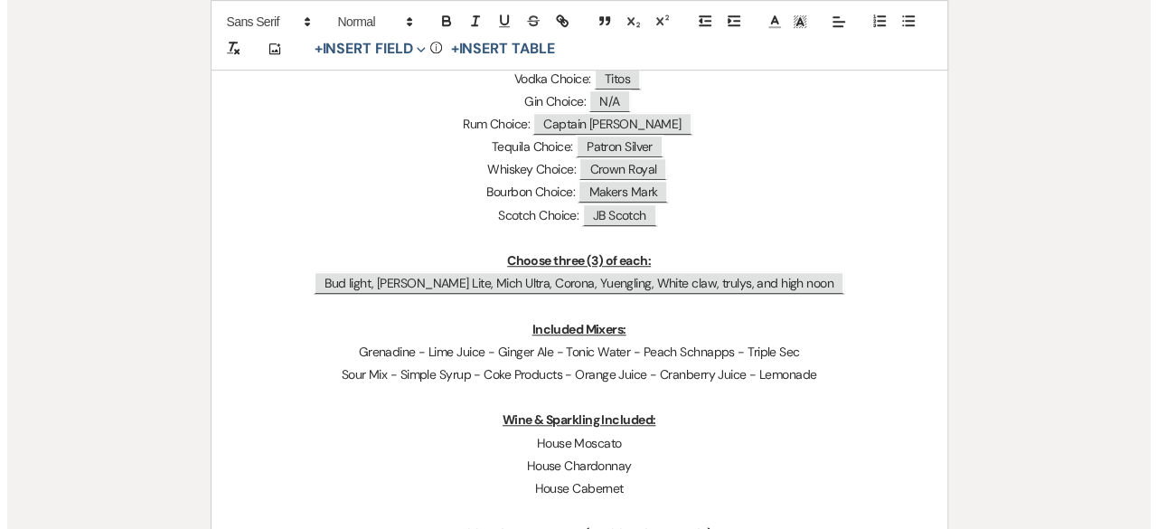
scroll to position [542, 0]
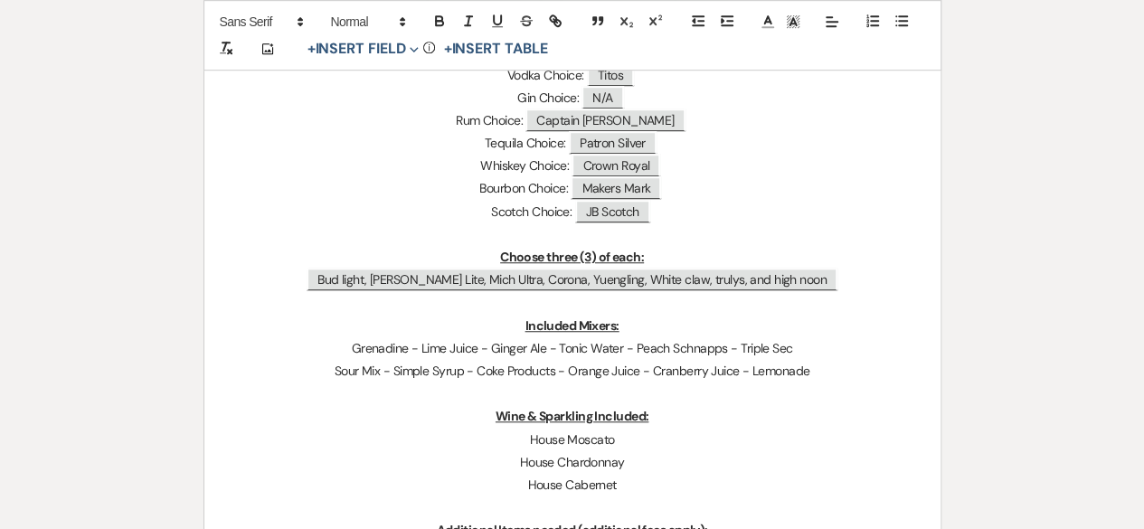
click at [438, 294] on p at bounding box center [572, 302] width 649 height 23
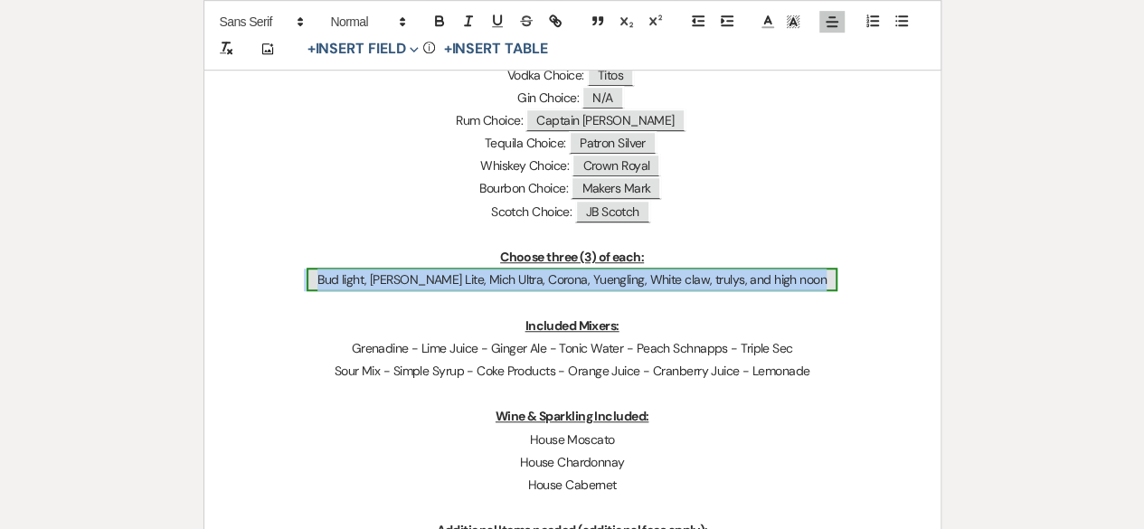
click at [431, 285] on span "Bud light, [PERSON_NAME] Lite, Mich Ultra, Corona, Yuengling, White claw, truly…" at bounding box center [571, 280] width 531 height 24
select select "Type"
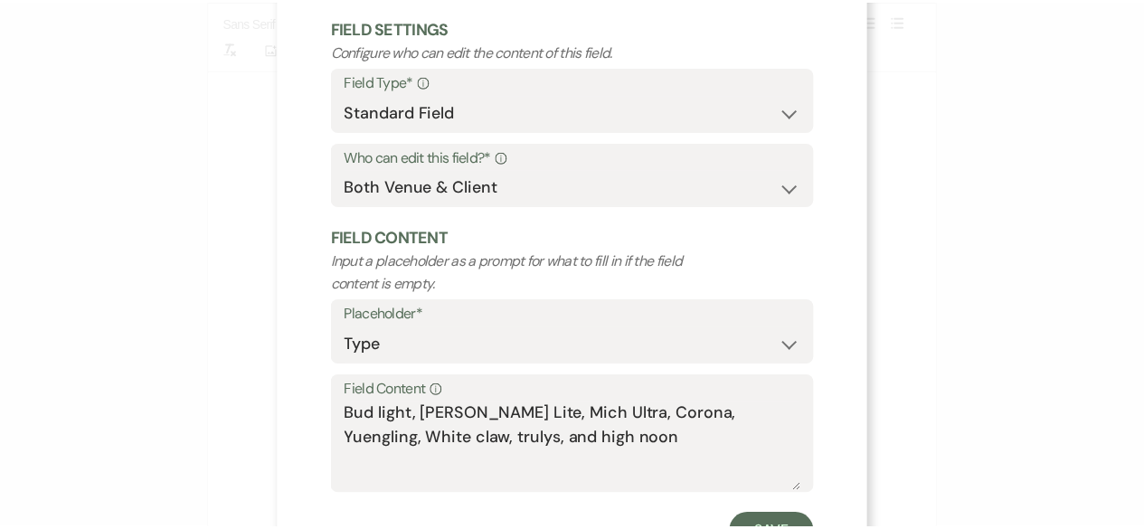
scroll to position [172, 0]
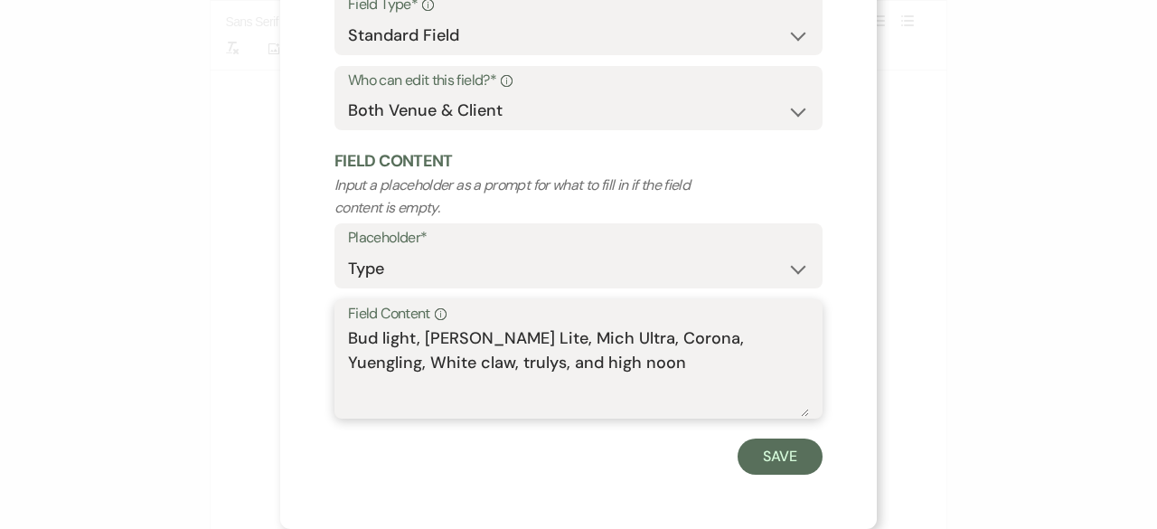
drag, startPoint x: 418, startPoint y: 344, endPoint x: 327, endPoint y: 343, distance: 90.4
click at [335, 343] on div "Field Content Info [PERSON_NAME], [PERSON_NAME] Lite, Mich Ultra, Corona, Yueng…" at bounding box center [579, 359] width 488 height 120
drag, startPoint x: 420, startPoint y: 340, endPoint x: 573, endPoint y: 341, distance: 152.8
click at [573, 341] on textarea "[PERSON_NAME] Lite, Mich Ultra, Corona, Yuengling, White claw, trulys, and high…" at bounding box center [578, 371] width 461 height 90
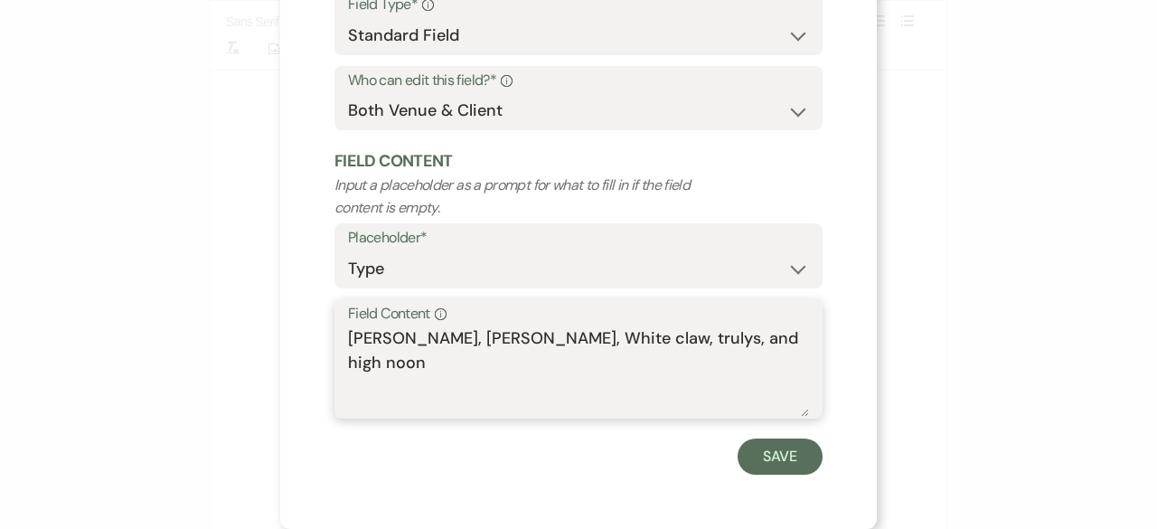
drag, startPoint x: 596, startPoint y: 339, endPoint x: 640, endPoint y: 341, distance: 44.3
click at [640, 341] on textarea "[PERSON_NAME], [PERSON_NAME], White claw, trulys, and high noon" at bounding box center [578, 371] width 461 height 90
type textarea "[PERSON_NAME], [PERSON_NAME], White claw, and high noon"
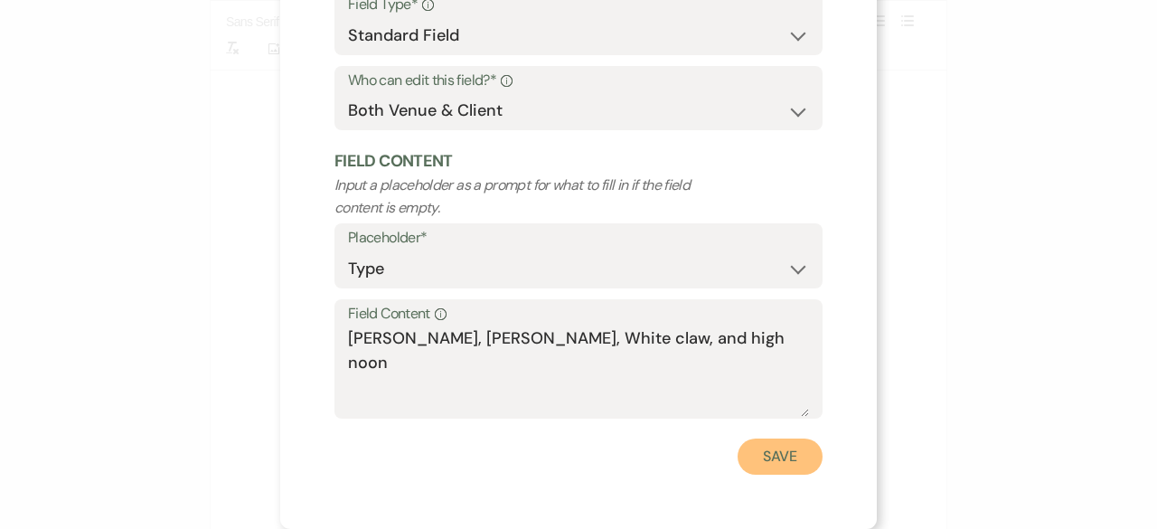
click at [776, 460] on button "Save" at bounding box center [780, 456] width 85 height 36
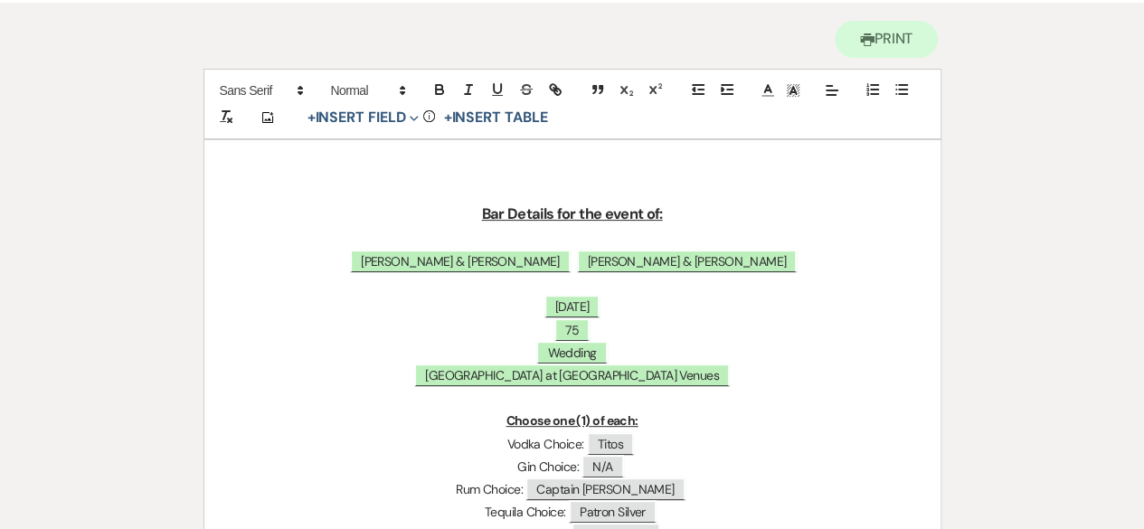
scroll to position [0, 0]
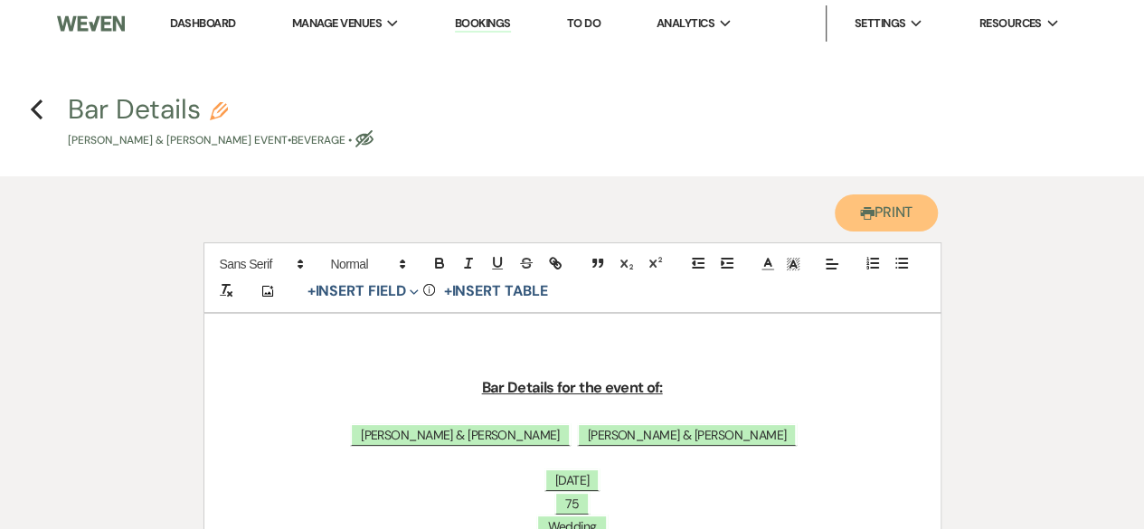
click at [866, 221] on icon "Printer" at bounding box center [867, 213] width 14 height 14
click at [36, 108] on icon "Previous" at bounding box center [37, 110] width 14 height 22
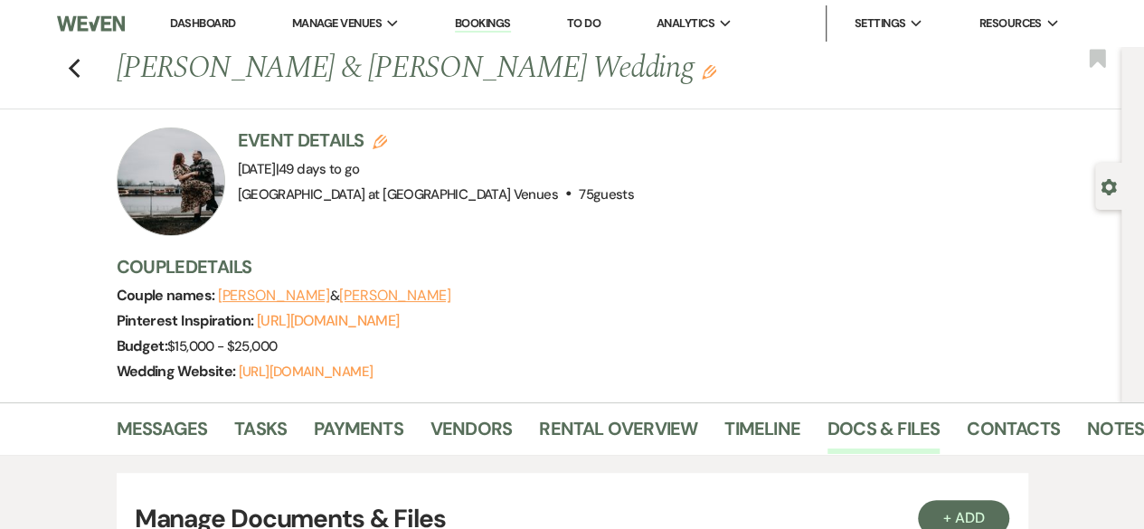
scroll to position [904, 0]
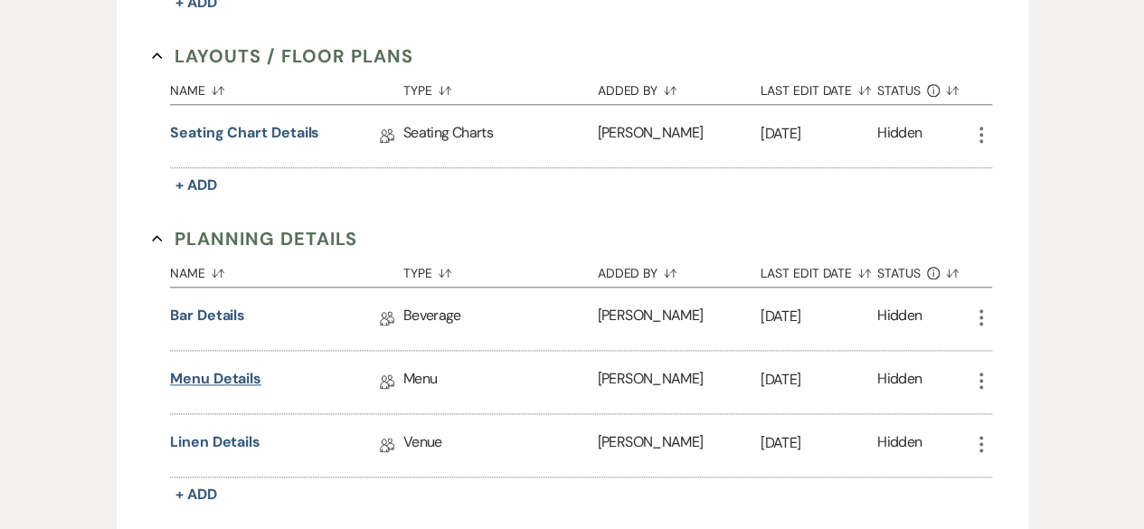
click at [230, 375] on link "Menu Details" at bounding box center [215, 382] width 91 height 28
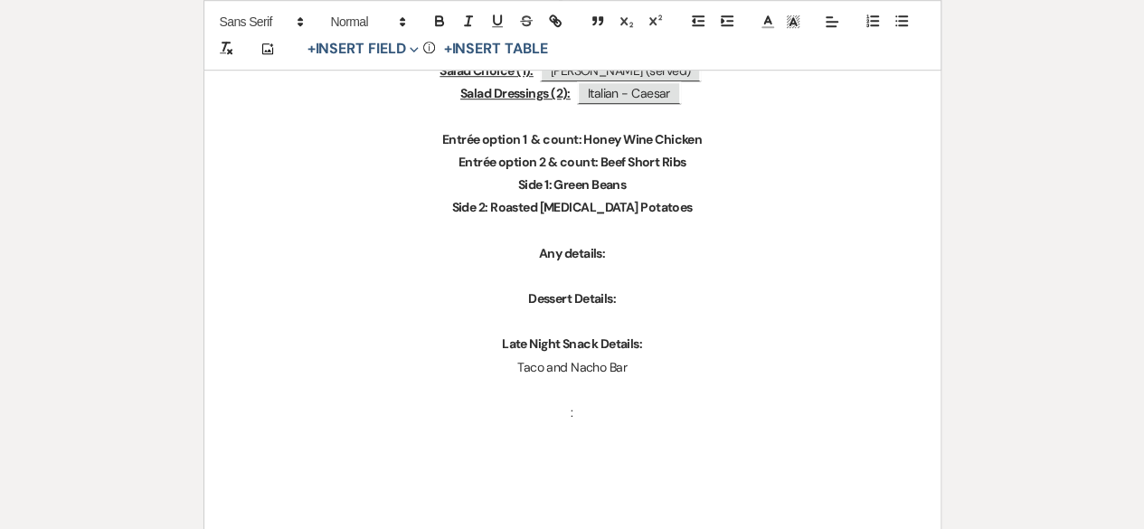
scroll to position [633, 0]
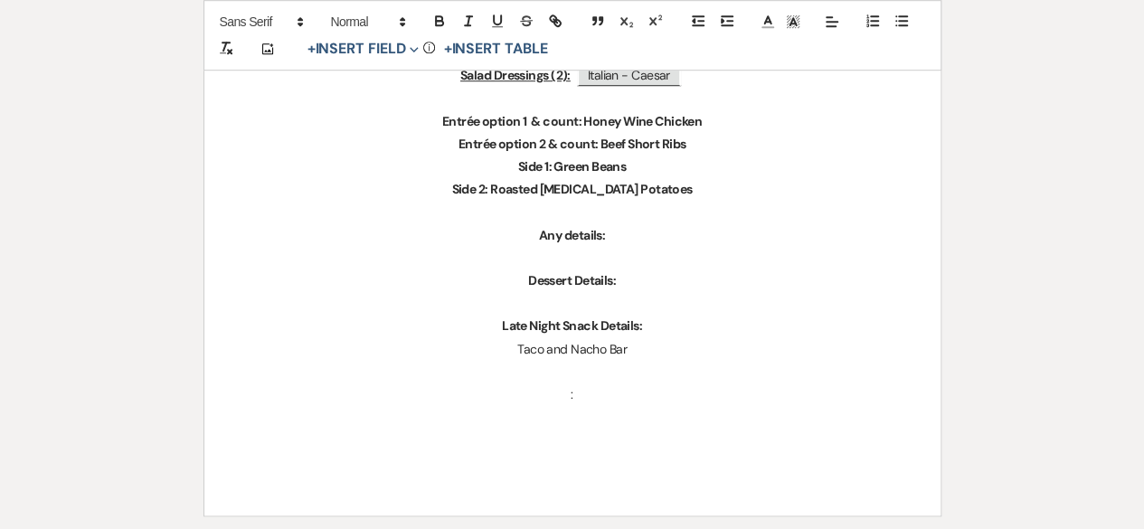
click at [613, 401] on p ":" at bounding box center [572, 394] width 649 height 23
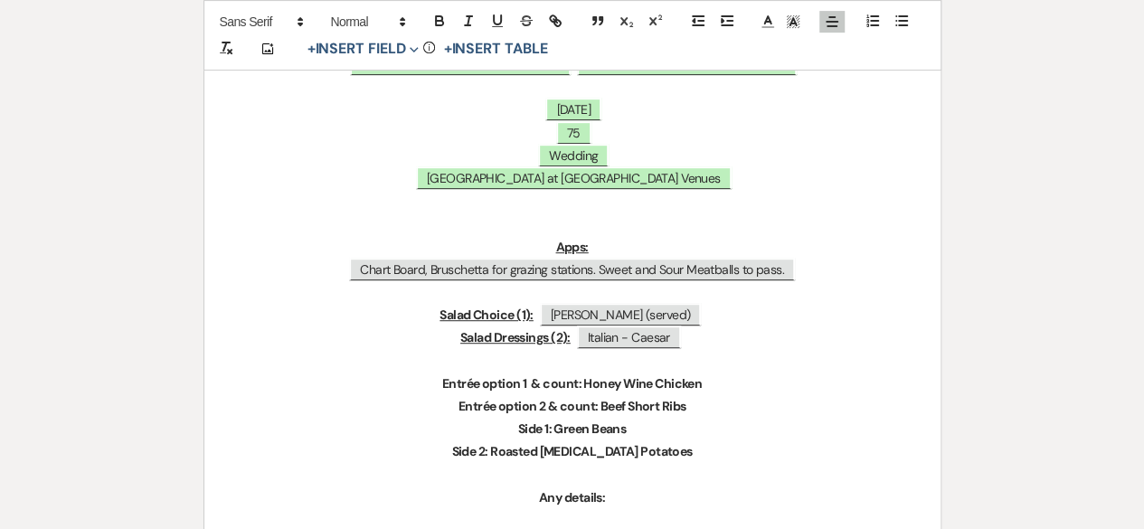
scroll to position [181, 0]
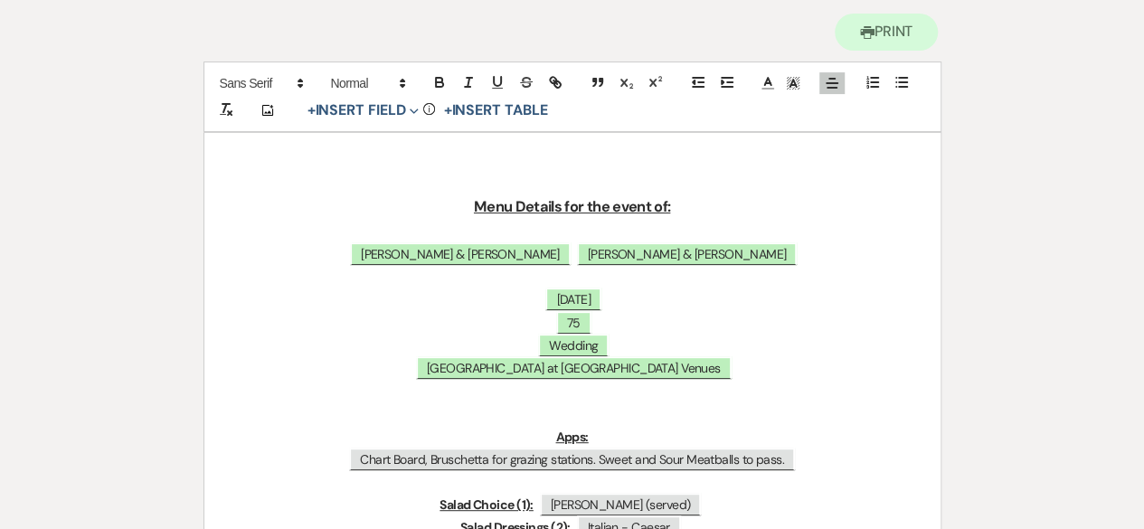
click at [778, 250] on p "﻿ [PERSON_NAME] & [PERSON_NAME] ﻿ ﻿ [PERSON_NAME] & [PERSON_NAME] ﻿" at bounding box center [572, 254] width 649 height 23
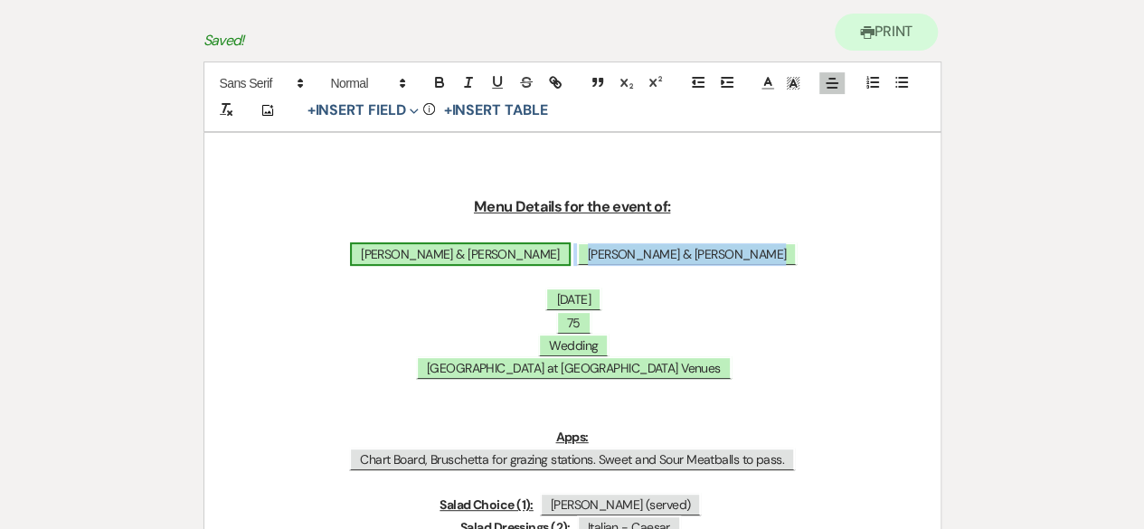
drag, startPoint x: 778, startPoint y: 250, endPoint x: 609, endPoint y: 245, distance: 169.2
click at [609, 245] on p "﻿ [PERSON_NAME] & [PERSON_NAME] ﻿ ﻿ [PERSON_NAME] & [PERSON_NAME] ﻿" at bounding box center [572, 254] width 649 height 23
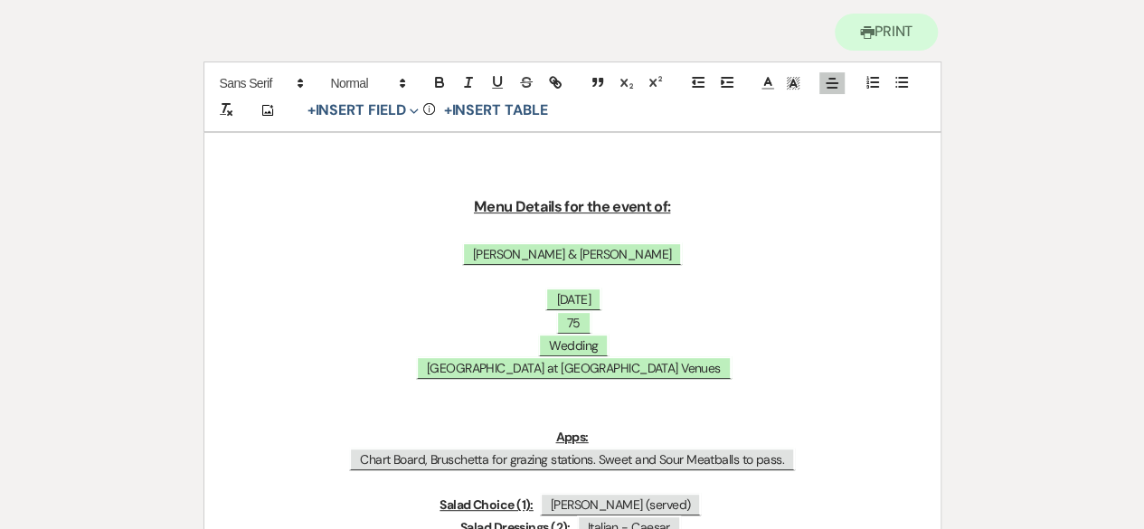
click at [621, 276] on p at bounding box center [572, 277] width 649 height 23
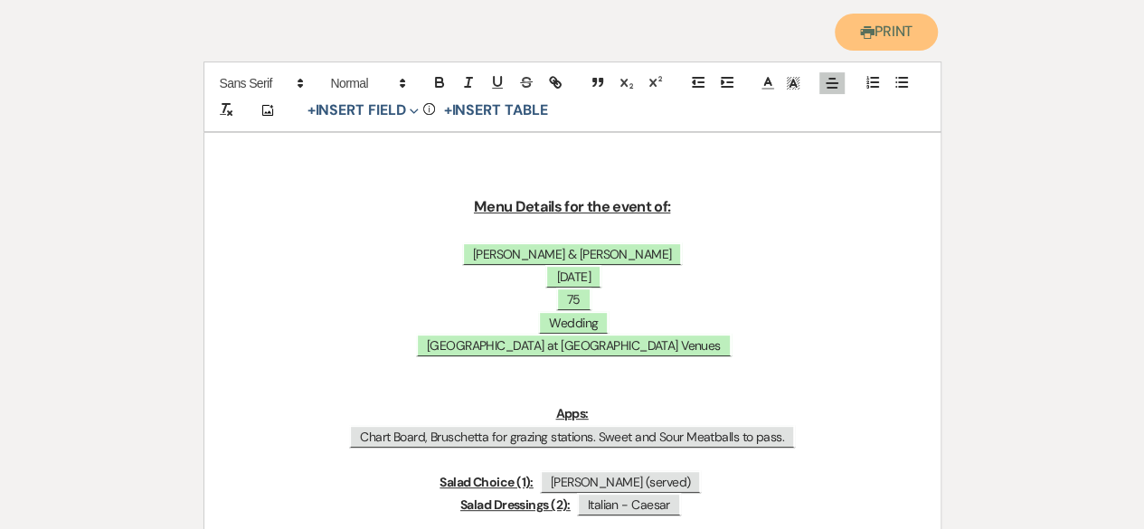
click at [884, 20] on button "Printer Print" at bounding box center [886, 32] width 104 height 37
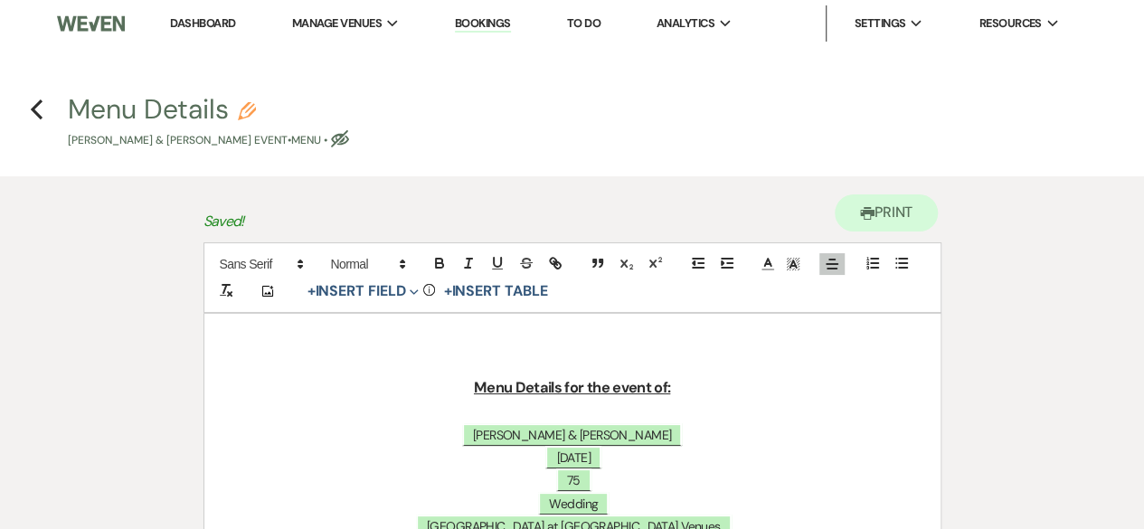
click at [27, 109] on h4 "Previous Menu Details Pencil [PERSON_NAME] & [PERSON_NAME] Event • Menu • Eye B…" at bounding box center [572, 119] width 1144 height 59
click at [35, 109] on icon "Previous" at bounding box center [37, 110] width 14 height 22
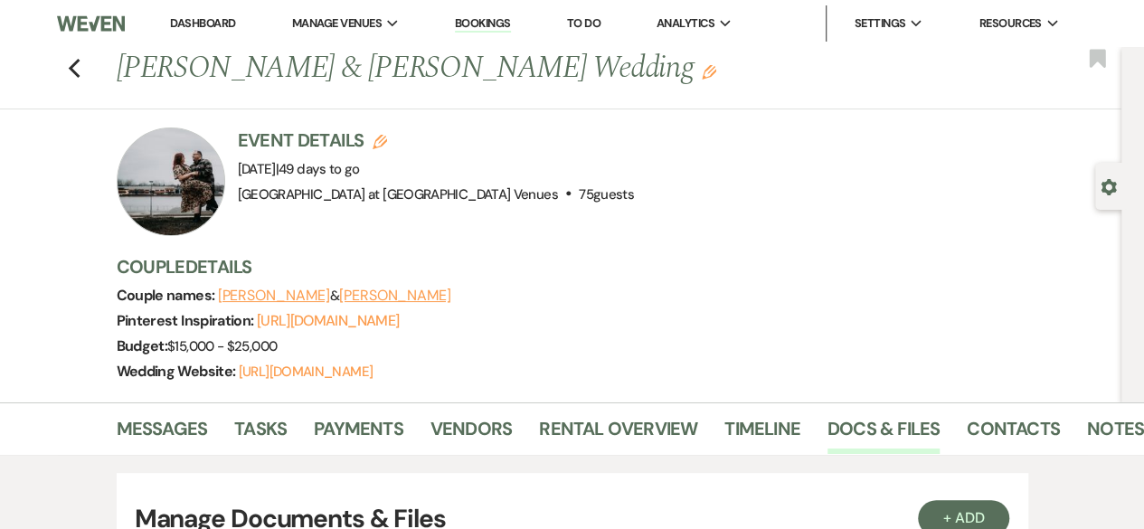
scroll to position [904, 0]
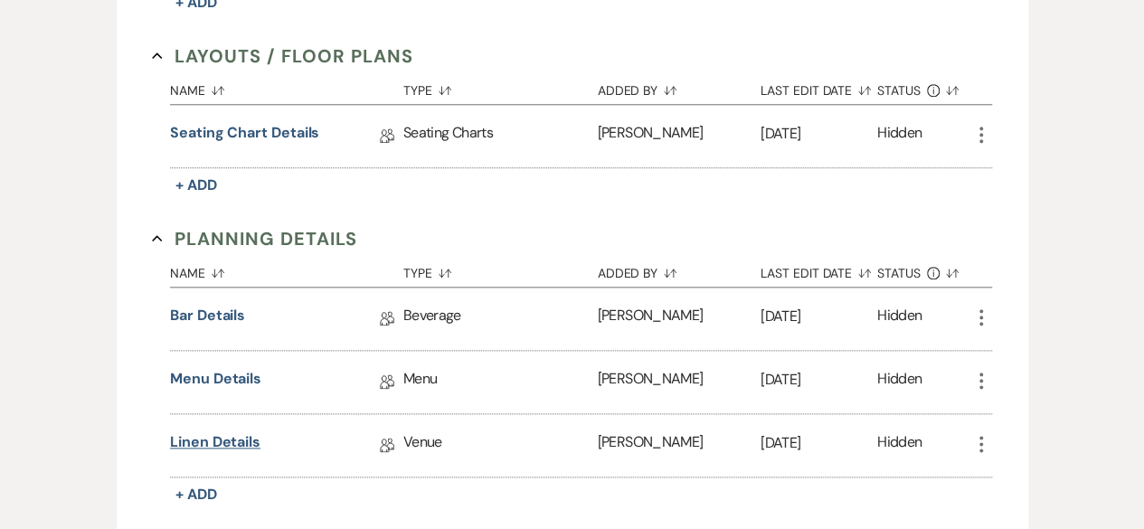
click at [228, 431] on link "Linen Details" at bounding box center [215, 445] width 90 height 28
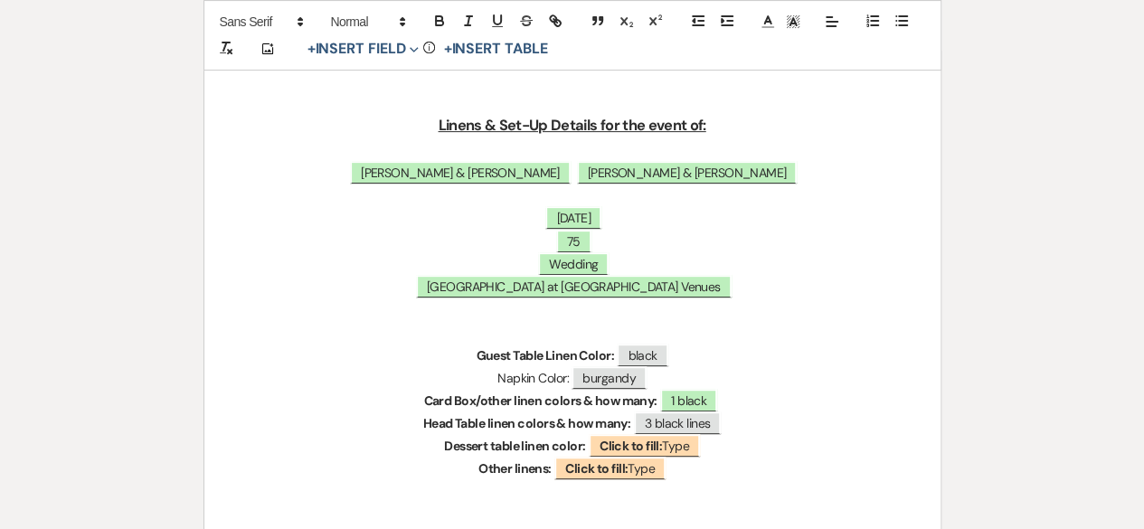
scroll to position [181, 0]
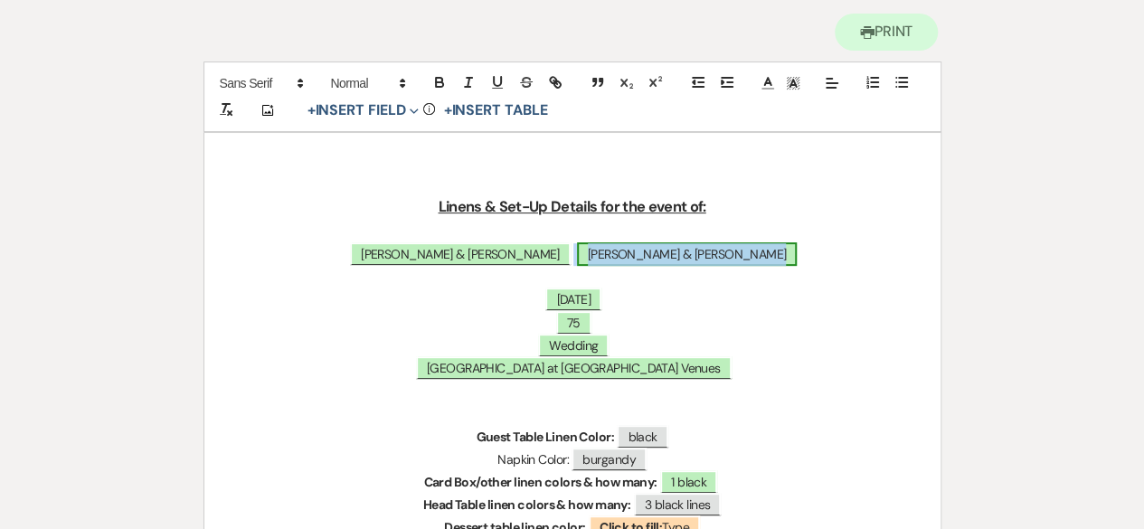
drag, startPoint x: 749, startPoint y: 250, endPoint x: 644, endPoint y: 247, distance: 104.9
click at [644, 247] on p "﻿ [PERSON_NAME] & [PERSON_NAME] ﻿ ﻿ [PERSON_NAME] & [PERSON_NAME] ﻿" at bounding box center [572, 254] width 649 height 23
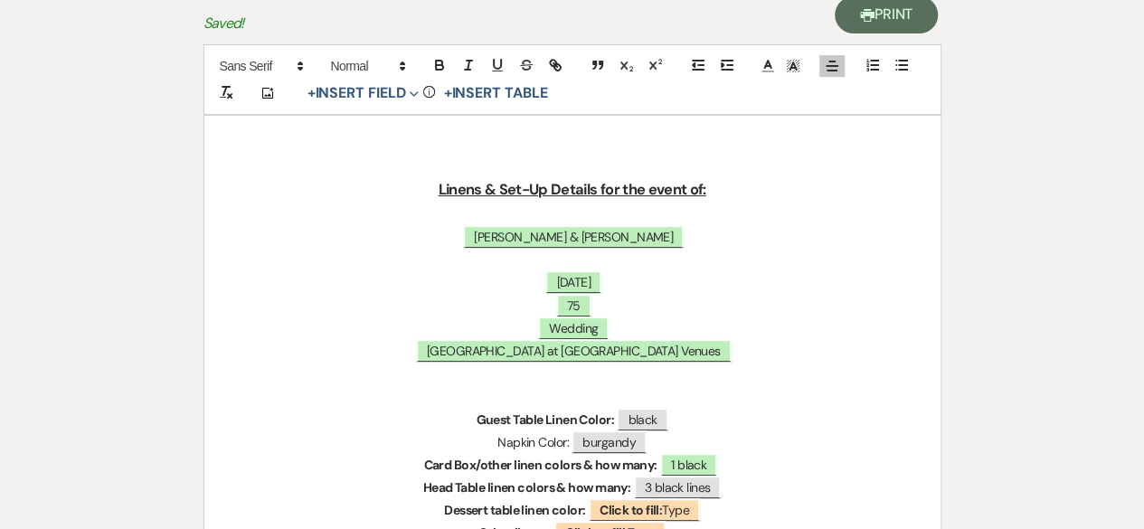
scroll to position [90, 0]
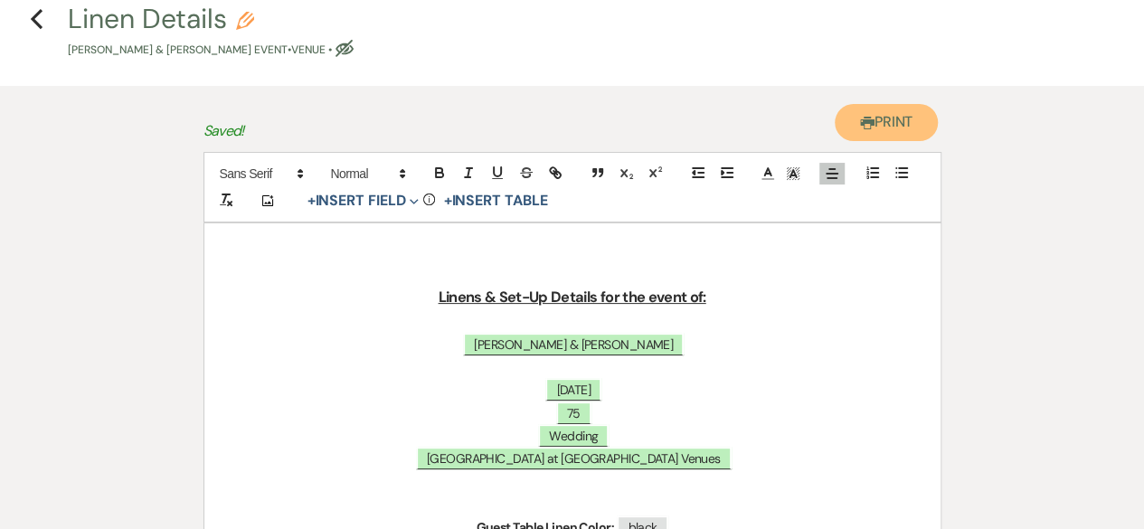
click at [881, 125] on button "Printer Print" at bounding box center [886, 122] width 104 height 37
click at [40, 24] on use "button" at bounding box center [37, 19] width 12 height 20
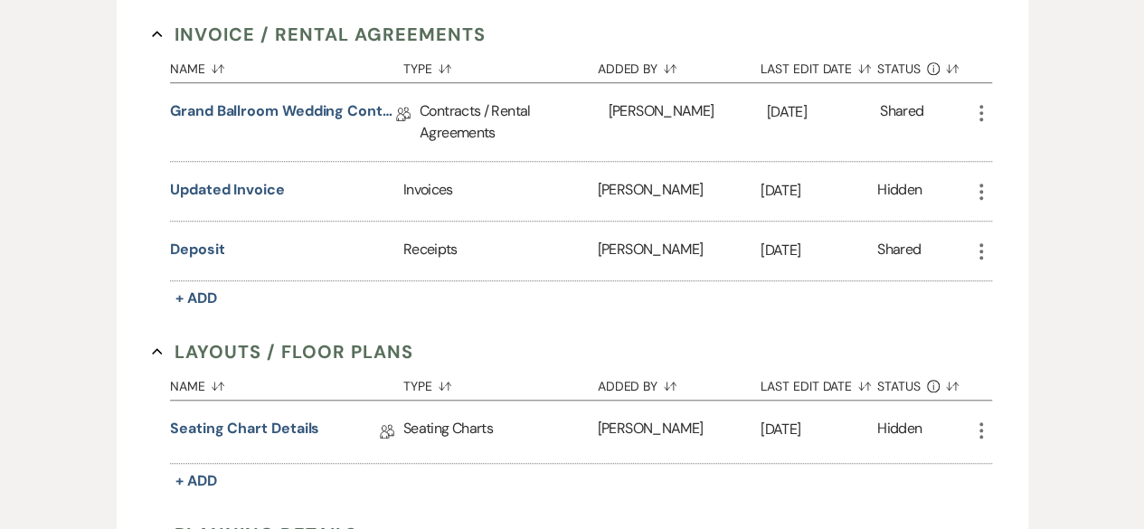
scroll to position [723, 0]
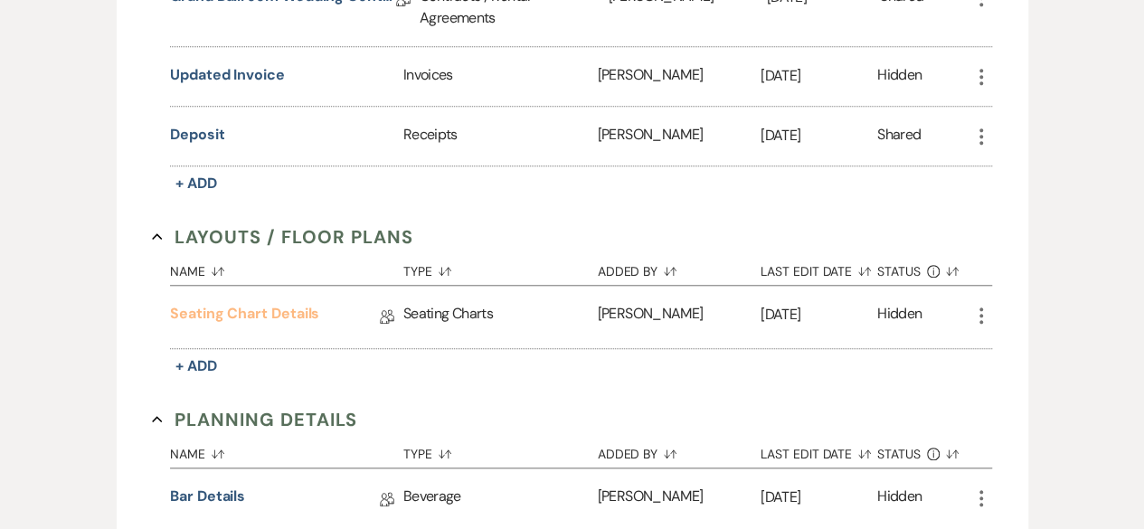
click at [269, 310] on link "Seating Chart Details" at bounding box center [244, 317] width 149 height 28
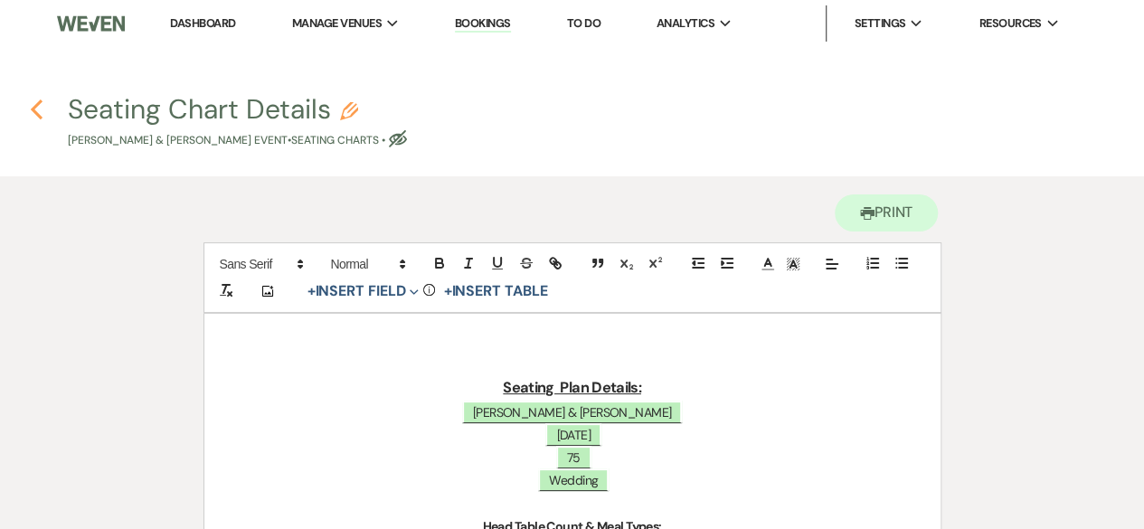
click at [37, 106] on use "button" at bounding box center [37, 109] width 12 height 20
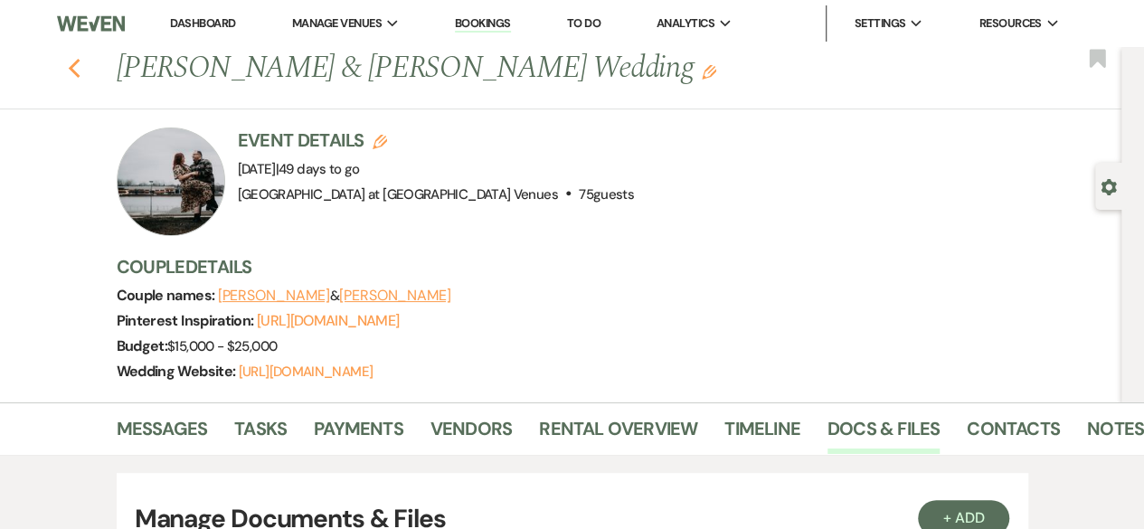
click at [80, 71] on use "button" at bounding box center [74, 69] width 12 height 20
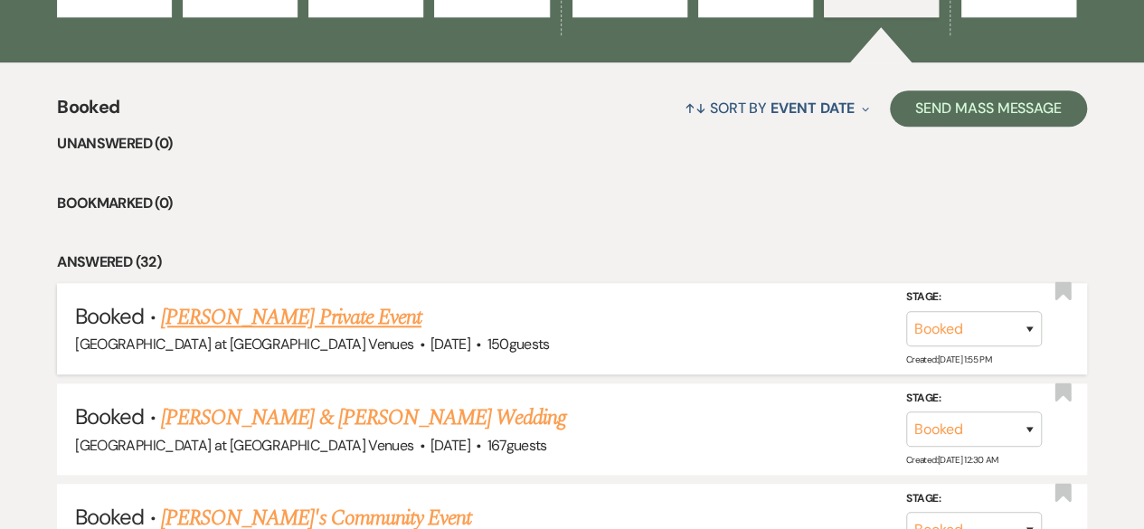
scroll to position [814, 0]
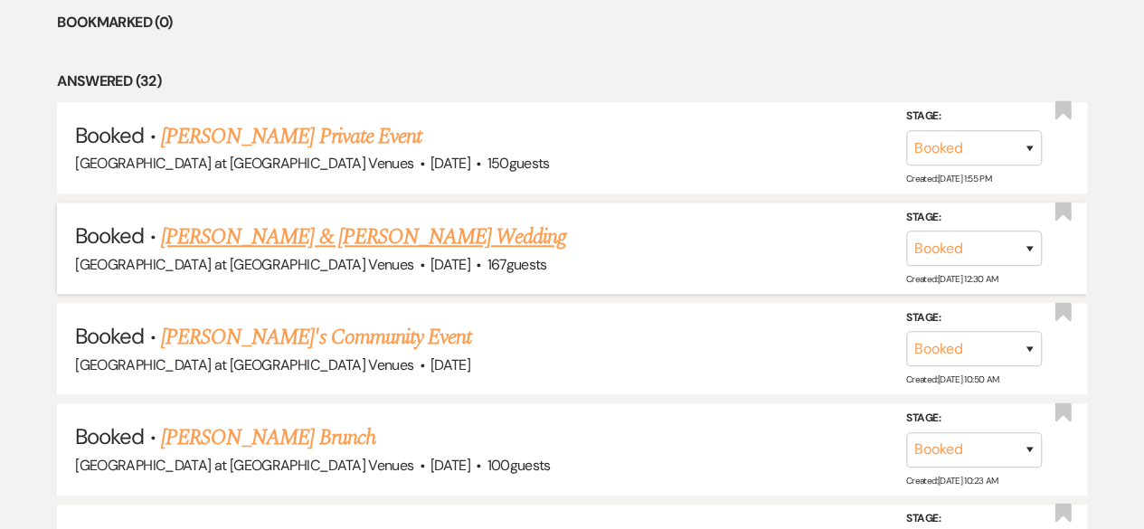
click at [318, 229] on link "[PERSON_NAME] & [PERSON_NAME] Wedding" at bounding box center [363, 237] width 405 height 33
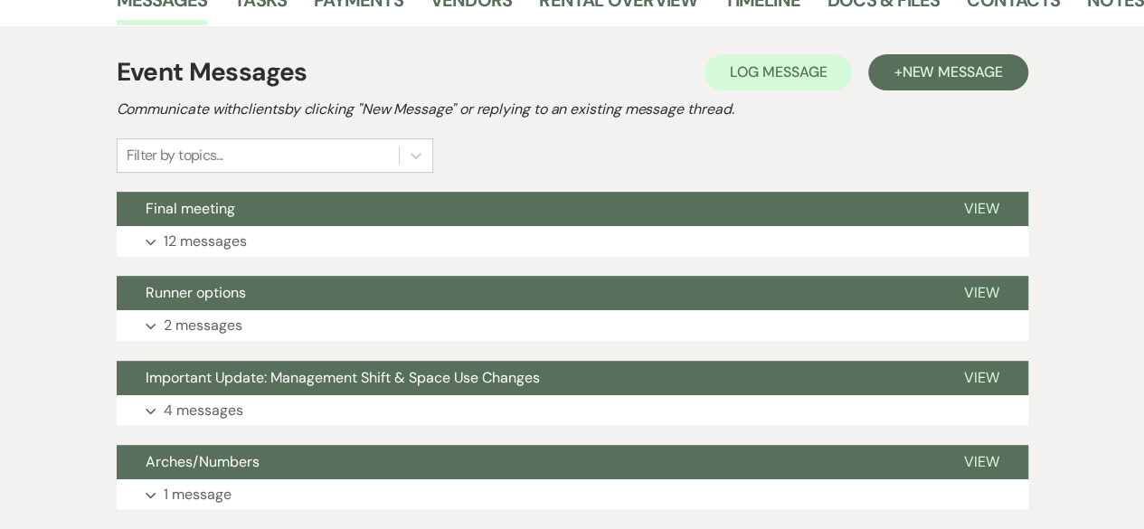
scroll to position [90, 0]
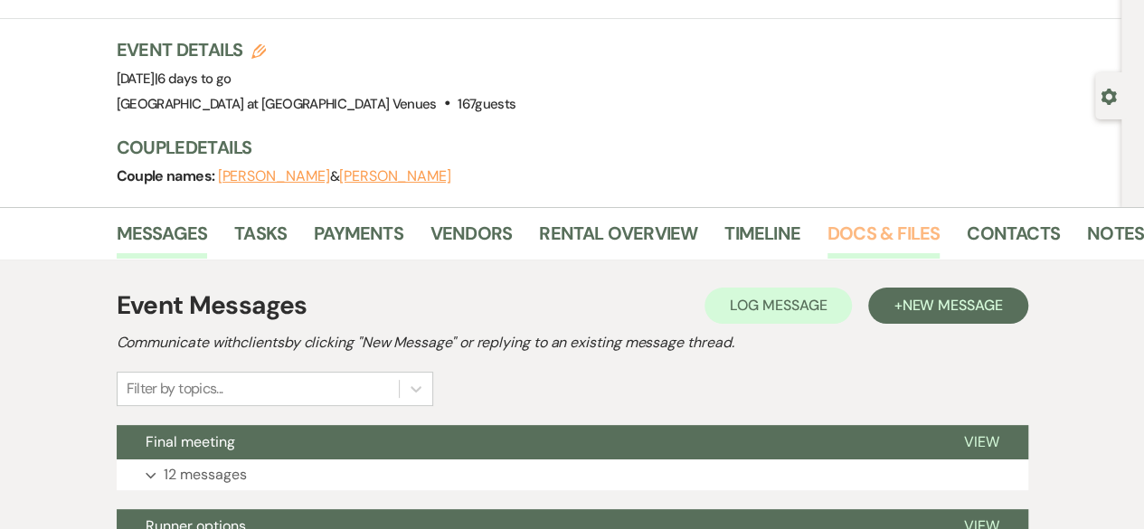
click at [879, 238] on link "Docs & Files" at bounding box center [883, 239] width 112 height 40
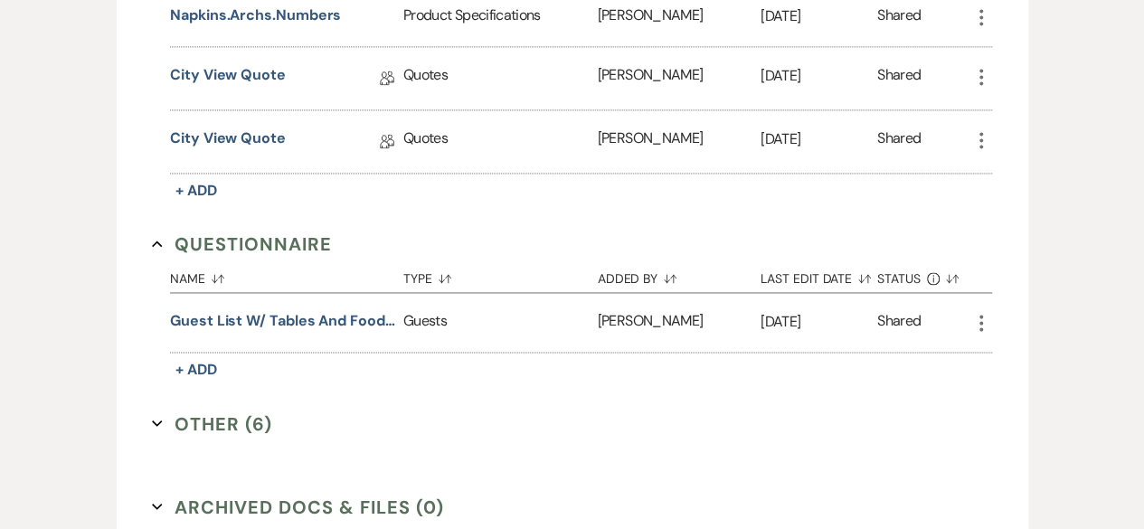
scroll to position [1356, 0]
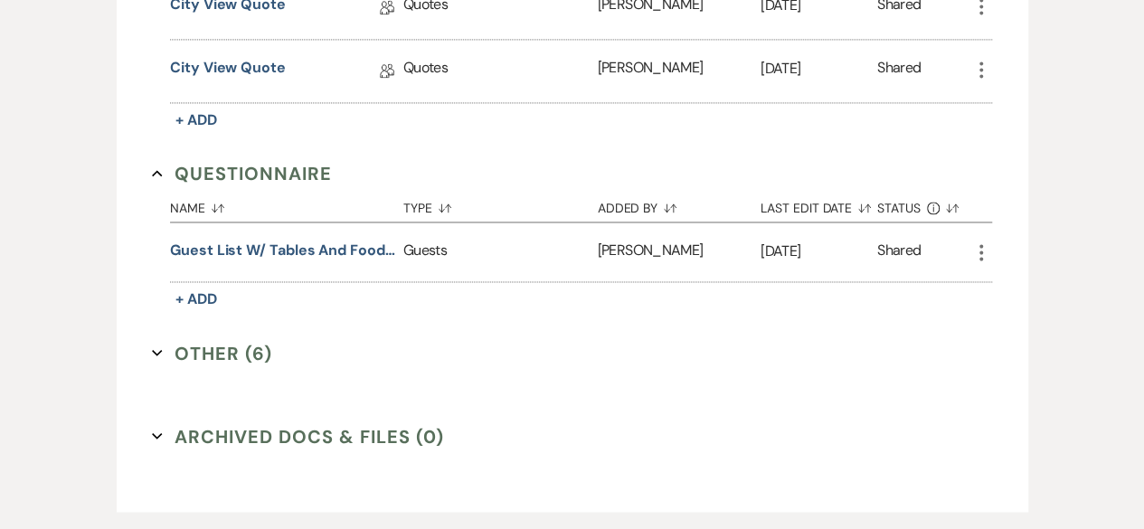
click at [216, 346] on button "Other (6) Expand" at bounding box center [212, 352] width 120 height 27
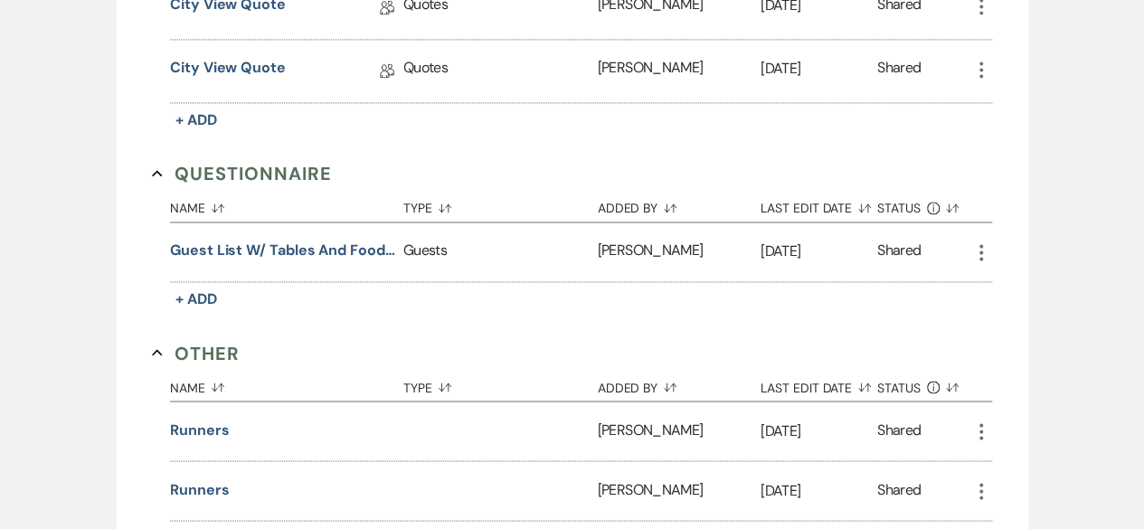
click at [217, 346] on button "Other Collapse" at bounding box center [196, 352] width 88 height 27
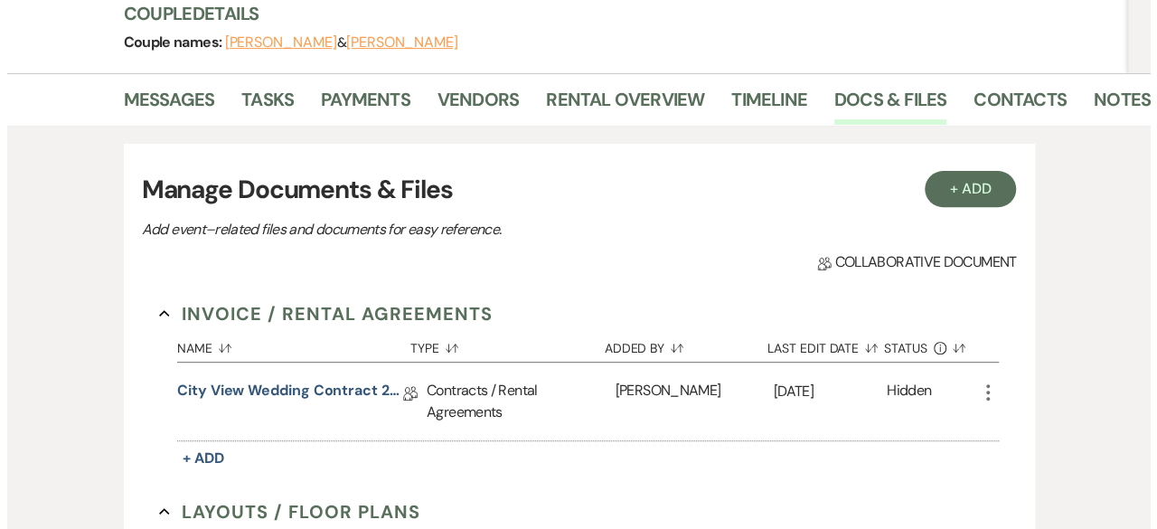
scroll to position [0, 0]
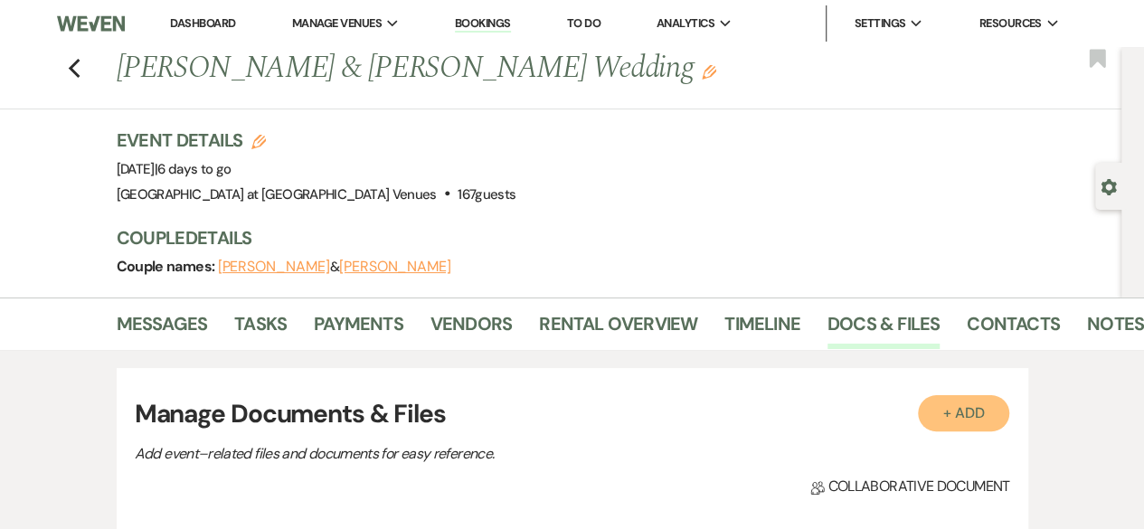
click at [962, 426] on button "+ Add" at bounding box center [964, 413] width 92 height 36
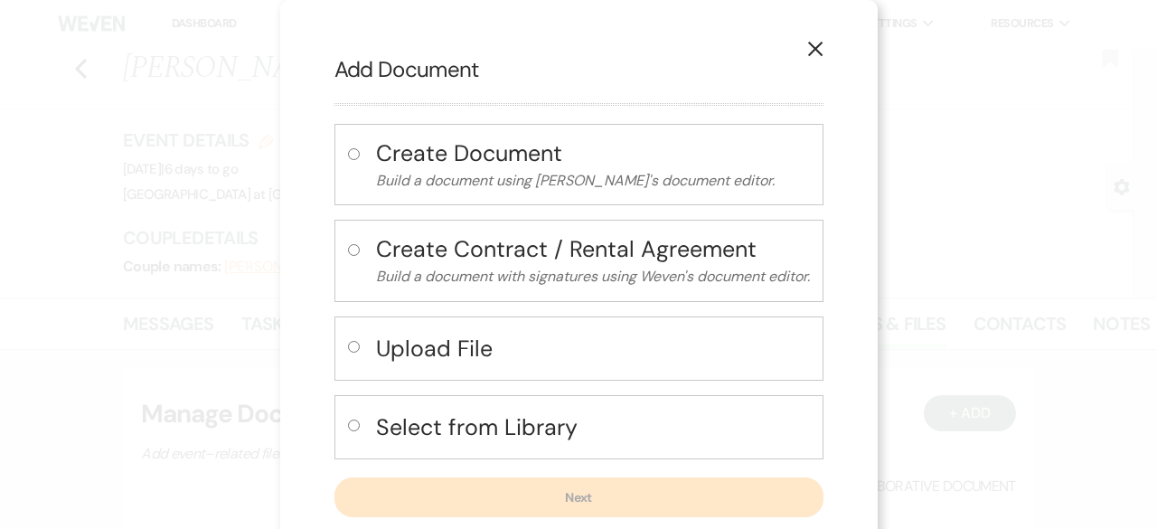
click at [348, 428] on label at bounding box center [357, 431] width 19 height 30
click at [348, 428] on input "radio" at bounding box center [354, 426] width 12 height 12
radio input "true"
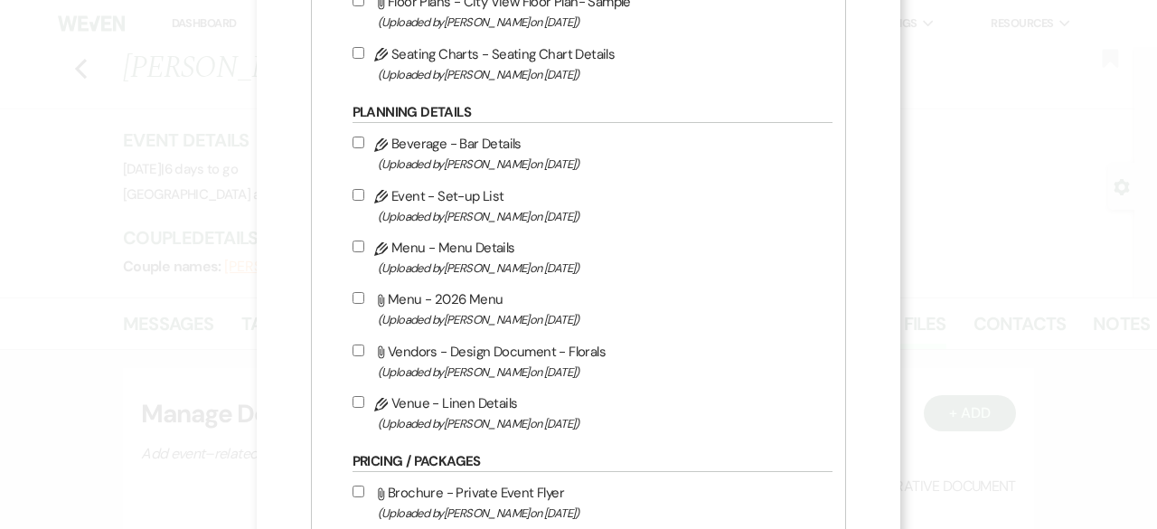
scroll to position [542, 0]
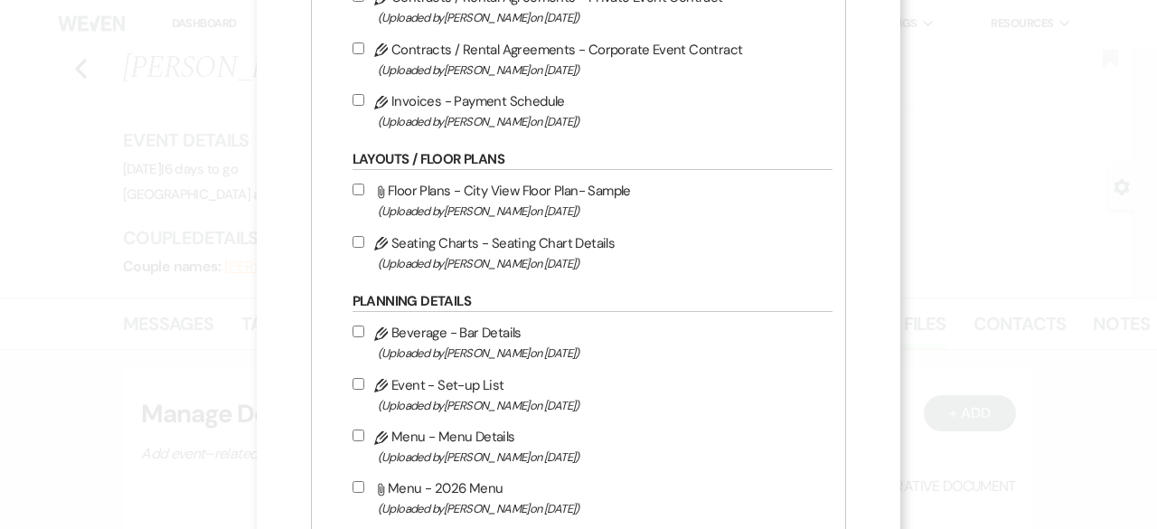
click at [357, 236] on input "Pencil Seating Charts - Seating Chart Details (Uploaded by [PERSON_NAME] on [DA…" at bounding box center [359, 242] width 12 height 12
checkbox input "true"
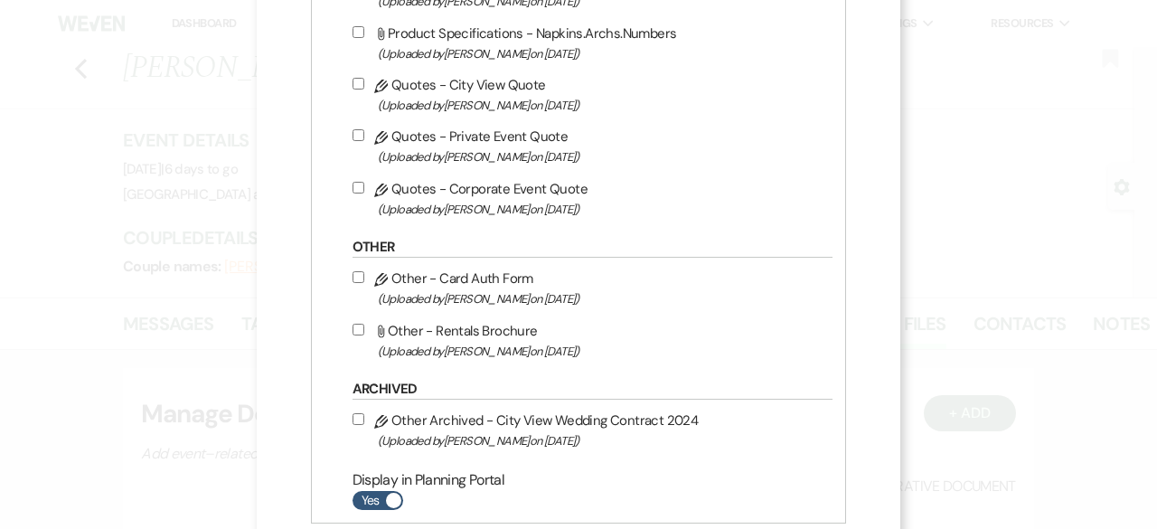
scroll to position [1356, 0]
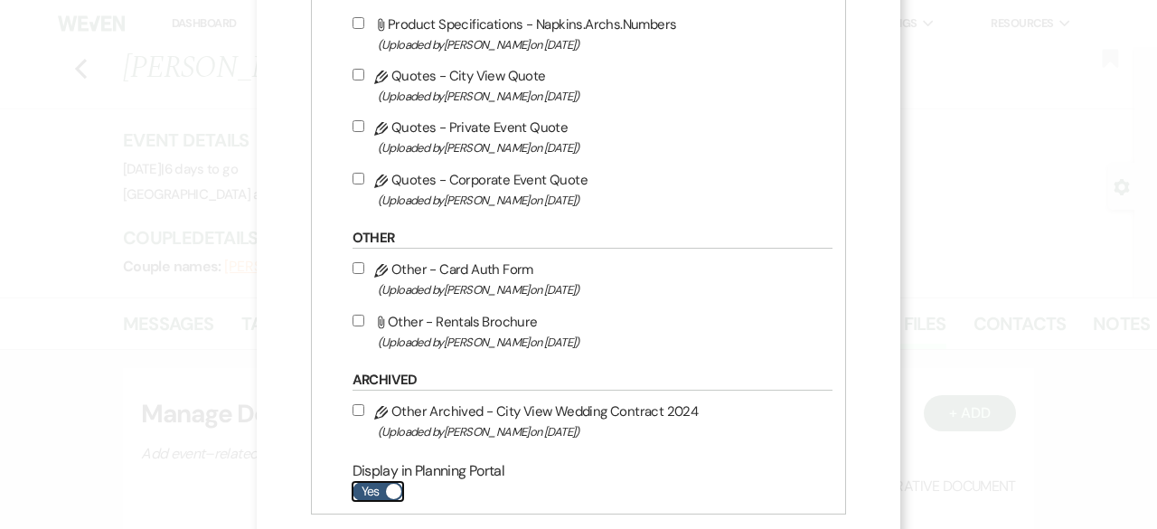
click at [382, 487] on label "Yes" at bounding box center [378, 491] width 51 height 19
click at [382, 487] on input "Yes" at bounding box center [378, 491] width 51 height 19
checkbox input "false"
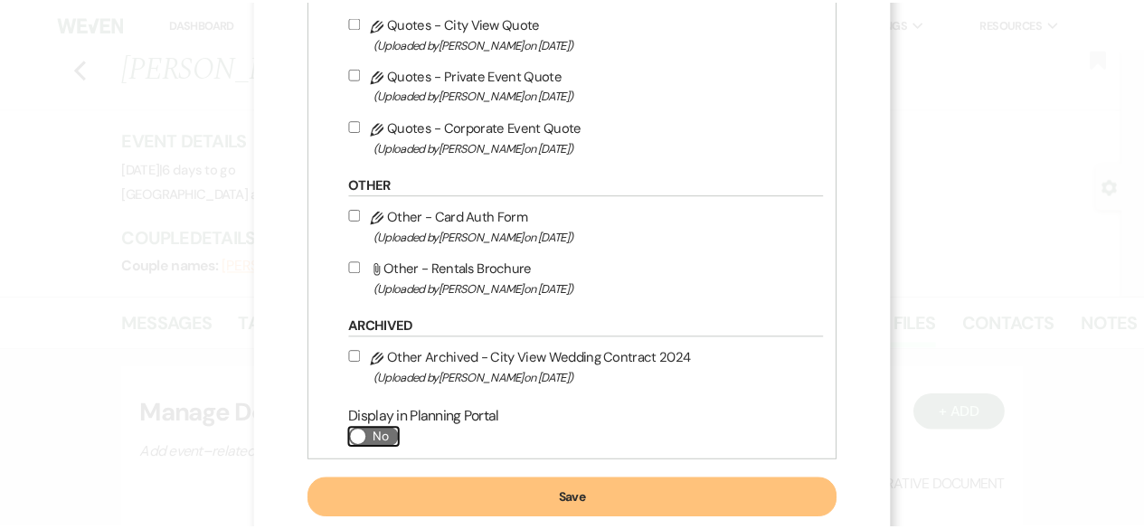
scroll to position [1448, 0]
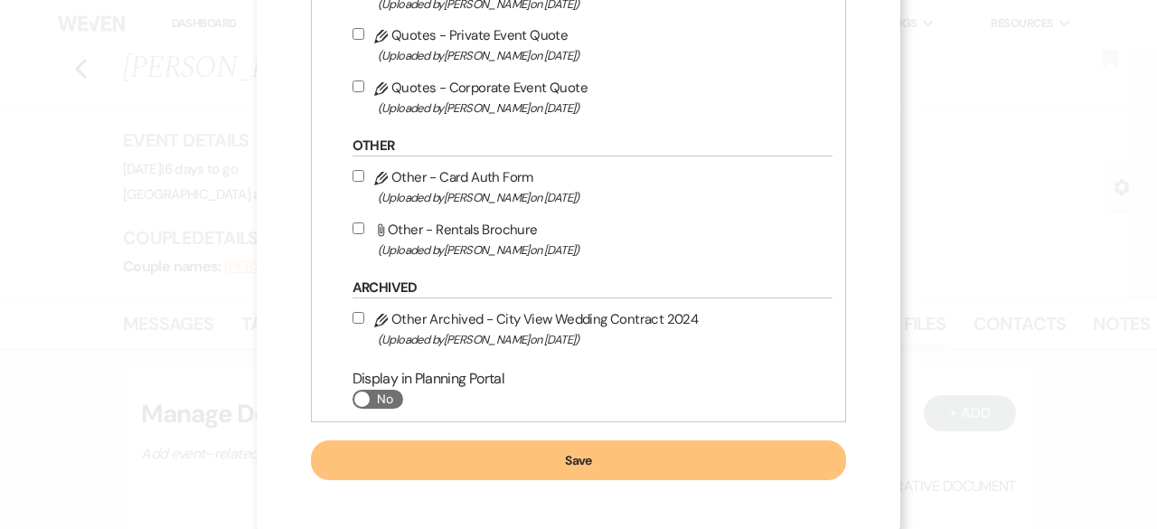
click at [597, 461] on button "Save" at bounding box center [579, 460] width 536 height 40
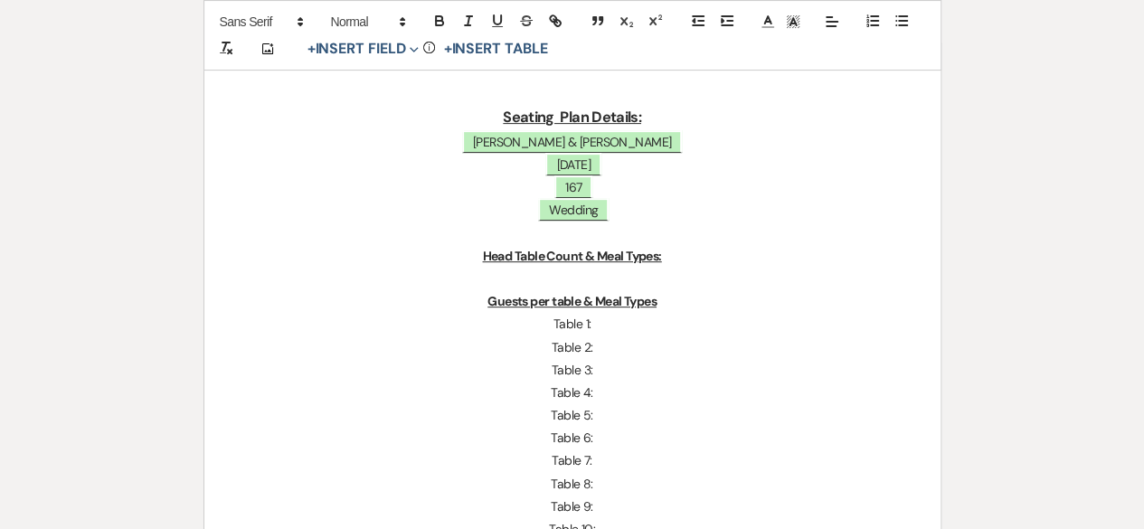
scroll to position [271, 0]
click at [533, 279] on p at bounding box center [572, 278] width 649 height 23
click at [625, 317] on p "Table 1:" at bounding box center [572, 323] width 649 height 23
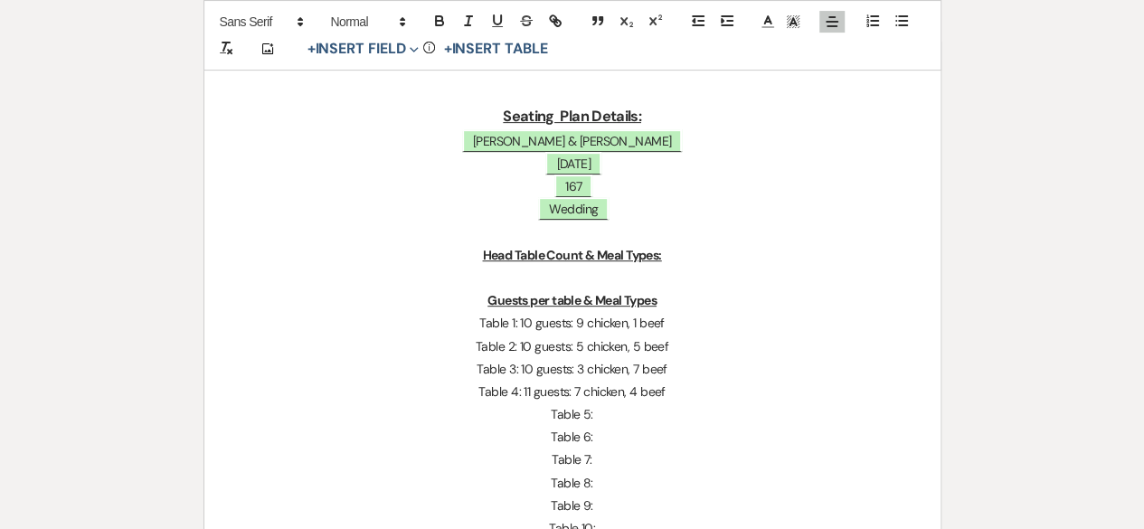
click at [608, 404] on p "Table 5:" at bounding box center [572, 414] width 649 height 23
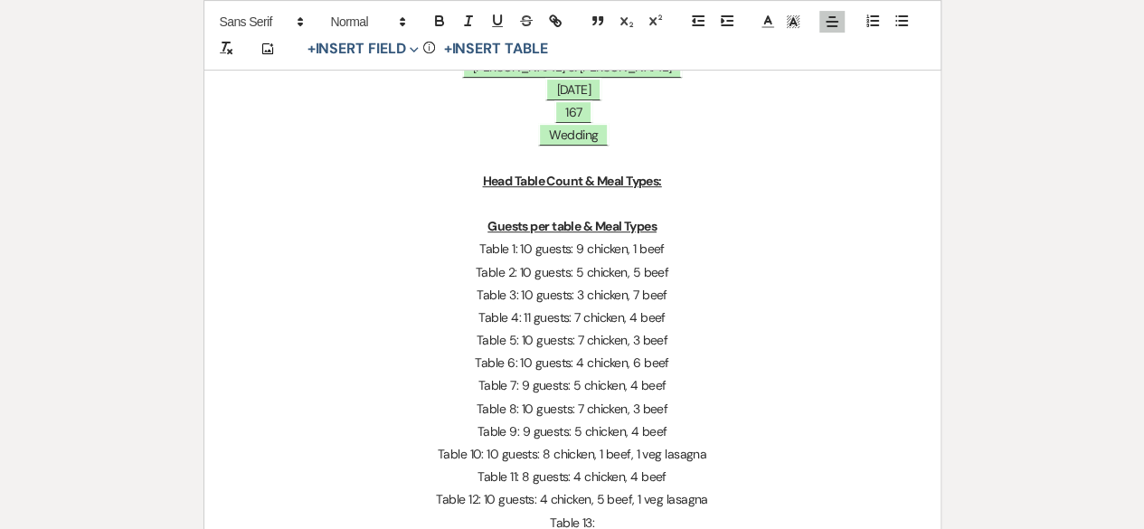
scroll to position [526, 0]
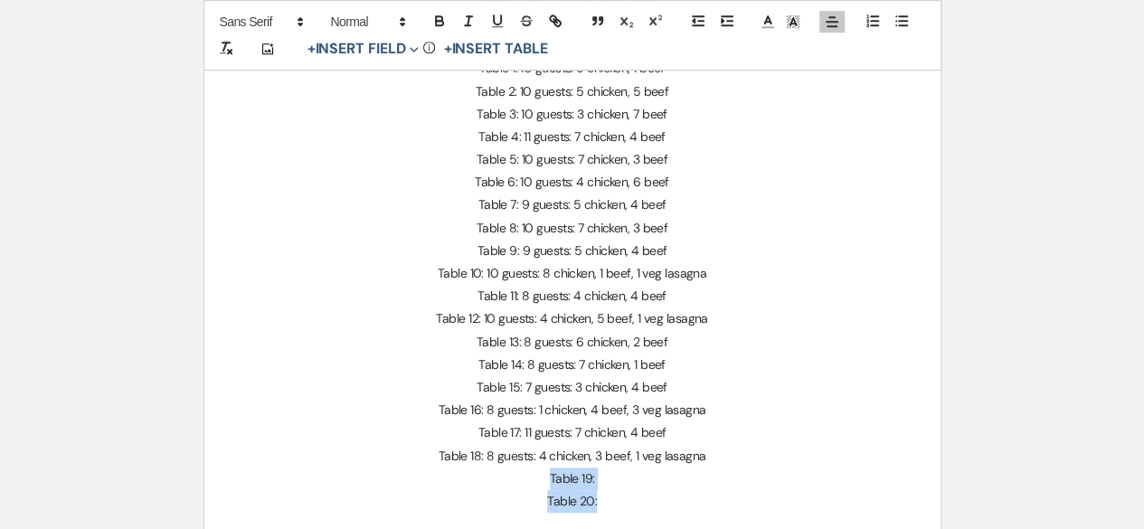
drag, startPoint x: 608, startPoint y: 498, endPoint x: 539, endPoint y: 476, distance: 72.9
click at [539, 476] on div "Seating Plan Details: ﻿ [PERSON_NAME] & [PERSON_NAME] ﻿ ﻿ [DATE] ﻿ ﻿ 167 ﻿ ﻿ We…" at bounding box center [572, 262] width 736 height 948
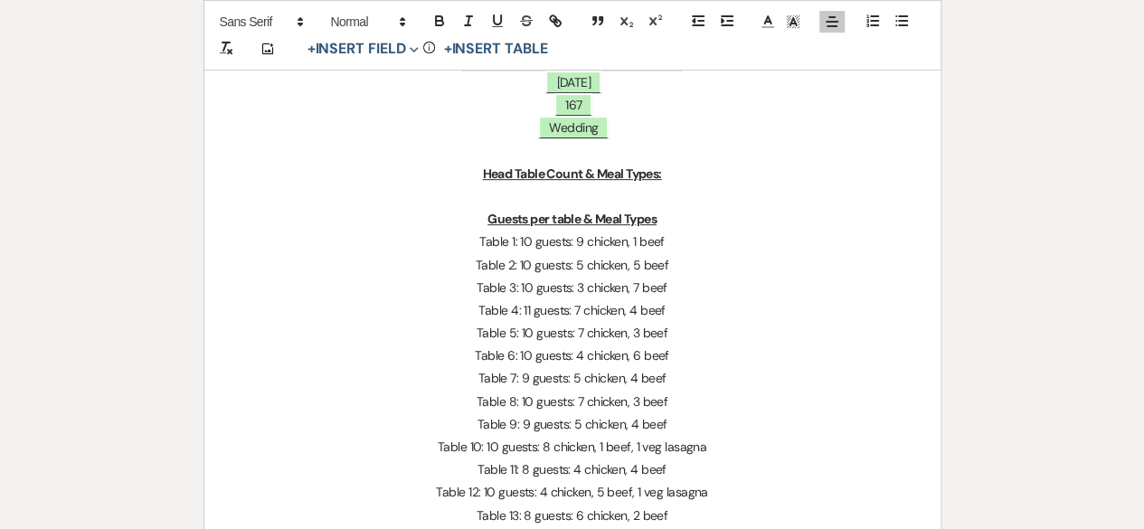
scroll to position [315, 0]
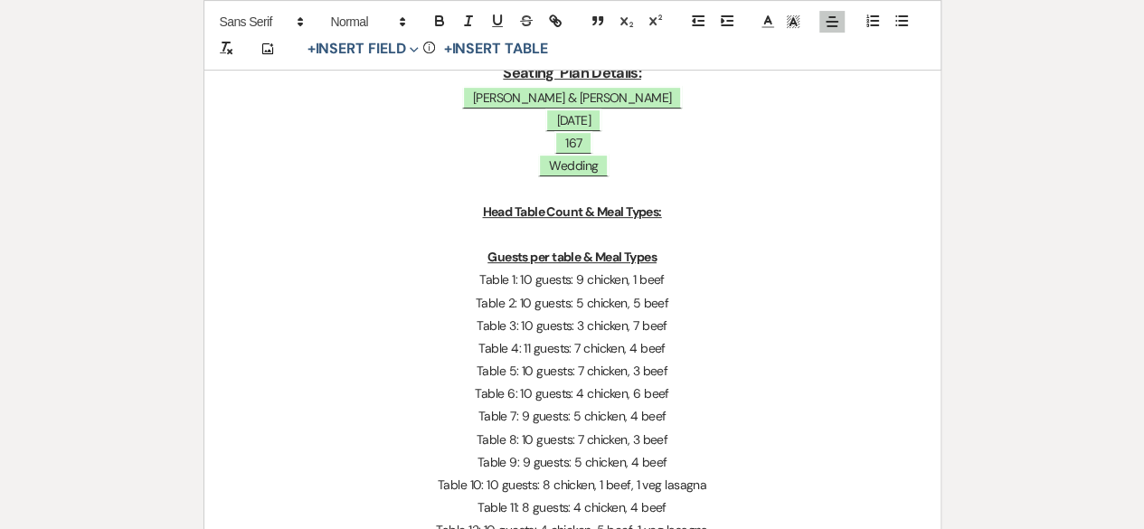
click at [546, 221] on p "Head Table Count & Meal Types:" at bounding box center [572, 212] width 649 height 23
click at [561, 225] on p at bounding box center [572, 234] width 649 height 23
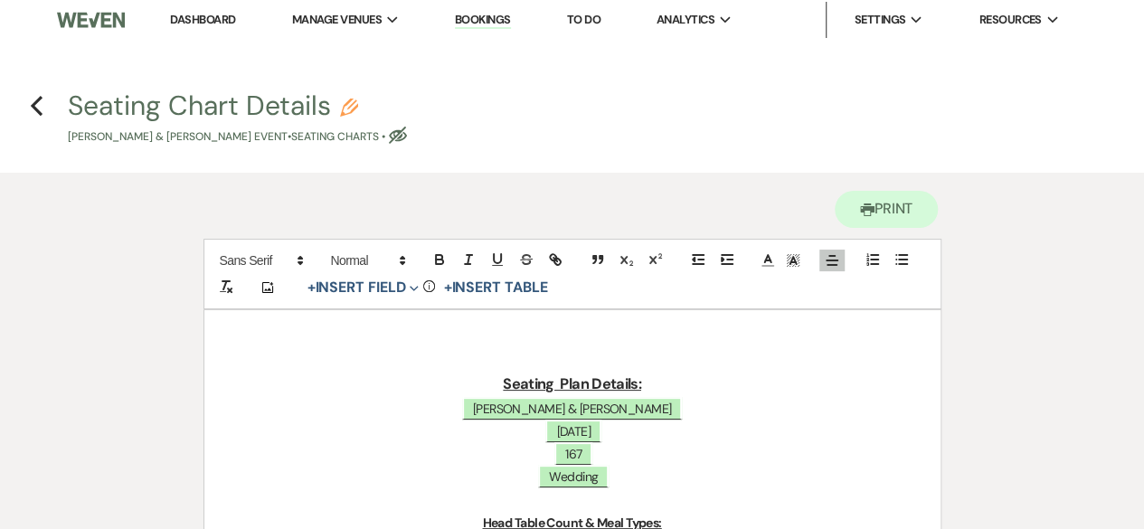
scroll to position [0, 0]
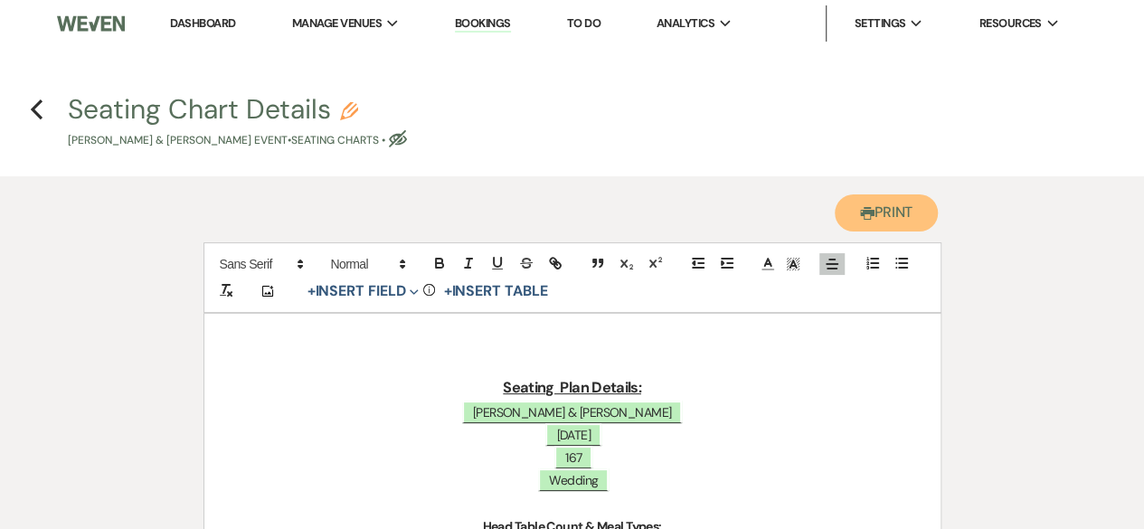
click at [881, 220] on button "Printer Print" at bounding box center [886, 212] width 104 height 37
click at [40, 113] on icon "Previous" at bounding box center [37, 110] width 14 height 22
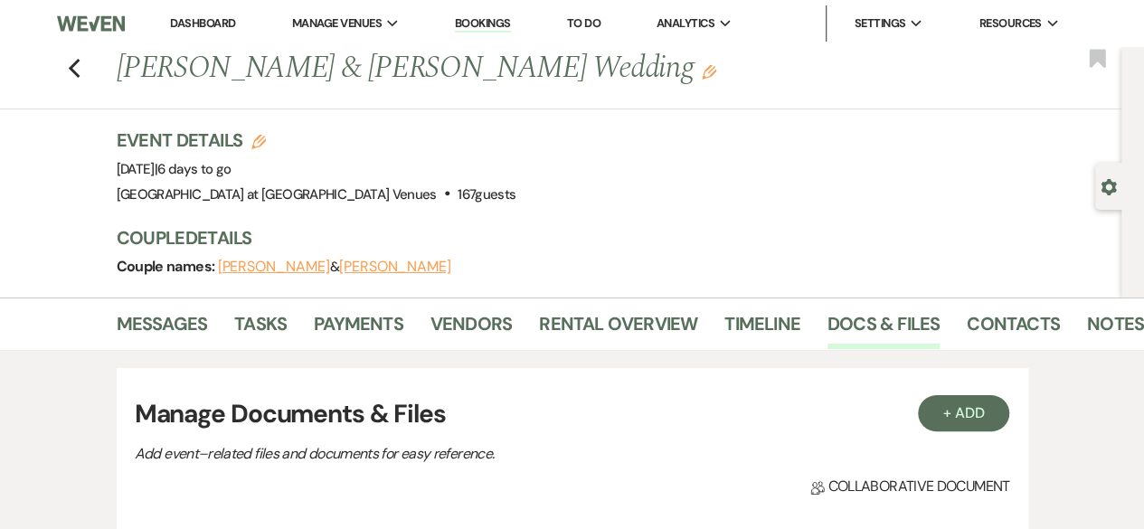
click at [72, 66] on div "Previous [PERSON_NAME] & [PERSON_NAME] Wedding Edit Bookmark" at bounding box center [556, 78] width 1130 height 62
click at [80, 64] on use "button" at bounding box center [74, 69] width 12 height 20
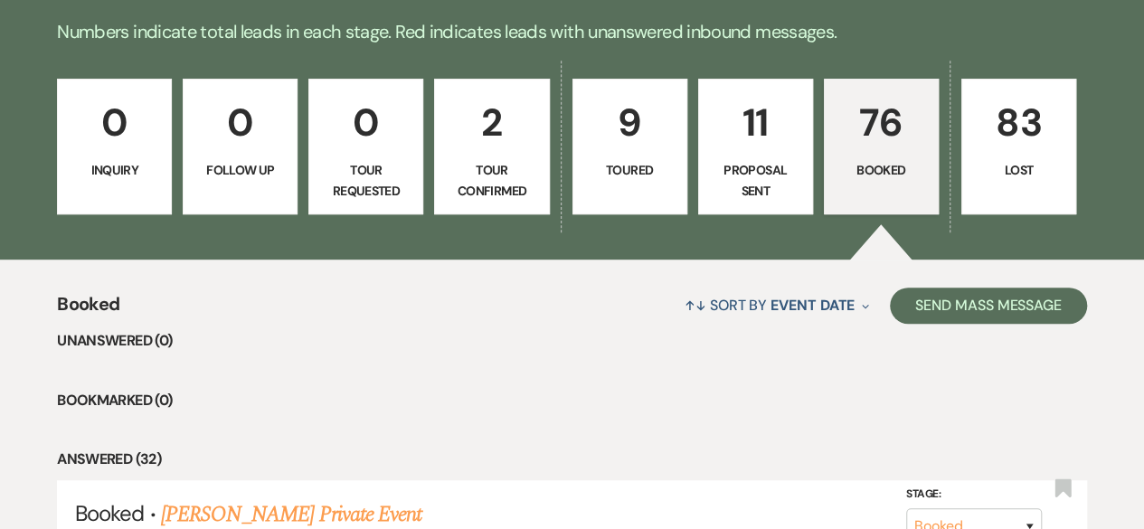
scroll to position [271, 0]
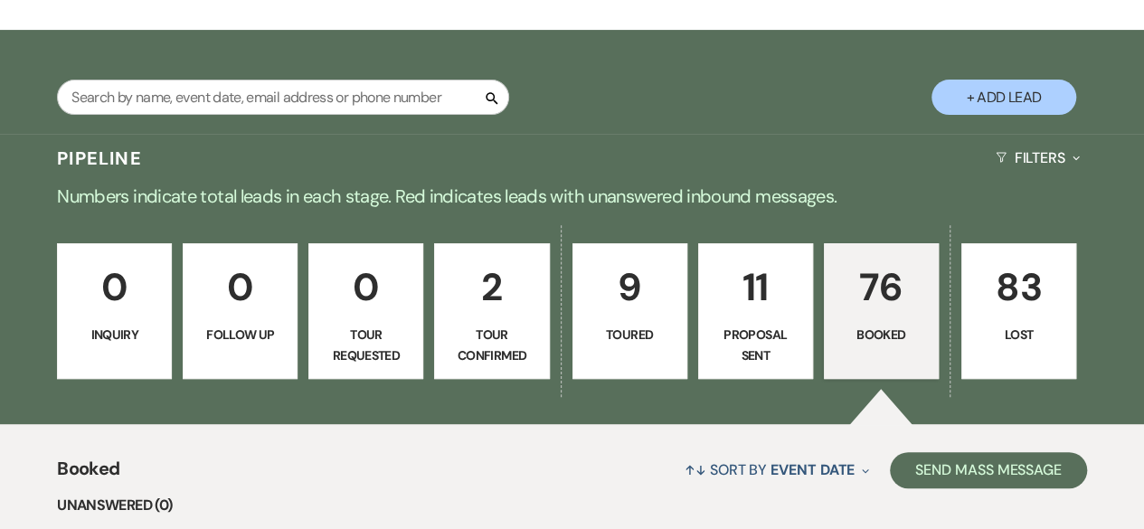
click at [729, 284] on p "11" at bounding box center [755, 287] width 91 height 61
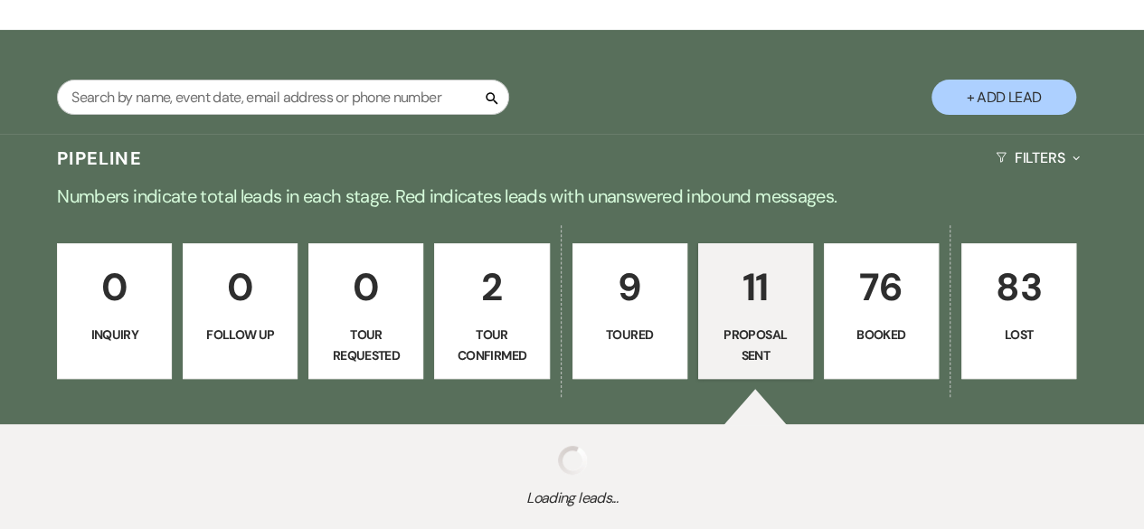
select select "6"
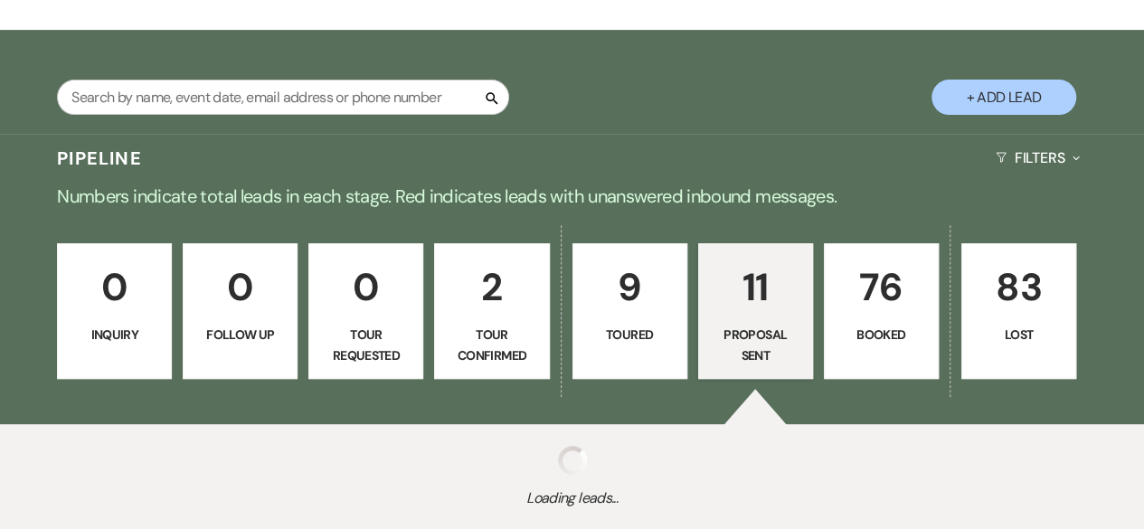
select select "6"
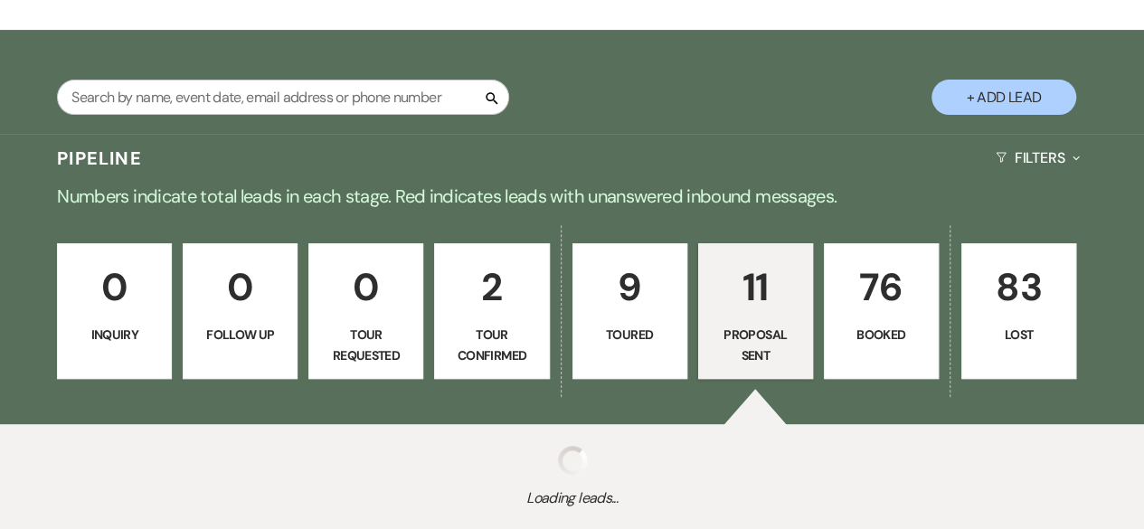
select select "6"
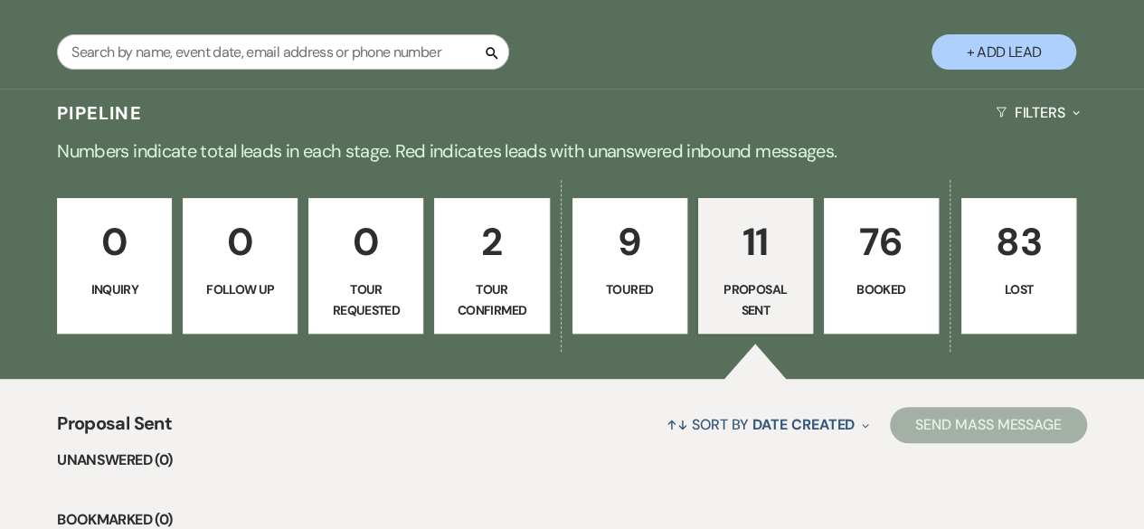
scroll to position [267, 0]
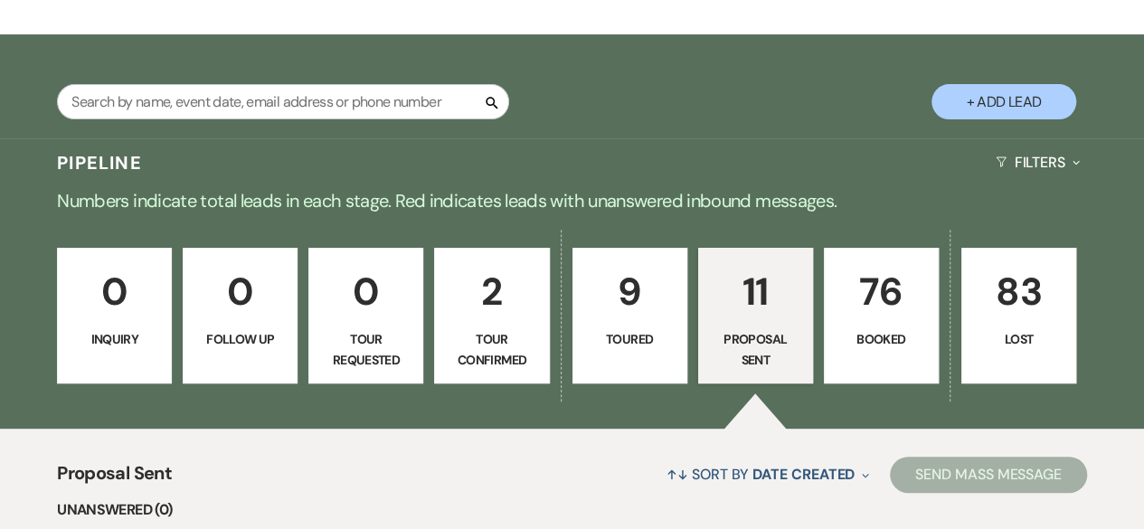
click at [635, 310] on p "9" at bounding box center [629, 291] width 91 height 61
select select "5"
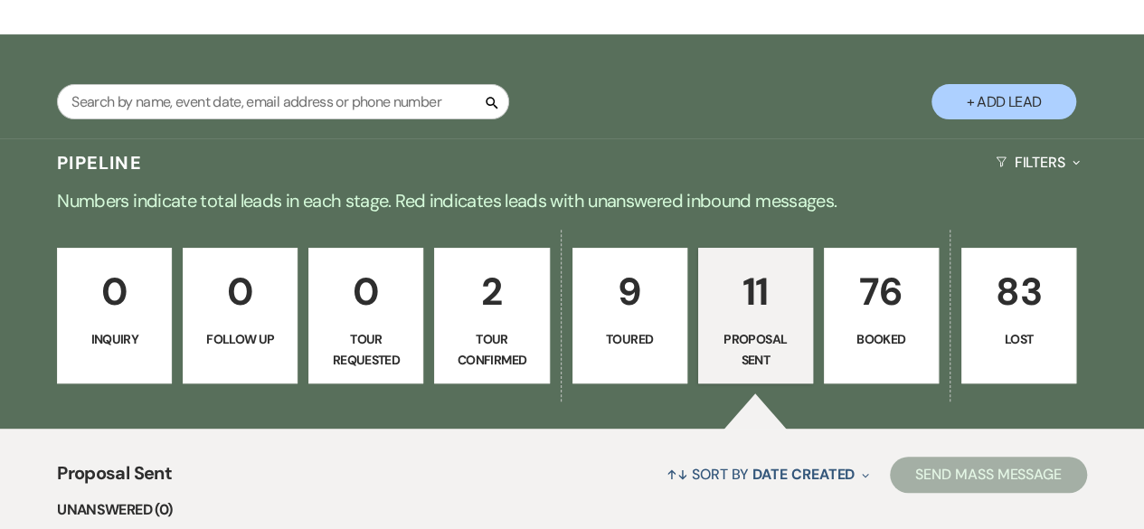
select select "5"
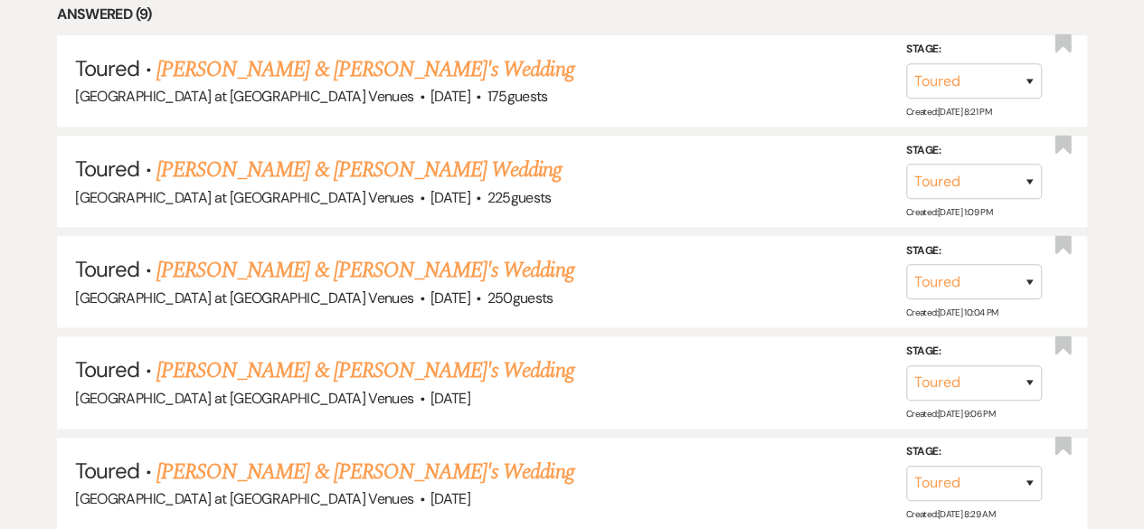
scroll to position [338, 0]
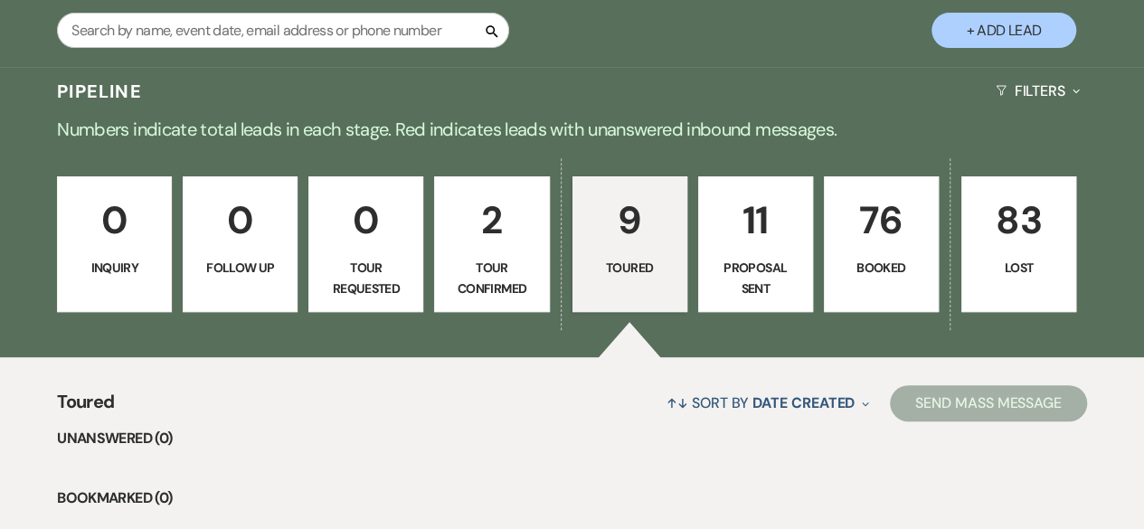
click at [490, 261] on p "Tour Confirmed" at bounding box center [491, 278] width 91 height 41
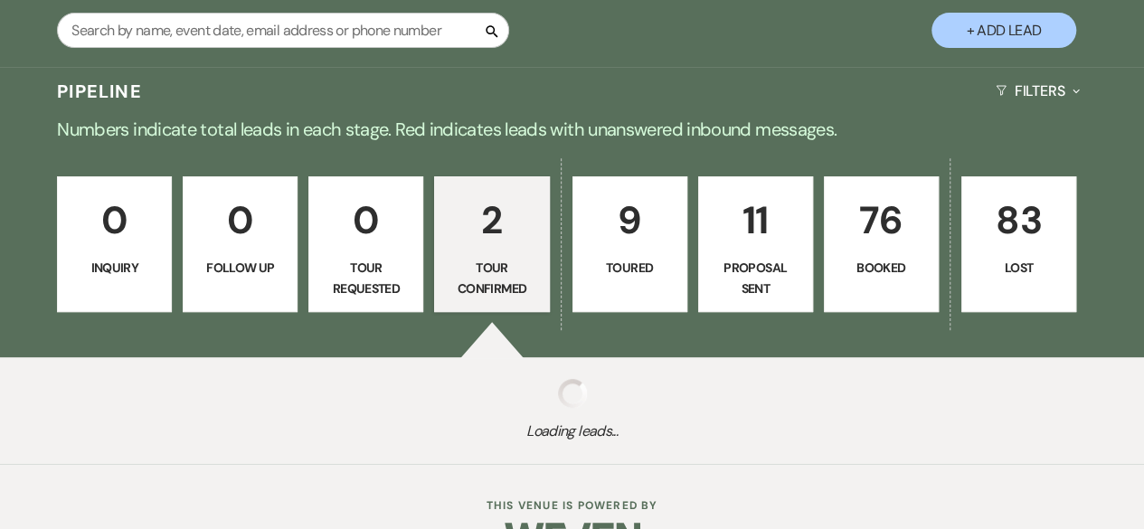
select select "4"
